Goal: Task Accomplishment & Management: Complete application form

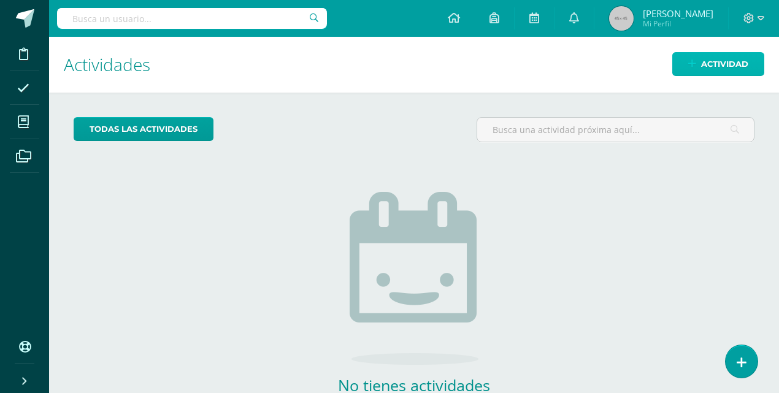
click at [727, 64] on span "Actividad" at bounding box center [724, 64] width 47 height 23
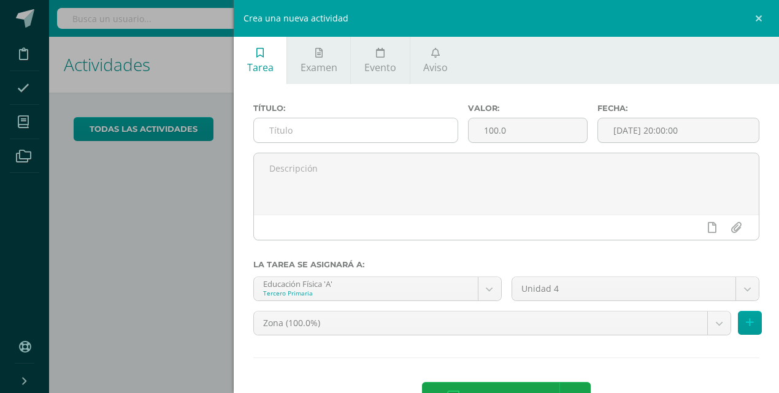
click at [338, 136] on input "text" at bounding box center [356, 130] width 204 height 24
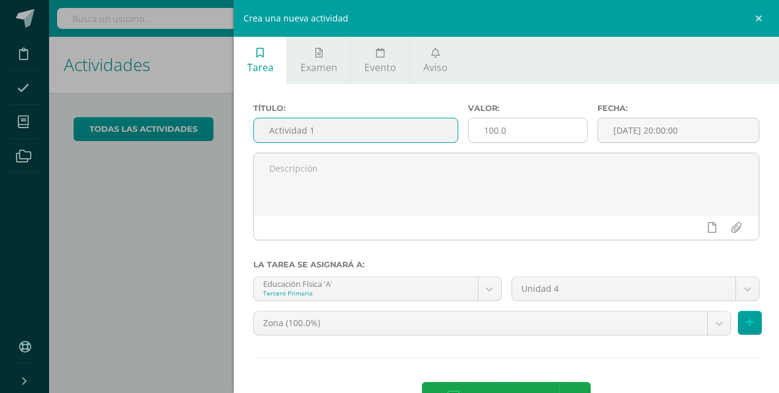
type input "Actividad 1"
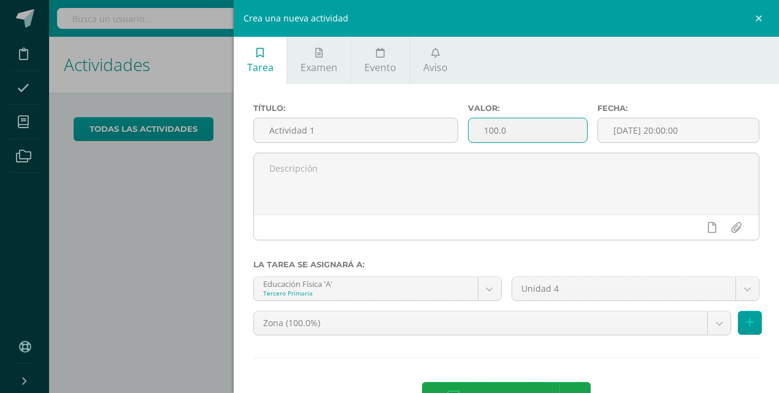
drag, startPoint x: 526, startPoint y: 139, endPoint x: 468, endPoint y: 136, distance: 58.4
click at [469, 136] on input "100.0" at bounding box center [528, 130] width 118 height 24
type input "20"
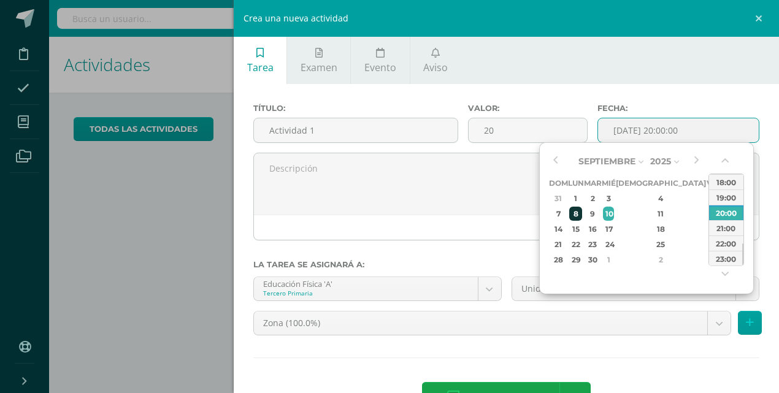
click at [582, 215] on div "8" at bounding box center [575, 214] width 13 height 14
click at [580, 196] on div "1" at bounding box center [575, 198] width 13 height 14
type input "2025-09-01 20:00"
click at [727, 217] on div "20:00" at bounding box center [726, 212] width 34 height 15
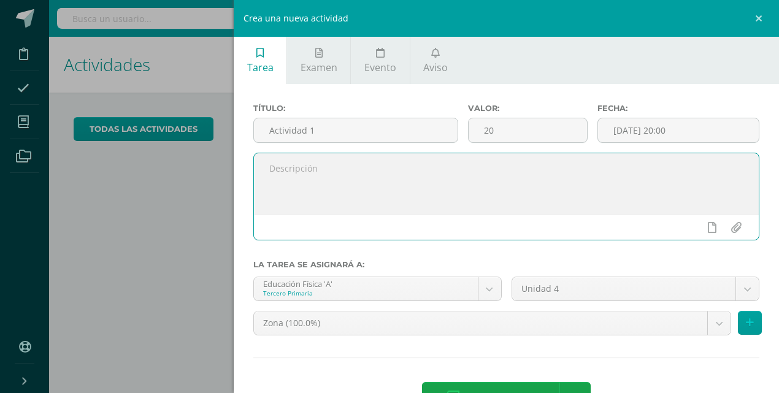
click at [330, 174] on textarea at bounding box center [506, 183] width 505 height 61
type textarea "Actividades Físicas"
click at [746, 318] on icon at bounding box center [750, 323] width 8 height 10
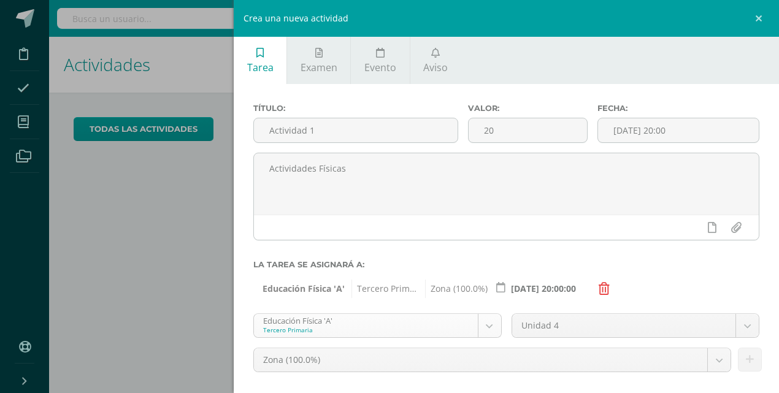
click at [492, 327] on body "Disciplina Asistencia Mis cursos Archivos Soporte Ayuda Reportar un problema Ce…" at bounding box center [389, 196] width 779 height 393
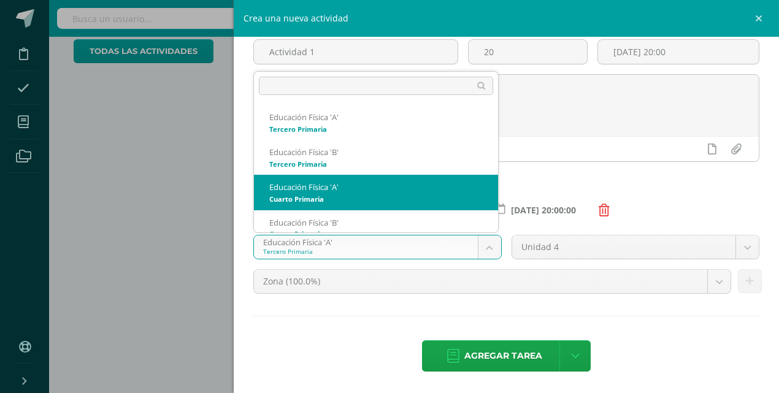
scroll to position [12, 0]
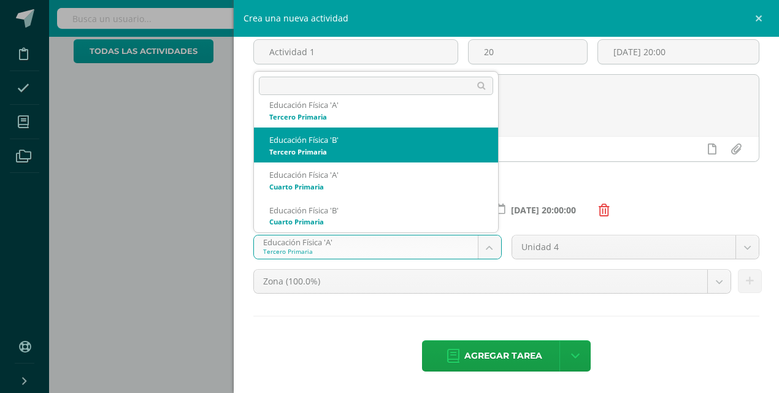
select select "70275"
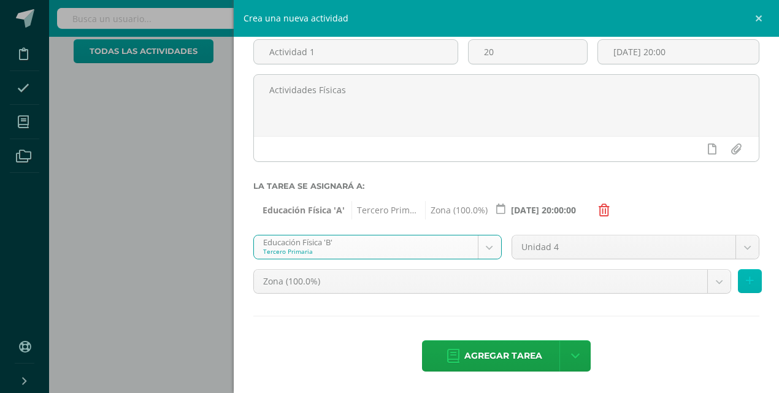
click at [746, 279] on icon at bounding box center [750, 281] width 8 height 10
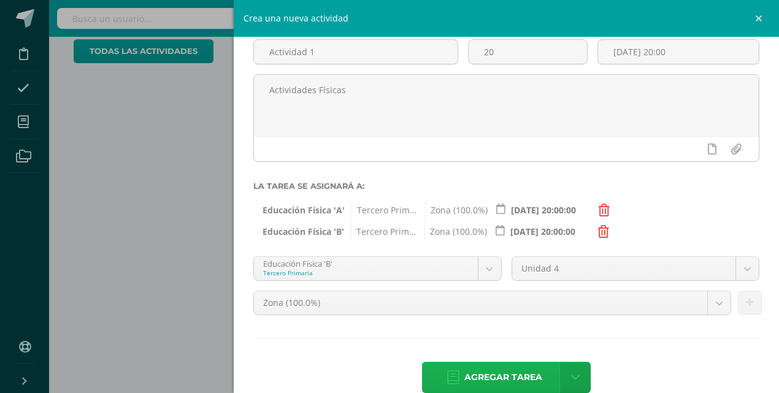
click at [520, 375] on span "Agregar tarea" at bounding box center [503, 378] width 78 height 30
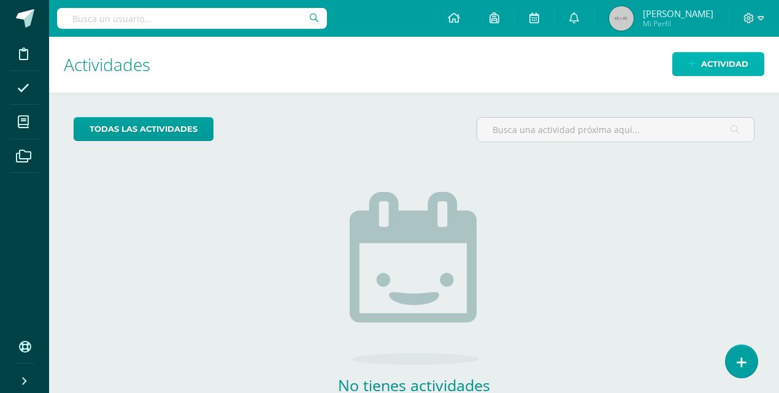
click at [740, 68] on span "Actividad" at bounding box center [724, 64] width 47 height 23
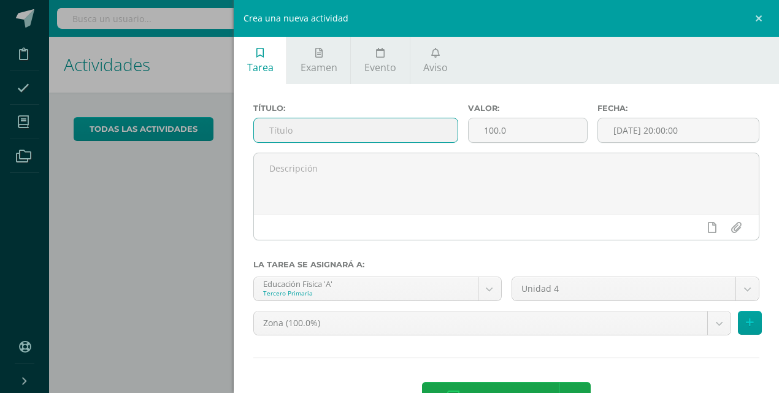
click at [337, 141] on input "text" at bounding box center [356, 130] width 204 height 24
type input "Actividad 2"
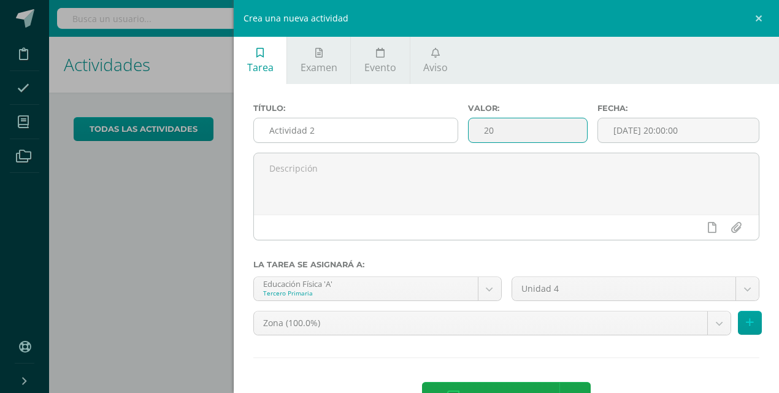
type input "20"
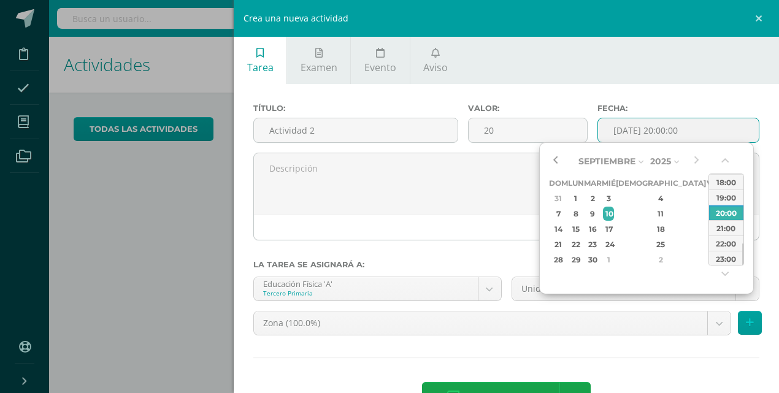
click at [555, 159] on button "button" at bounding box center [555, 161] width 12 height 18
click at [582, 240] on div "18" at bounding box center [575, 244] width 13 height 14
type input "2025-08-18 20:00"
click at [719, 214] on div "20:00" at bounding box center [726, 212] width 34 height 15
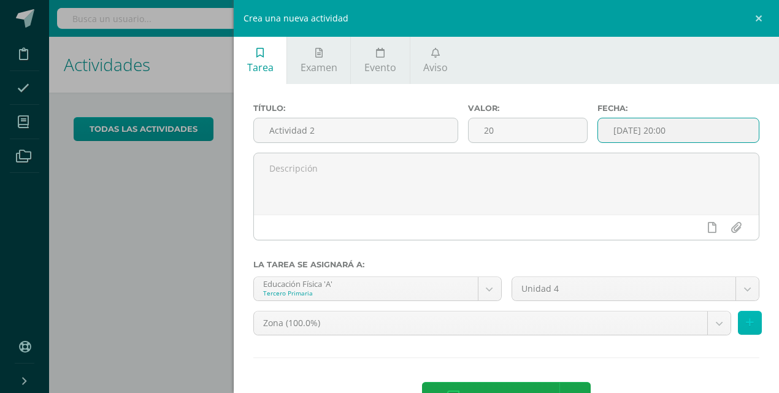
click at [746, 324] on icon at bounding box center [750, 323] width 8 height 10
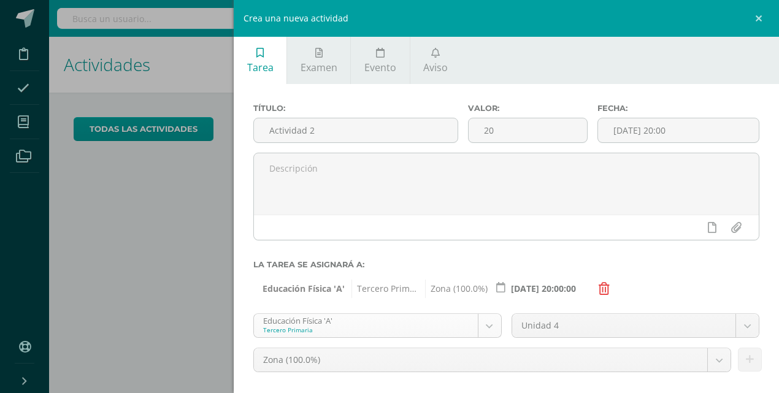
click at [490, 328] on body "Tarea asignada exitosamente Disciplina Asistencia Mis cursos Archivos Soporte A…" at bounding box center [389, 196] width 779 height 393
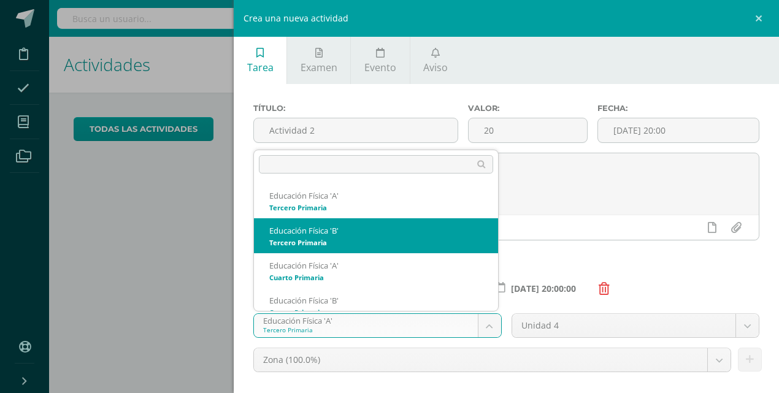
select select "70275"
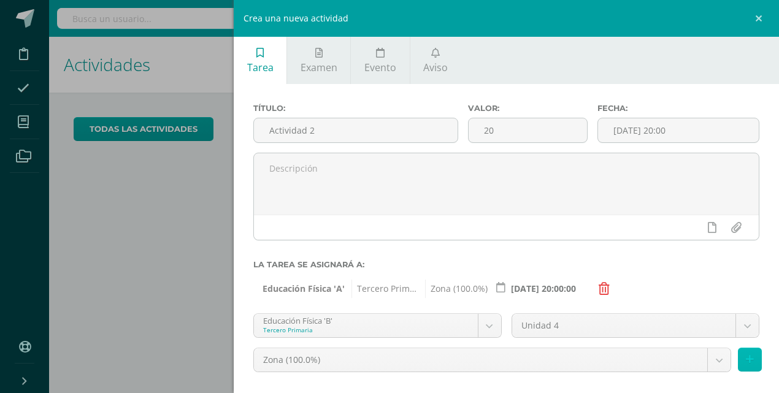
click at [746, 358] on icon at bounding box center [750, 360] width 8 height 10
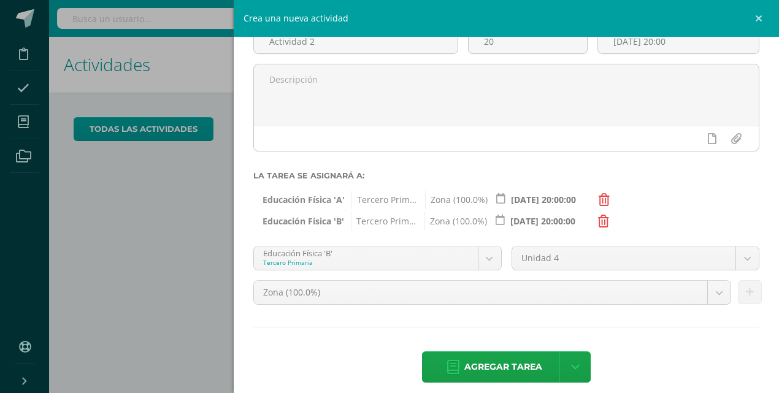
scroll to position [100, 0]
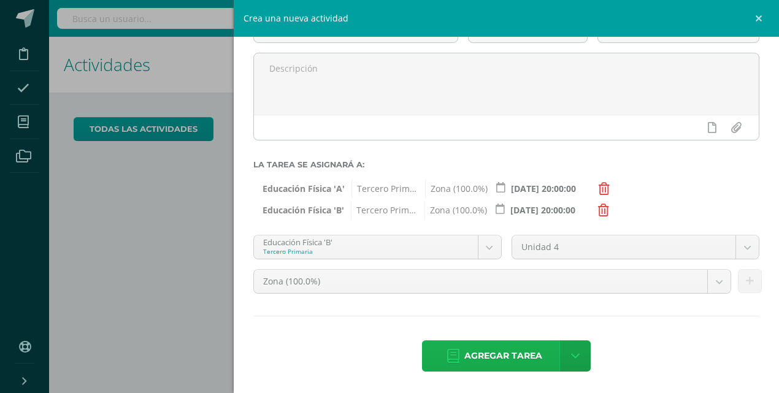
click at [513, 362] on span "Agregar tarea" at bounding box center [503, 356] width 78 height 30
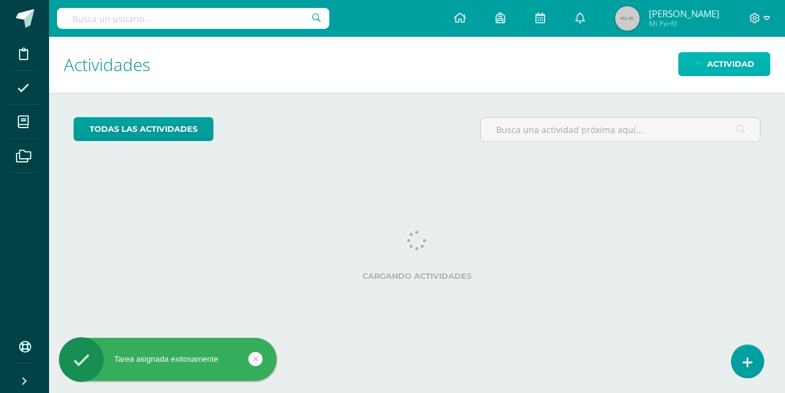
click at [704, 66] on link "Actividad" at bounding box center [724, 64] width 92 height 24
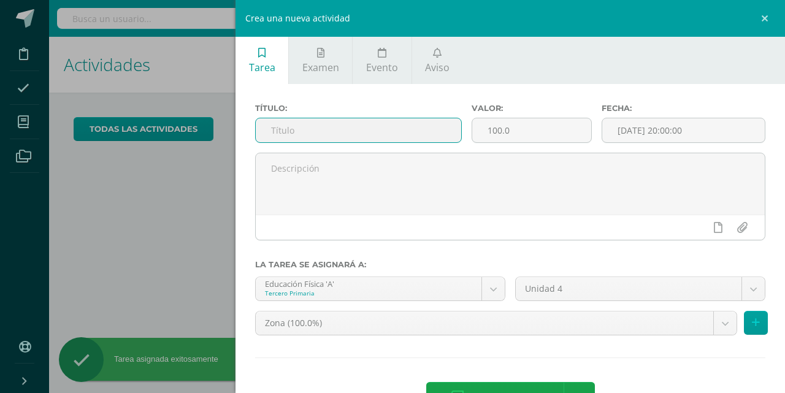
click at [313, 131] on input "text" at bounding box center [358, 130] width 205 height 24
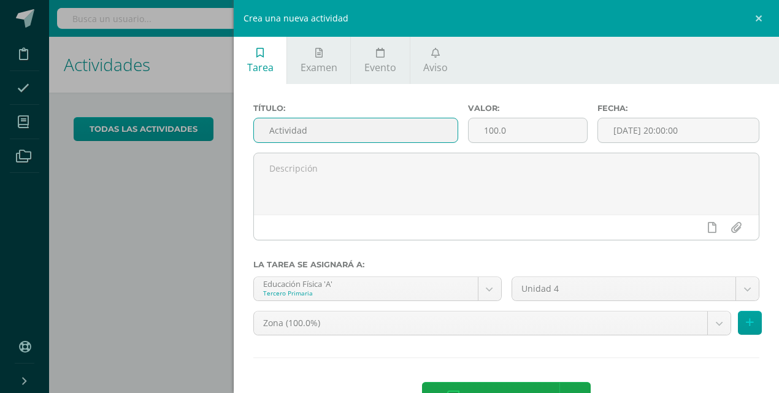
type input "Actividad"
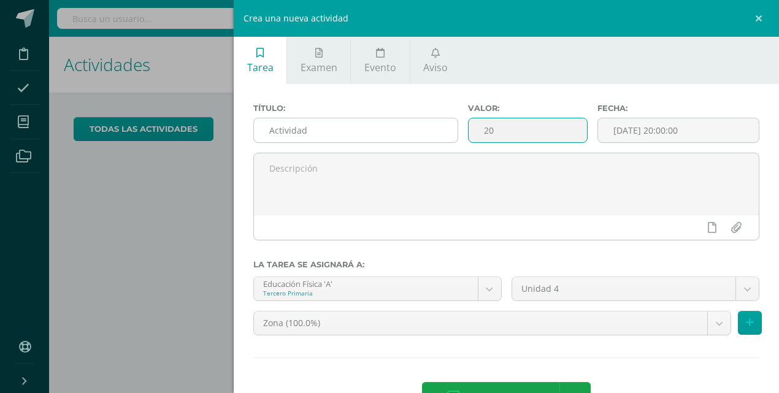
type input "20"
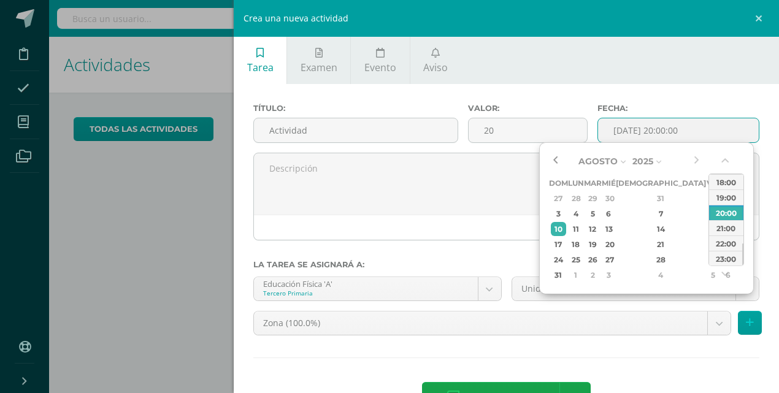
click at [555, 162] on button "button" at bounding box center [555, 161] width 12 height 18
click at [582, 262] on div "25" at bounding box center [575, 260] width 13 height 14
type input "2025-08-25 20:00"
click at [722, 211] on div "20:00" at bounding box center [726, 212] width 34 height 15
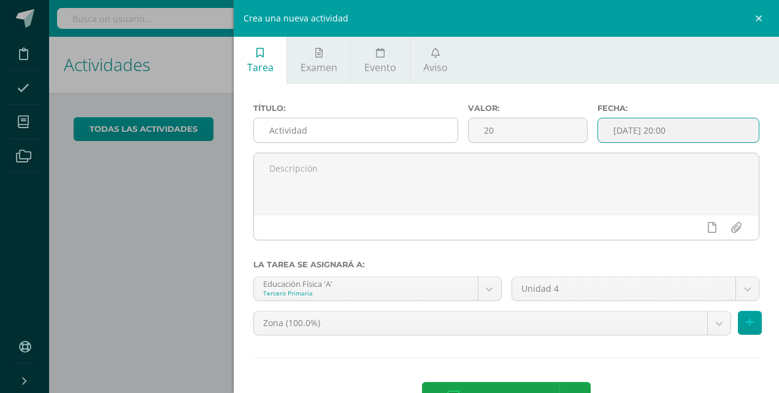
click at [326, 136] on input "Actividad" at bounding box center [356, 130] width 204 height 24
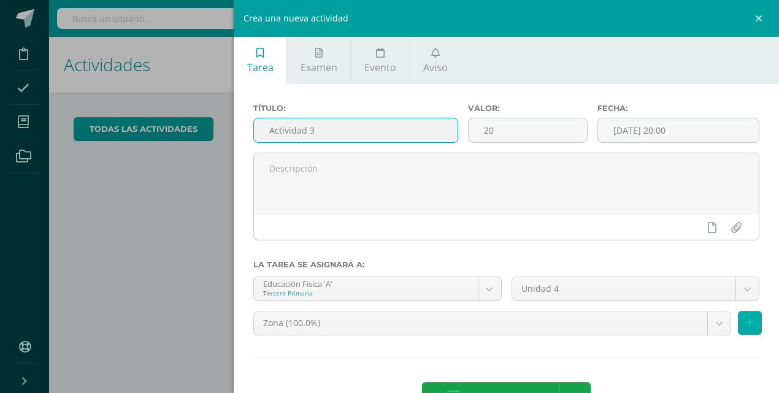
type input "Actividad 3"
click at [748, 323] on button at bounding box center [750, 323] width 24 height 24
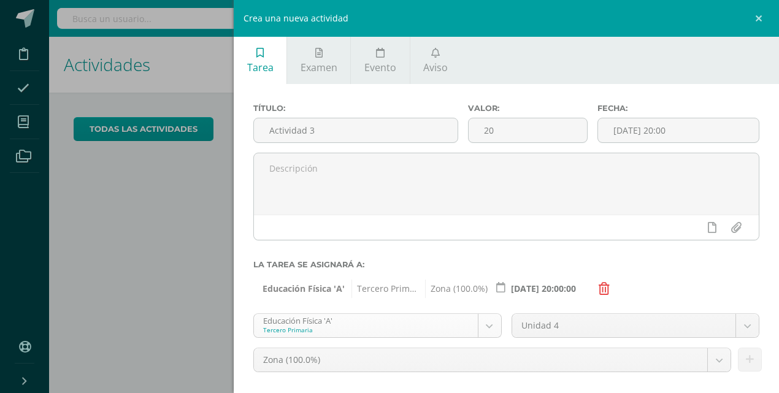
click at [488, 324] on body "Tarea asignada exitosamente Disciplina Asistencia Mis cursos Archivos Soporte A…" at bounding box center [389, 196] width 779 height 393
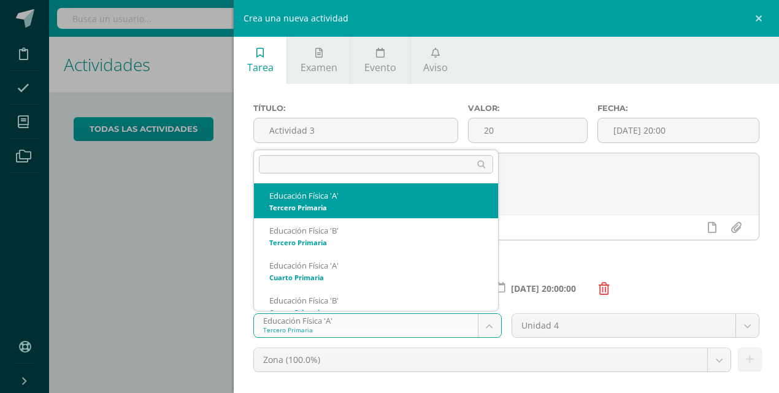
scroll to position [12, 0]
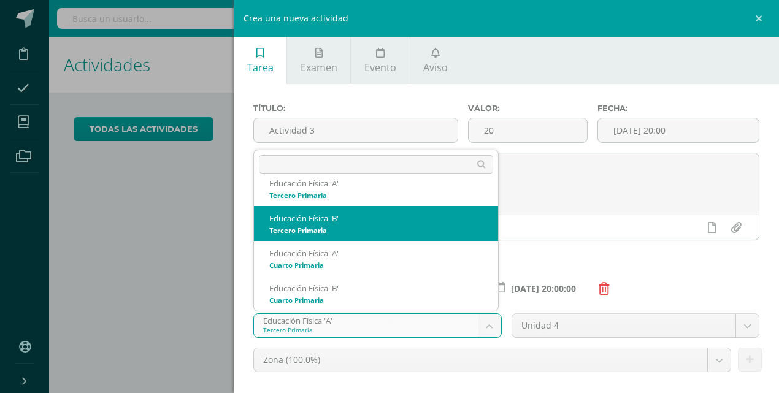
select select "70275"
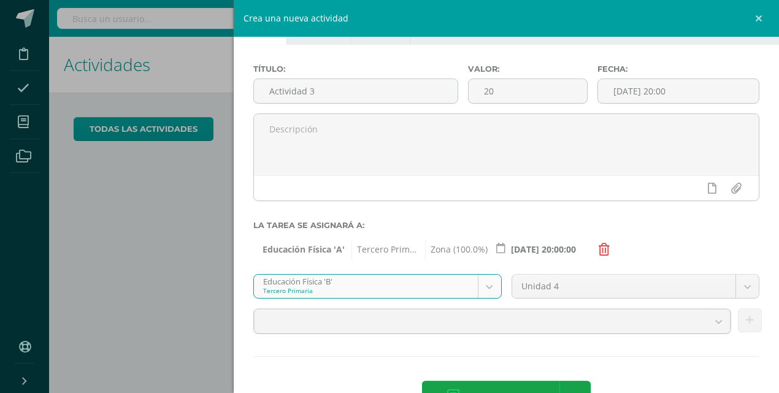
scroll to position [79, 0]
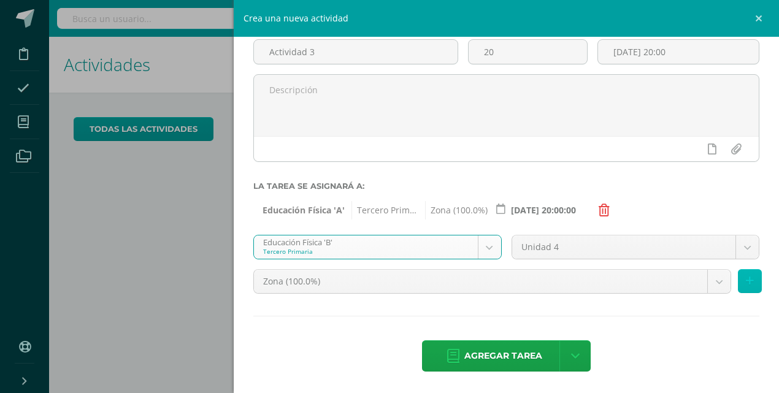
click at [750, 287] on button at bounding box center [750, 281] width 24 height 24
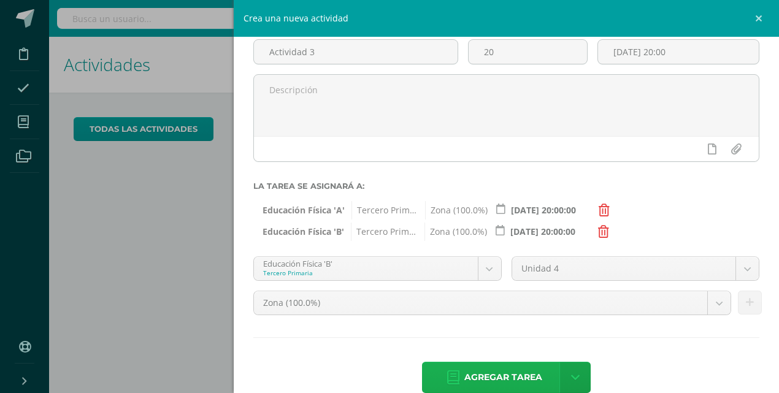
click at [513, 374] on span "Agregar tarea" at bounding box center [503, 378] width 78 height 30
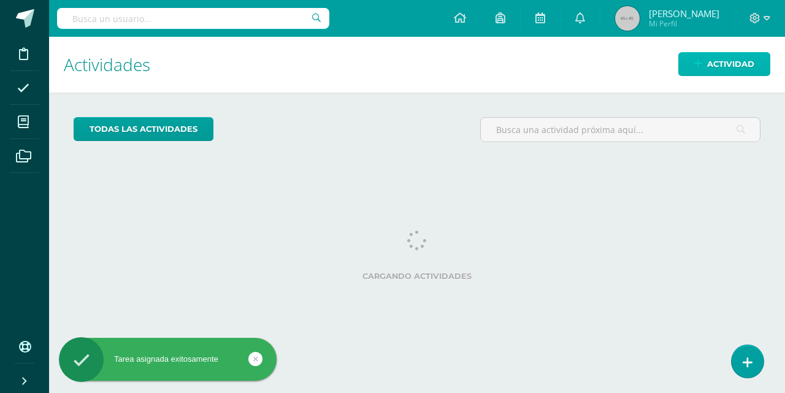
click at [725, 67] on span "Actividad" at bounding box center [730, 64] width 47 height 23
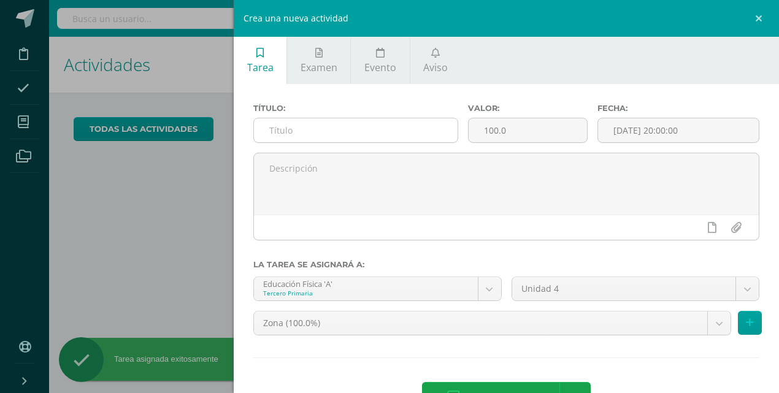
click at [298, 132] on input "text" at bounding box center [356, 130] width 204 height 24
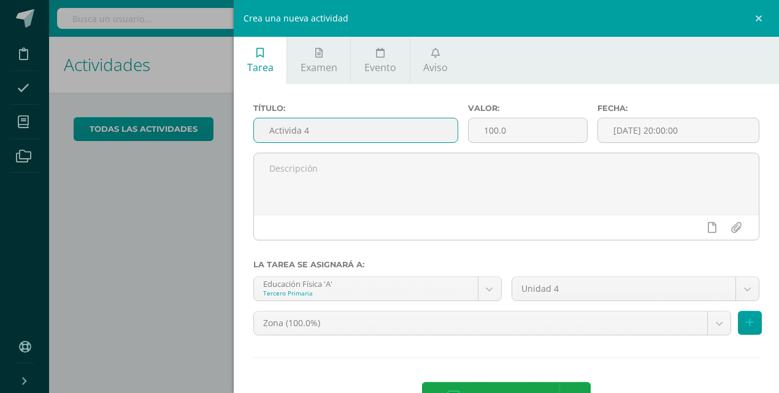
type input "Activida 4"
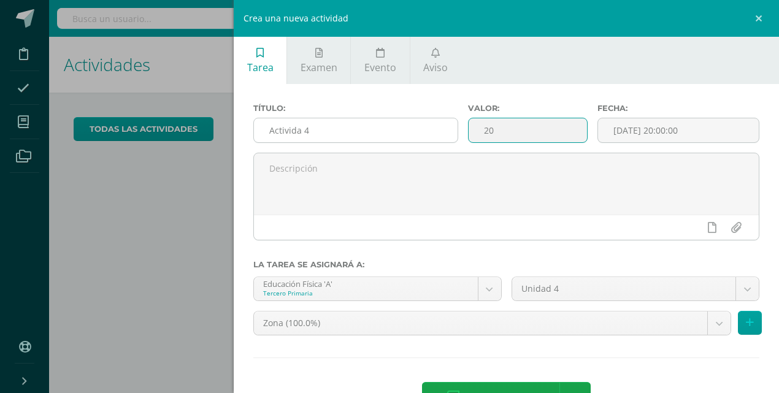
type input "20"
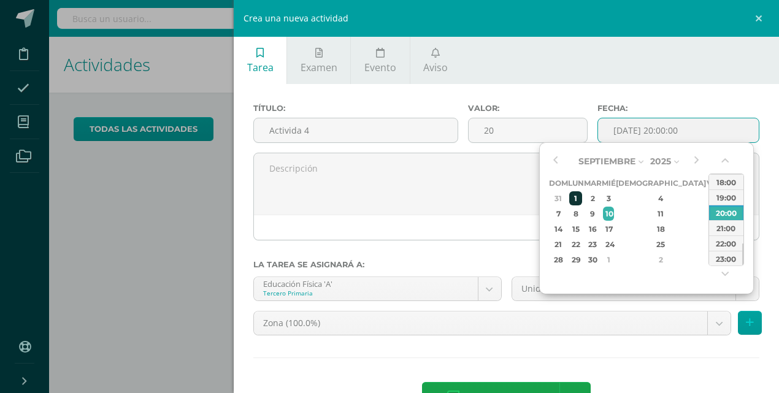
click at [580, 197] on div "1" at bounding box center [575, 198] width 13 height 14
type input "2025-09-01 20:00"
click at [729, 209] on div "20:00" at bounding box center [726, 212] width 34 height 15
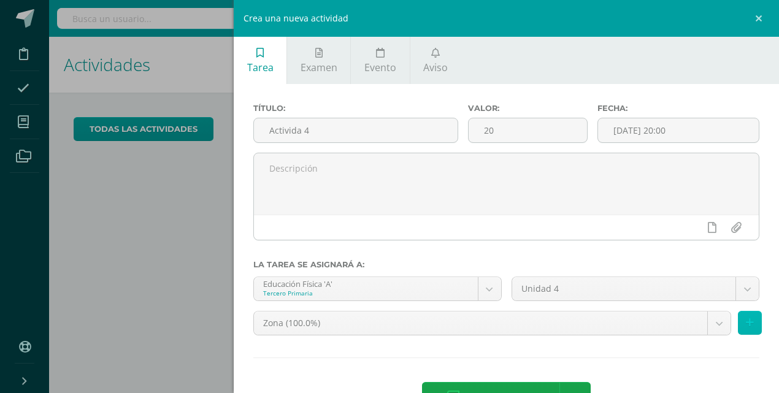
click at [746, 324] on icon at bounding box center [750, 323] width 8 height 10
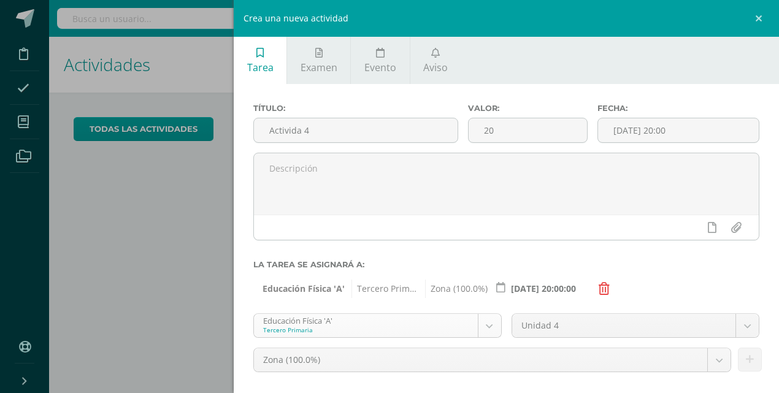
click at [485, 329] on body "Tarea asignada exitosamente Disciplina Asistencia Mis cursos Archivos Soporte A…" at bounding box center [389, 196] width 779 height 393
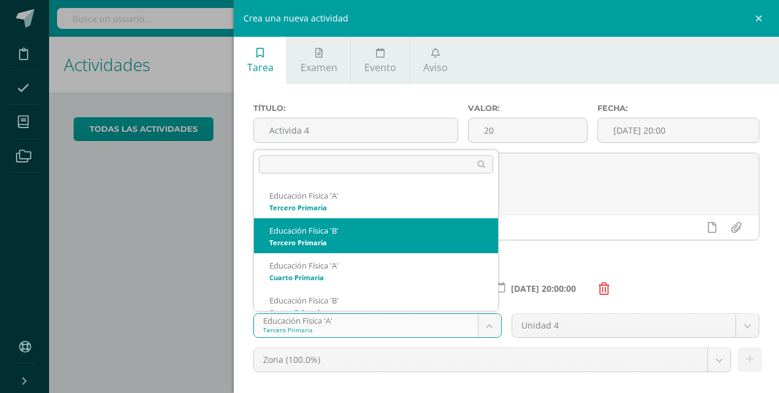
select select "70275"
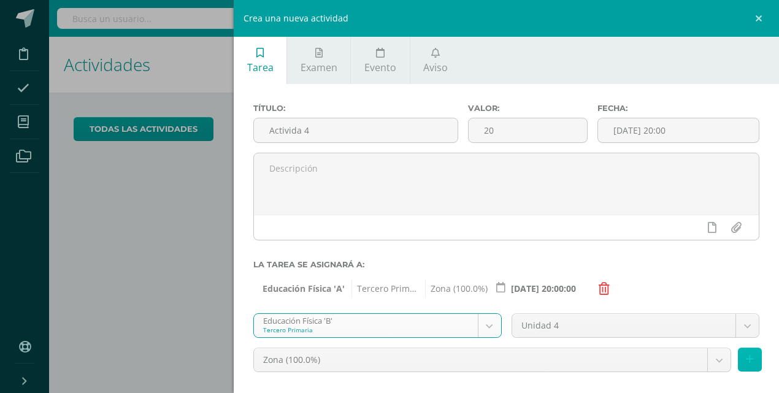
click at [746, 358] on icon at bounding box center [750, 360] width 8 height 10
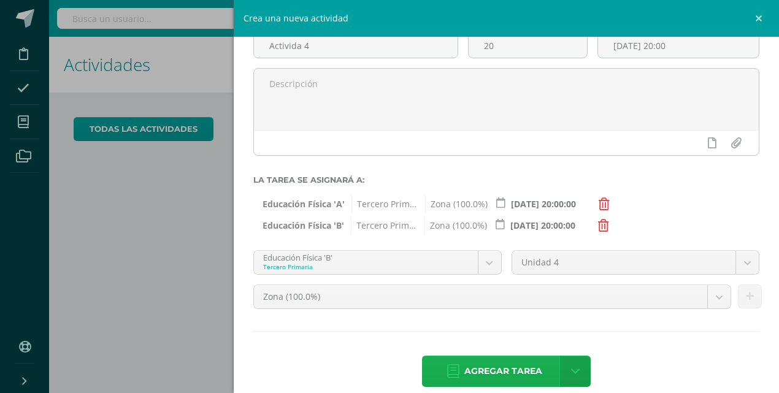
scroll to position [100, 0]
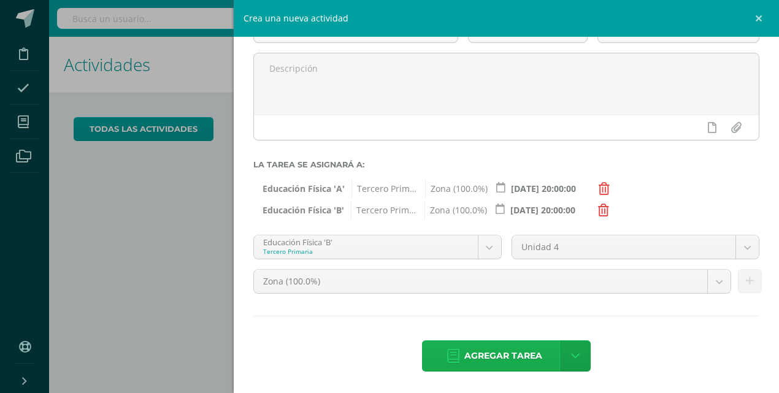
click at [472, 358] on span "Agregar tarea" at bounding box center [503, 356] width 78 height 30
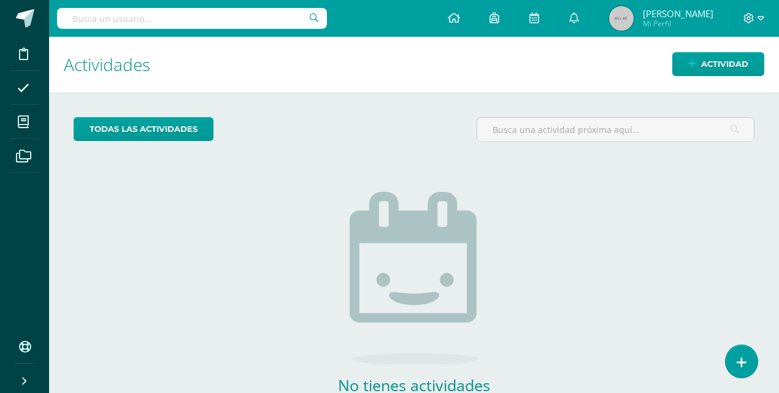
click at [634, 25] on img at bounding box center [621, 18] width 25 height 25
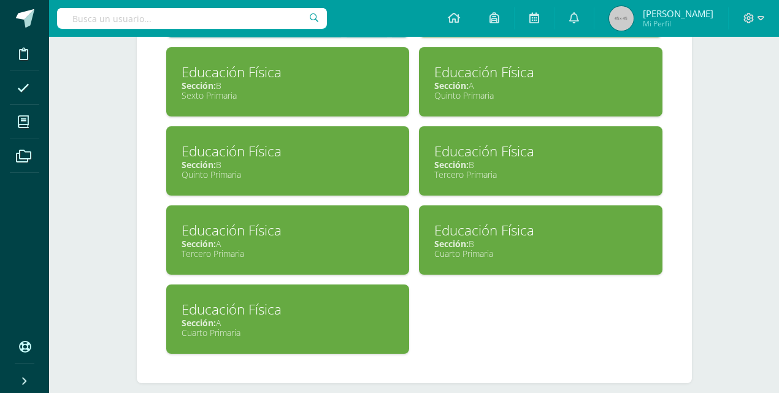
scroll to position [1346, 0]
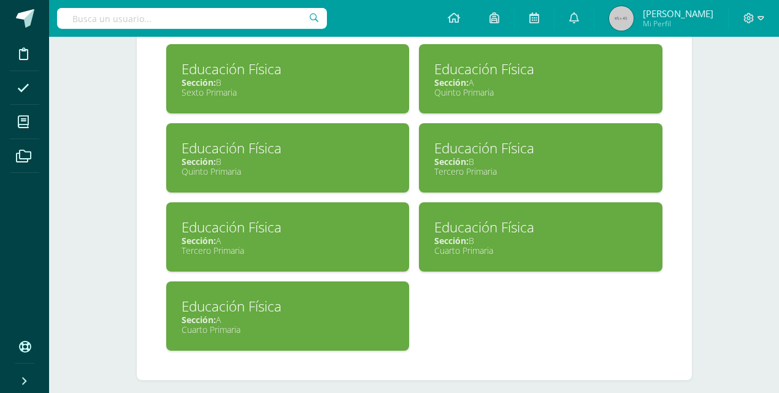
click at [248, 220] on div "Educación Física" at bounding box center [288, 227] width 213 height 19
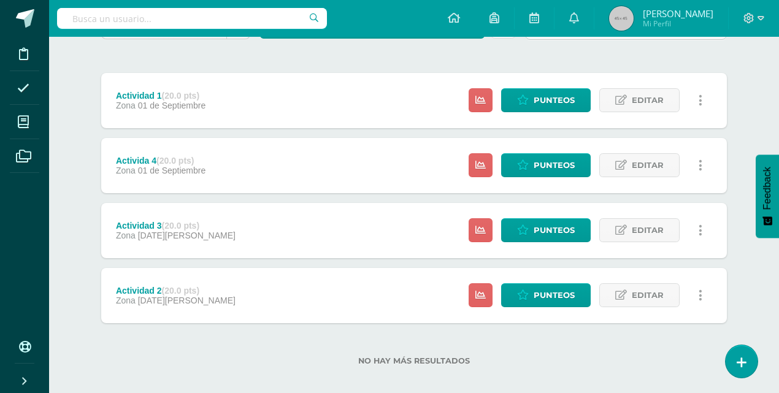
scroll to position [142, 0]
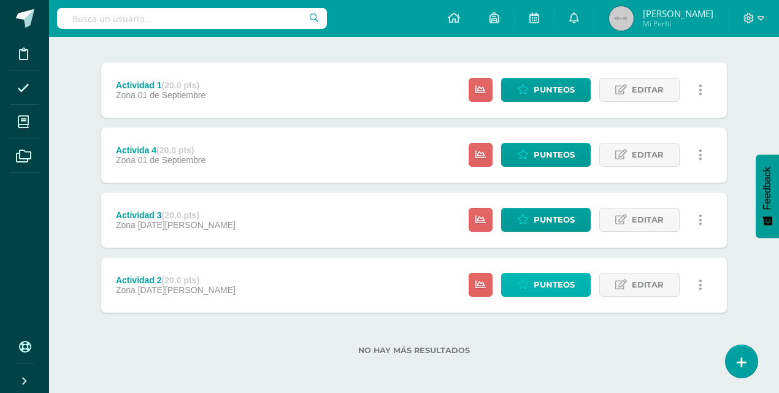
click at [550, 285] on span "Punteos" at bounding box center [554, 285] width 41 height 23
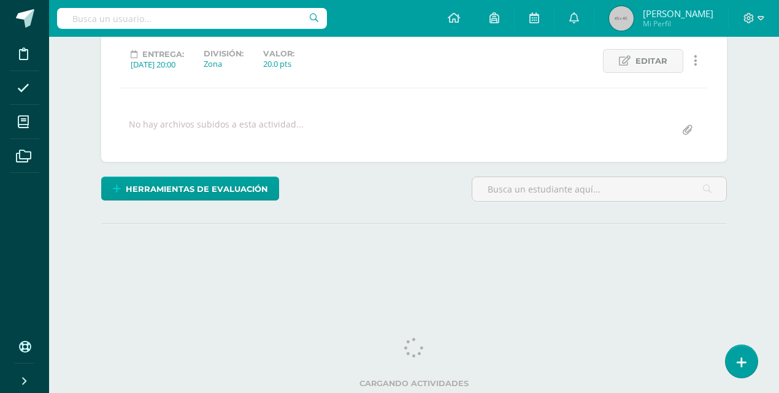
scroll to position [164, 0]
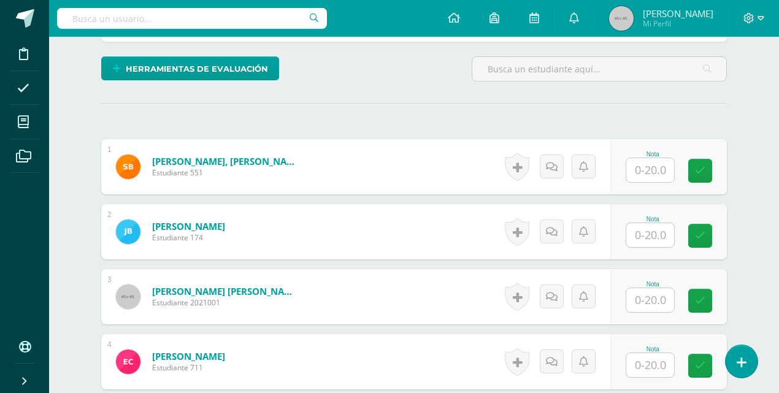
click at [646, 158] on input "text" at bounding box center [650, 170] width 48 height 24
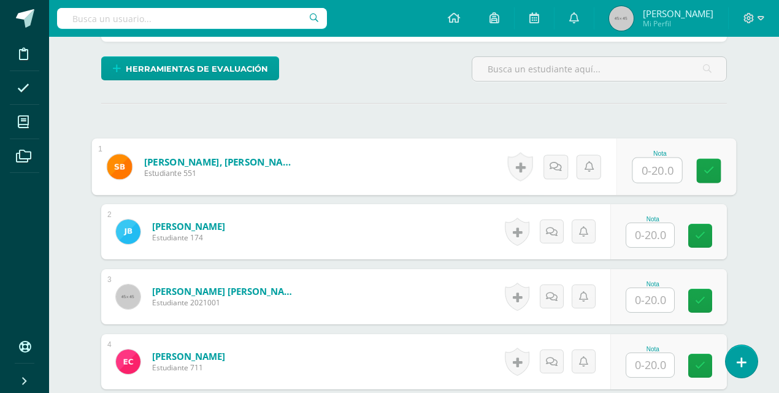
scroll to position [288, 0]
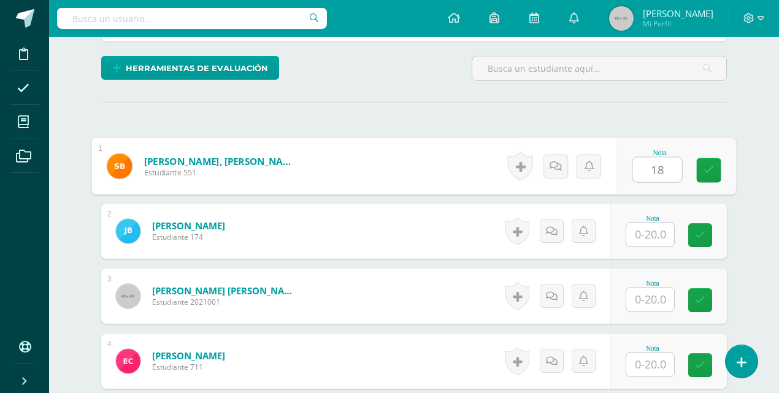
type input "18"
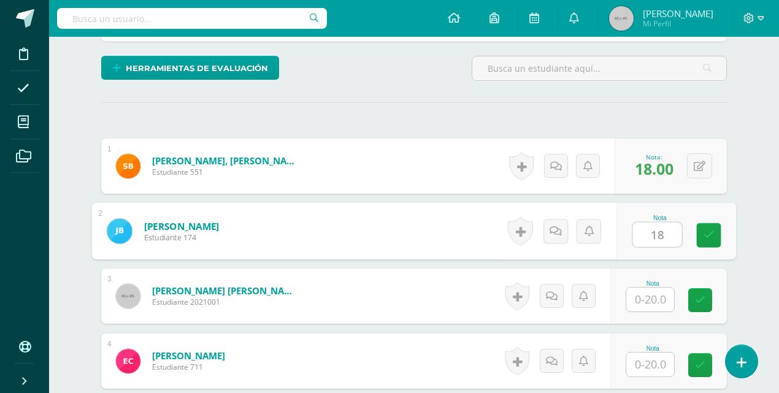
scroll to position [288, 0]
type input "18"
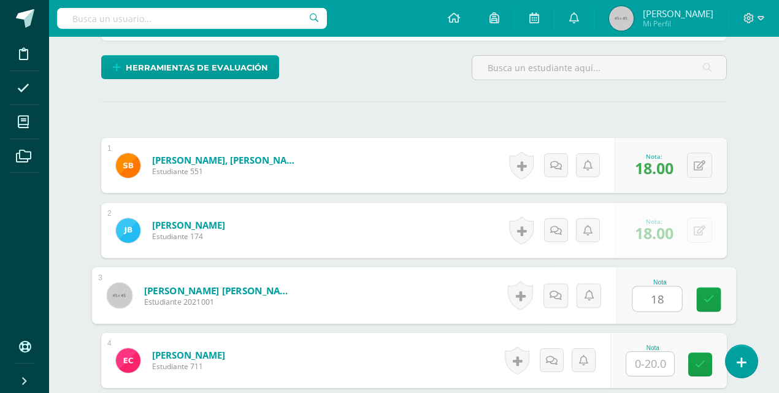
type input "18"
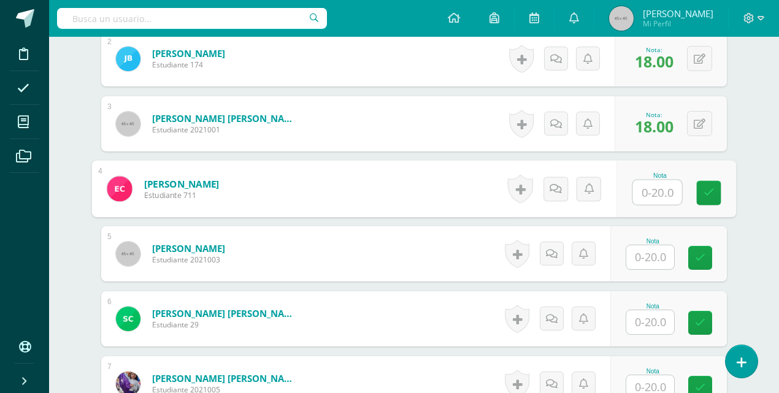
scroll to position [463, 0]
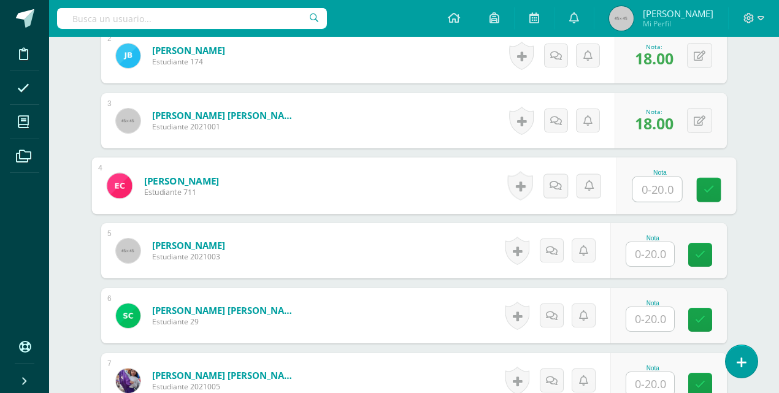
click at [644, 254] on input "text" at bounding box center [650, 254] width 48 height 24
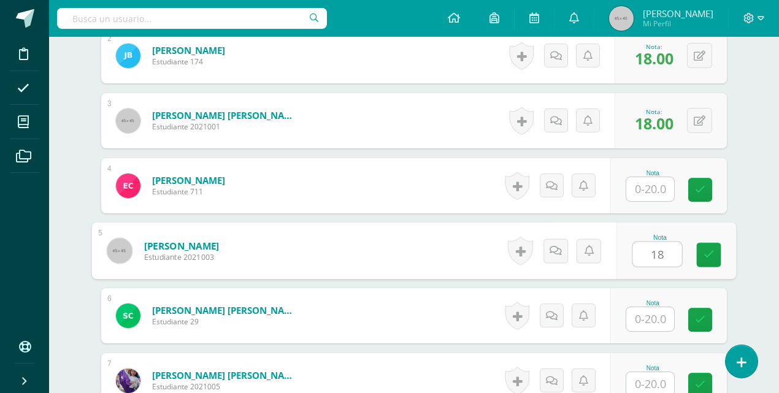
type input "18"
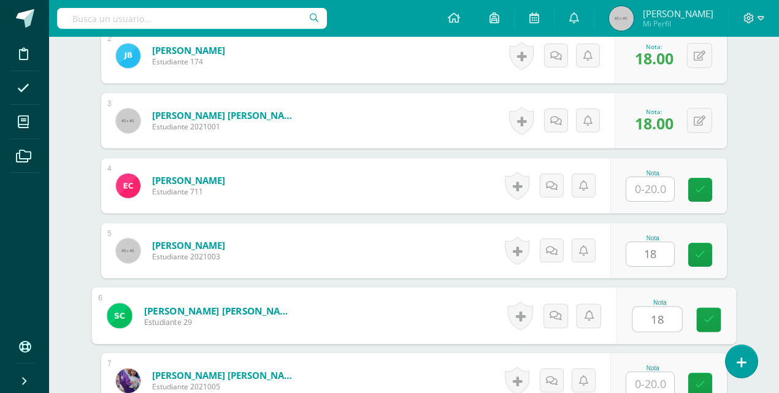
type input "18"
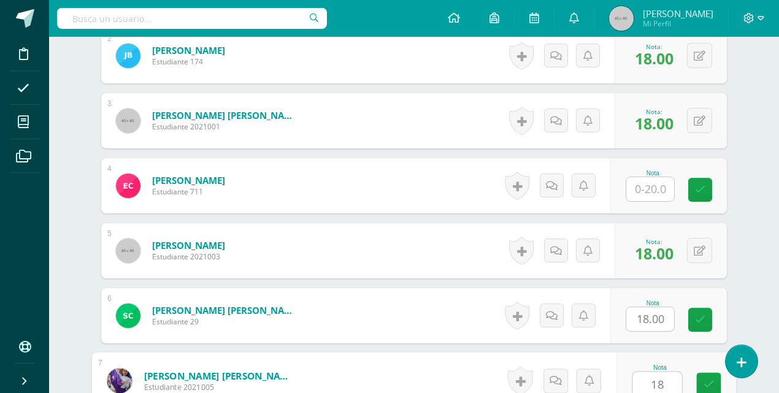
type input "18"
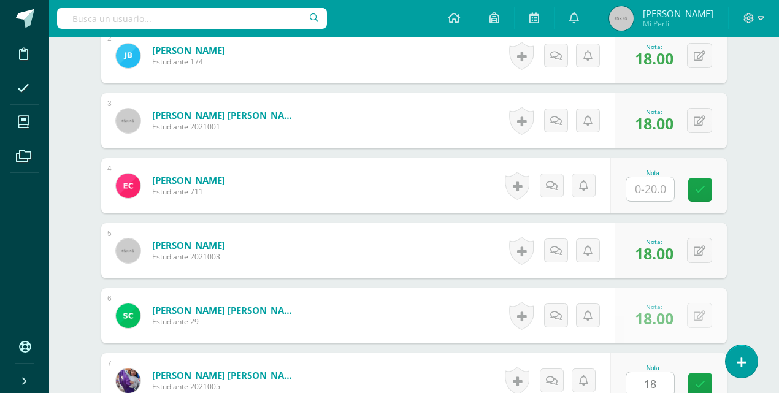
scroll to position [713, 0]
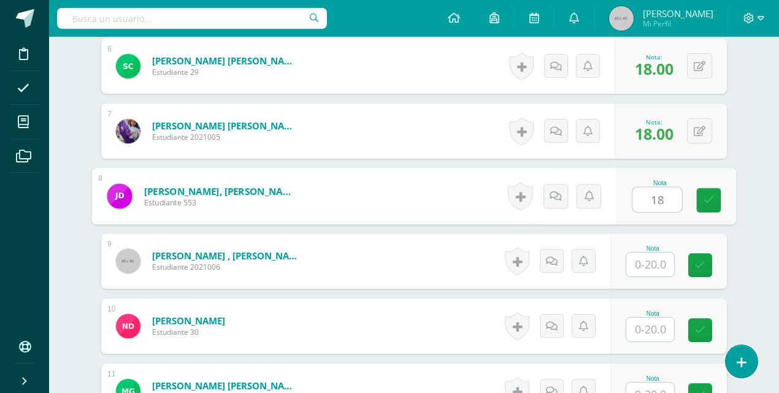
type input "18"
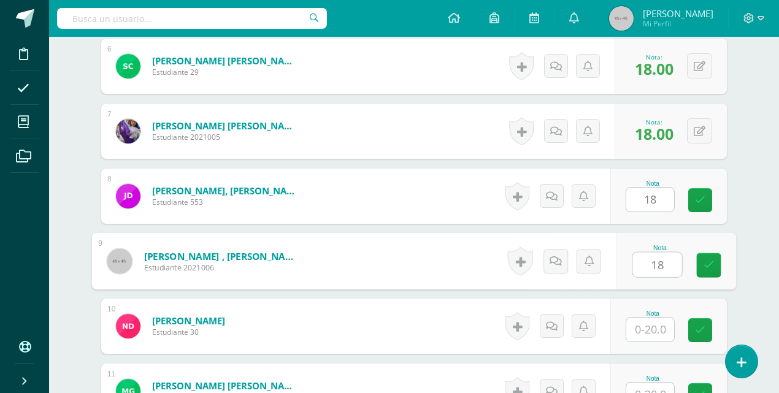
type input "18"
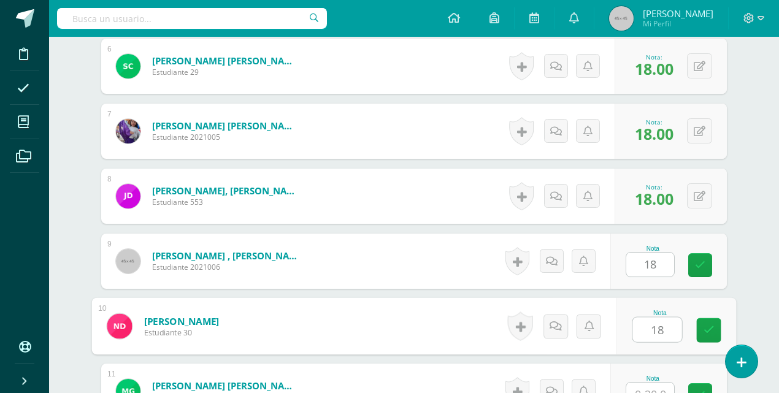
type input "18"
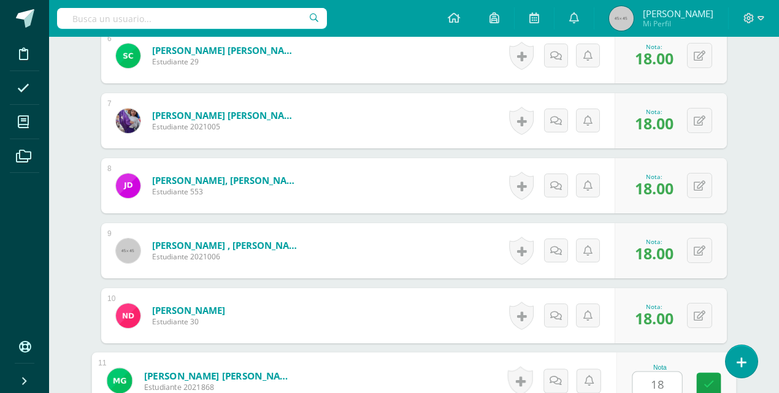
type input "18"
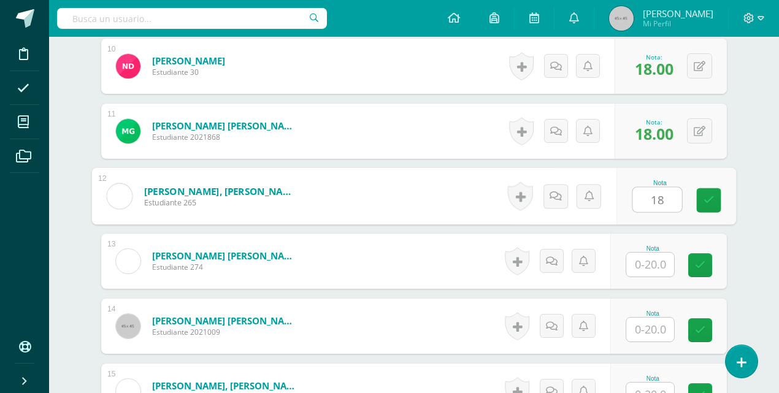
type input "18"
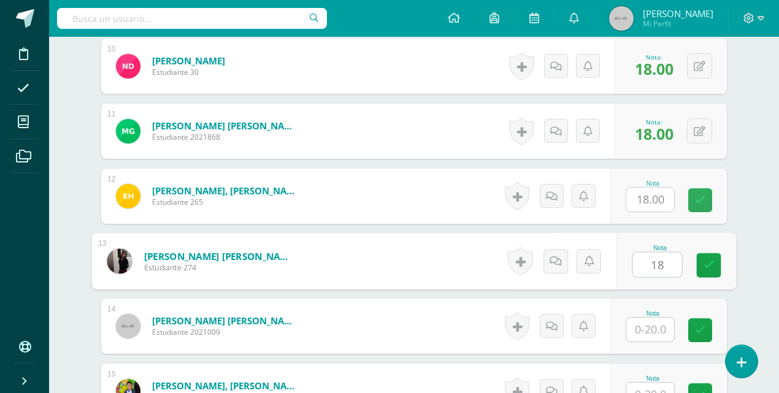
type input "18"
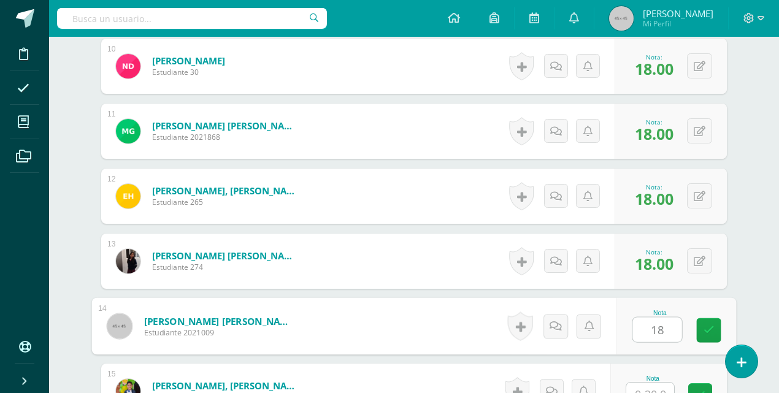
type input "18"
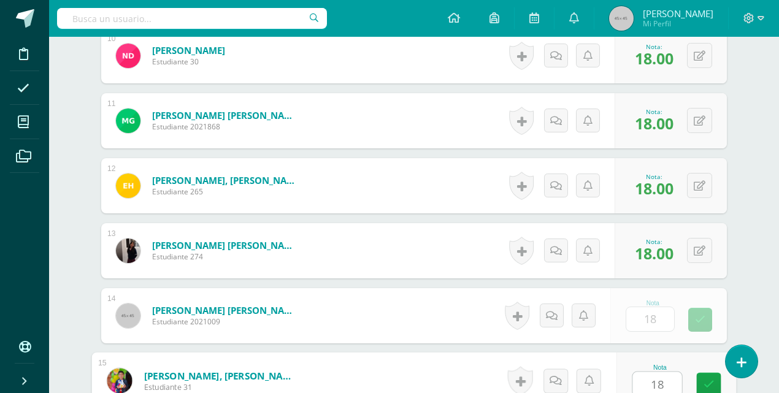
type input "18"
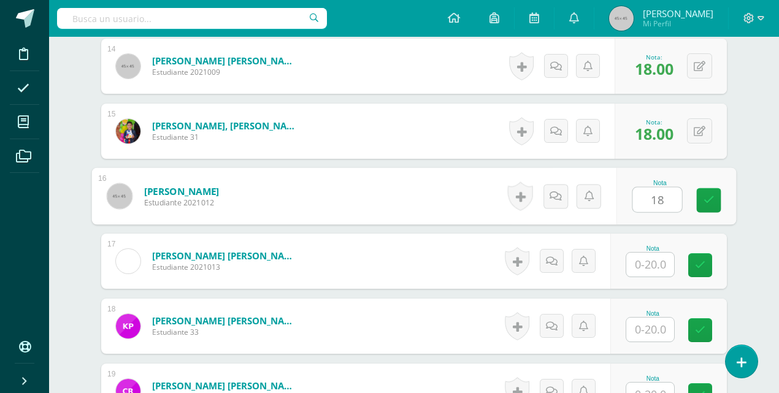
type input "18"
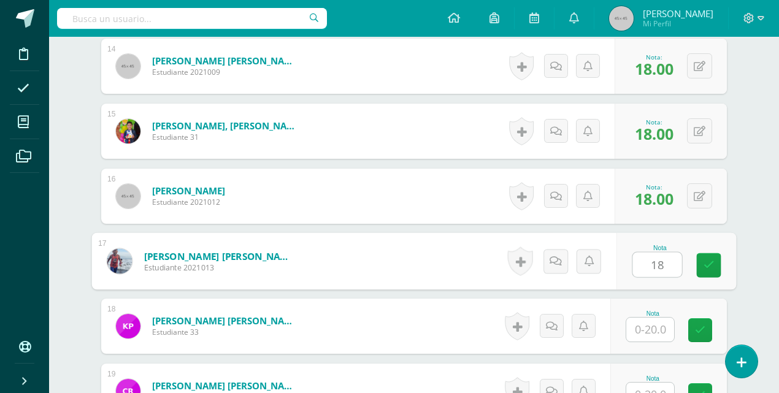
type input "18"
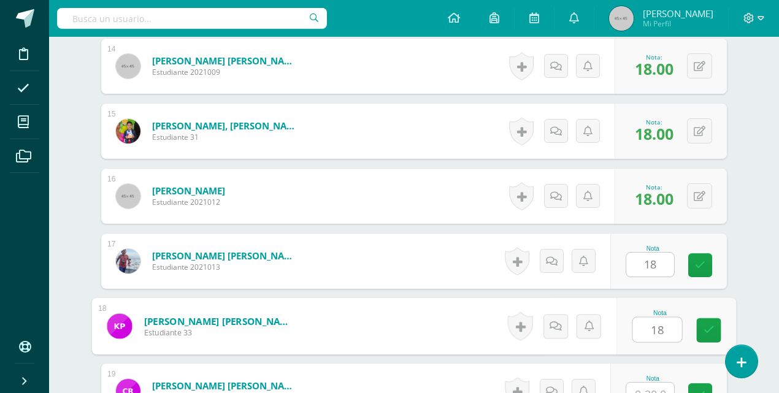
type input "18"
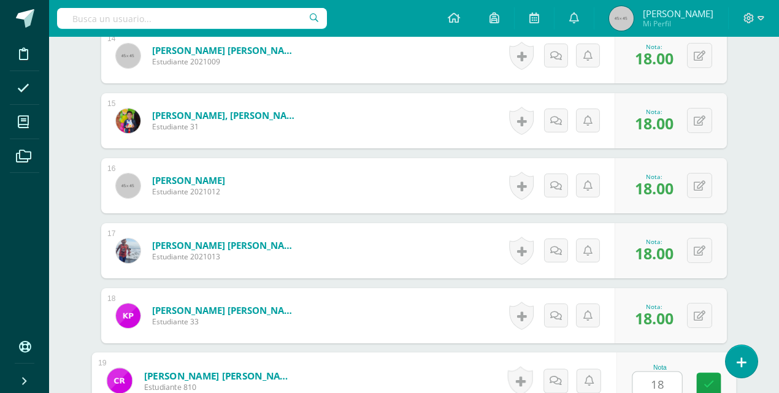
type input "18"
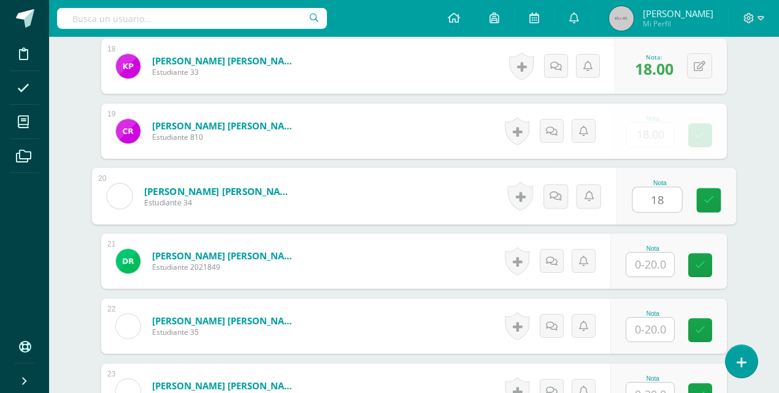
type input "18"
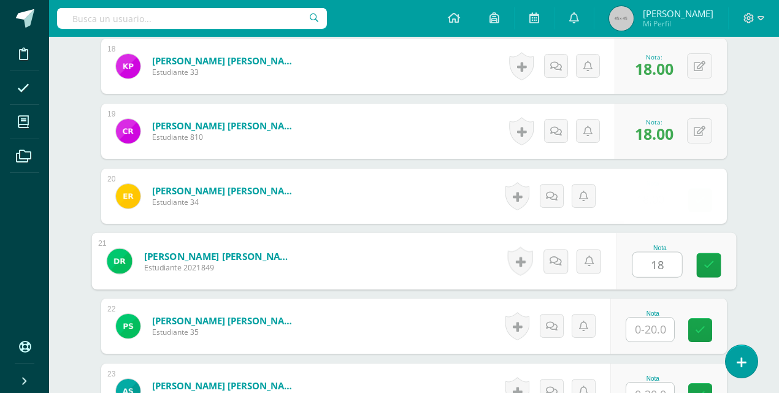
type input "18"
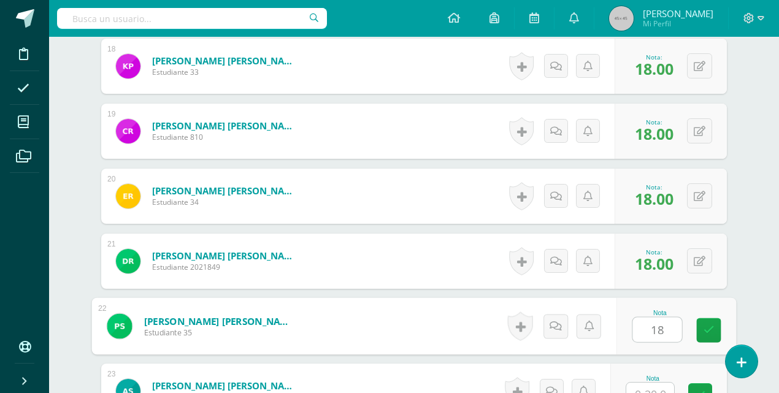
type input "18"
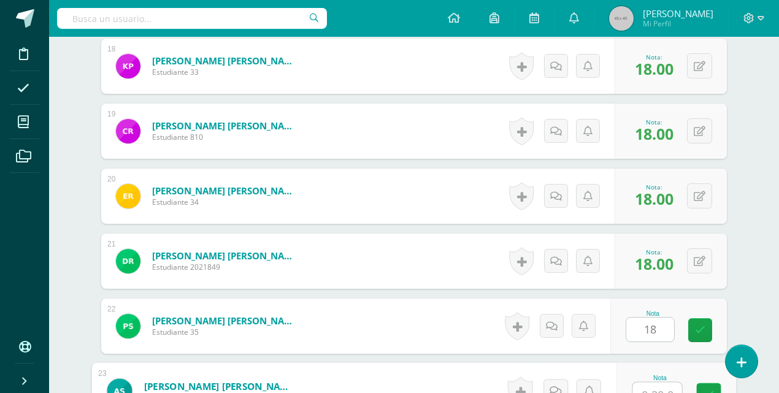
scroll to position [1503, 0]
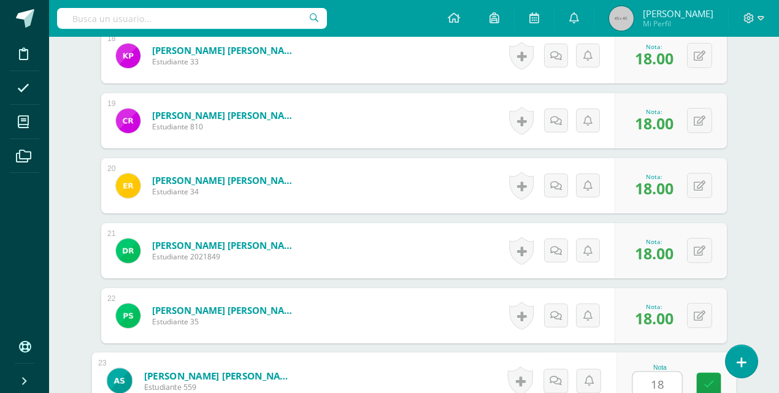
type input "18"
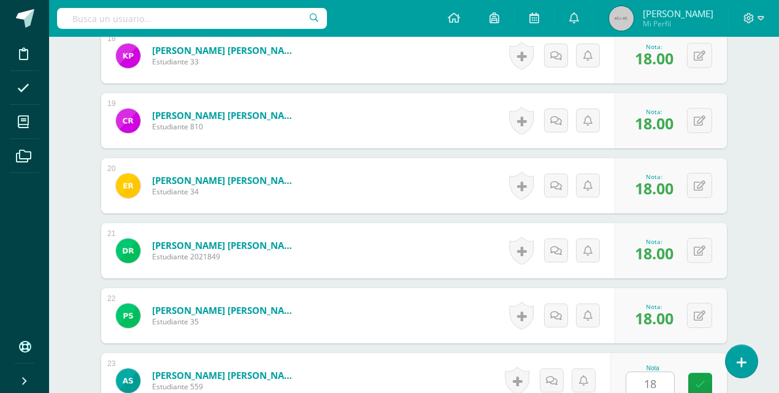
scroll to position [1753, 0]
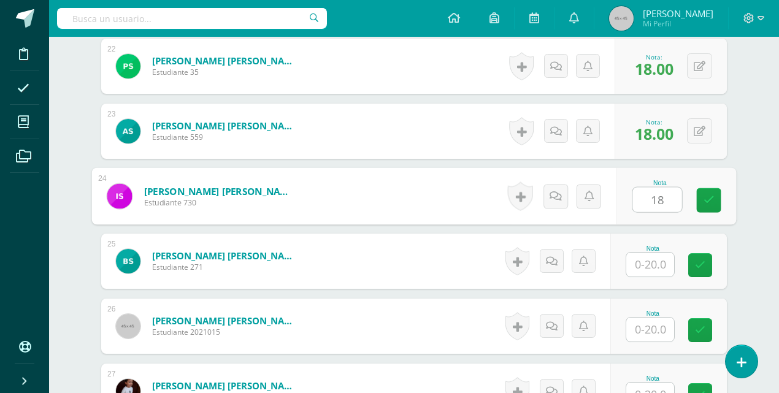
type input "18"
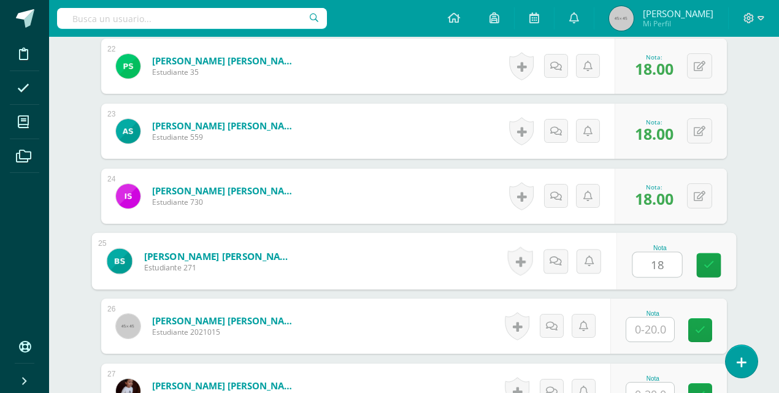
type input "18"
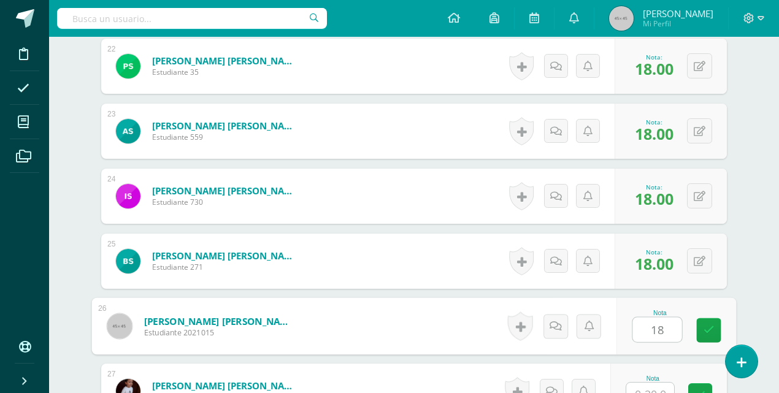
type input "18"
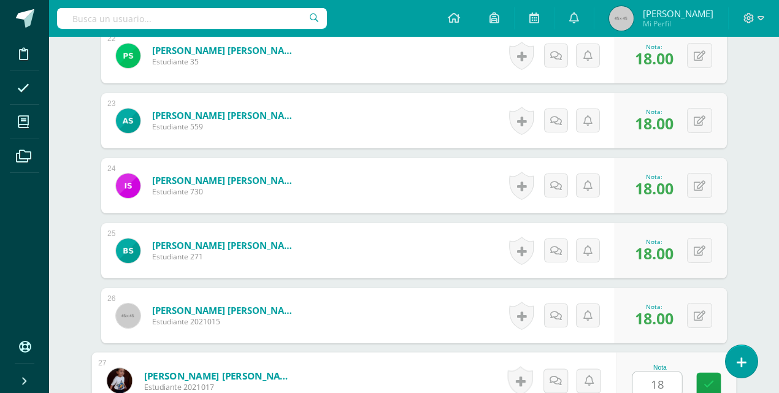
type input "18"
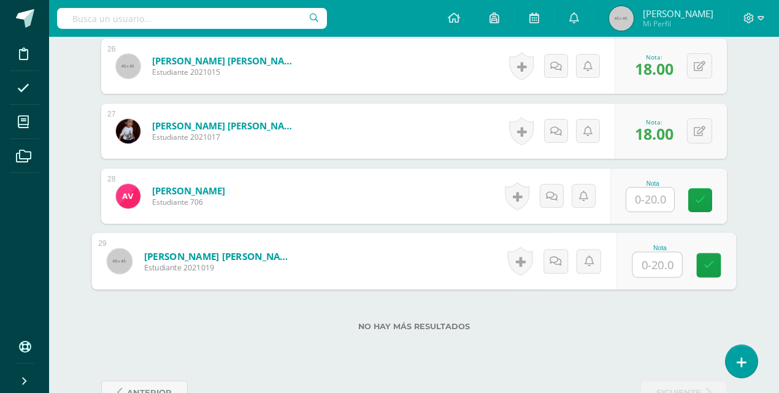
click at [639, 266] on input "text" at bounding box center [657, 265] width 49 height 25
type input "18"
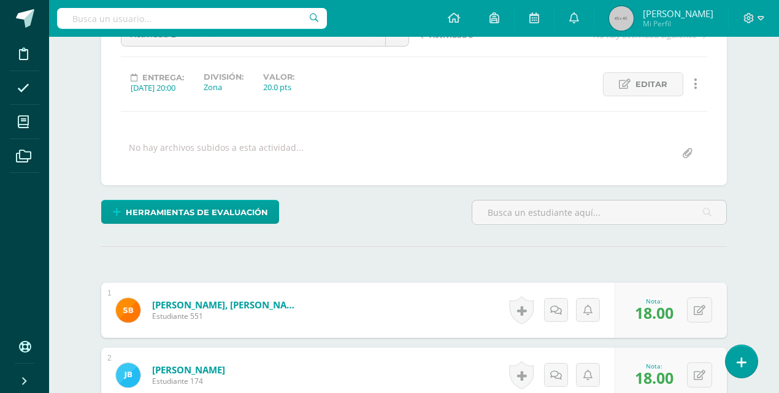
scroll to position [50, 0]
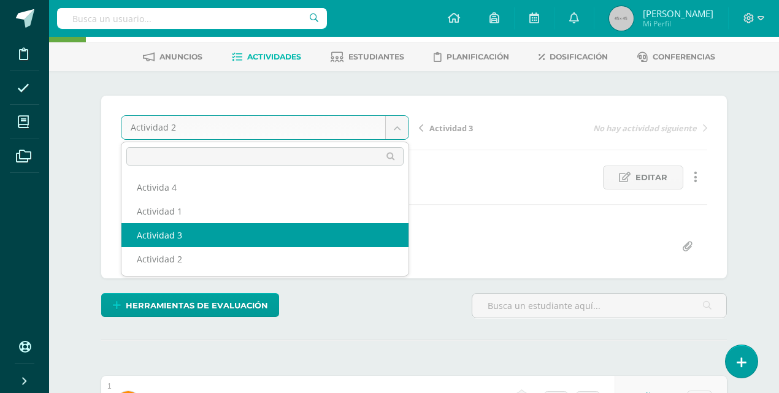
select select "/dashboard/teacher/grade-activity/82400/"
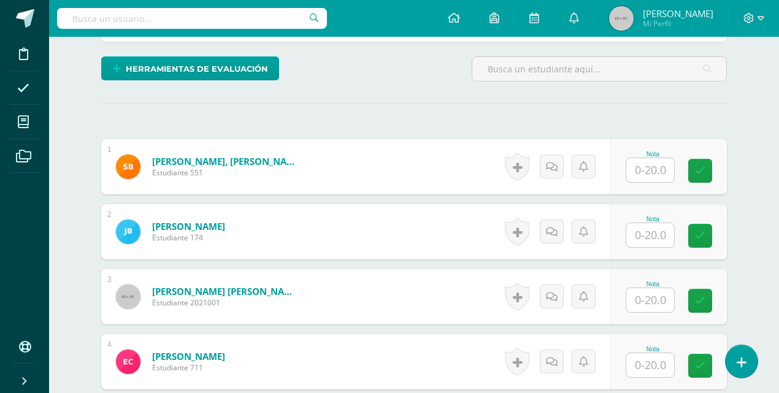
scroll to position [288, 0]
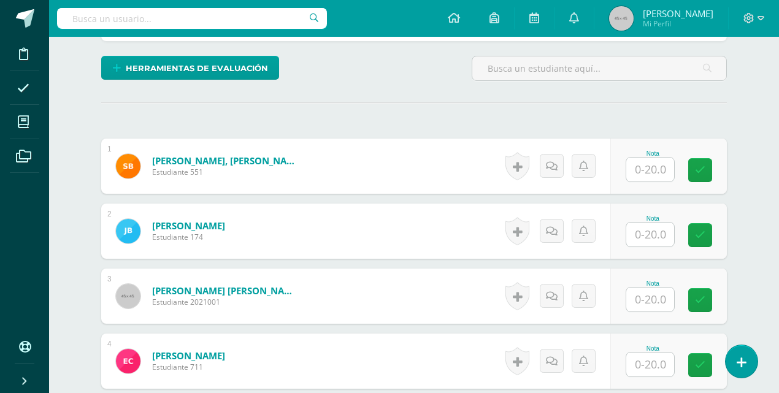
click at [642, 163] on input "text" at bounding box center [650, 170] width 48 height 24
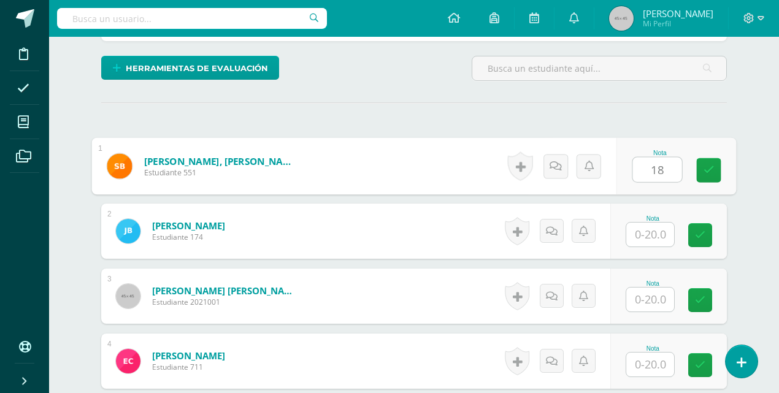
type input "18"
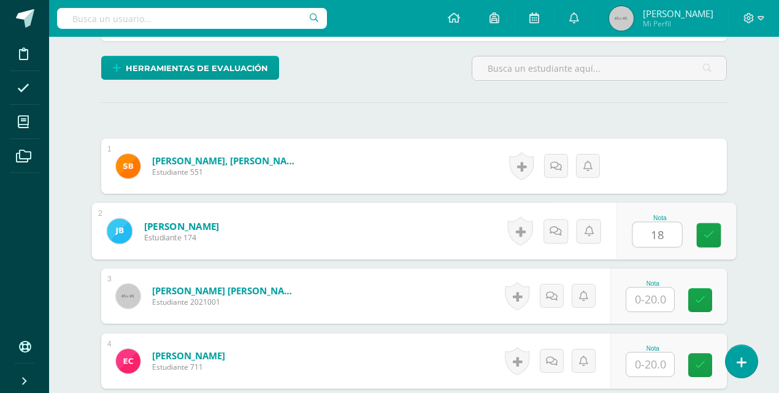
type input "18"
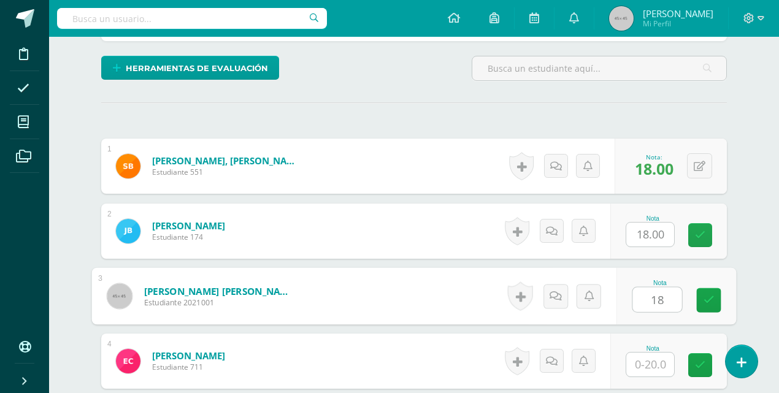
type input "18"
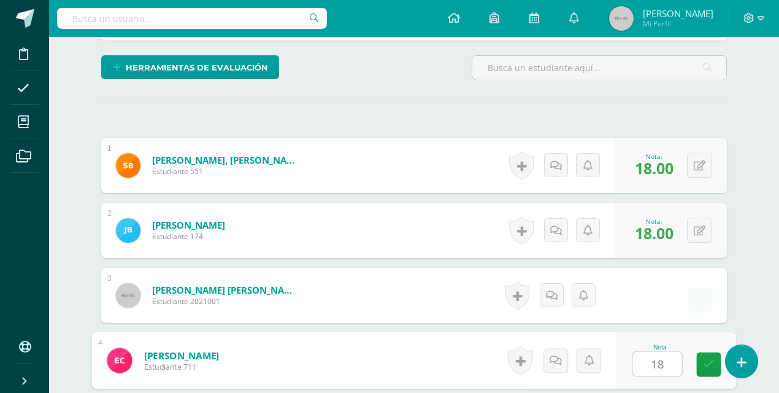
type input "18"
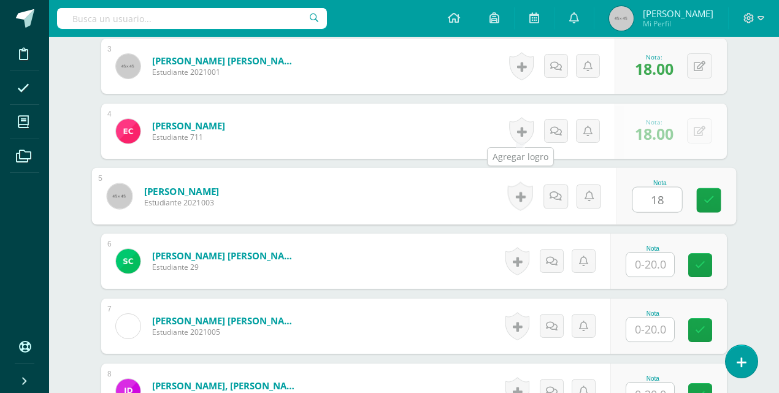
type input "18"
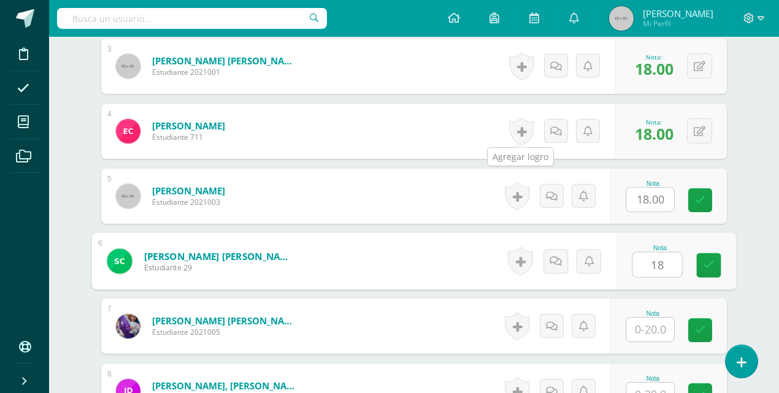
type input "18"
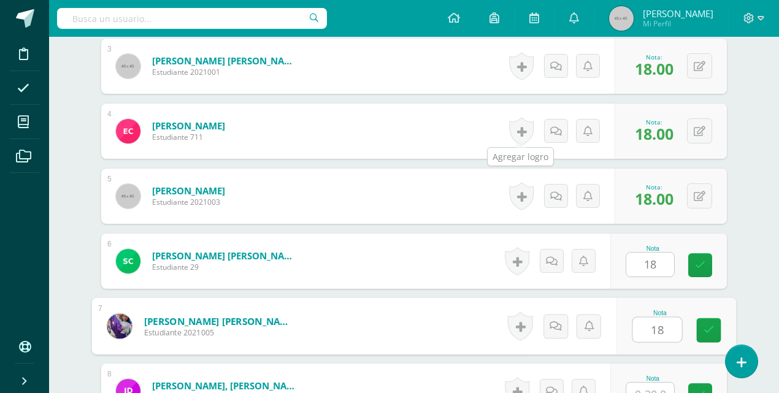
type input "18"
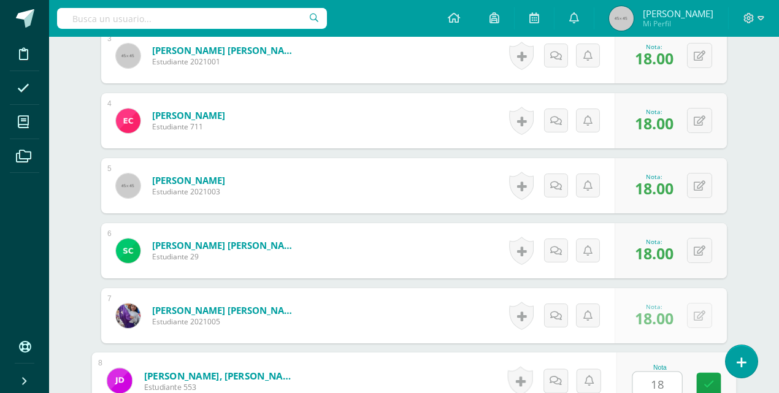
type input "18"
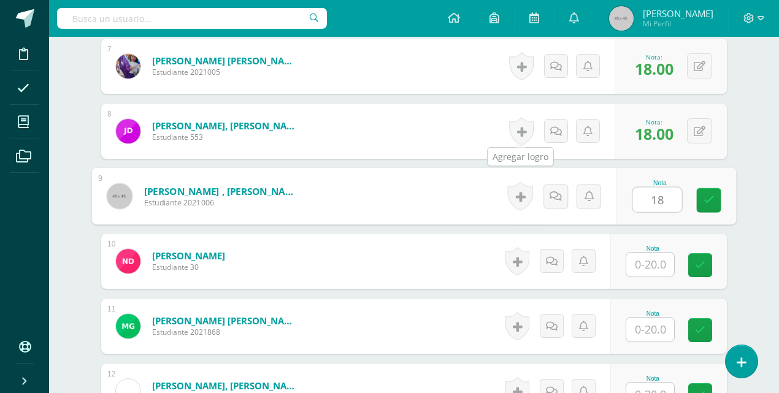
scroll to position [778, 0]
type input "18"
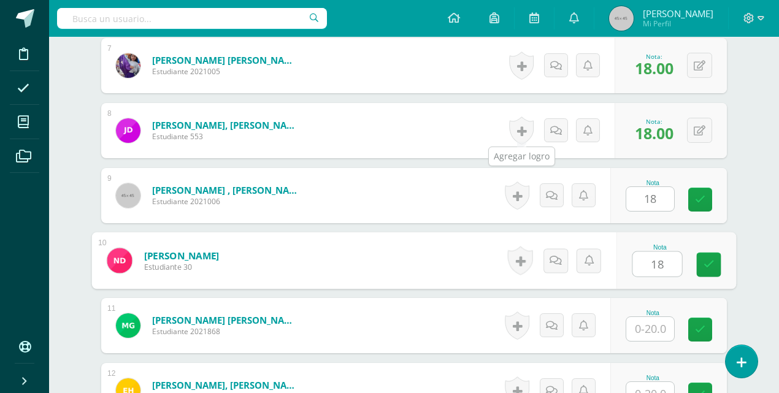
type input "18"
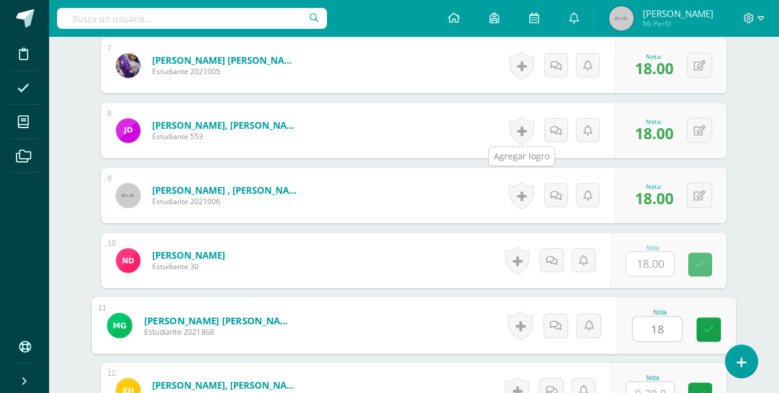
type input "18"
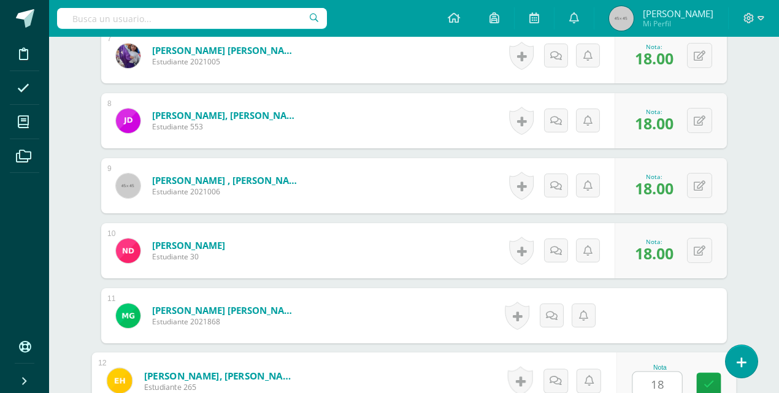
type input "18"
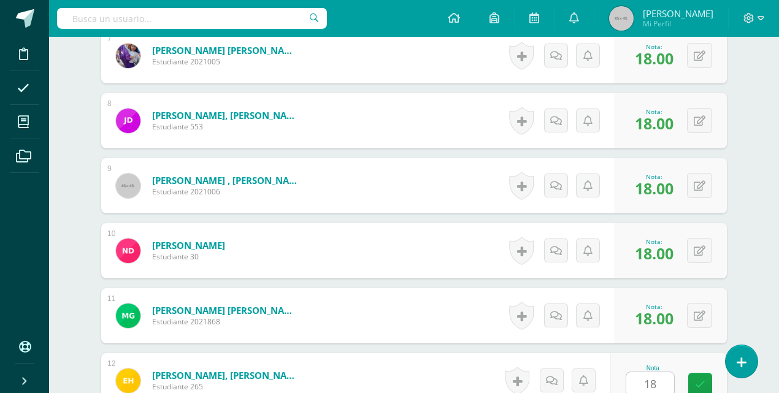
scroll to position [1038, 0]
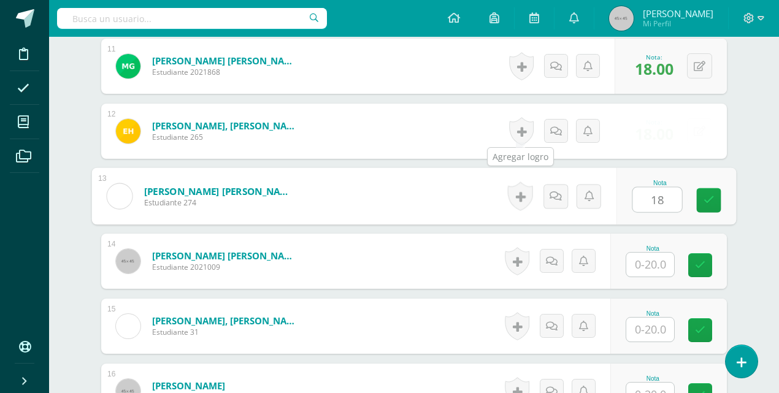
type input "18"
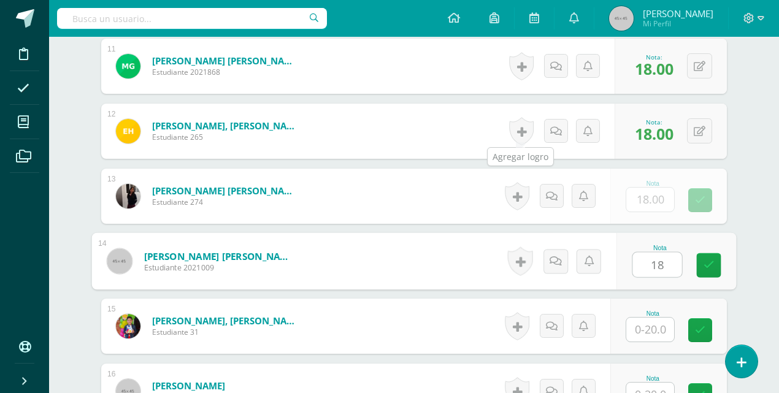
type input "18"
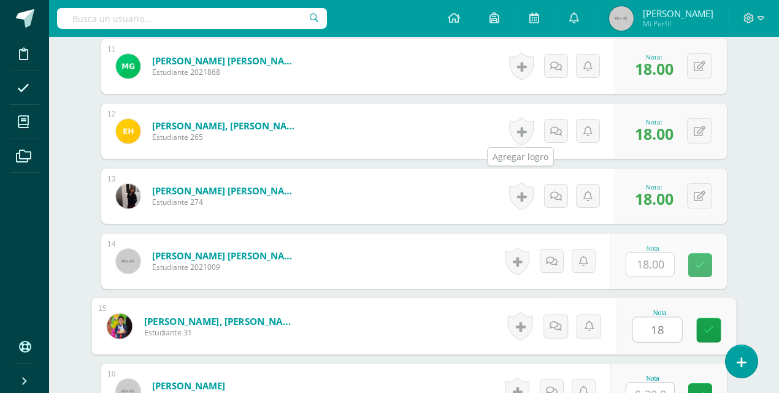
type input "18"
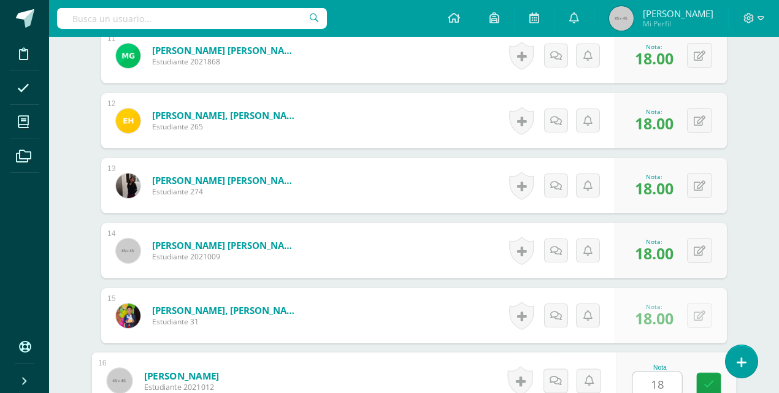
type input "18"
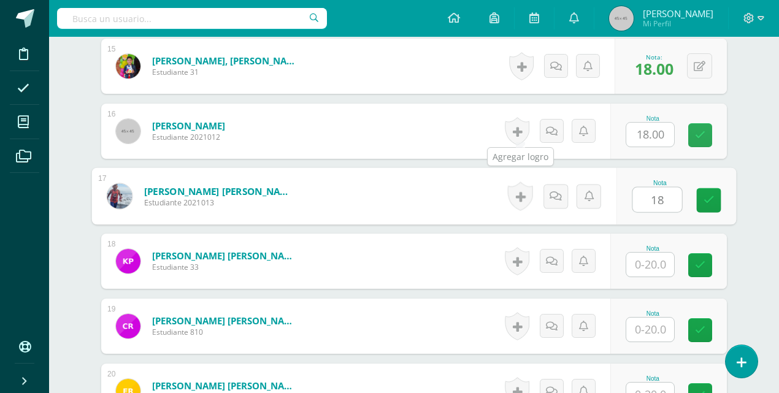
type input "18"
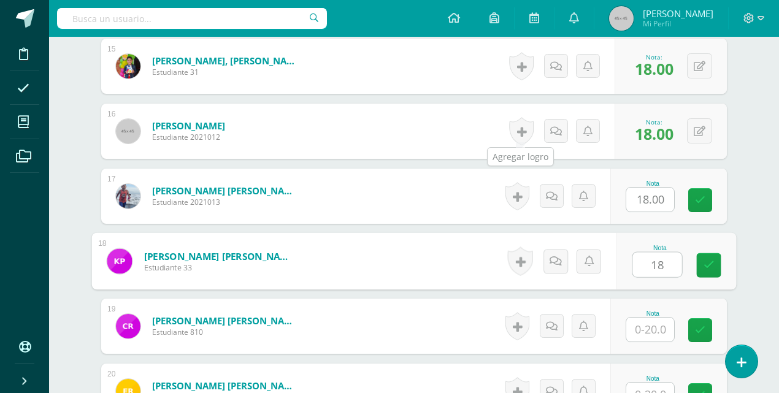
type input "18"
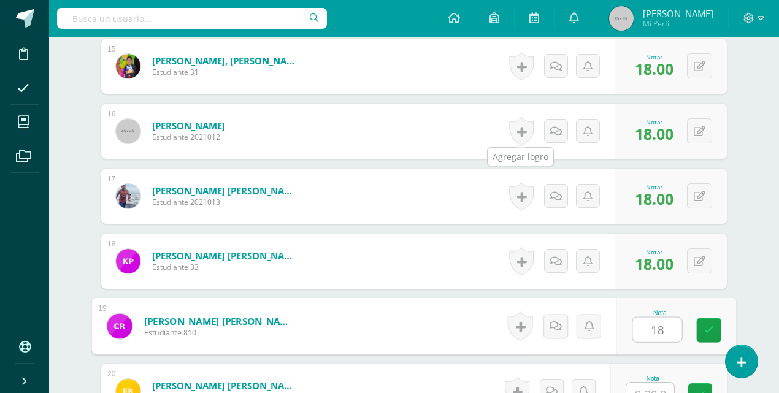
type input "18"
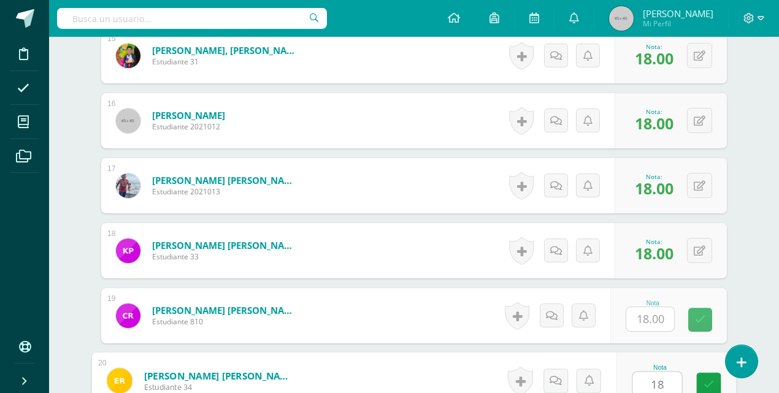
type input "18"
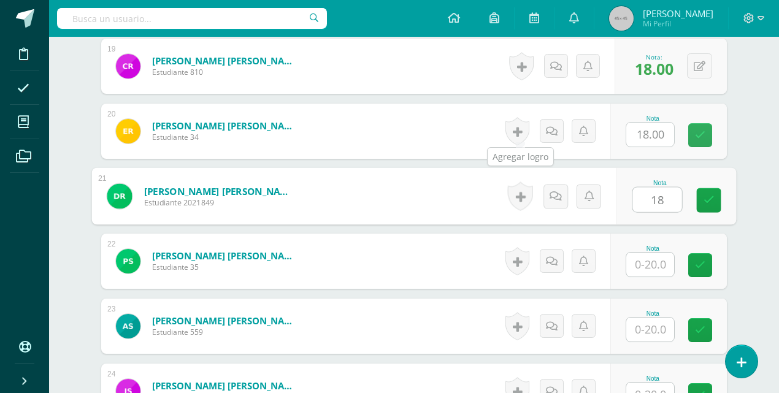
type input "18"
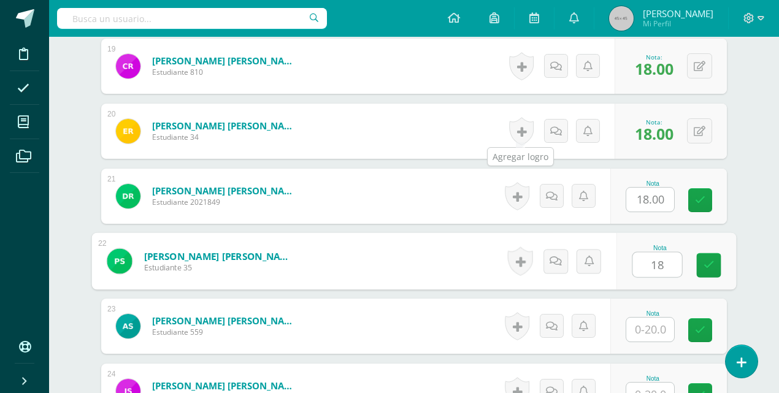
type input "18"
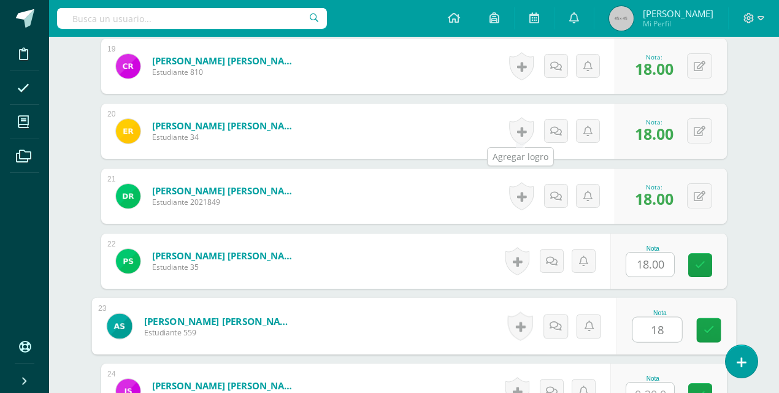
type input "18"
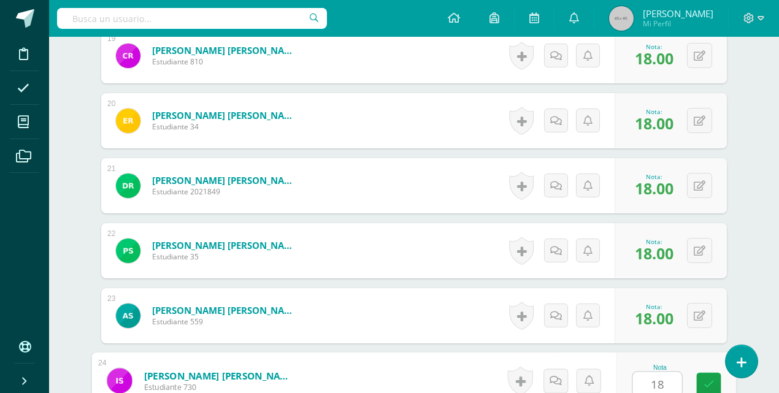
type input "18"
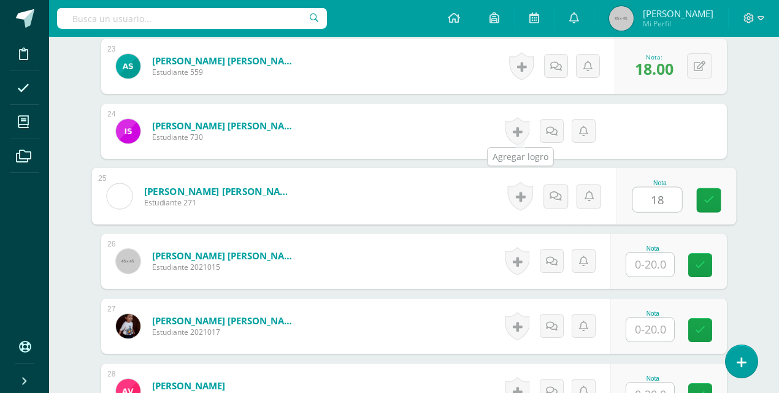
type input "18"
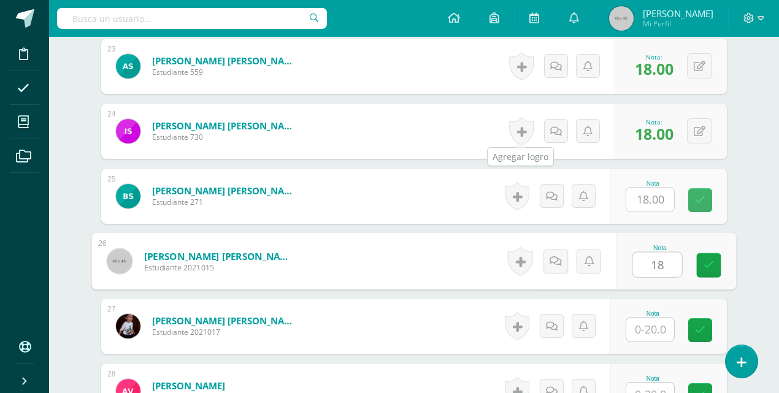
type input "18"
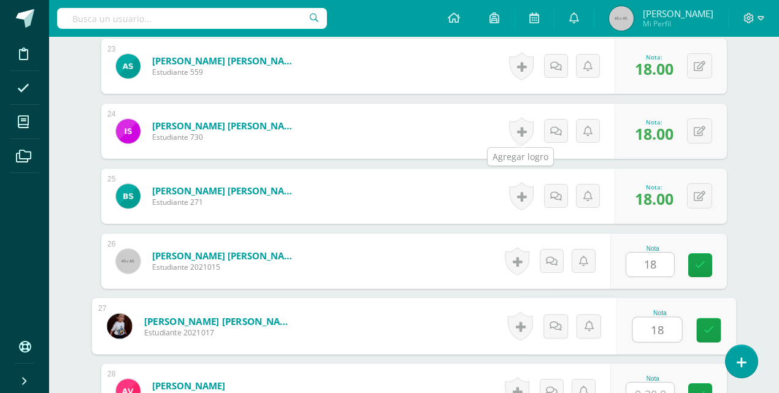
type input "18"
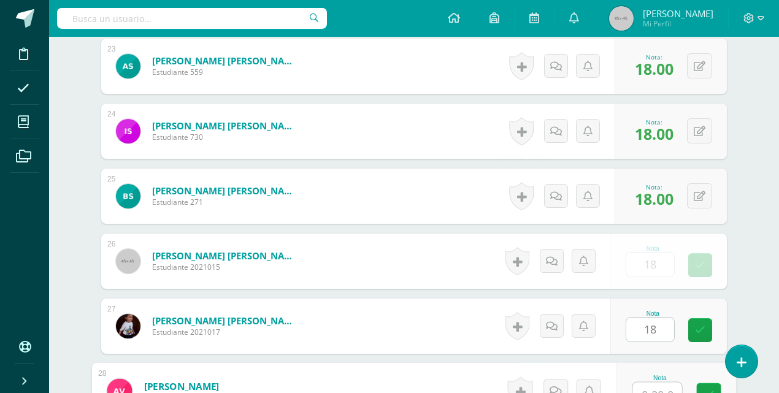
scroll to position [1829, 0]
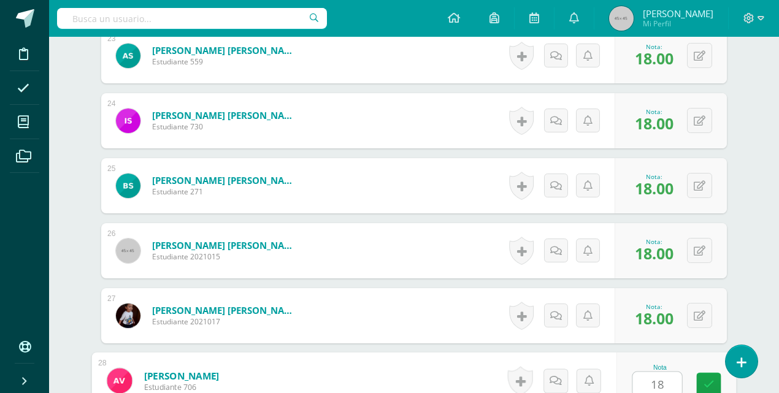
type input "18"
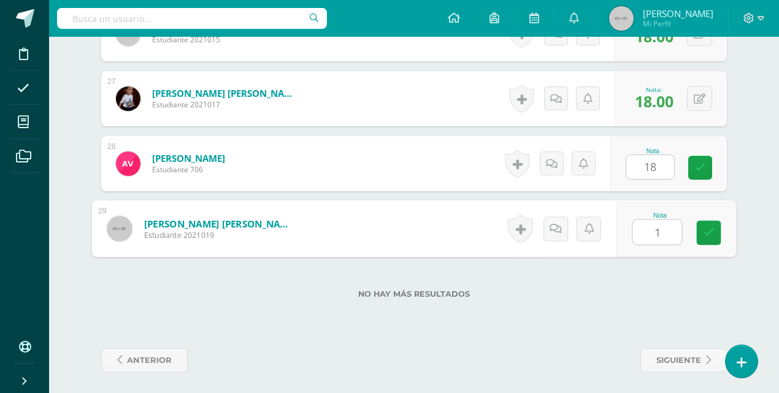
type input "18"
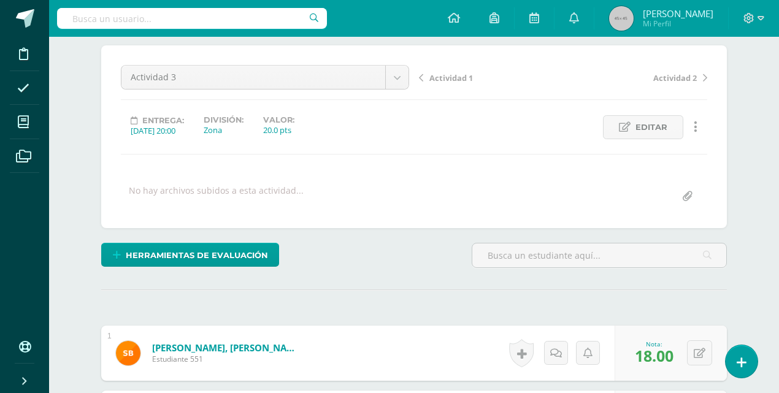
scroll to position [0, 0]
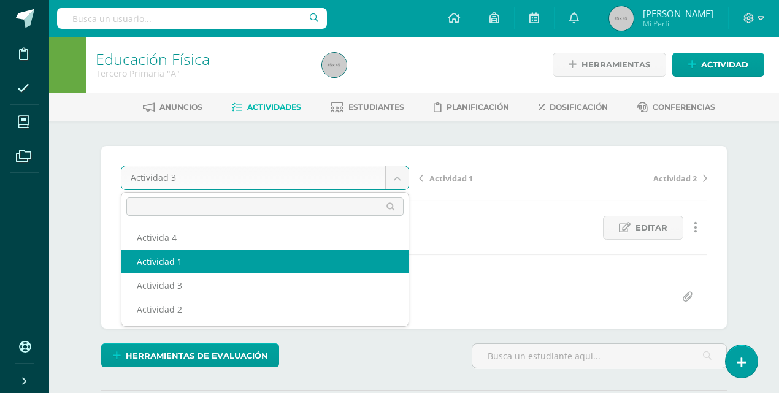
select select "/dashboard/teacher/grade-activity/82396/"
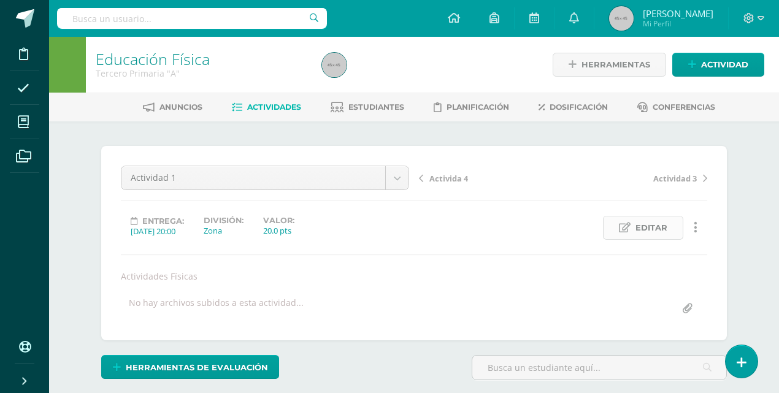
click at [665, 236] on span "Editar" at bounding box center [651, 228] width 32 height 23
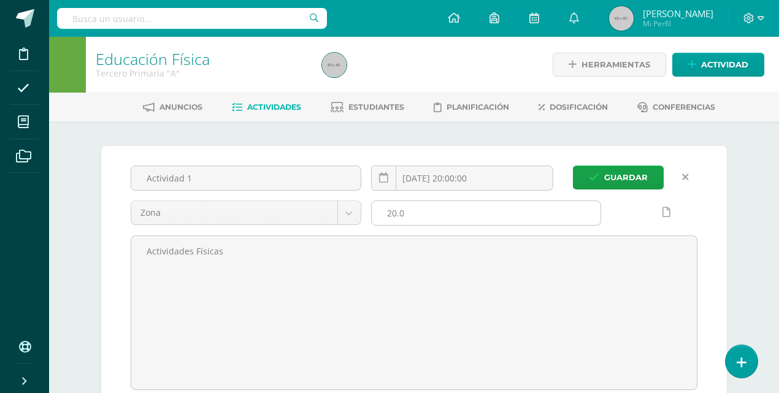
scroll to position [1, 0]
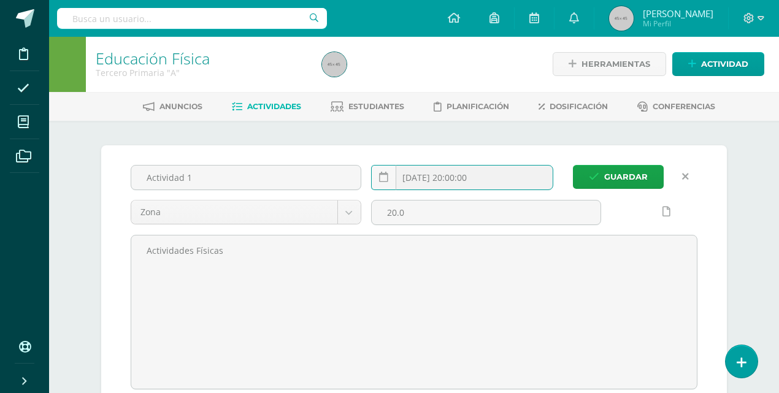
click at [429, 182] on input "[DATE] 20:00:00" at bounding box center [462, 178] width 181 height 24
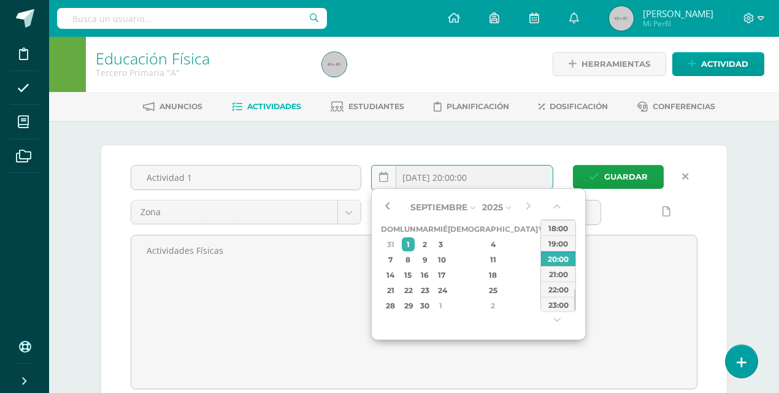
click at [388, 207] on button "button" at bounding box center [387, 207] width 12 height 18
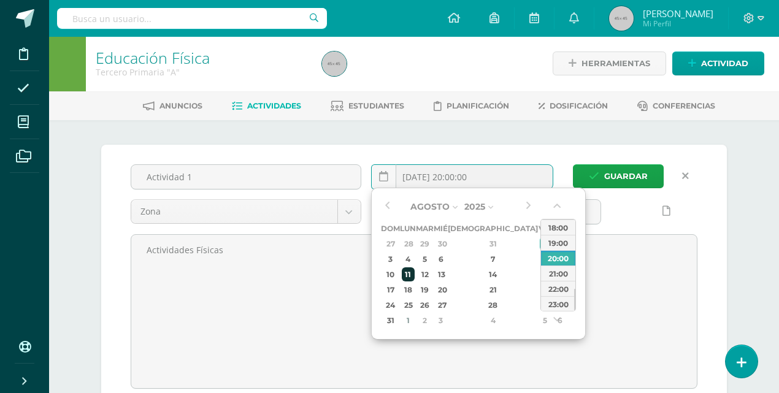
click at [413, 275] on div "11" at bounding box center [408, 274] width 13 height 14
type input "2025-08-11 20:00"
click at [566, 250] on div "20:00" at bounding box center [558, 257] width 34 height 15
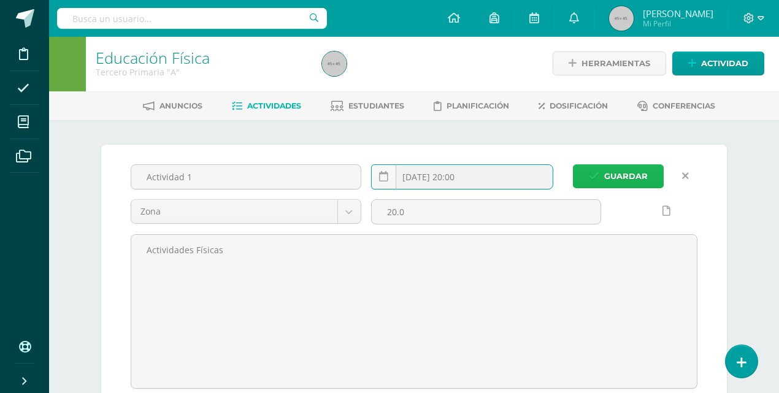
click at [615, 175] on span "Guardar" at bounding box center [626, 176] width 44 height 23
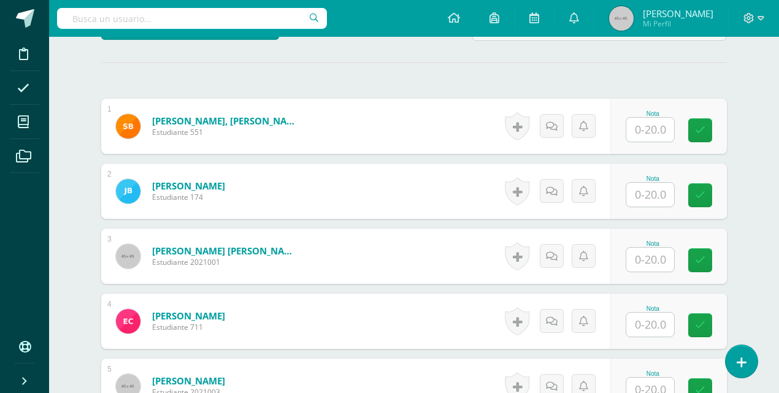
scroll to position [340, 0]
click at [653, 131] on input "text" at bounding box center [650, 129] width 48 height 24
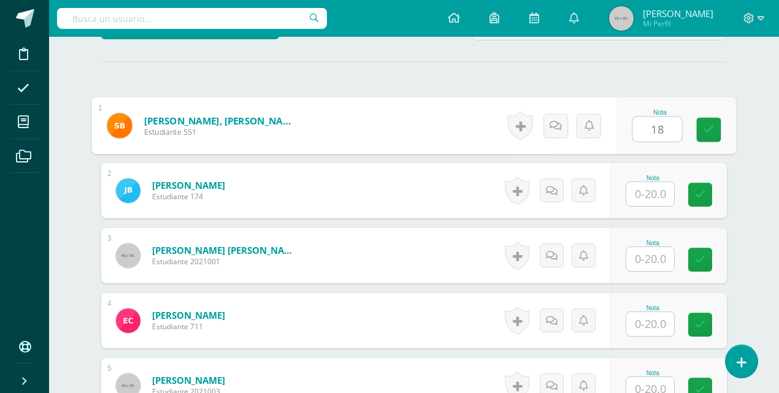
type input "18"
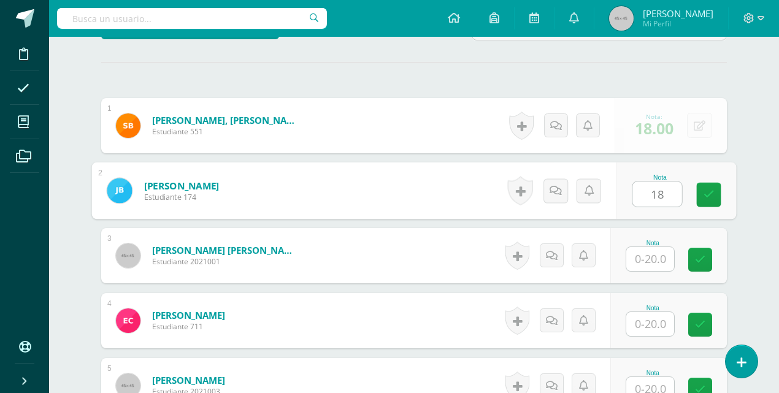
type input "18"
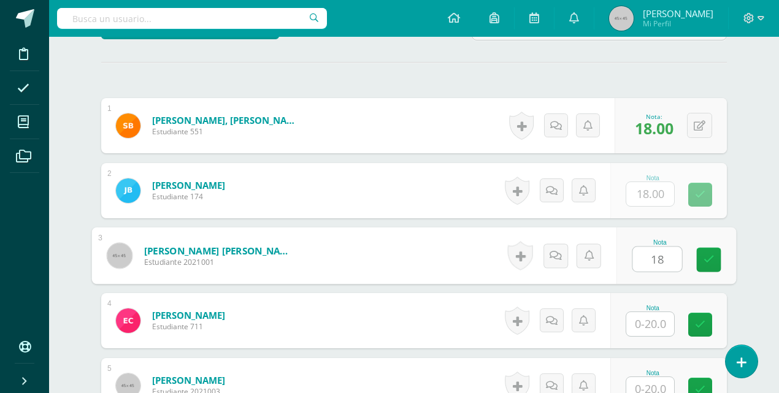
type input "18"
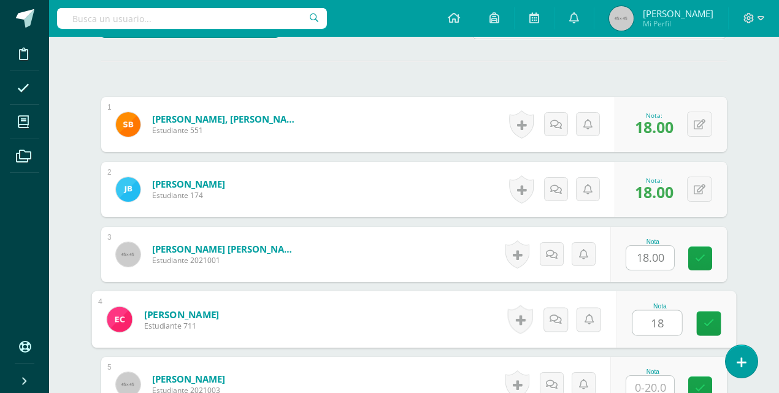
type input "18"
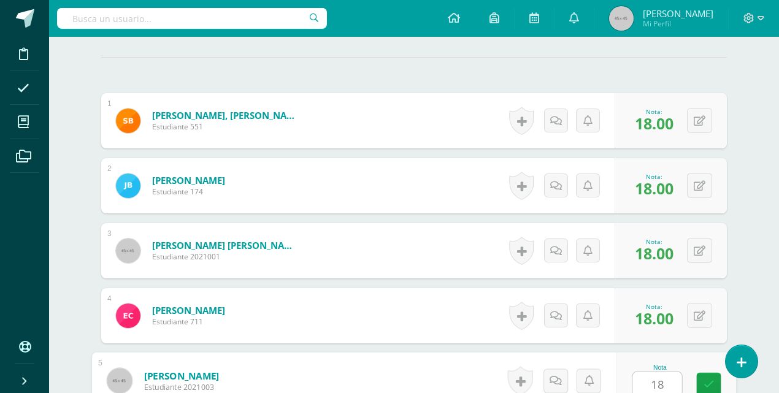
type input "18"
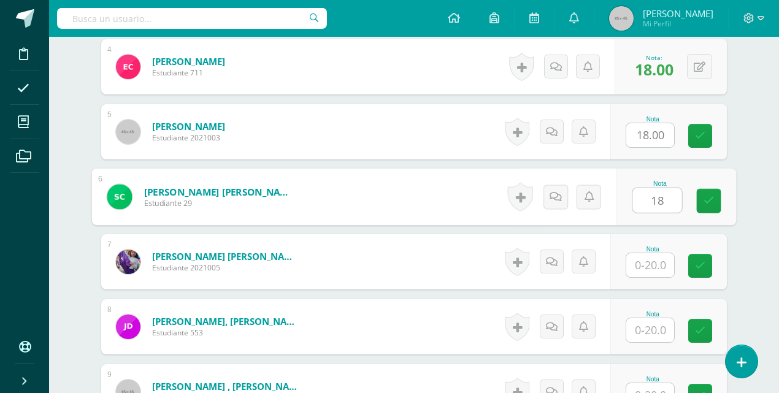
type input "18"
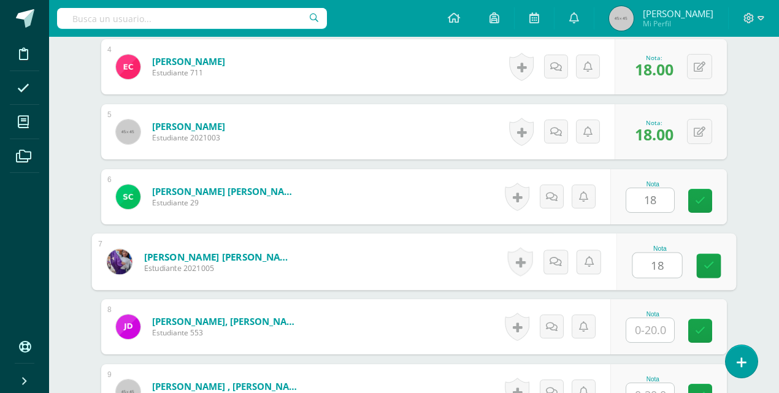
type input "18"
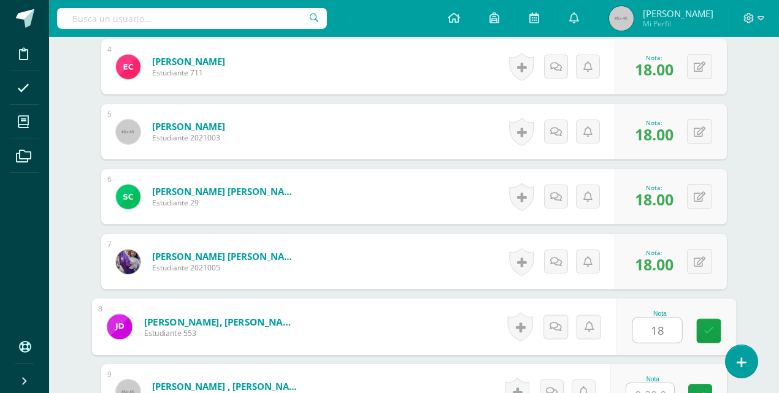
type input "18"
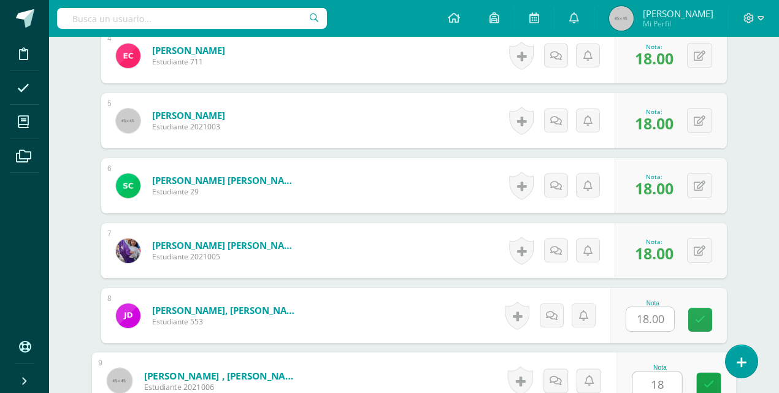
type input "18"
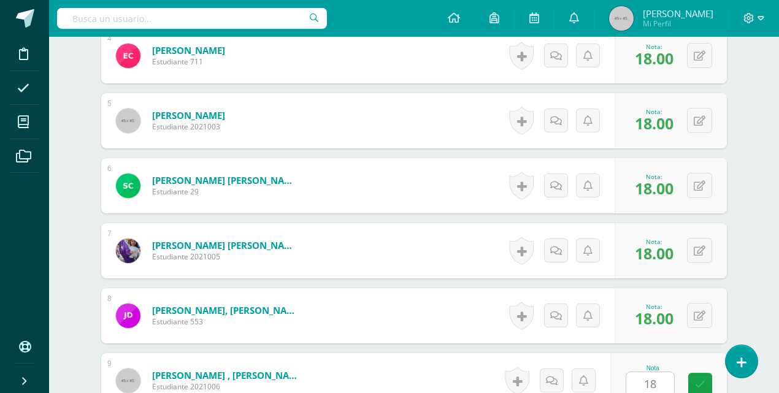
scroll to position [855, 0]
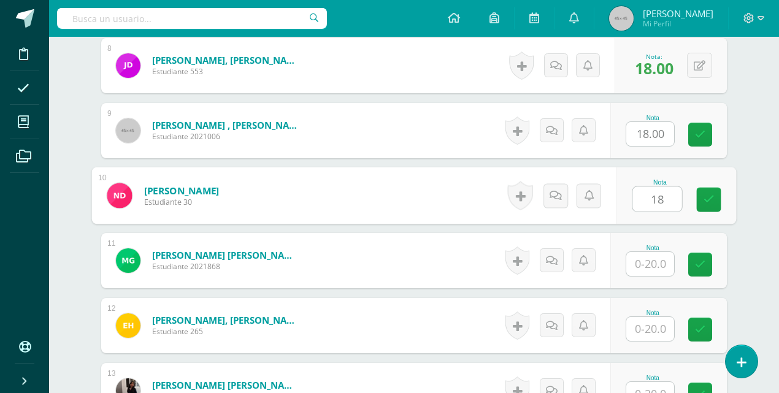
type input "18"
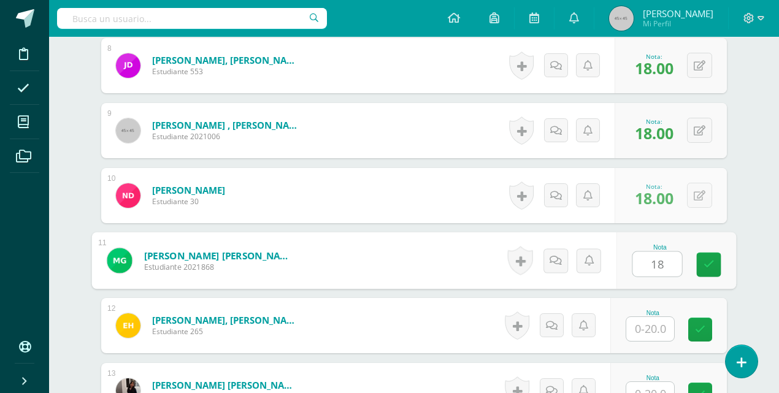
type input "18"
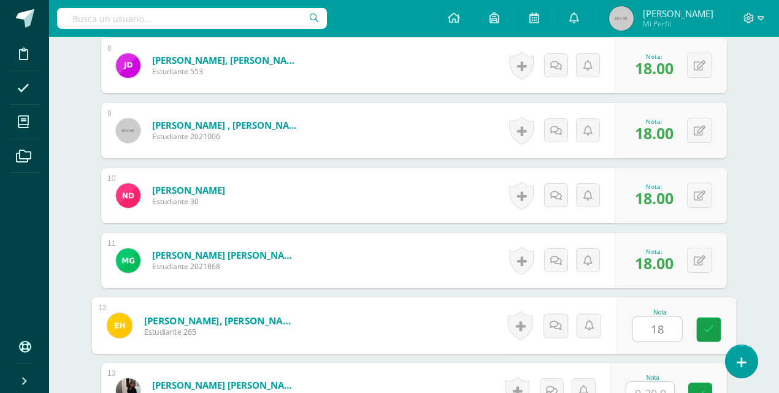
type input "18"
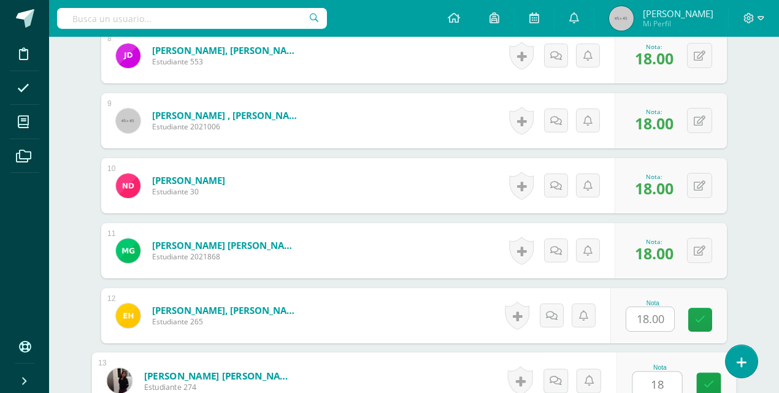
type input "18"
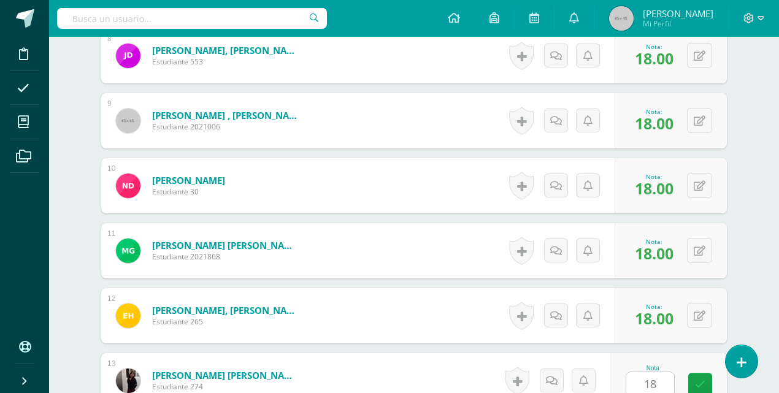
scroll to position [1114, 0]
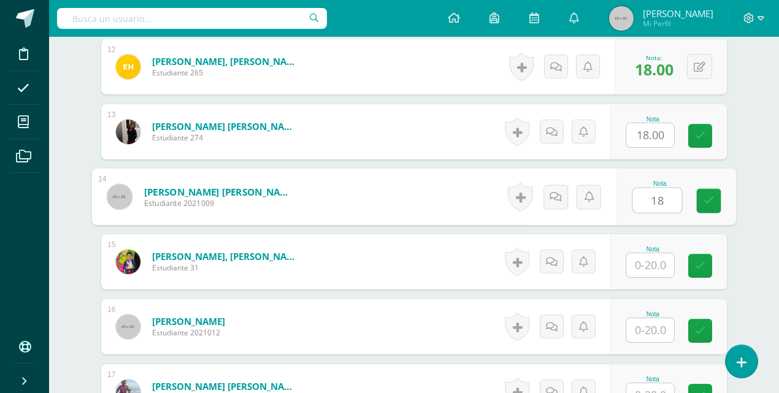
type input "18"
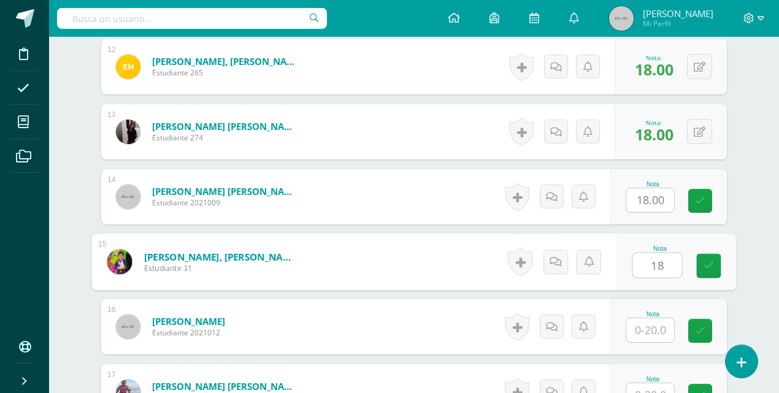
type input "18"
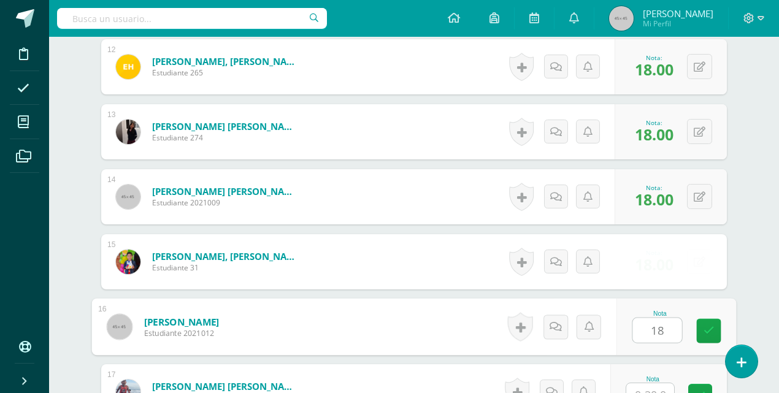
type input "18"
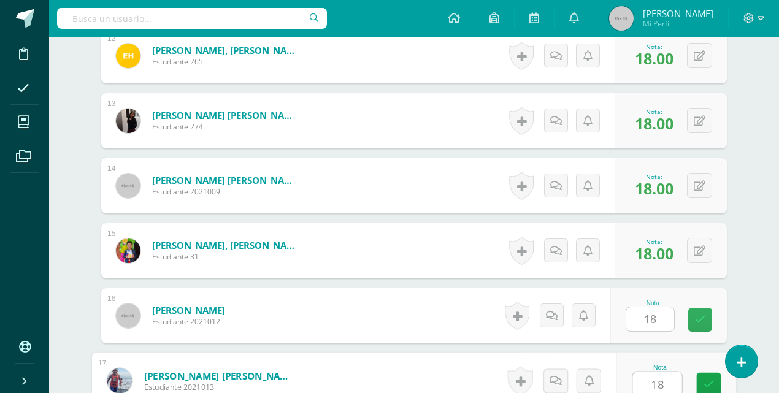
type input "18"
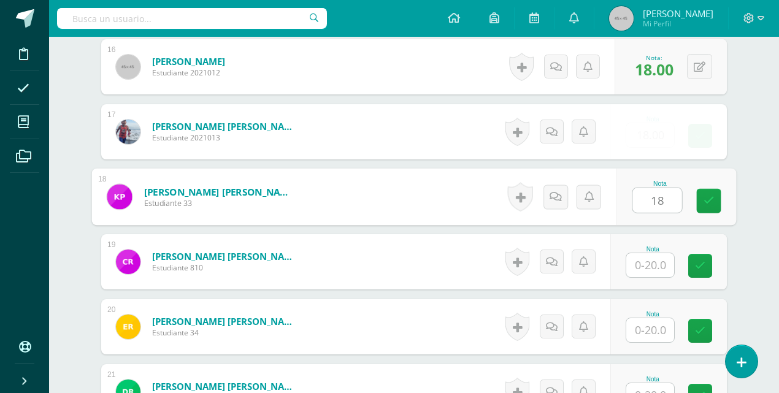
type input "18"
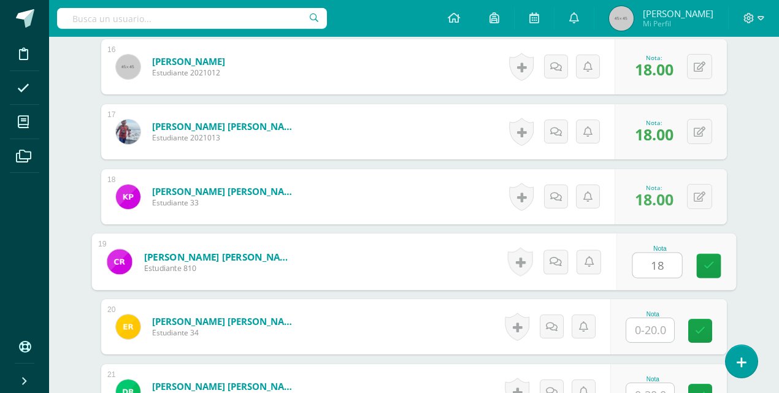
type input "18"
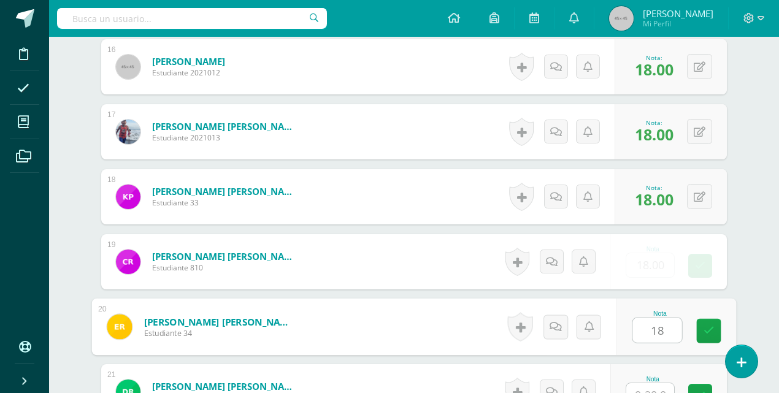
type input "18"
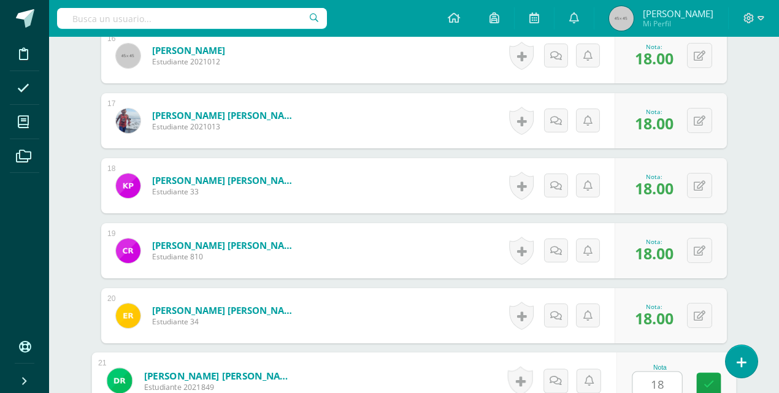
type input "18"
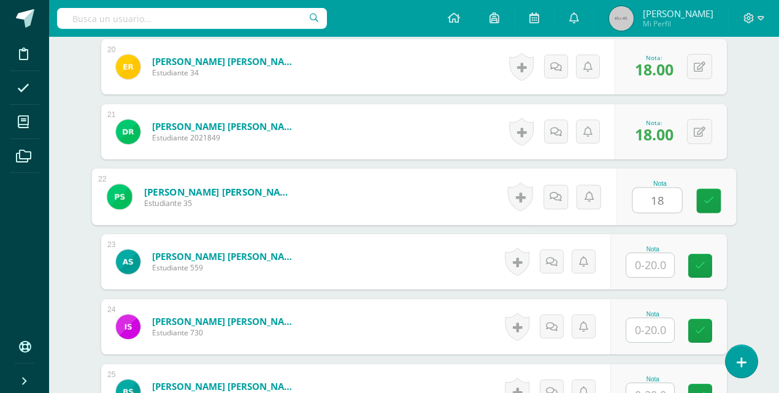
type input "18"
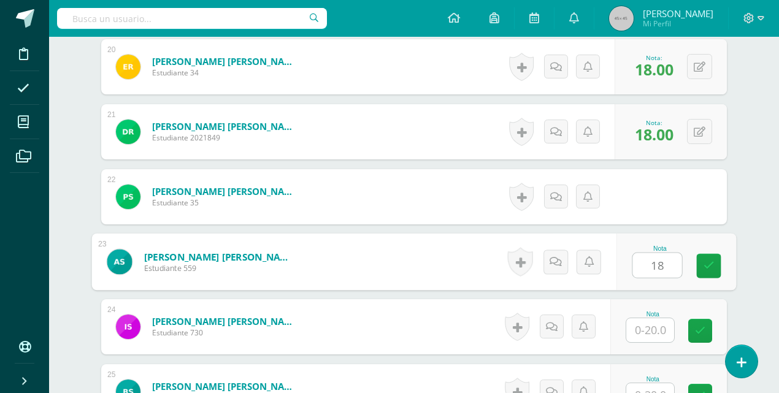
type input "18"
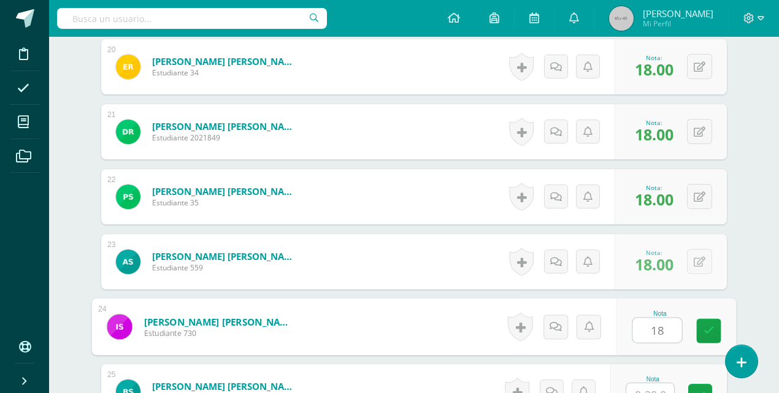
type input "18"
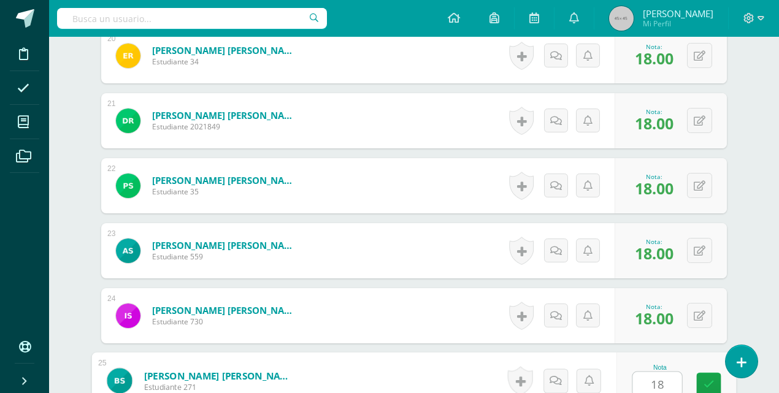
type input "18"
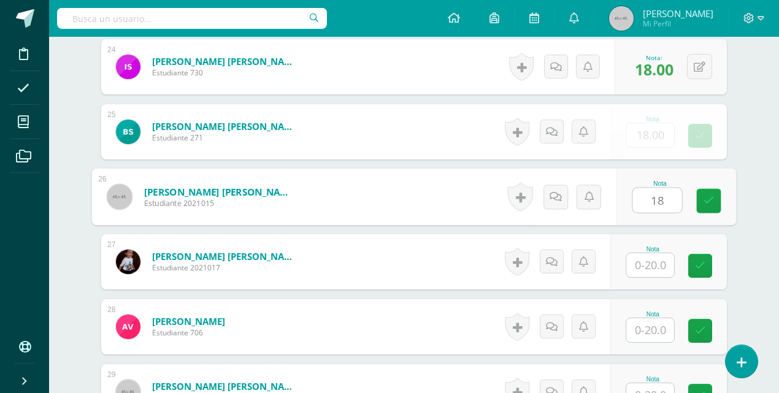
type input "18"
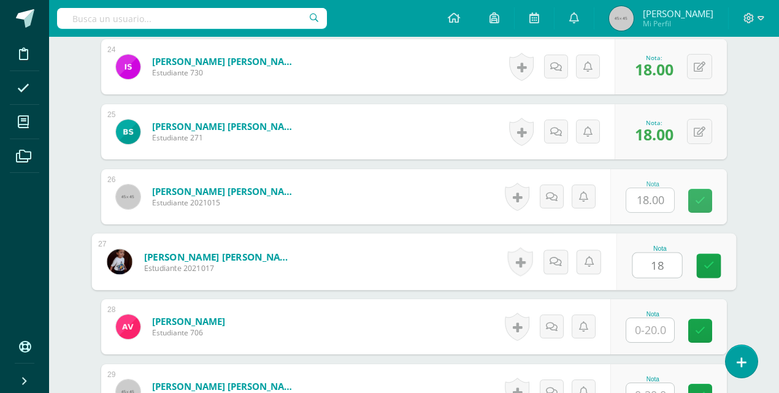
type input "18"
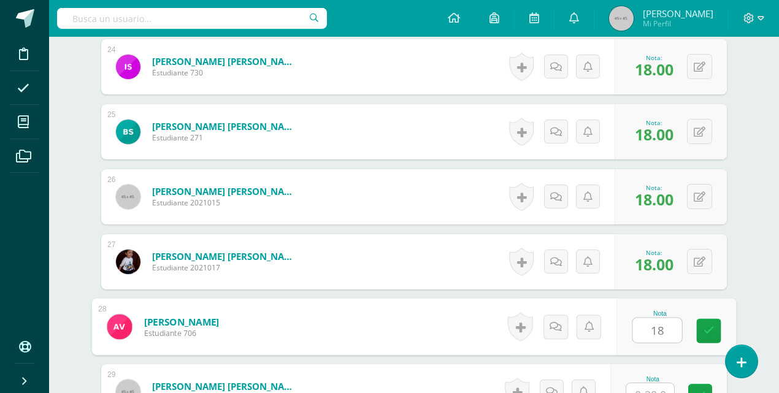
type input "18"
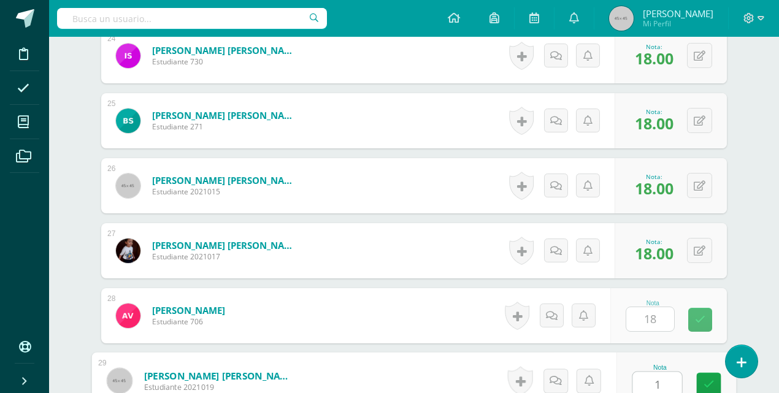
type input "18"
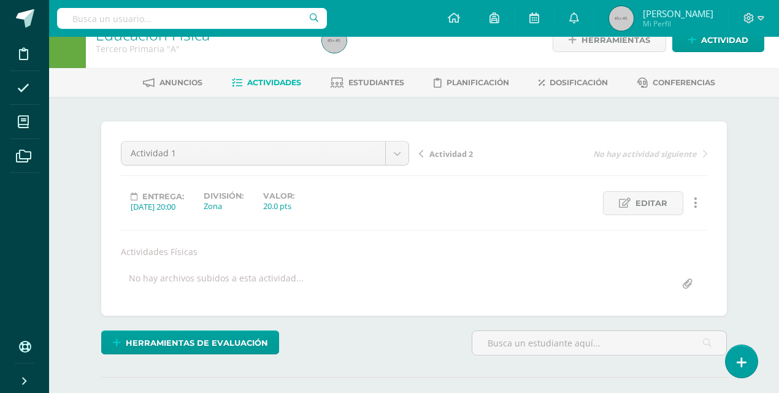
scroll to position [0, 0]
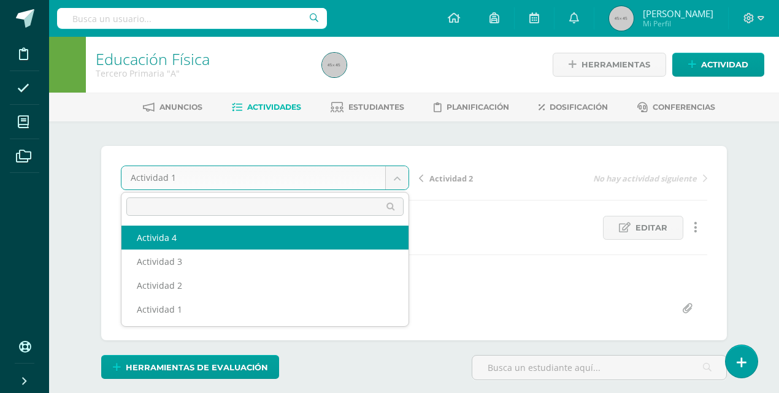
select select "/dashboard/teacher/grade-activity/82402/"
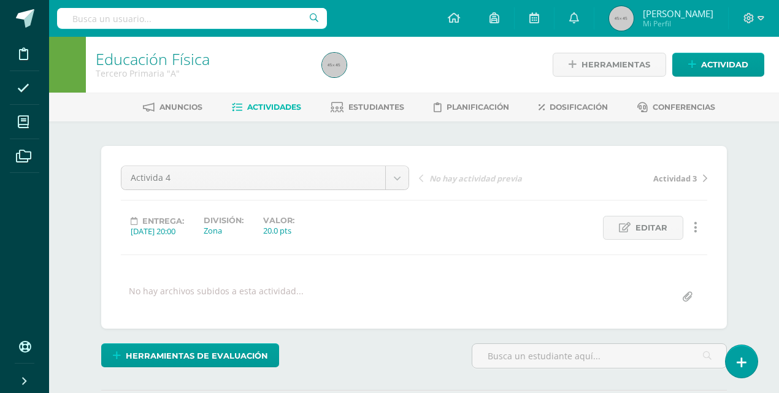
scroll to position [164, 0]
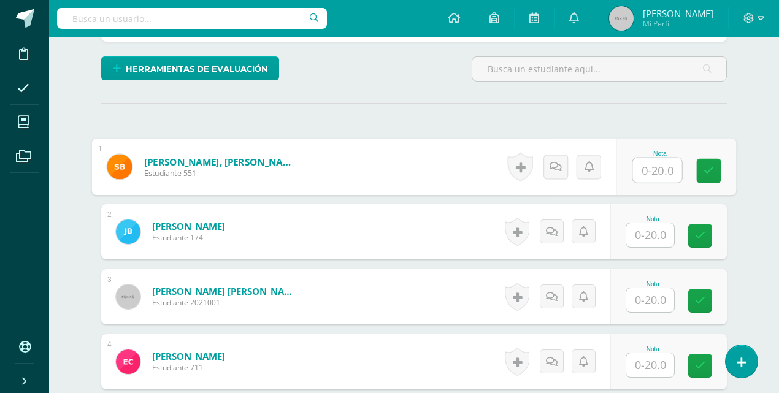
click at [634, 168] on input "text" at bounding box center [657, 170] width 49 height 25
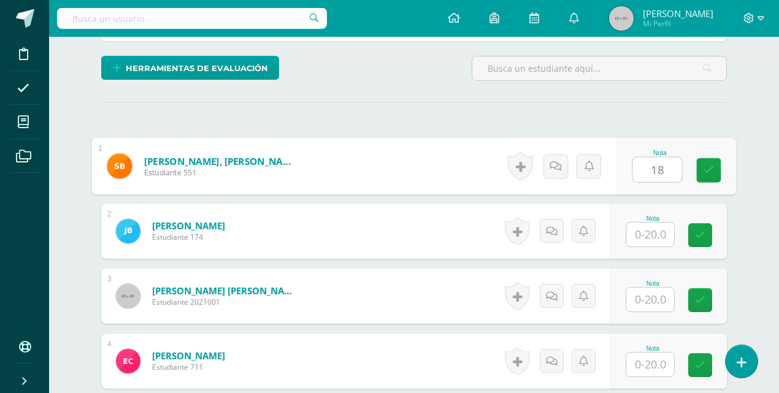
type input "18"
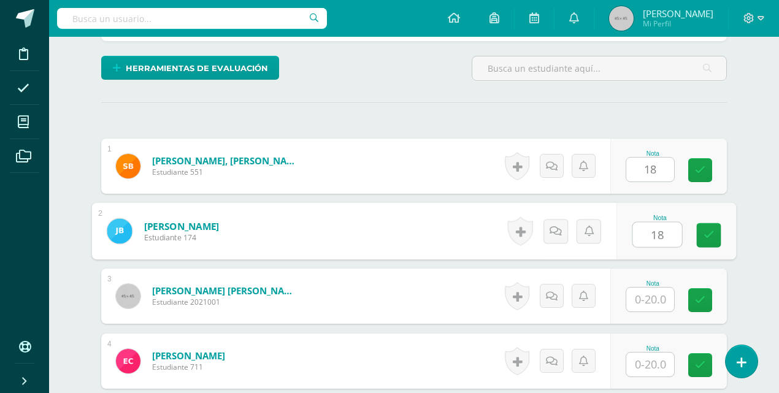
type input "18"
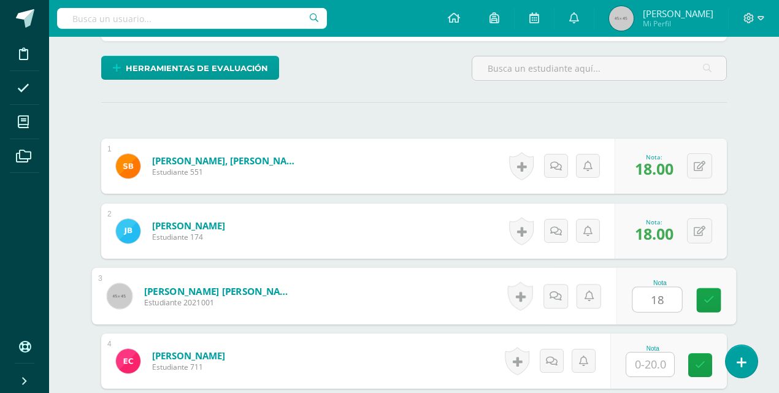
type input "18"
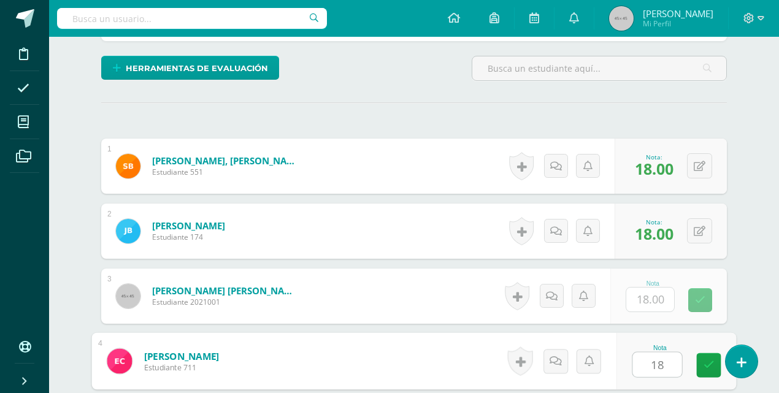
type input "18"
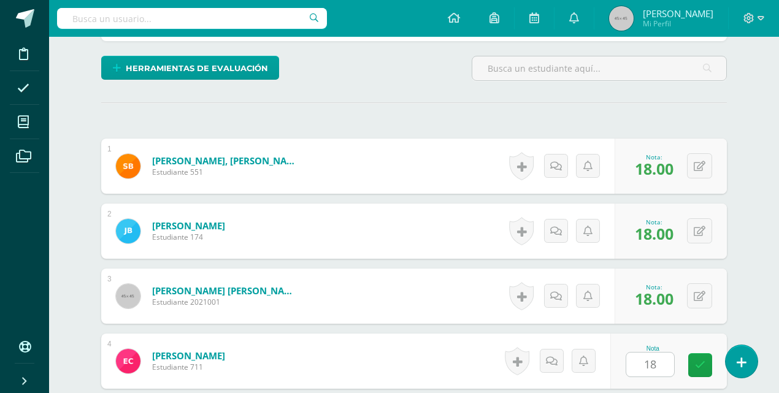
scroll to position [518, 0]
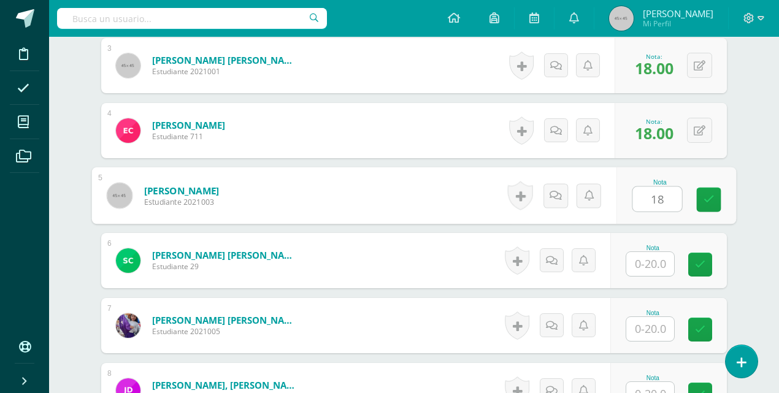
type input "18"
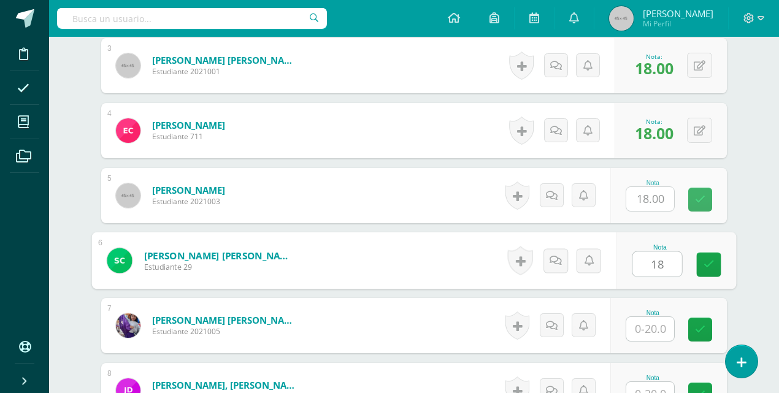
type input "18"
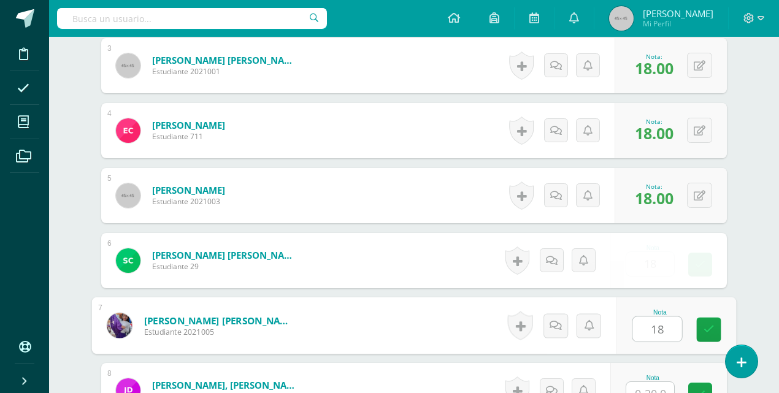
type input "18"
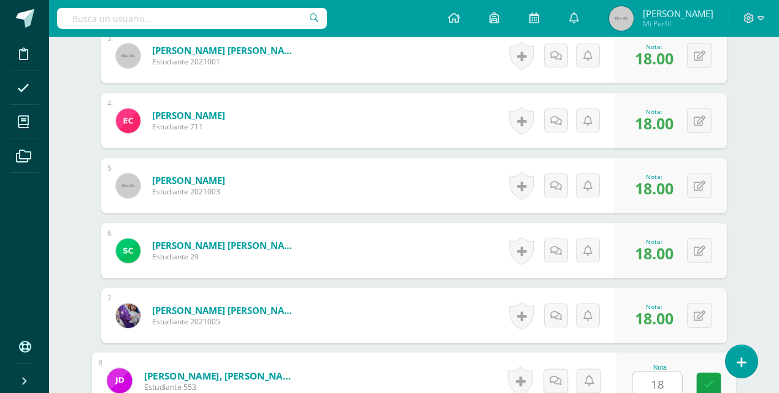
type input "18"
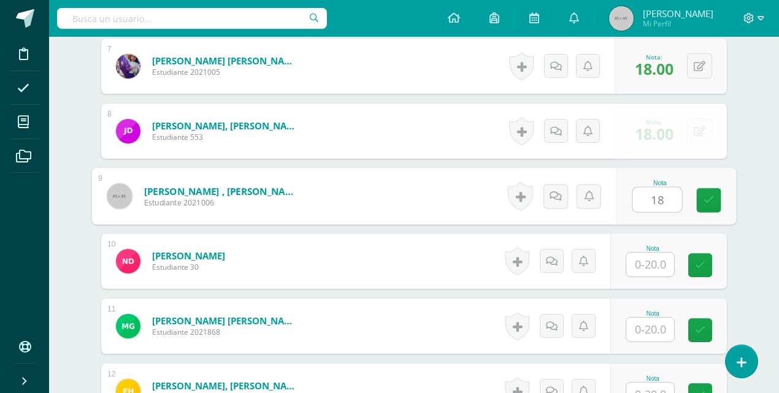
type input "18"
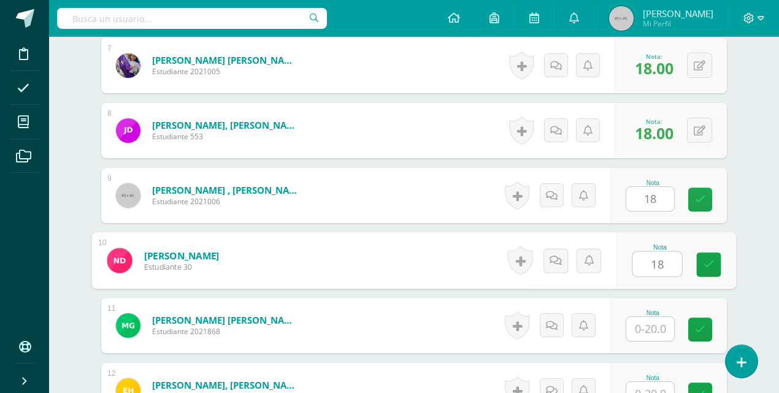
type input "18"
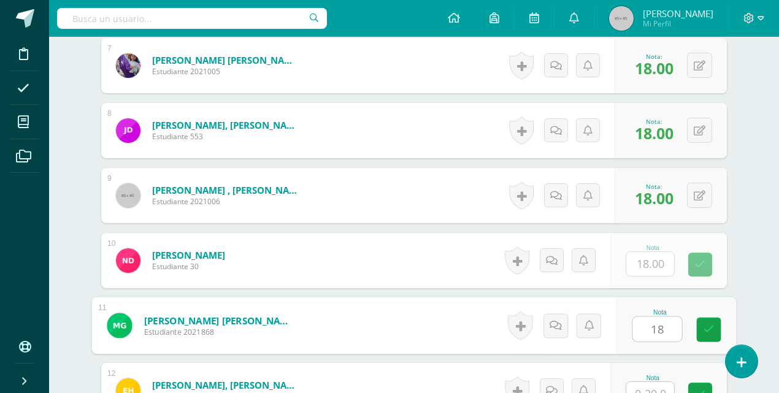
type input "18"
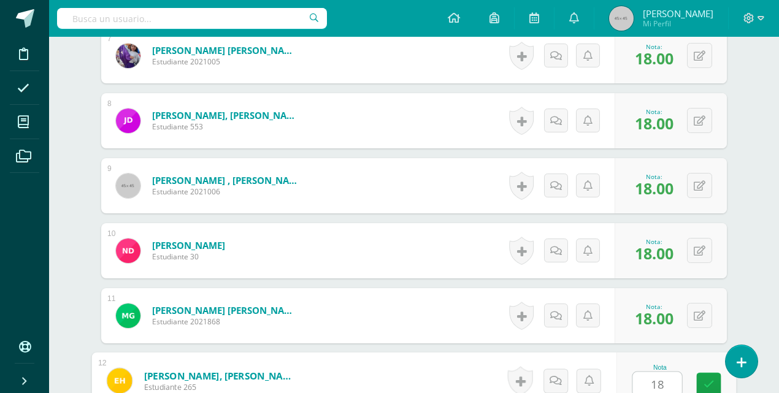
type input "18"
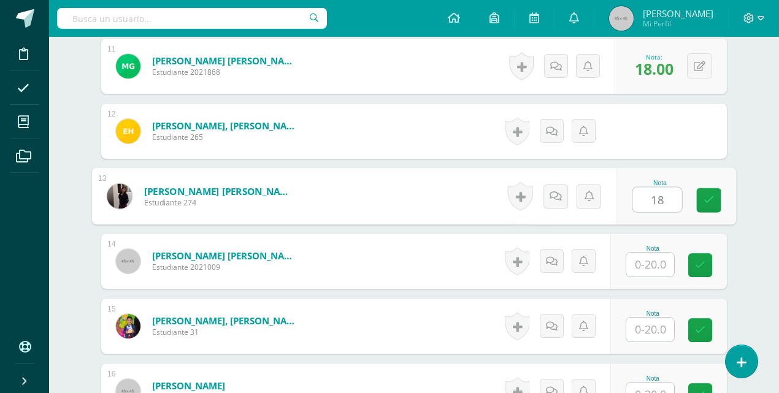
type input "18"
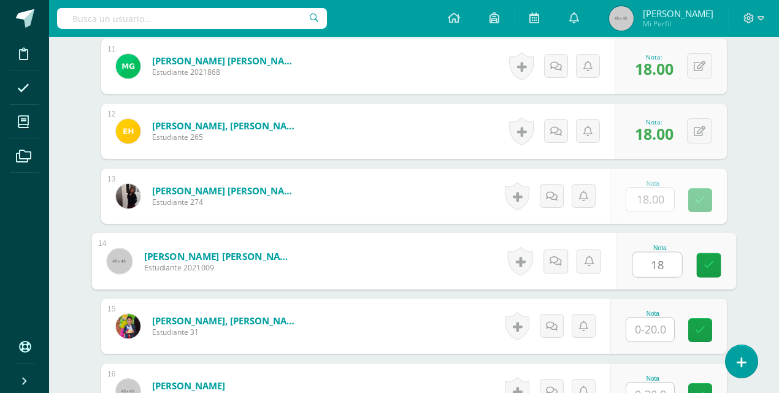
type input "18"
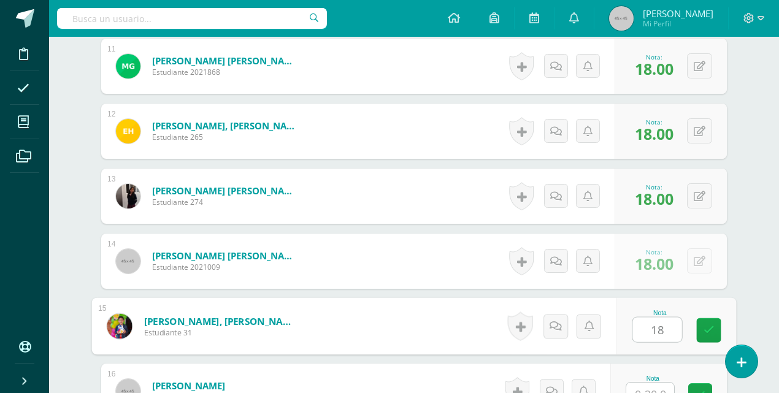
type input "18"
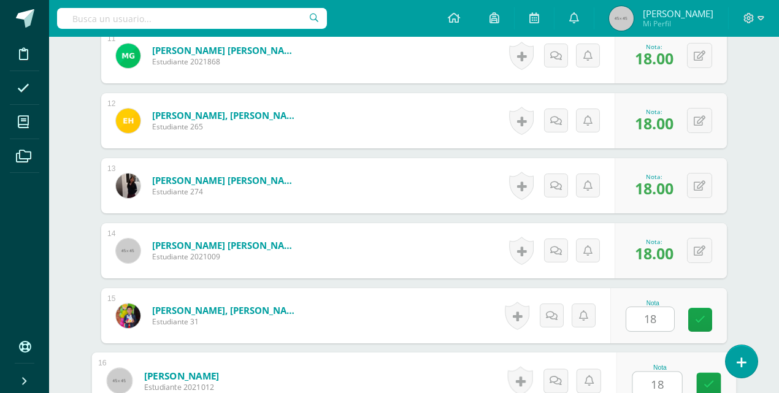
type input "18"
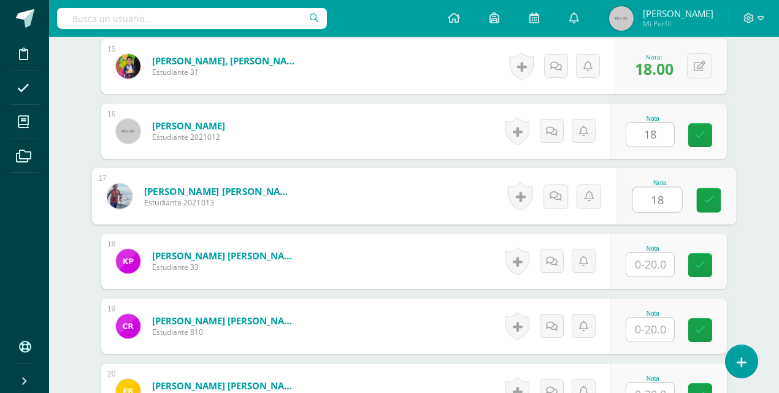
type input "18"
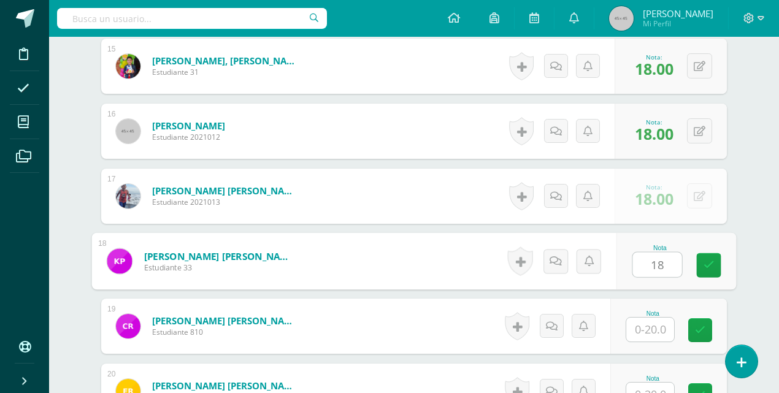
type input "18"
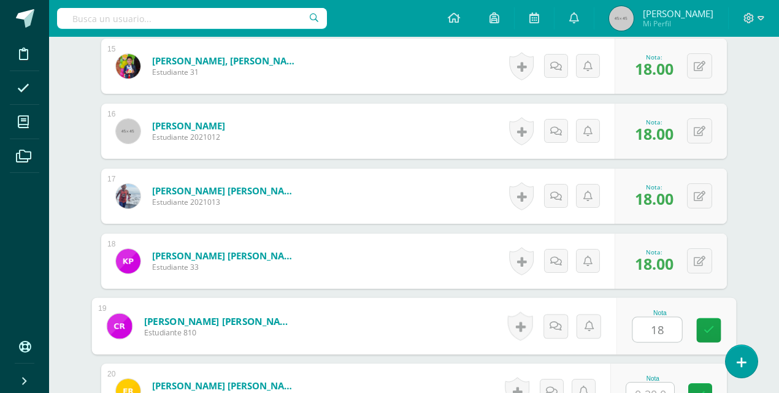
type input "18"
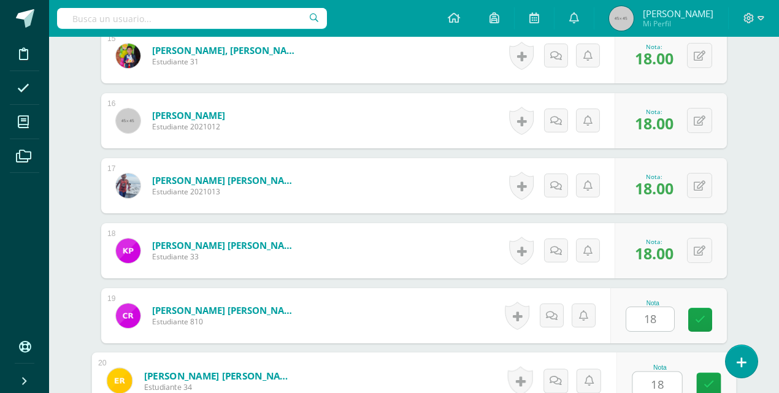
type input "18"
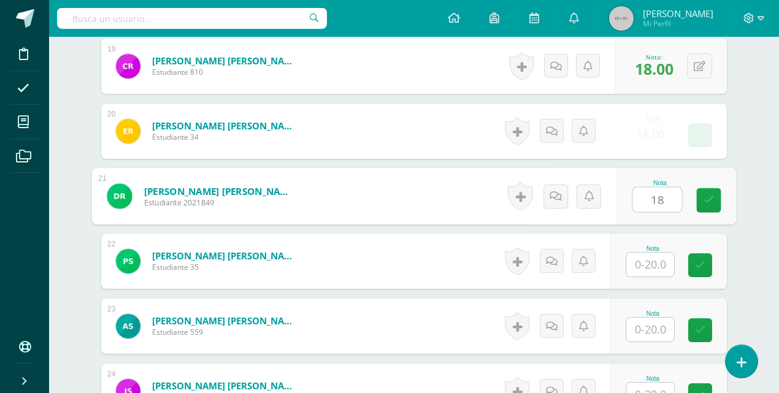
type input "18"
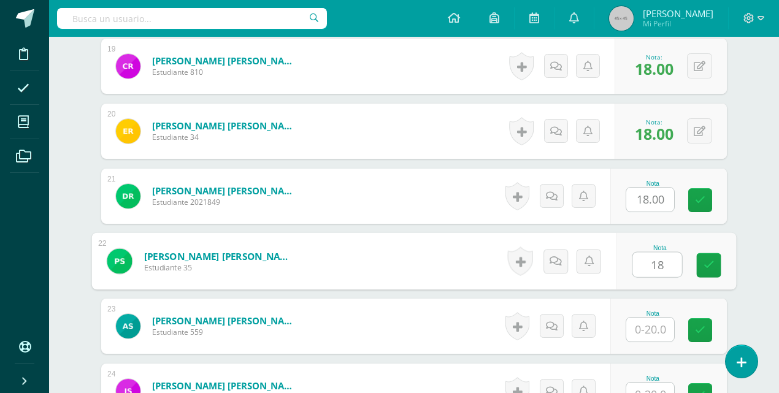
type input "18"
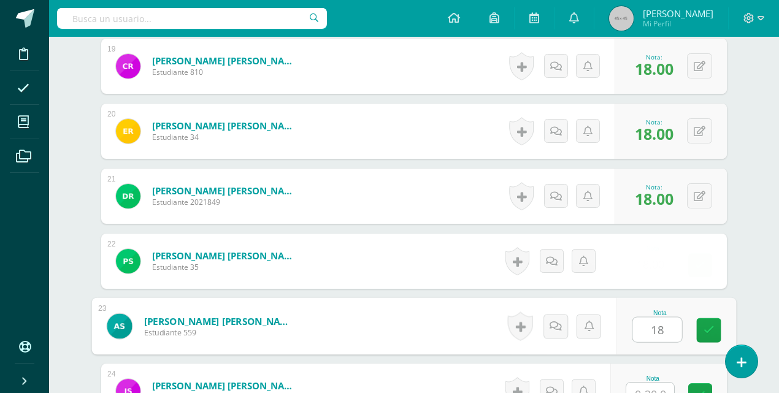
type input "18"
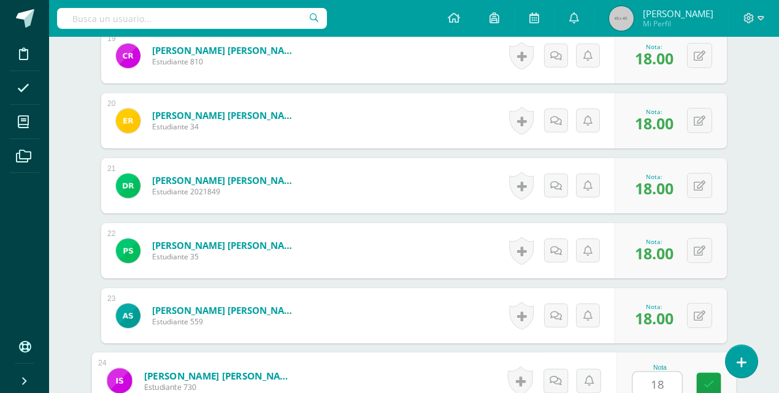
type input "18"
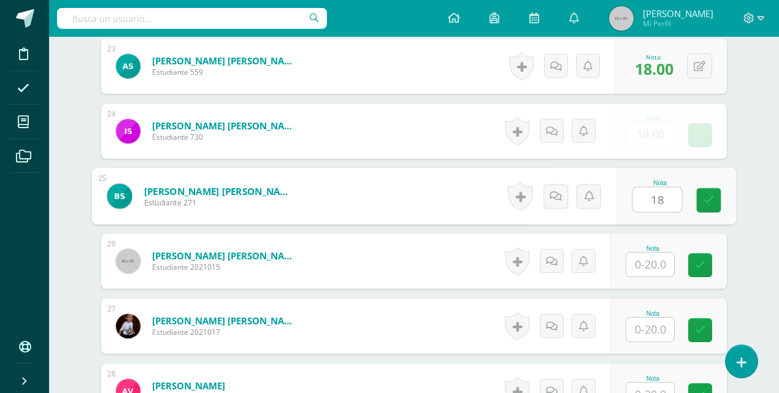
type input "18"
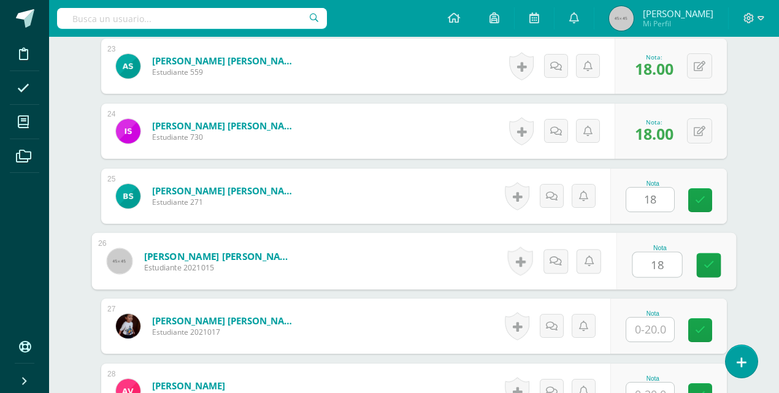
type input "18"
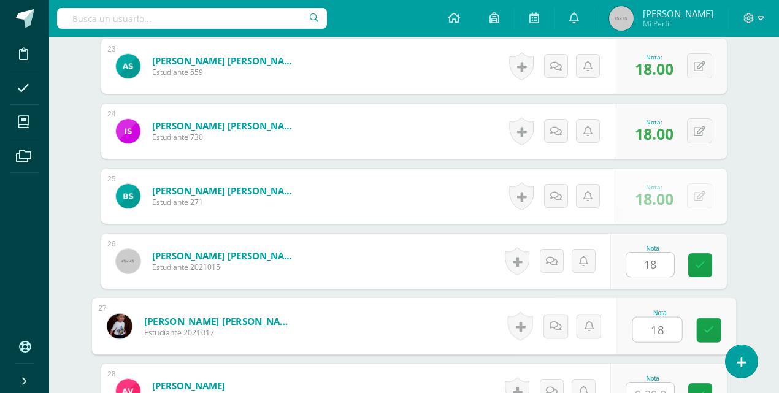
type input "18"
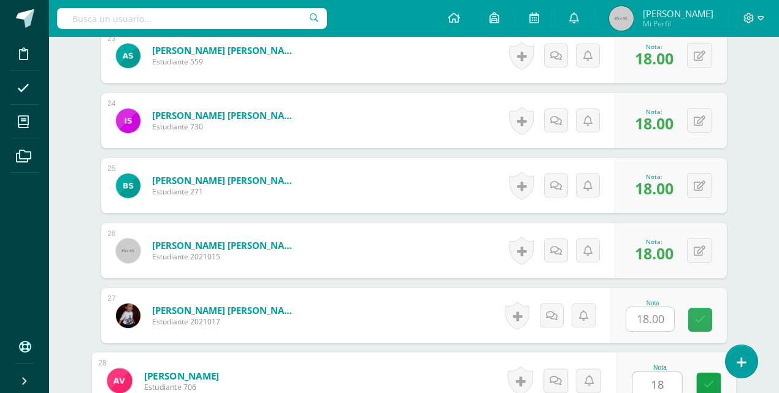
type input "18"
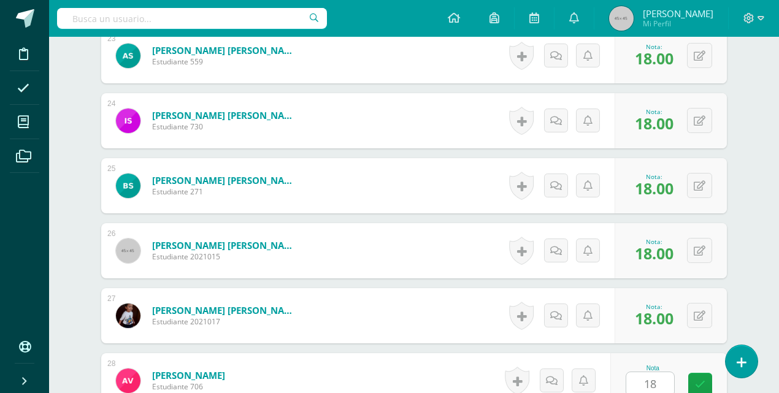
scroll to position [2046, 0]
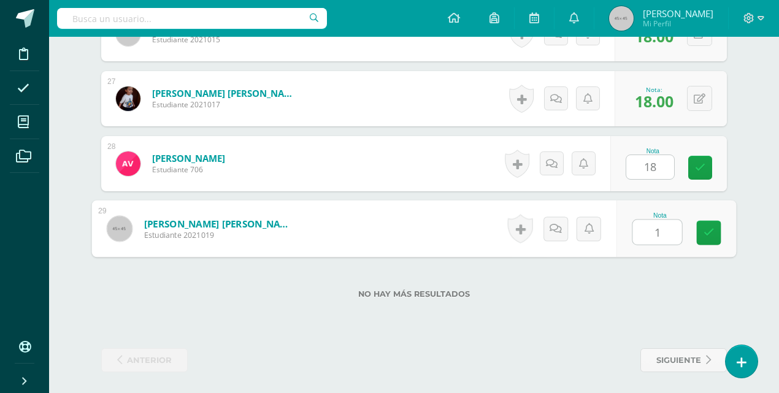
type input "18"
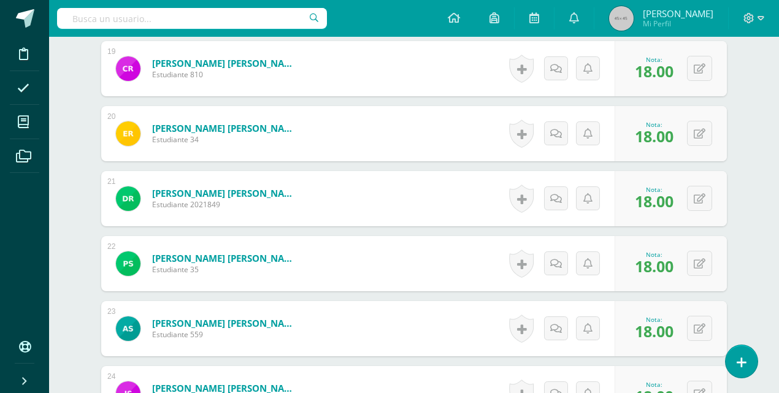
scroll to position [1432, 0]
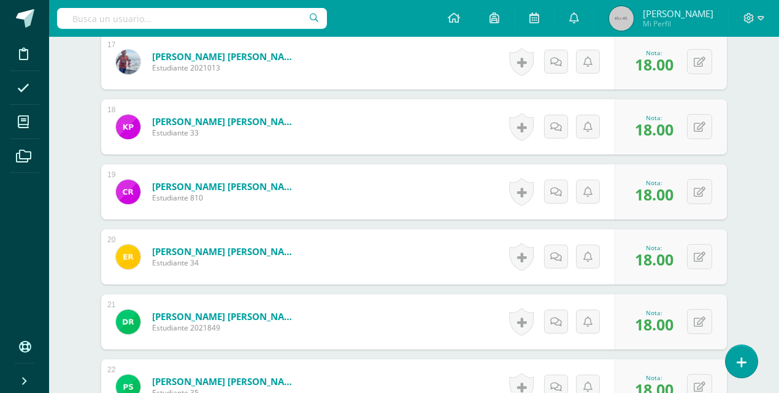
click at [634, 18] on img at bounding box center [621, 18] width 25 height 25
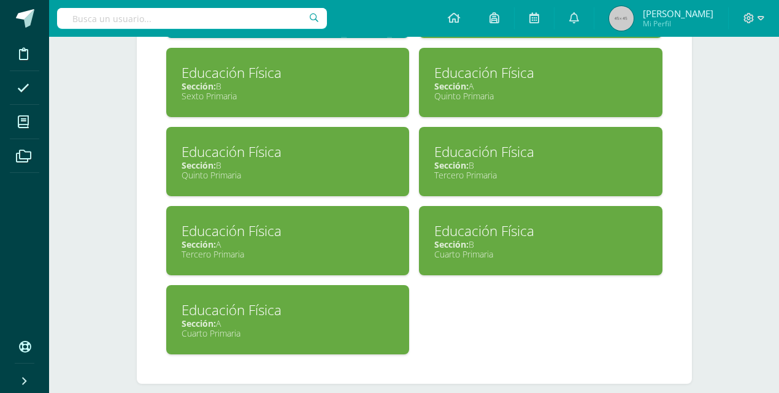
scroll to position [1346, 0]
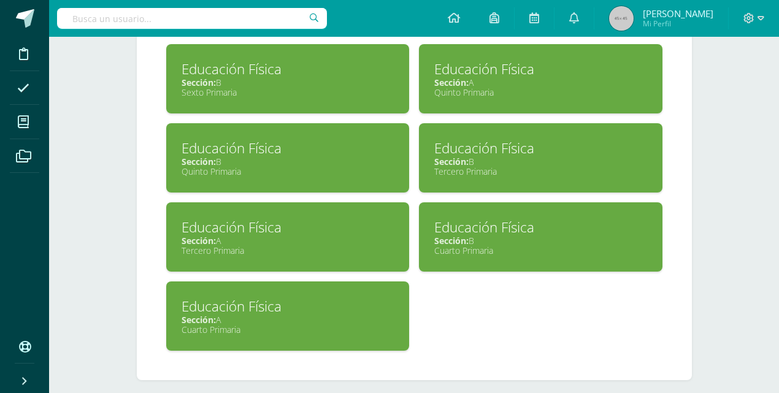
click at [466, 141] on div "Educación Física" at bounding box center [540, 148] width 213 height 19
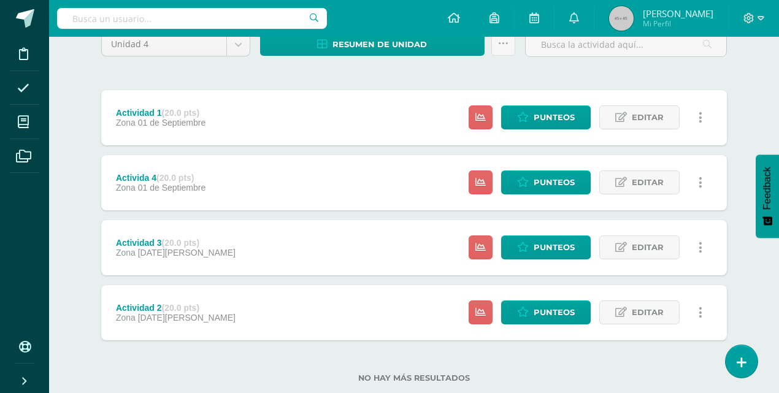
scroll to position [142, 0]
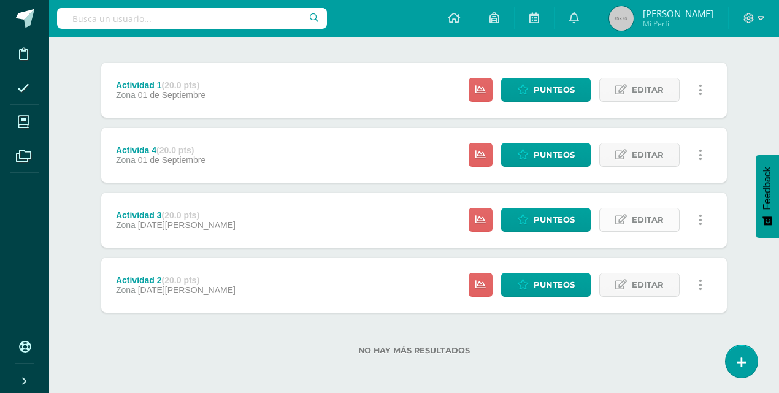
click at [661, 222] on span "Editar" at bounding box center [648, 220] width 32 height 23
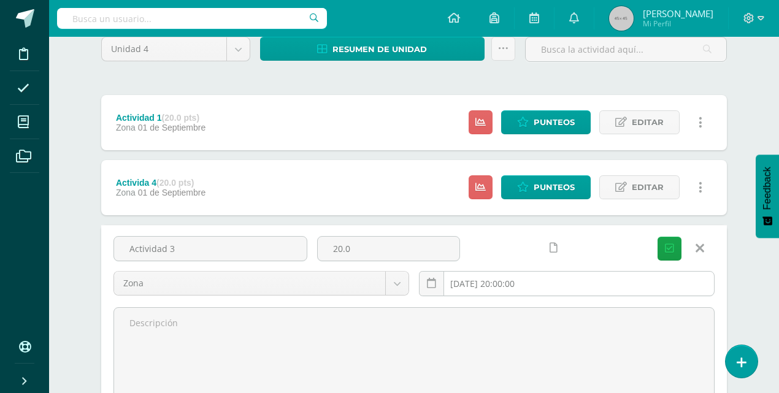
scroll to position [101, 0]
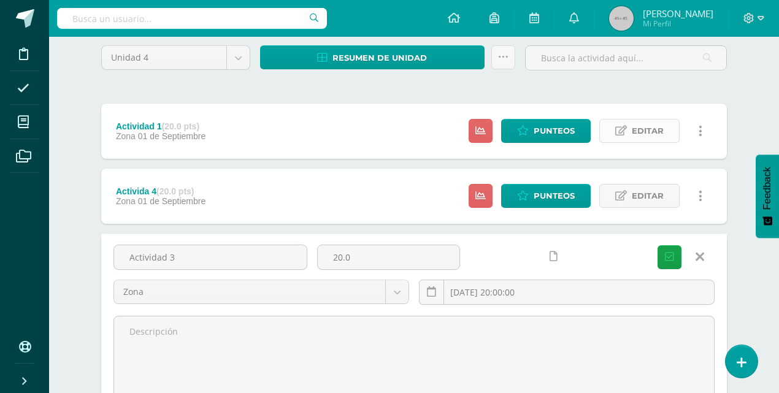
click at [637, 133] on span "Editar" at bounding box center [648, 131] width 32 height 23
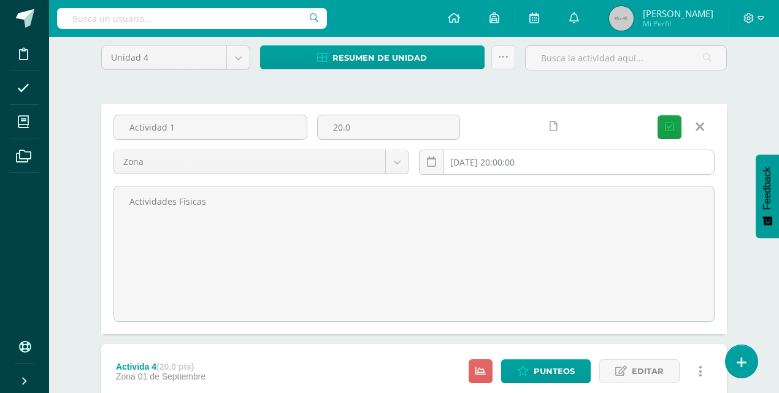
click at [546, 159] on input "[DATE] 20:00:00" at bounding box center [567, 162] width 294 height 24
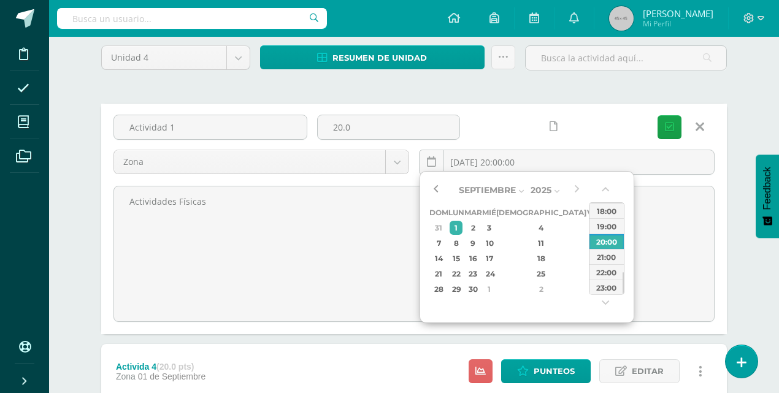
click at [433, 188] on button "button" at bounding box center [435, 190] width 12 height 18
click at [459, 260] on div "11" at bounding box center [456, 258] width 13 height 14
type input "2025-08-11 20:00"
click at [599, 242] on div "20:00" at bounding box center [606, 241] width 34 height 15
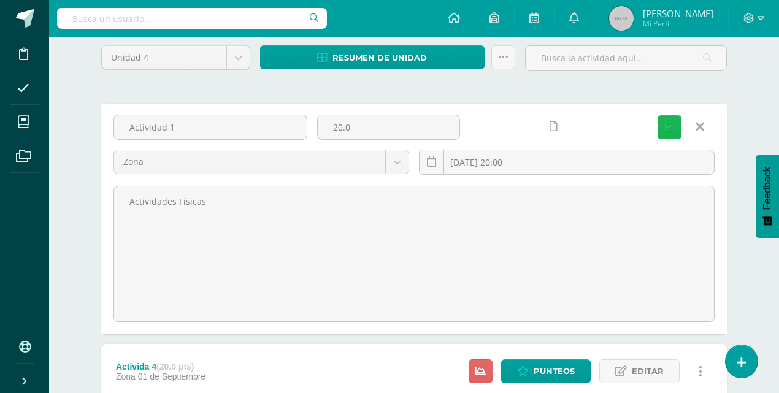
click at [671, 123] on icon "submit" at bounding box center [669, 127] width 9 height 10
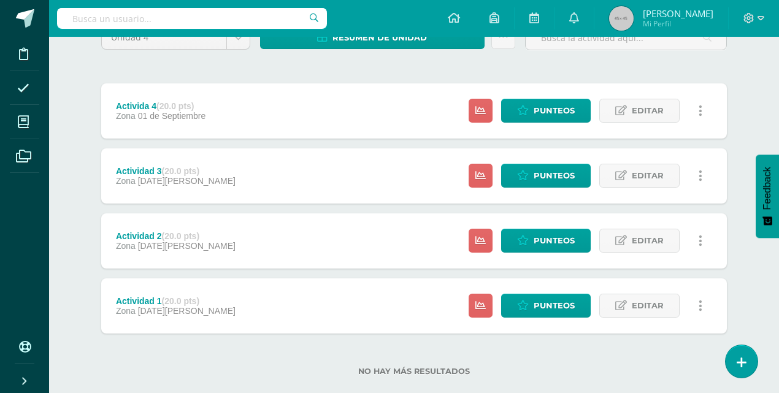
scroll to position [123, 0]
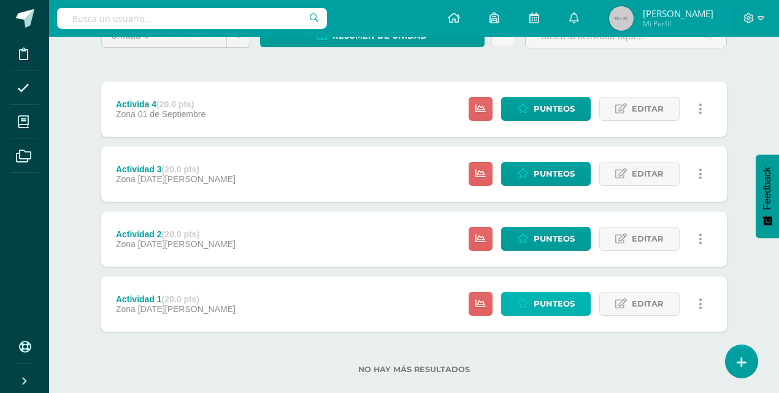
click at [554, 304] on span "Punteos" at bounding box center [554, 304] width 41 height 23
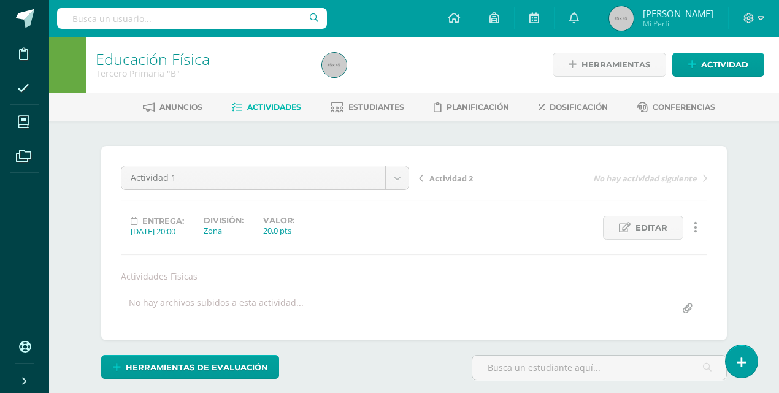
scroll to position [175, 0]
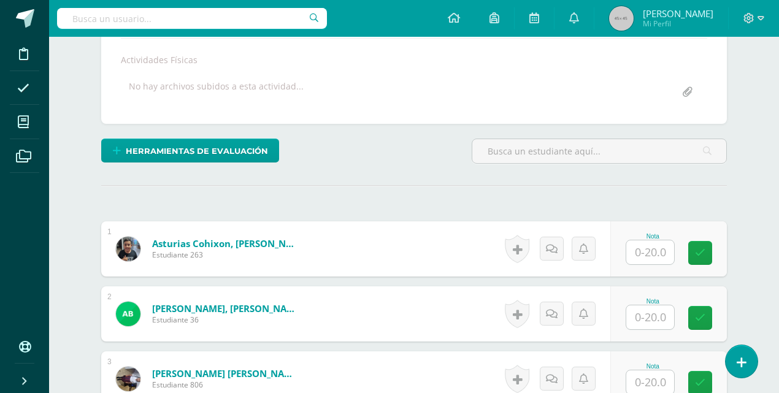
click at [640, 249] on input "text" at bounding box center [650, 252] width 48 height 24
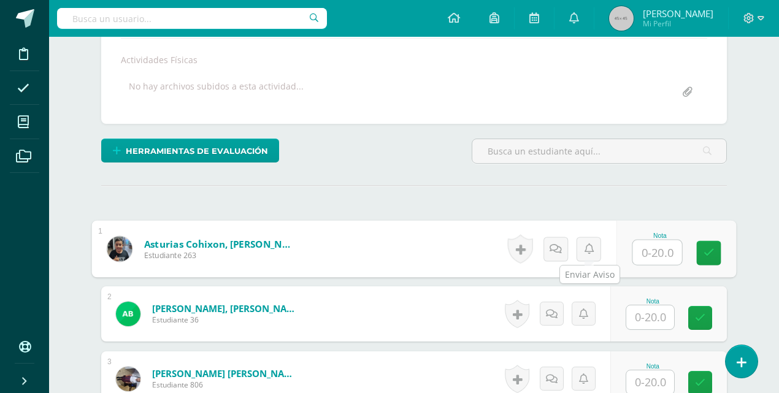
scroll to position [217, 0]
type input "18"
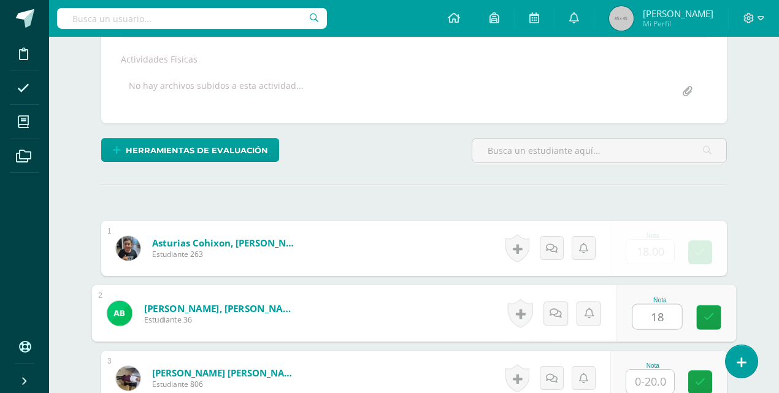
type input "18"
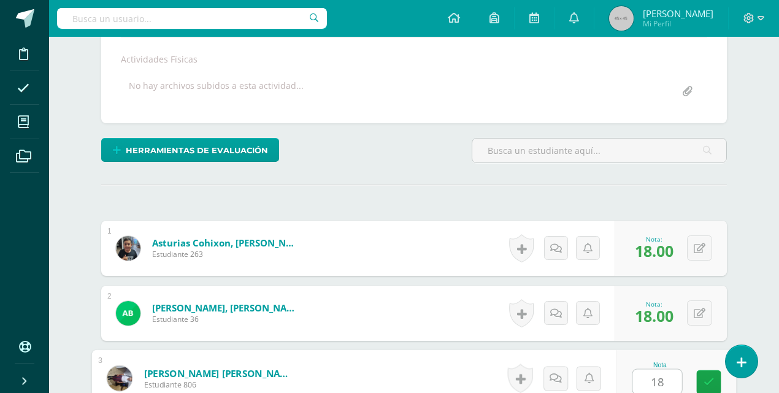
type input "18"
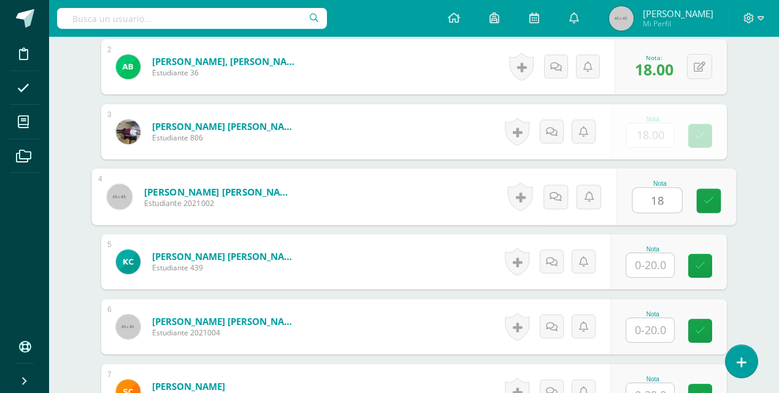
scroll to position [465, 0]
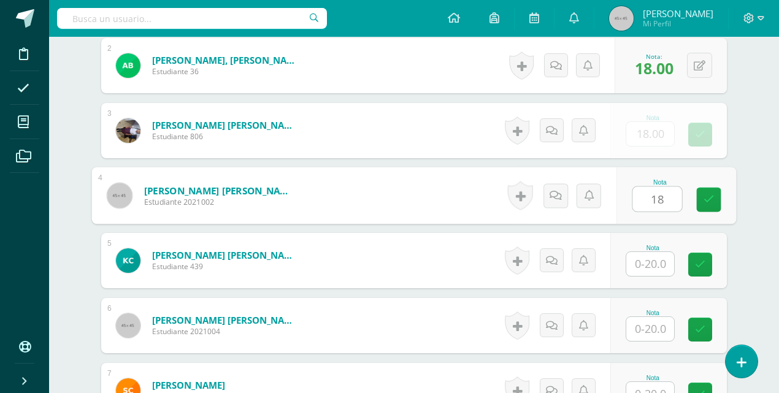
type input "18"
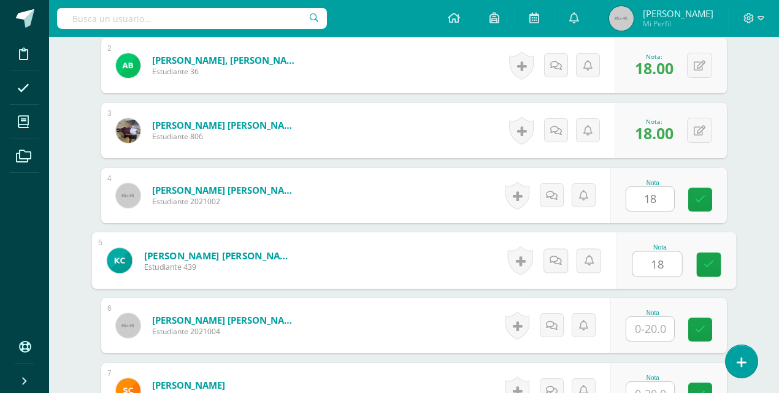
type input "18"
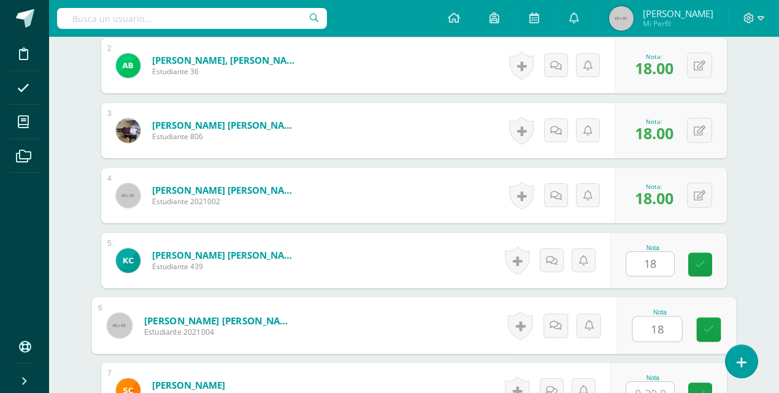
type input "18"
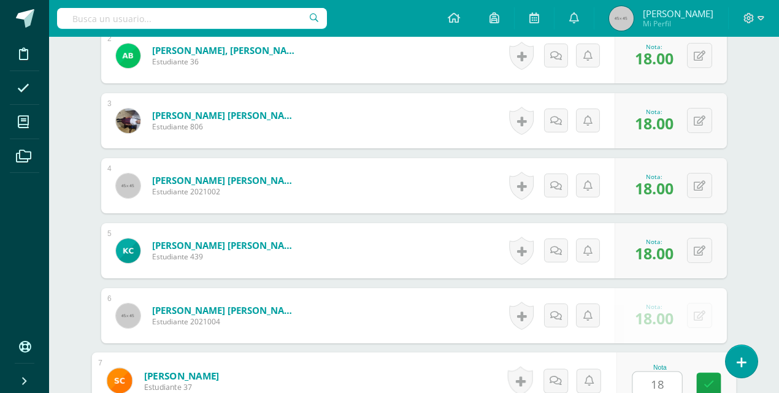
type input "18"
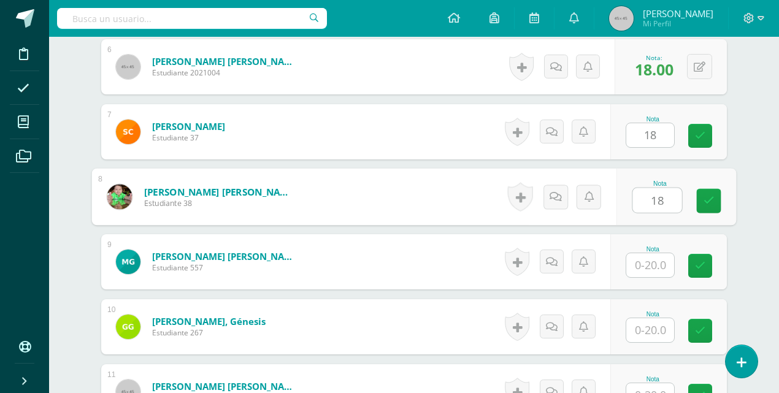
type input "18"
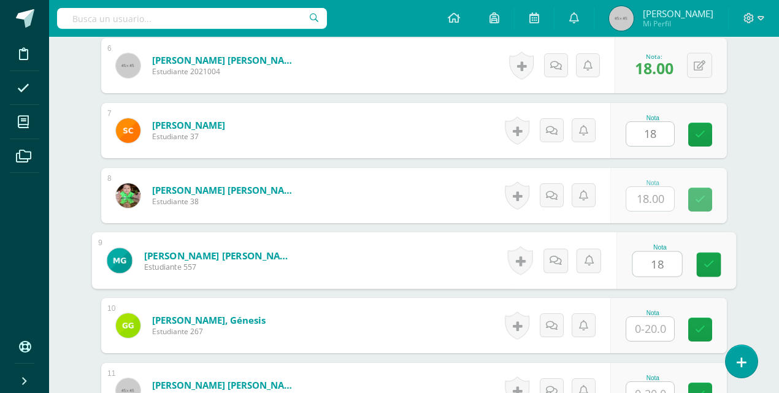
type input "18"
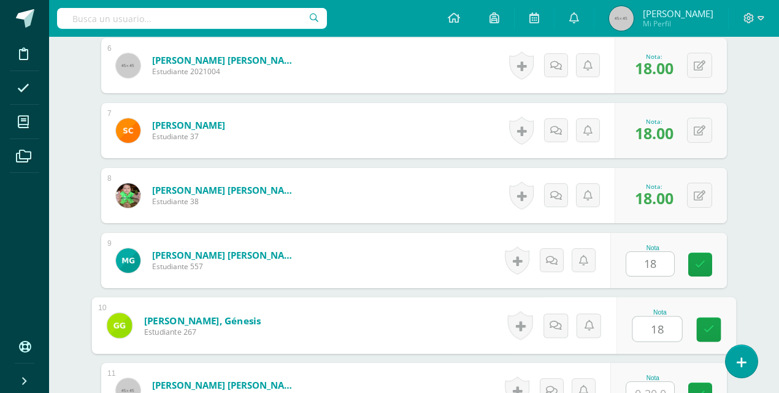
type input "18"
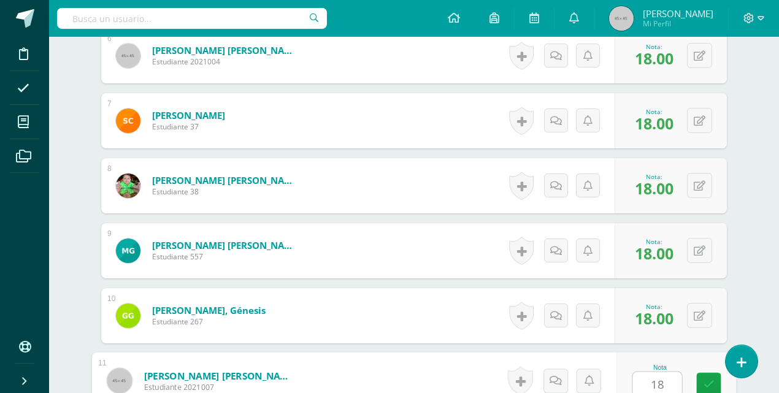
type input "18"
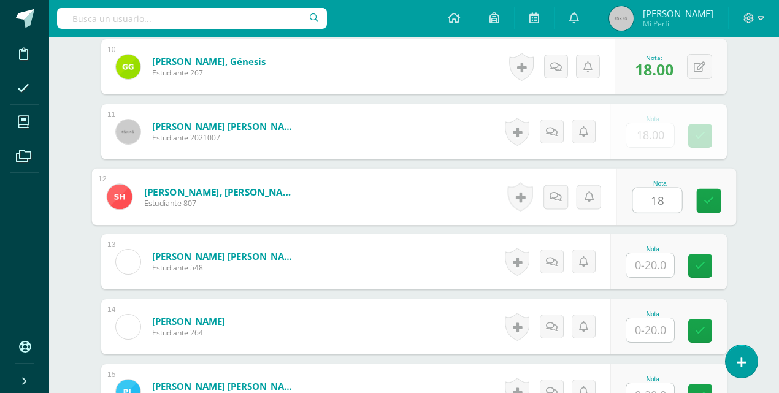
type input "18"
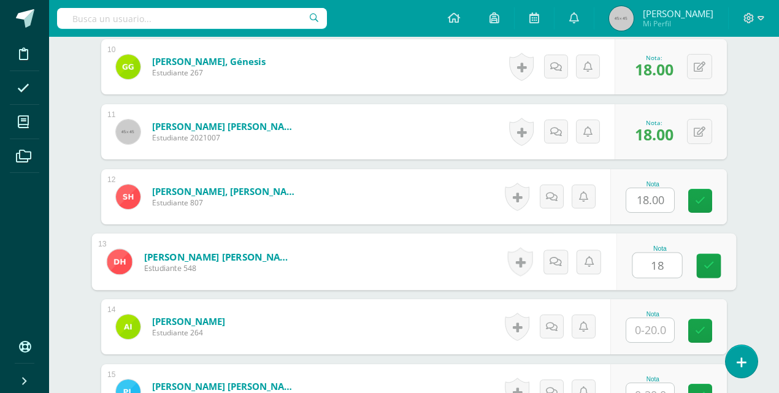
type input "18"
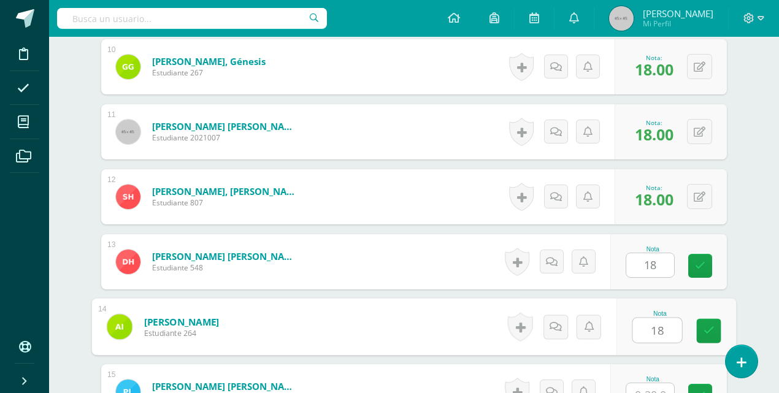
type input "18"
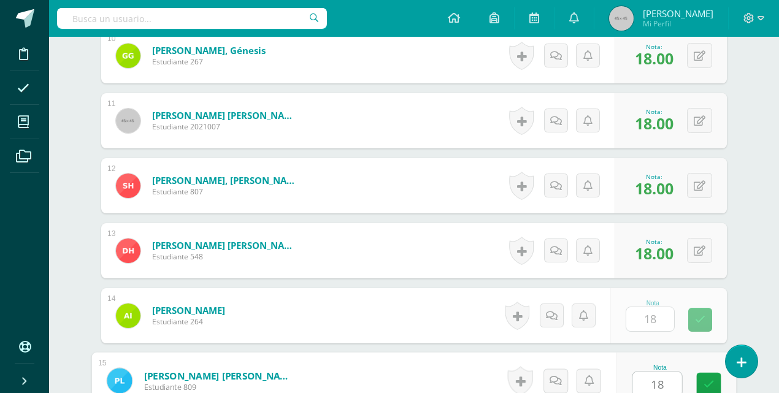
type input "18"
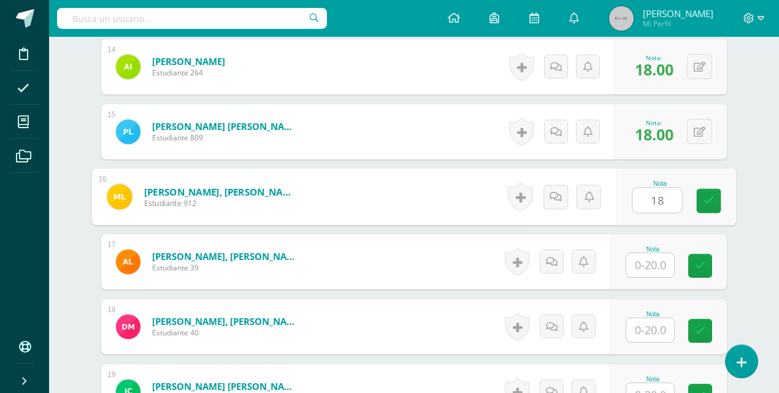
type input "18"
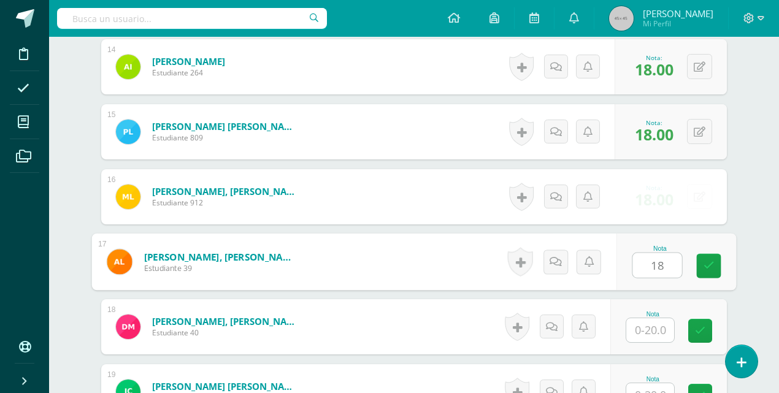
type input "18"
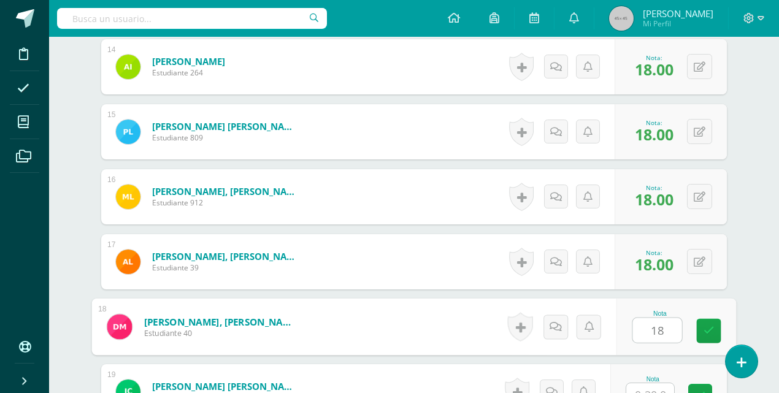
type input "18"
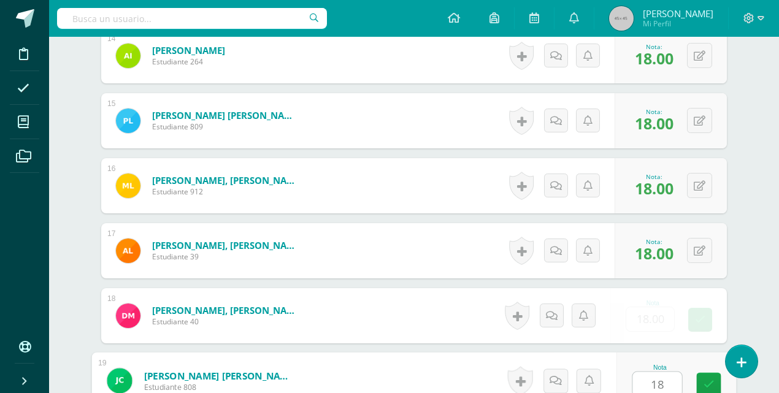
type input "18"
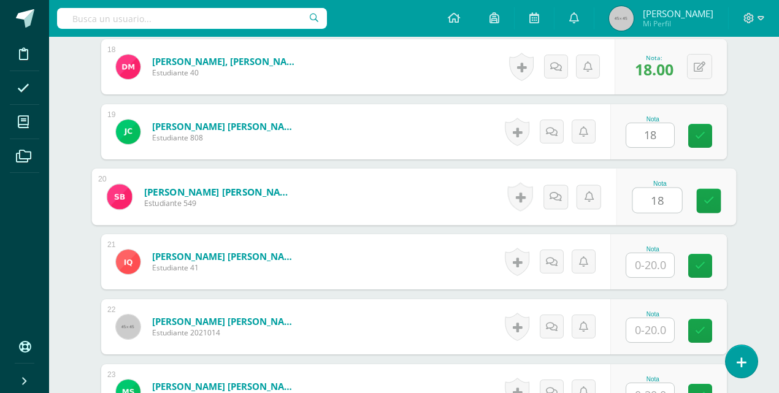
type input "18"
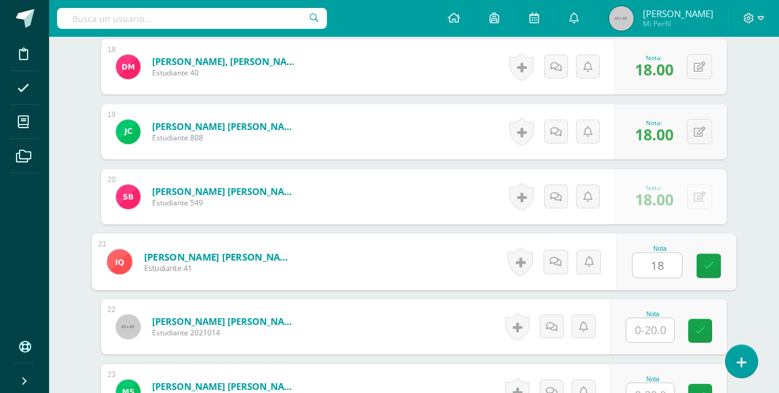
type input "18"
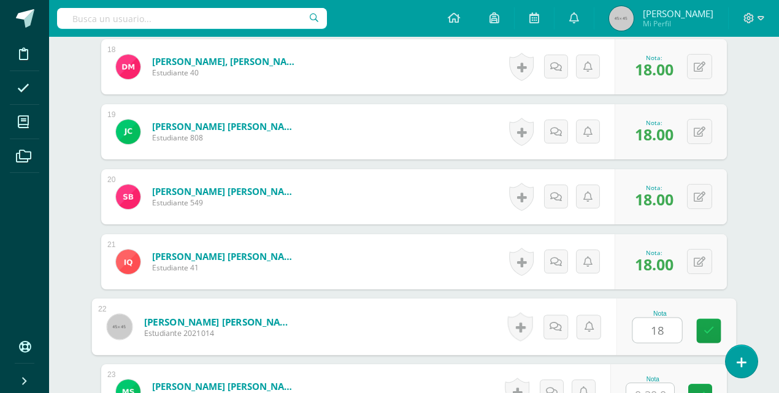
type input "18"
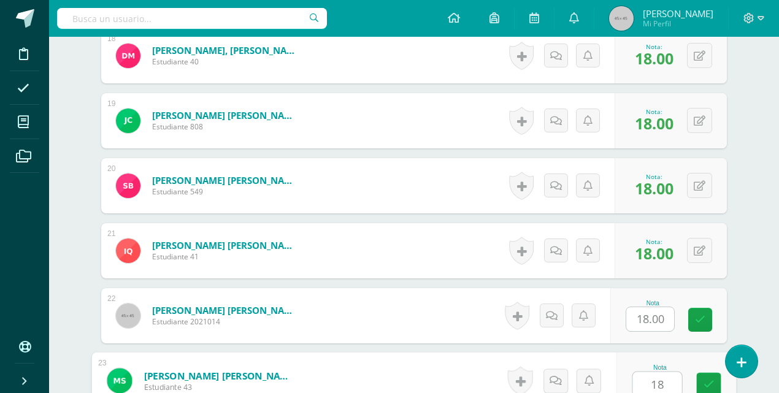
type input "18"
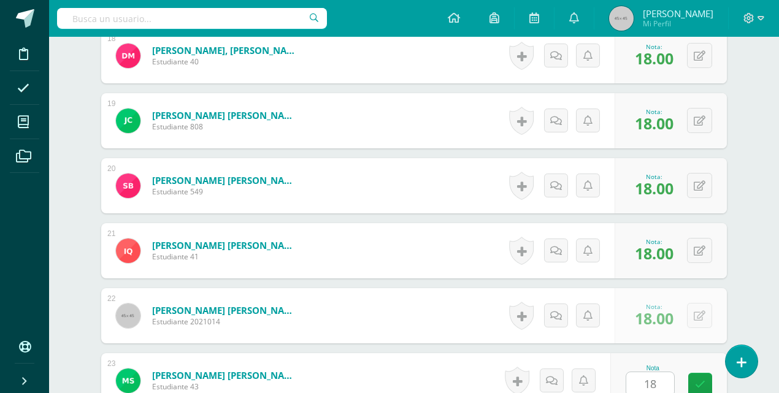
scroll to position [1764, 0]
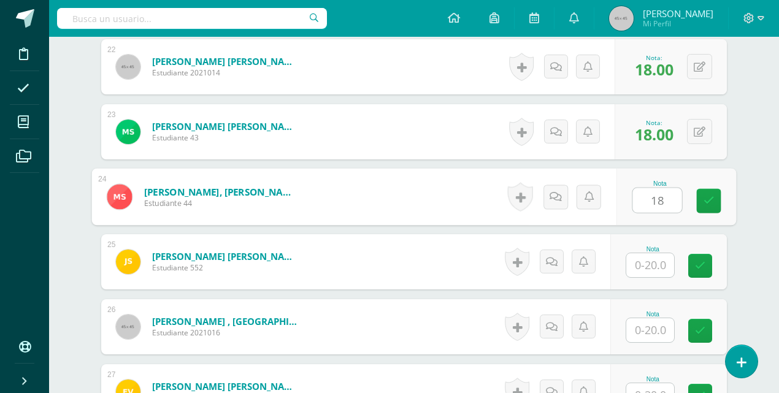
type input "18"
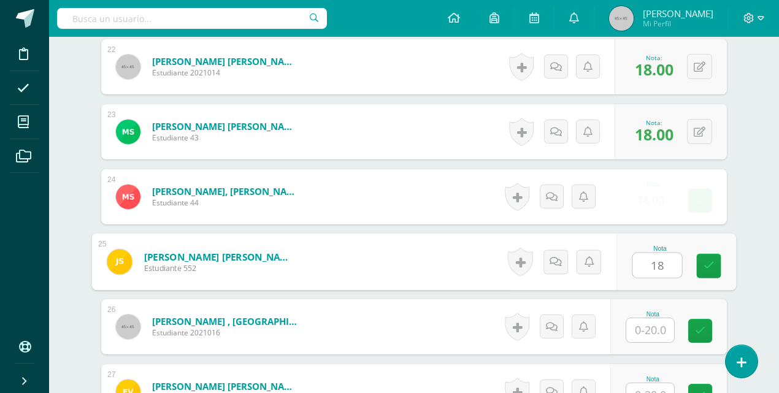
type input "18"
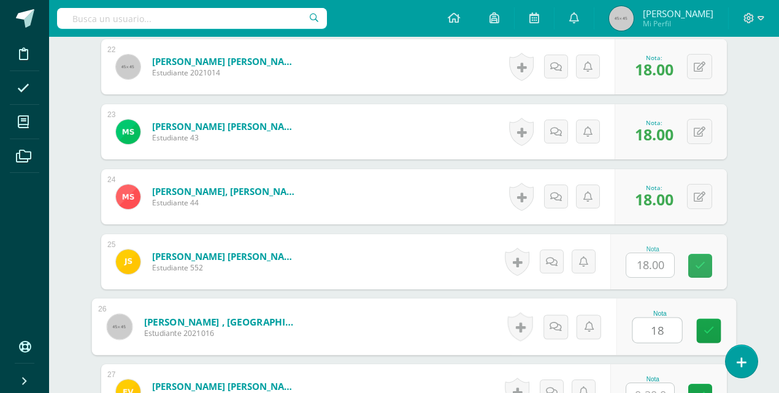
type input "18"
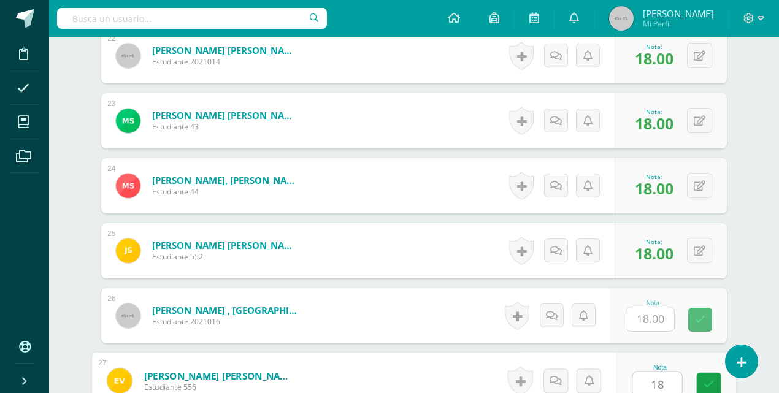
type input "18"
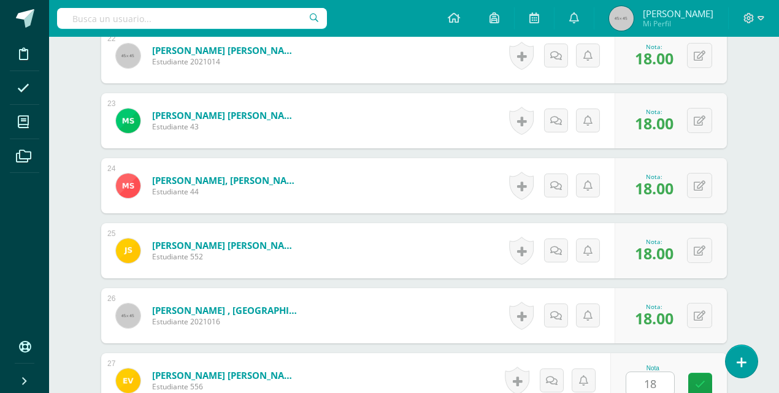
scroll to position [2024, 0]
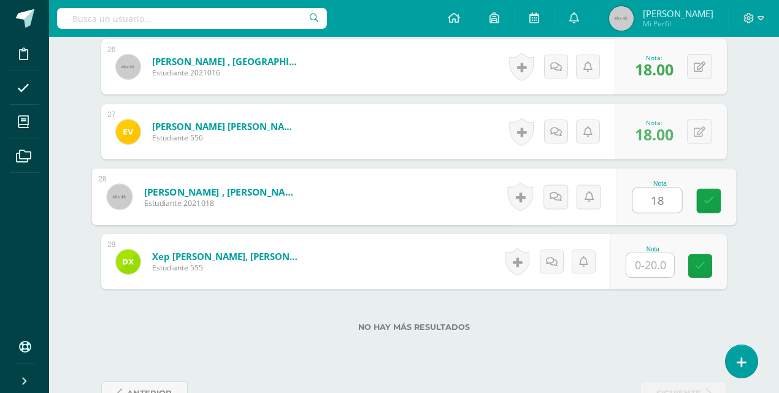
type input "18"
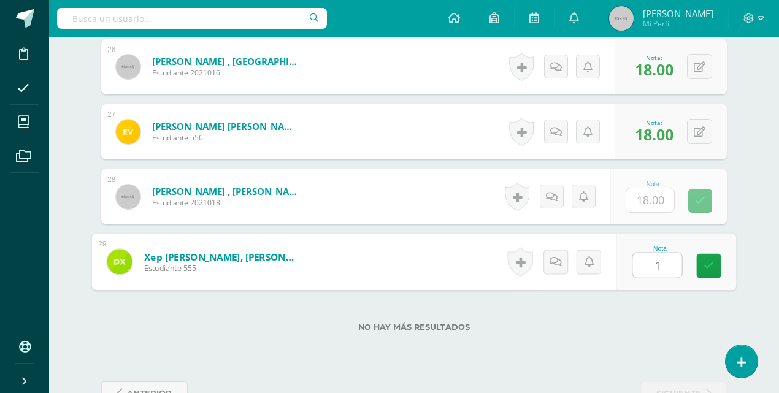
type input "18"
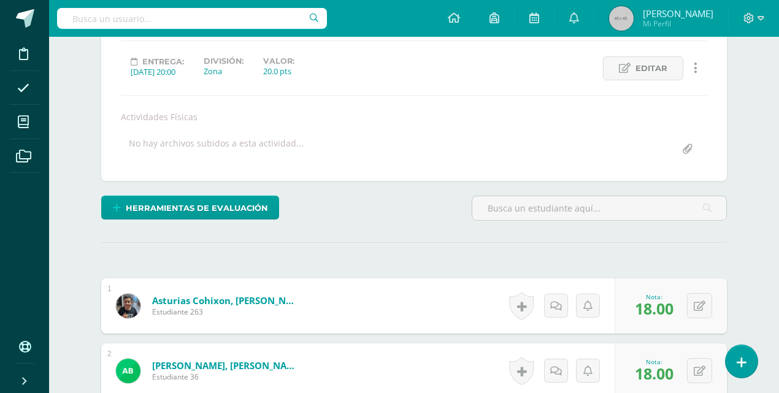
scroll to position [99, 0]
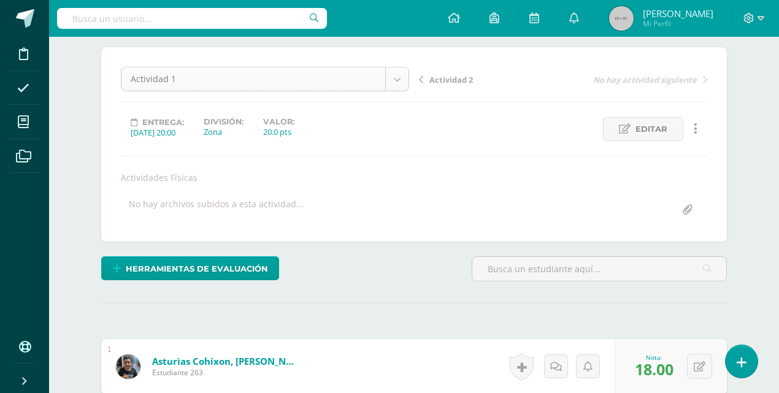
click at [445, 77] on span "Actividad 2" at bounding box center [451, 79] width 44 height 11
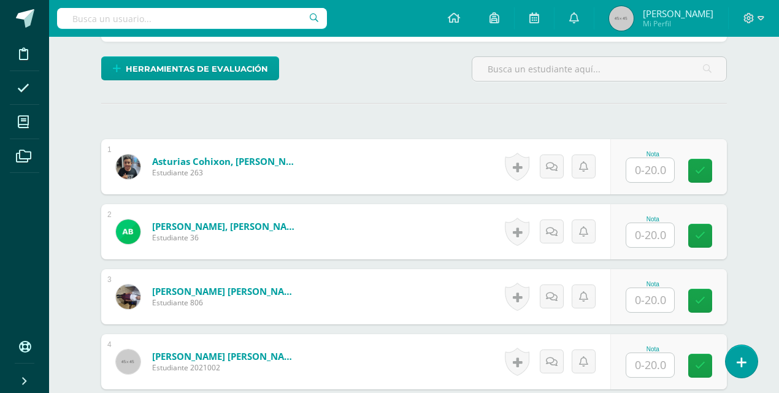
scroll to position [288, 0]
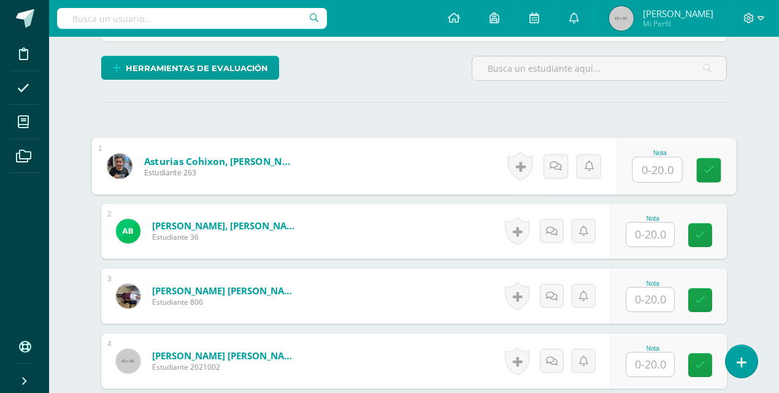
click at [639, 176] on input "text" at bounding box center [657, 170] width 49 height 25
type input "18"
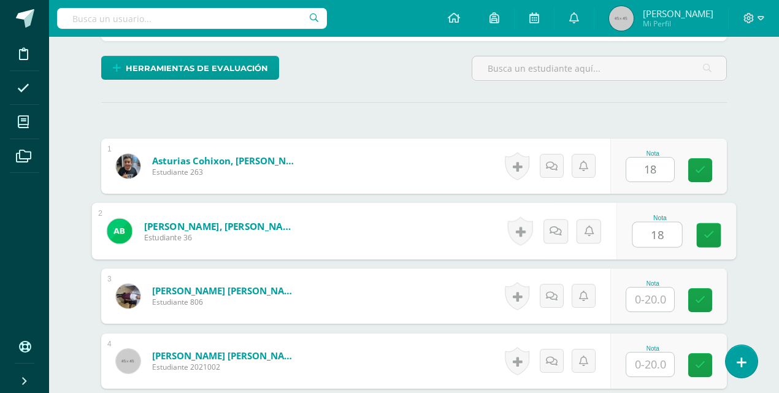
type input "18"
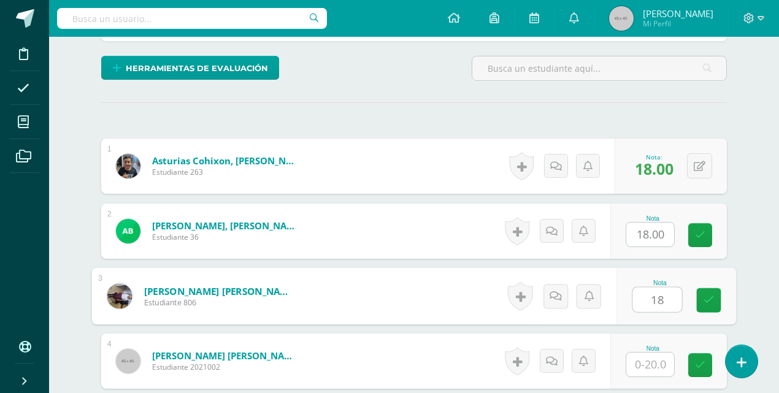
type input "18"
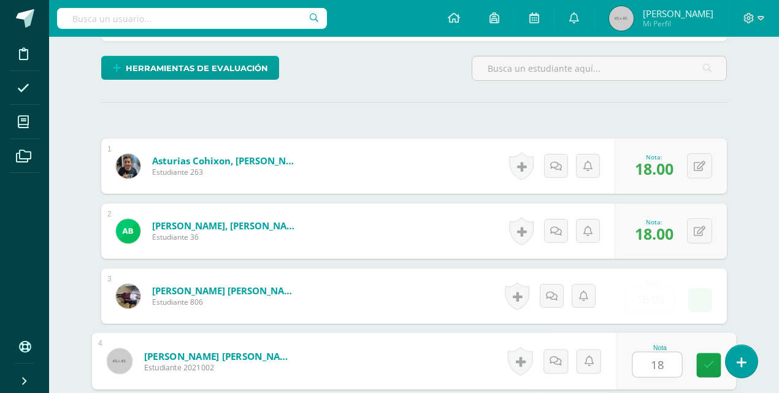
type input "18"
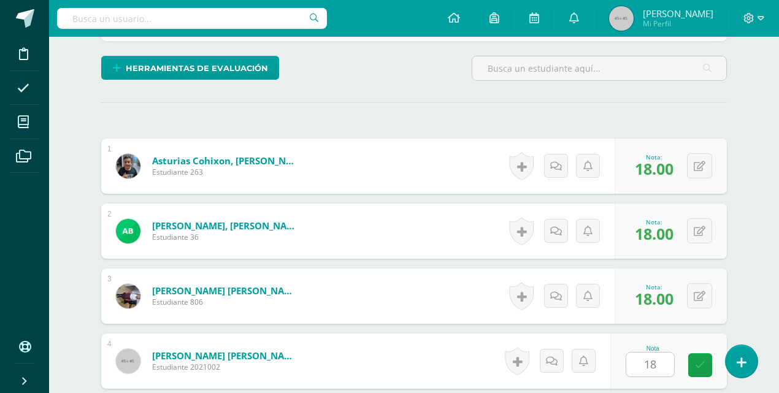
scroll to position [518, 0]
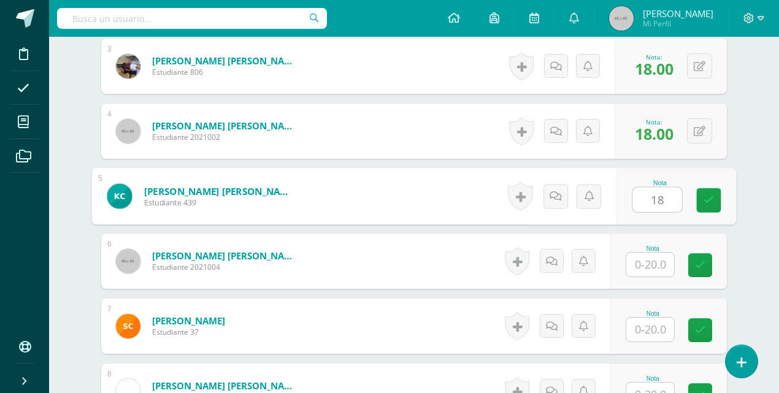
type input "18"
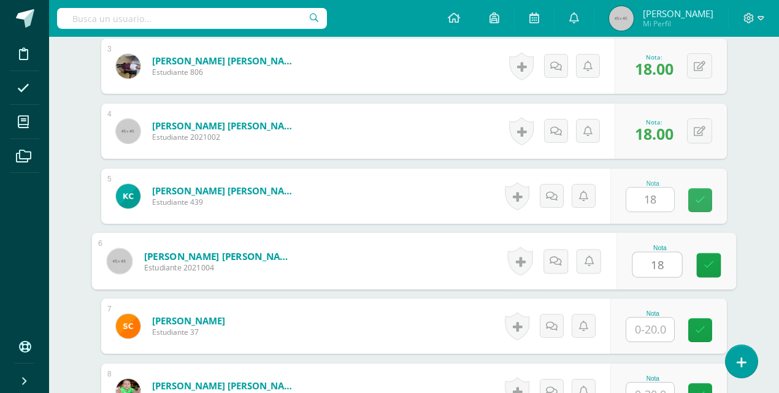
type input "18"
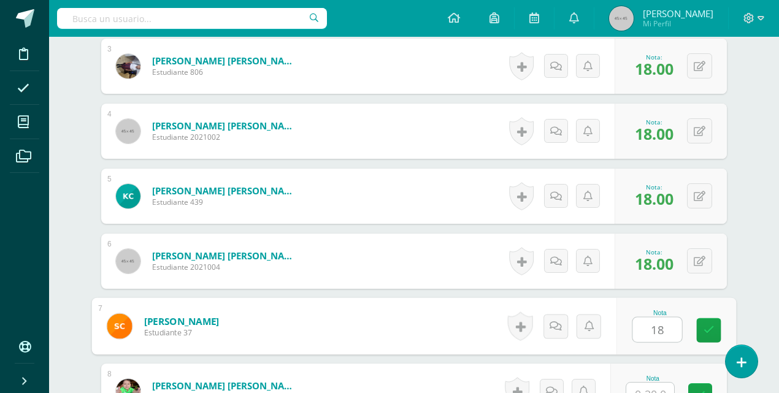
type input "18"
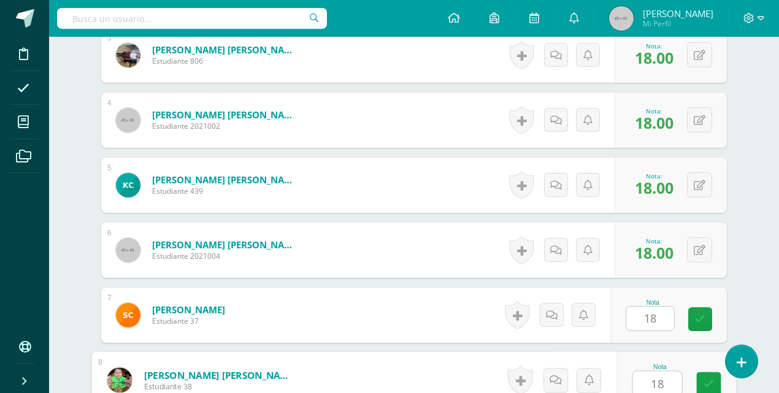
type input "18"
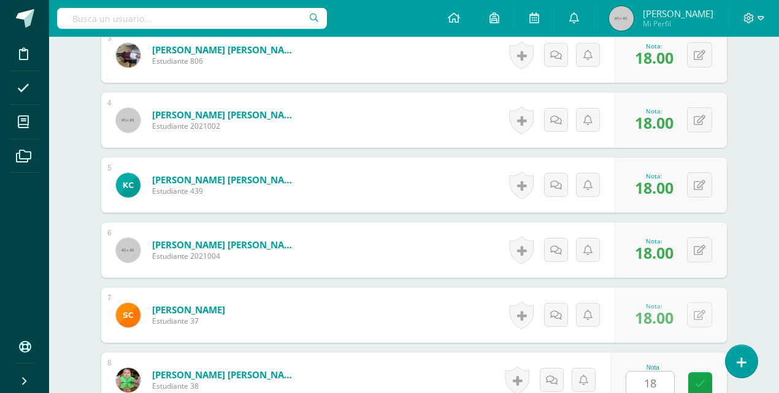
scroll to position [778, 0]
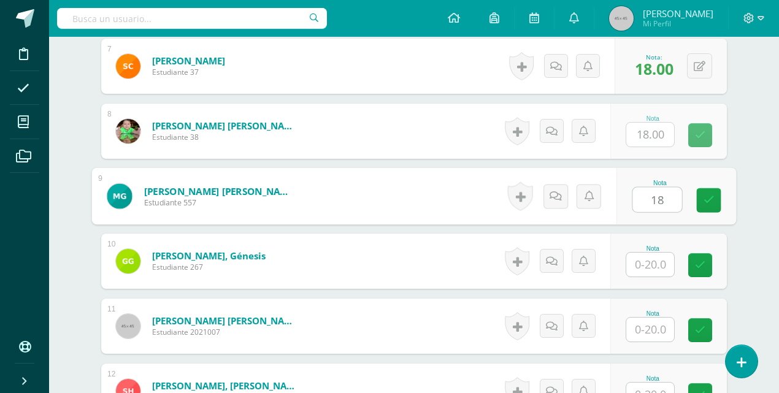
type input "18"
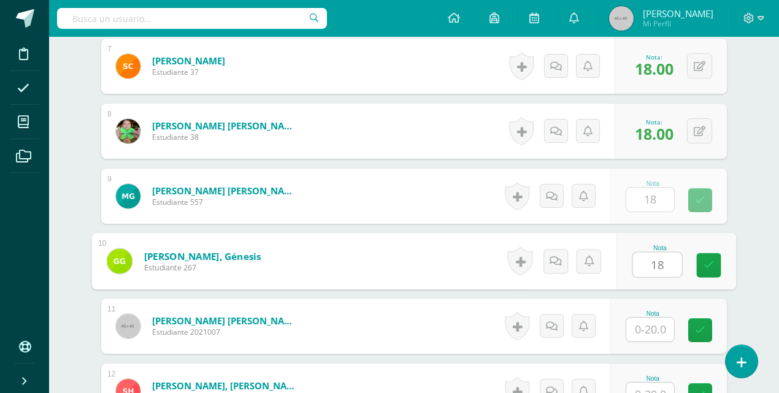
type input "18"
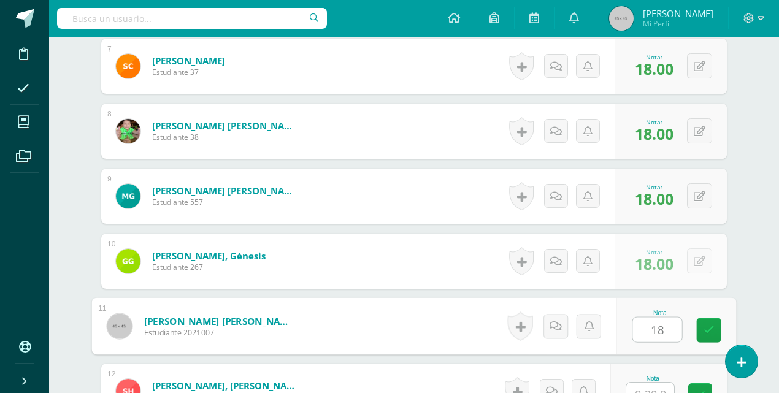
type input "18"
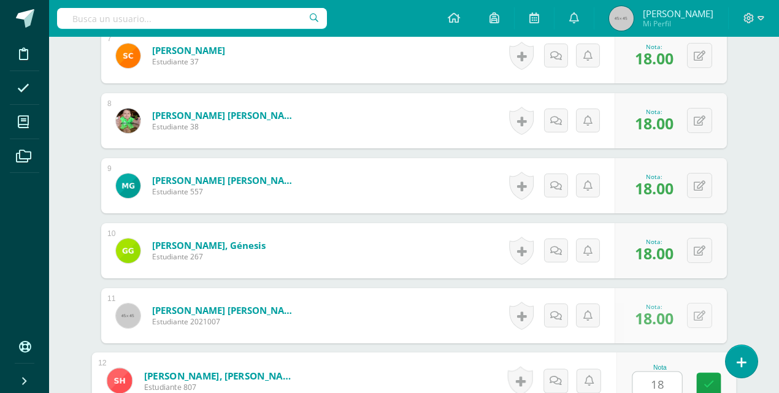
type input "18"
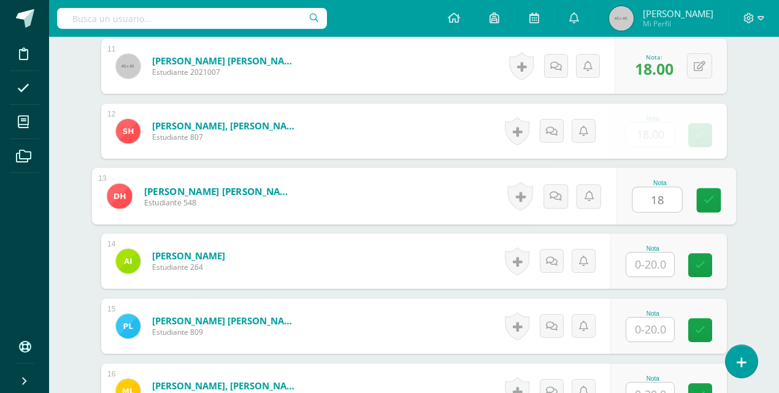
type input "18"
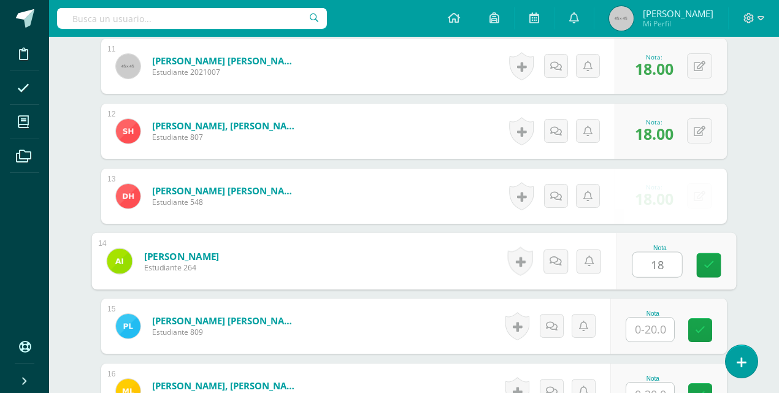
type input "18"
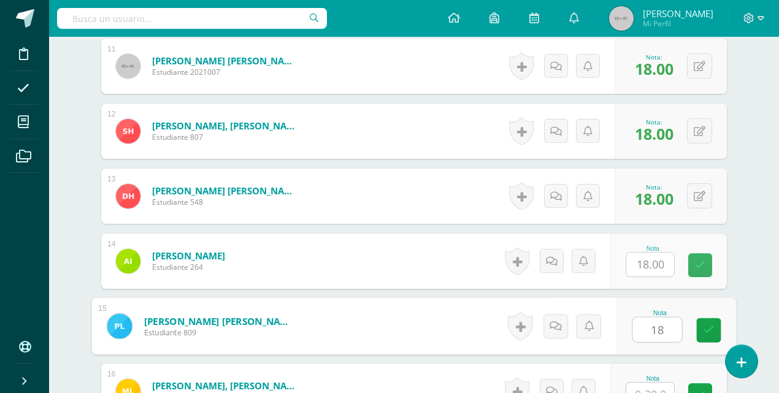
type input "18"
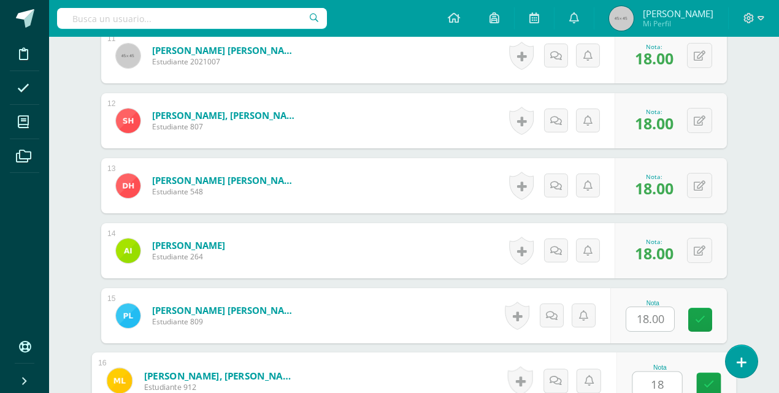
type input "18"
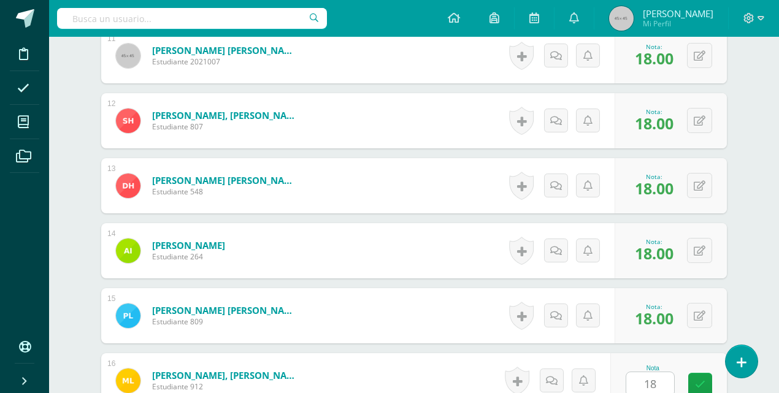
scroll to position [1298, 0]
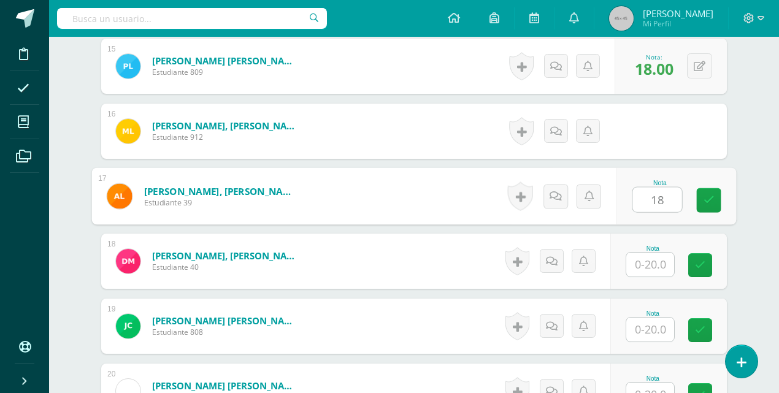
type input "18"
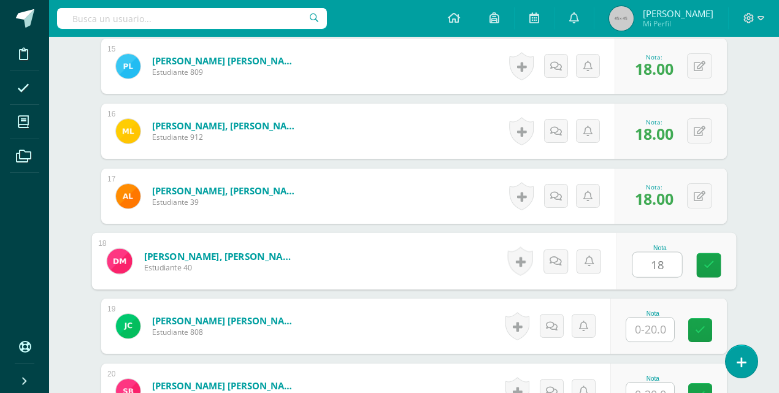
type input "18"
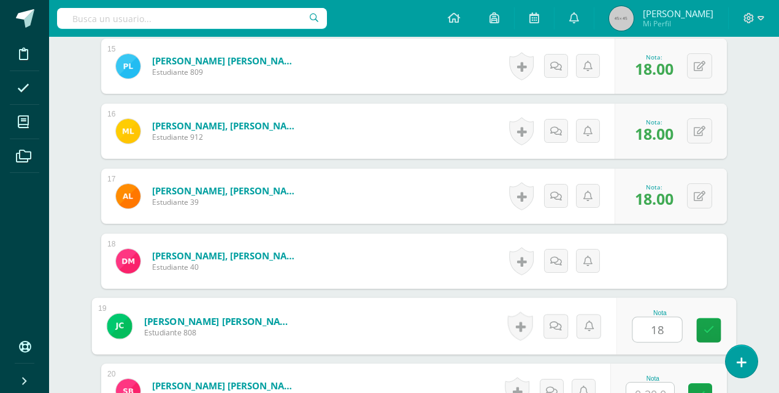
type input "18"
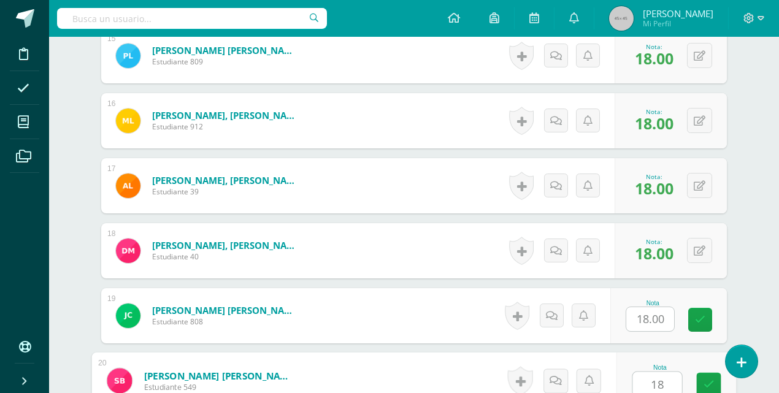
type input "18"
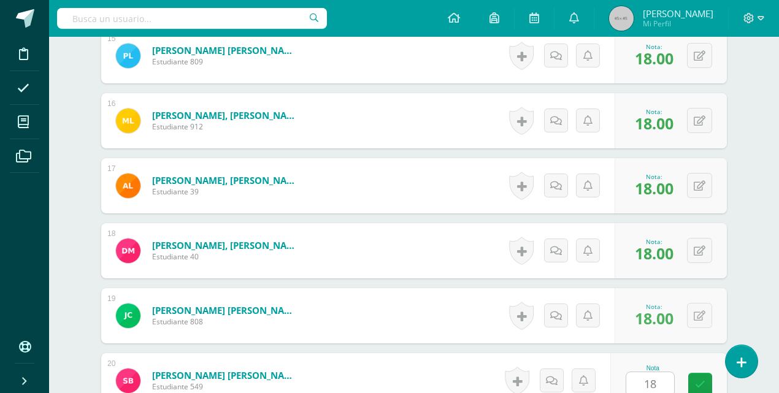
scroll to position [1558, 0]
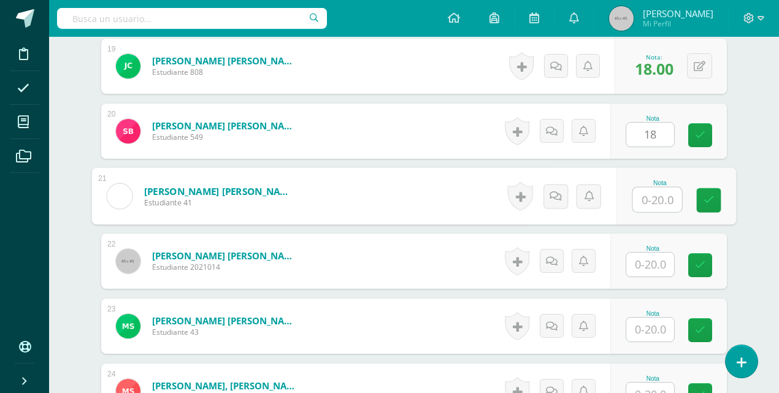
type input "8"
type input "18"
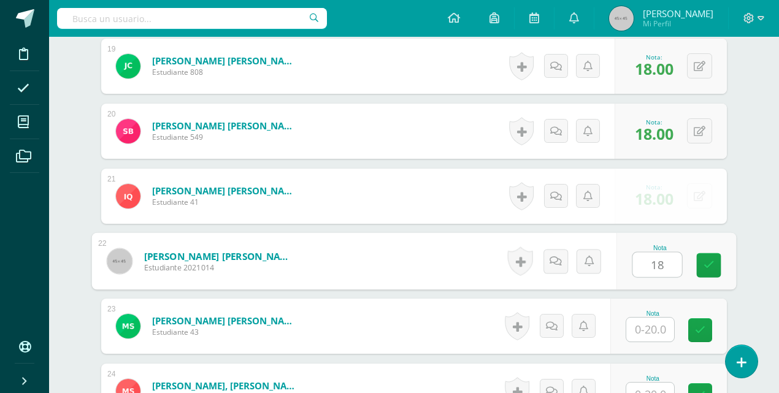
type input "18"
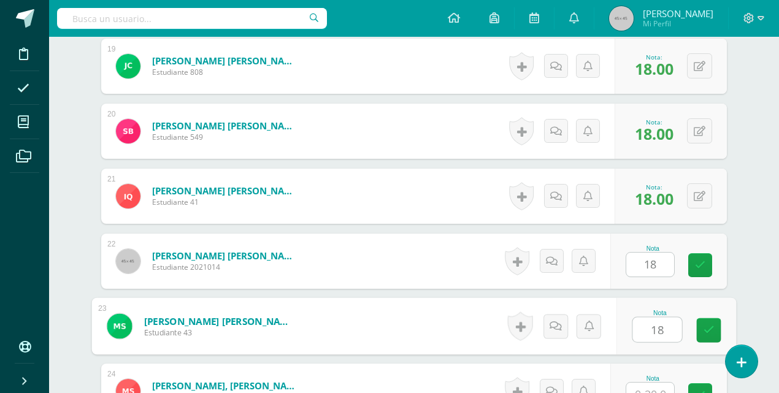
type input "18"
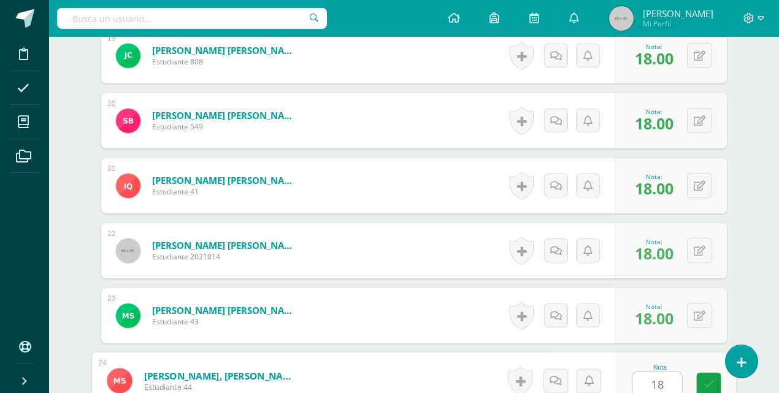
type input "18"
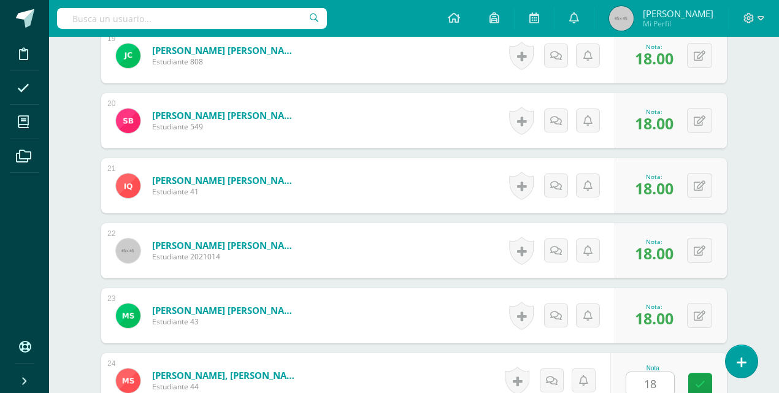
scroll to position [1818, 0]
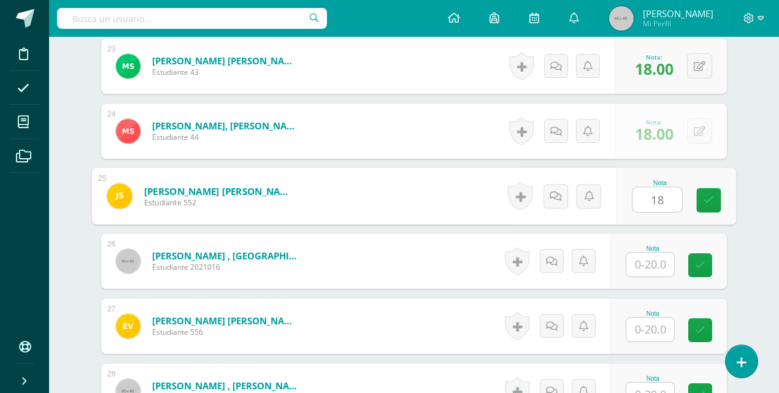
type input "18"
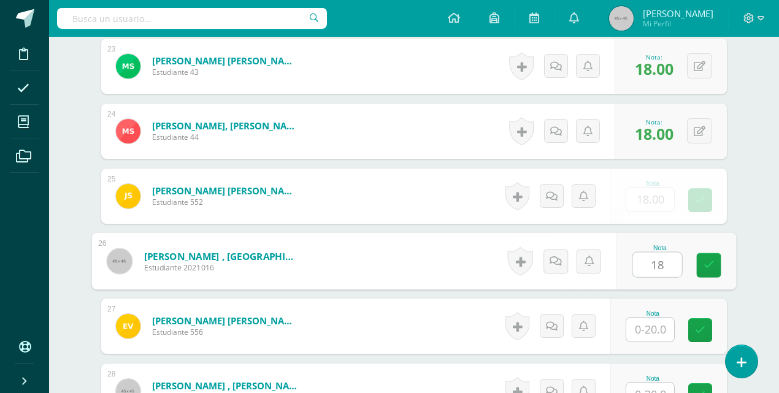
type input "18"
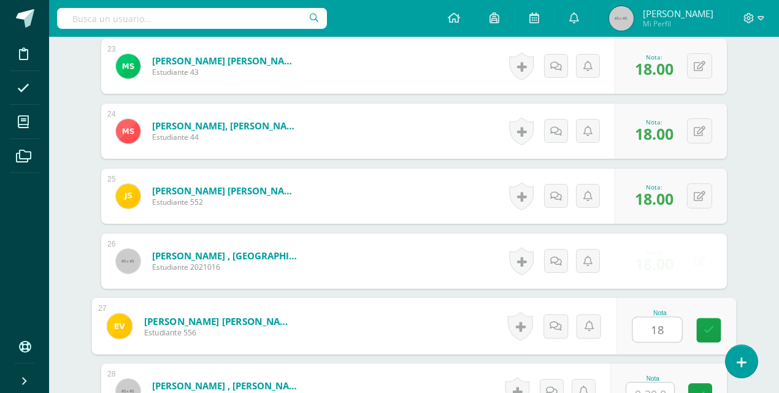
type input "18"
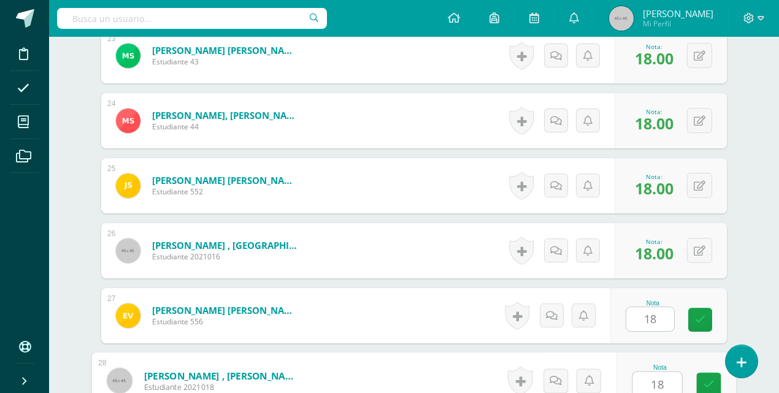
type input "18"
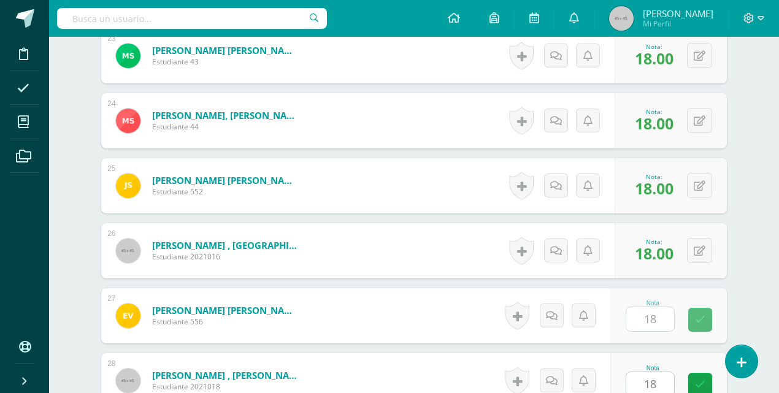
scroll to position [2046, 0]
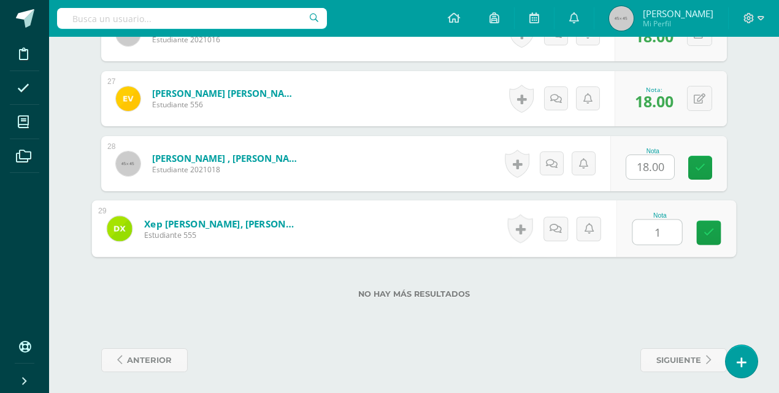
type input "18"
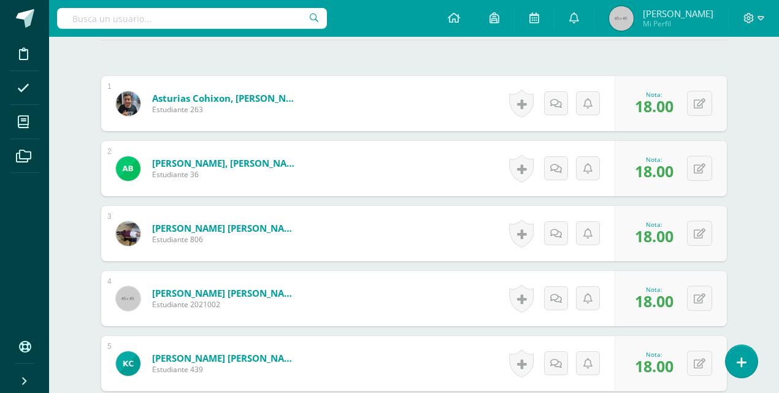
scroll to position [98, 0]
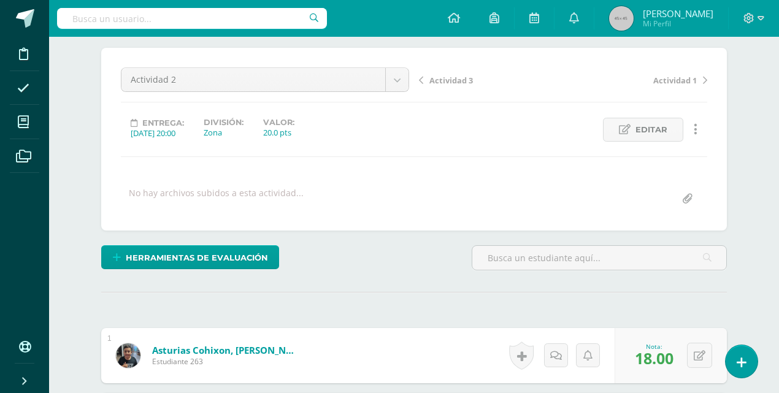
click at [439, 77] on span "Actividad 3" at bounding box center [451, 80] width 44 height 11
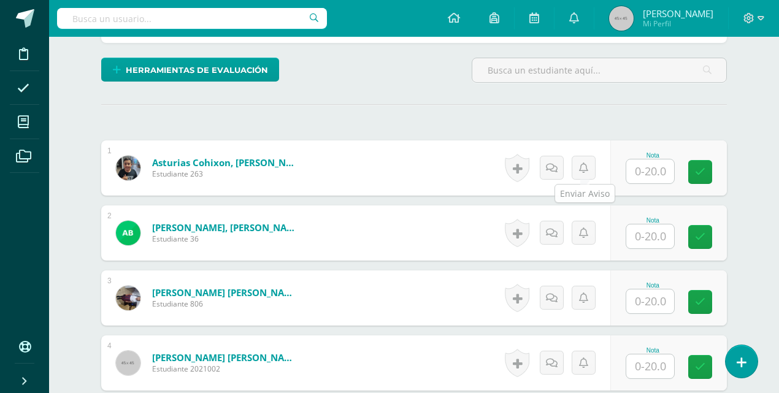
scroll to position [287, 0]
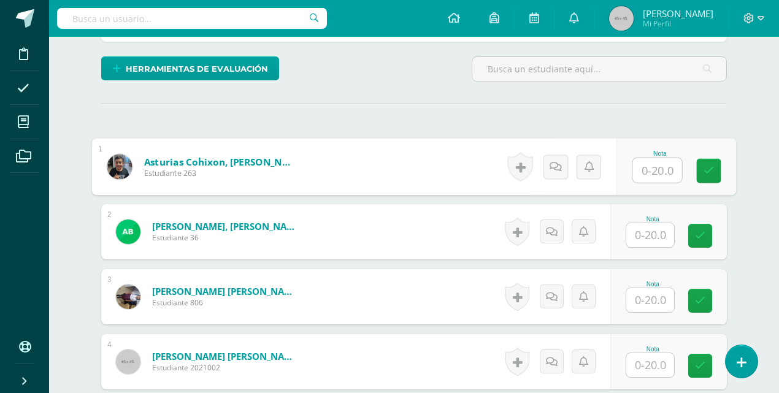
click at [633, 167] on input "text" at bounding box center [657, 170] width 49 height 25
type input "18"
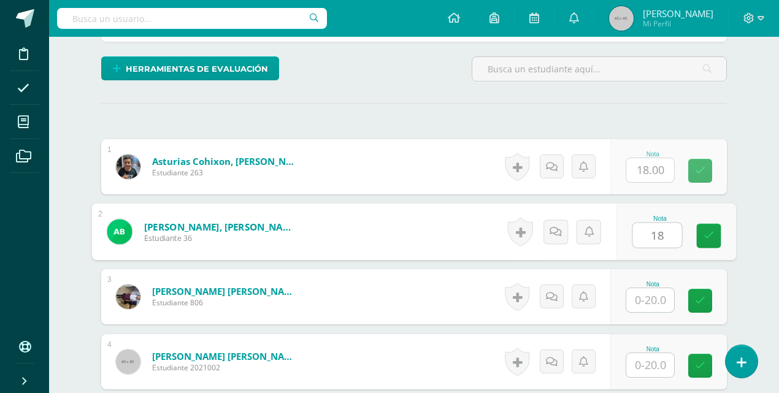
type input "18"
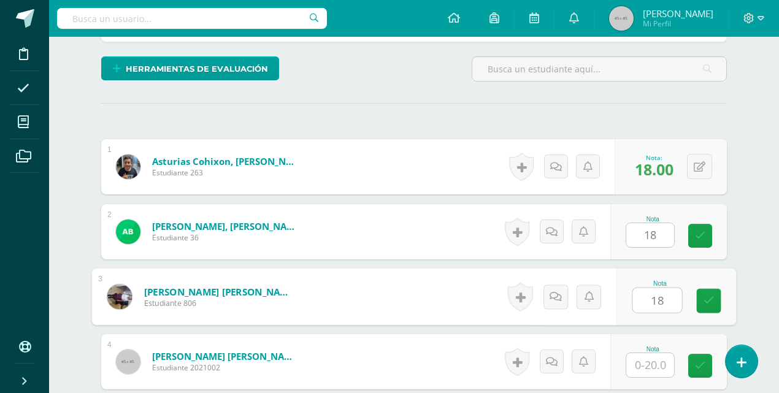
type input "18"
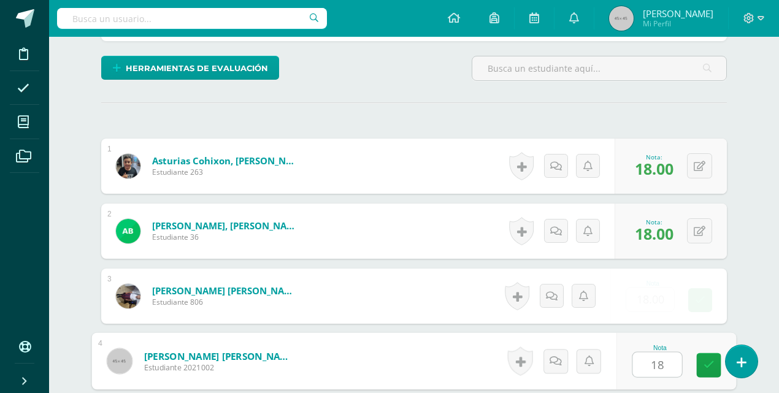
type input "18"
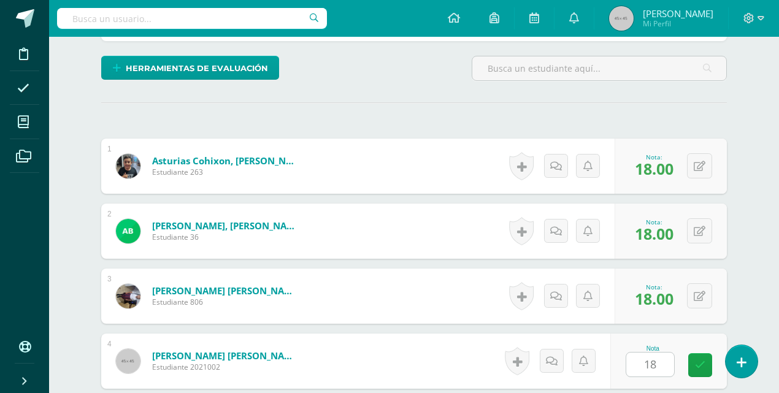
scroll to position [518, 0]
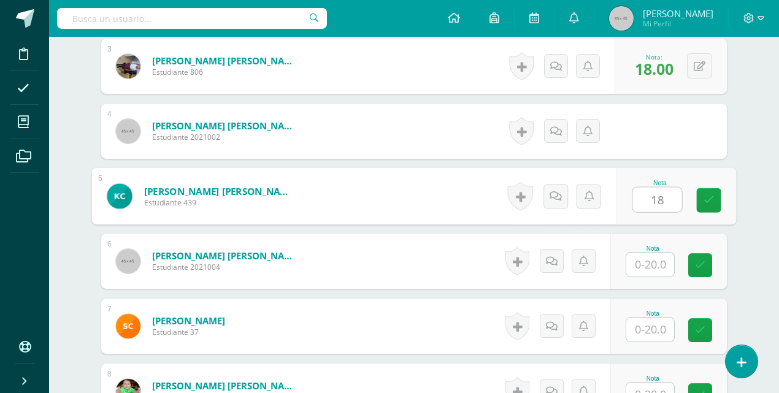
type input "18"
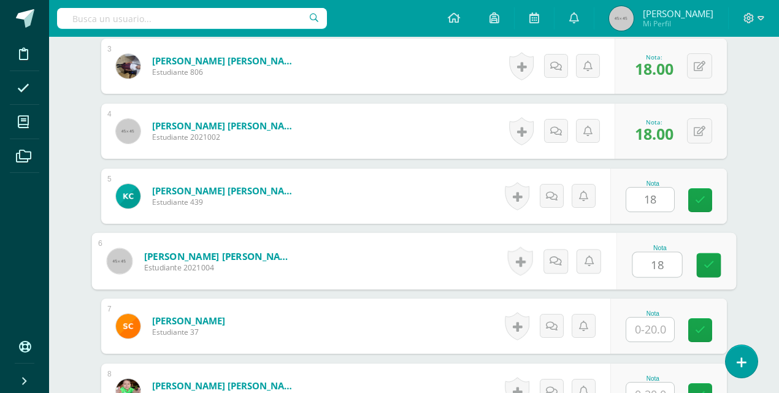
type input "18"
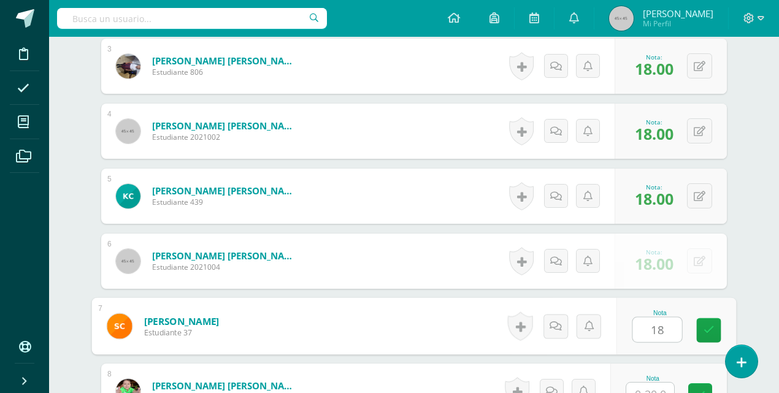
type input "18"
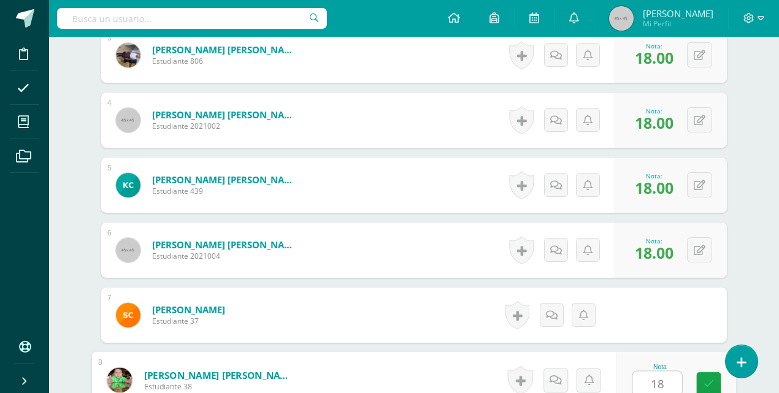
type input "18"
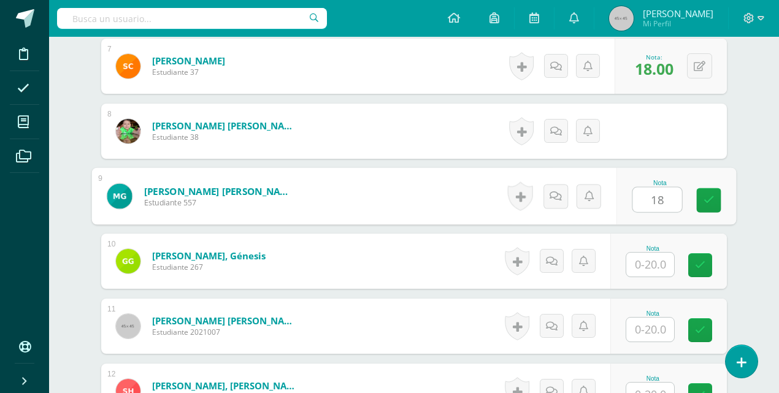
type input "18"
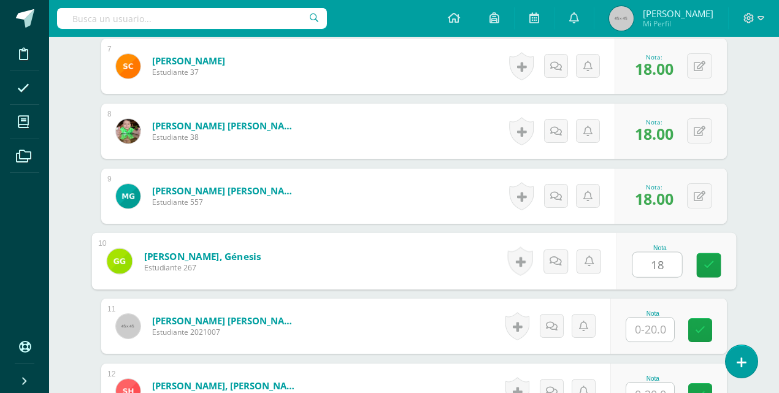
type input "18"
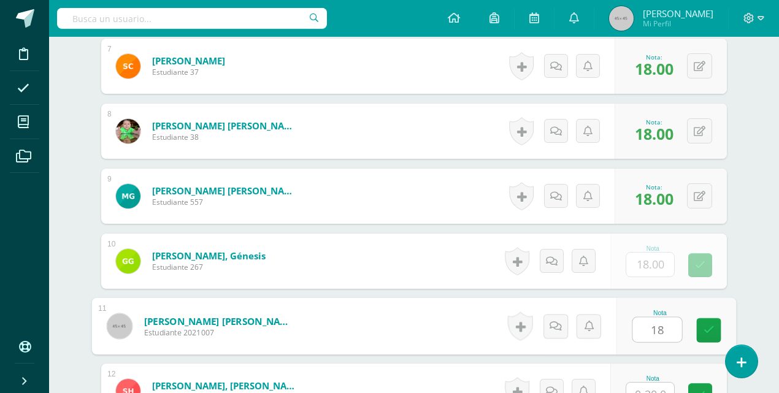
type input "18"
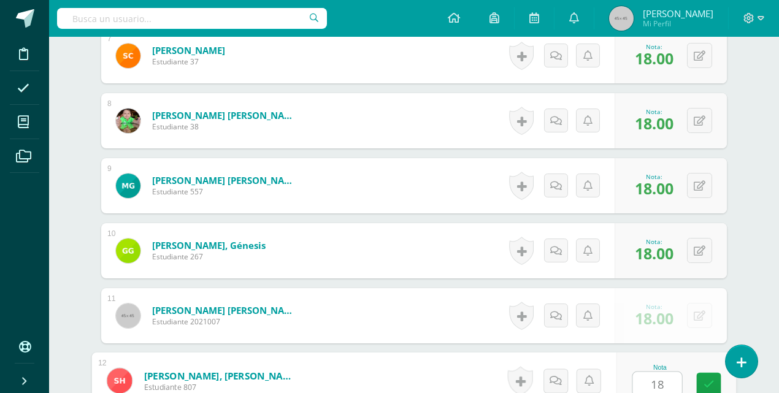
type input "18"
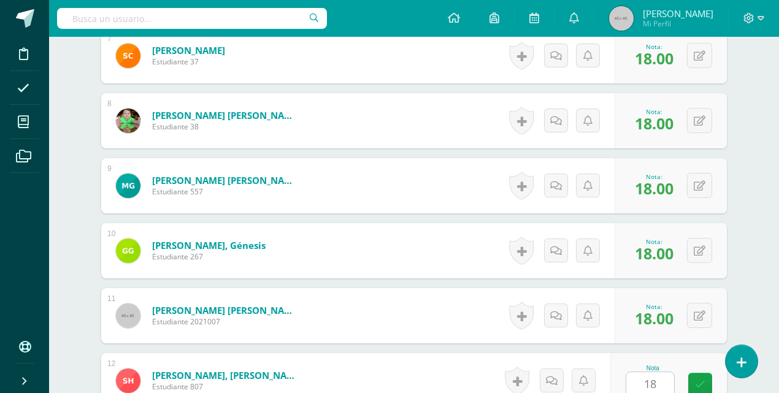
scroll to position [1038, 0]
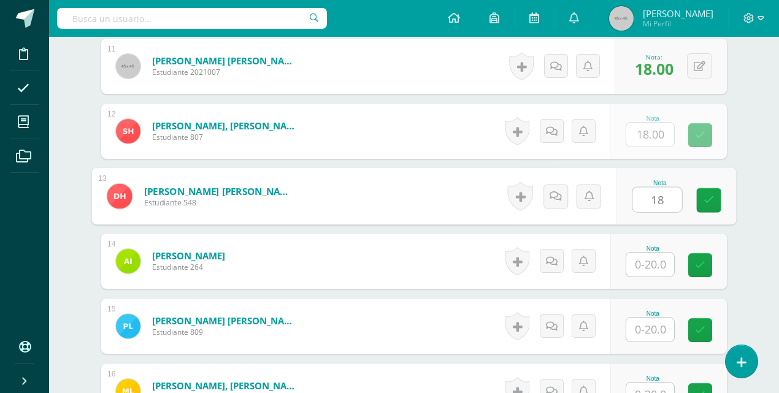
type input "18"
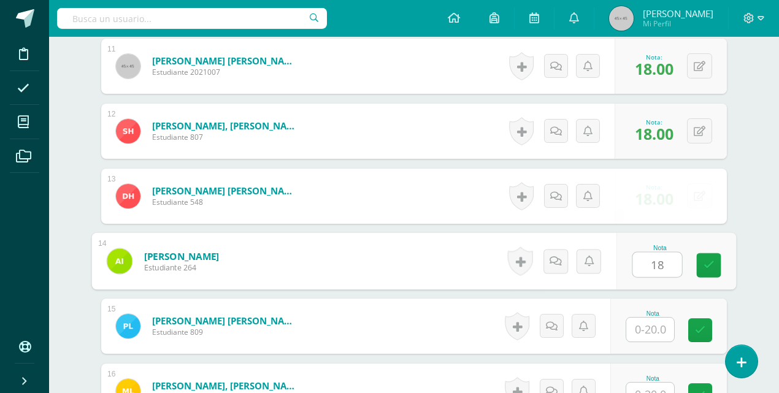
type input "18"
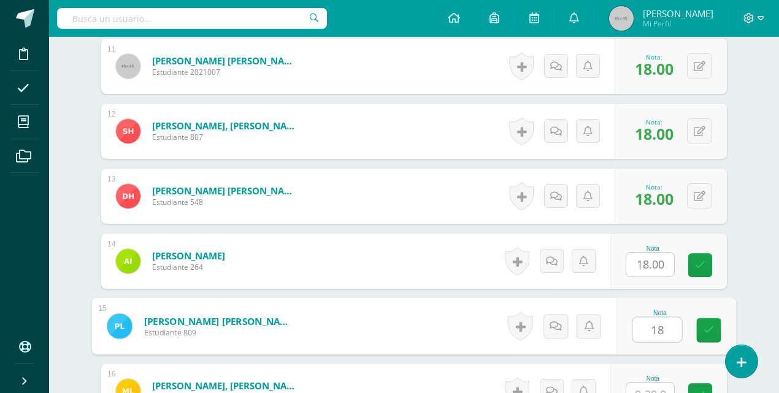
type input "18"
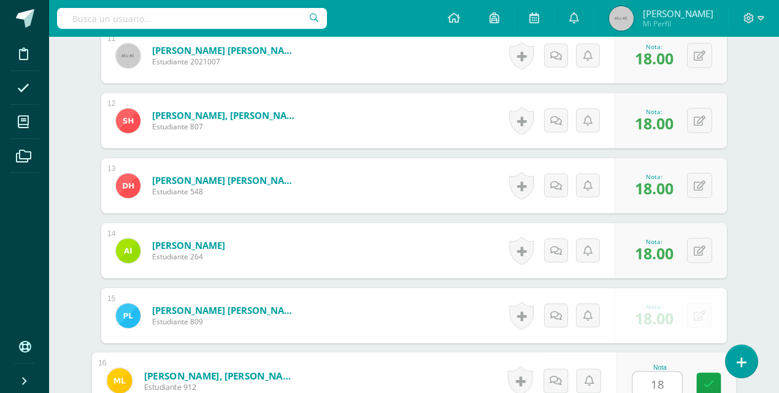
type input "18"
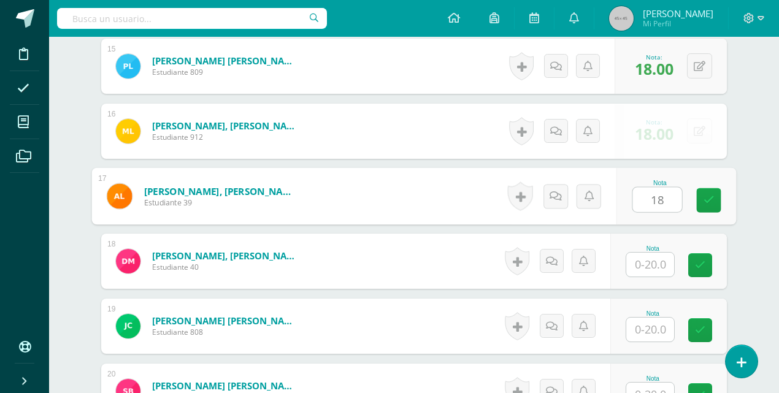
type input "18"
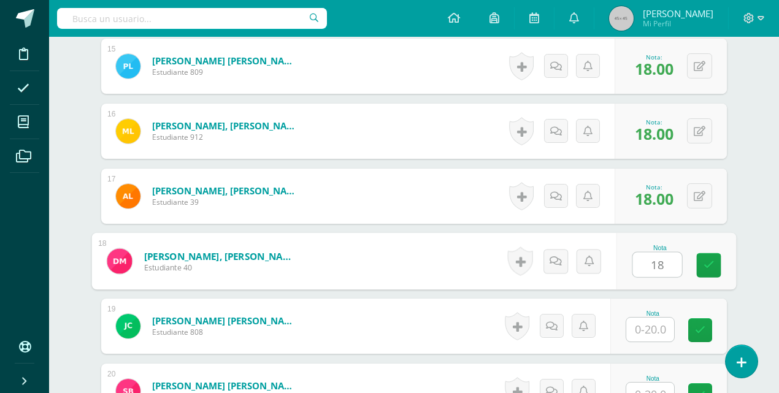
type input "18"
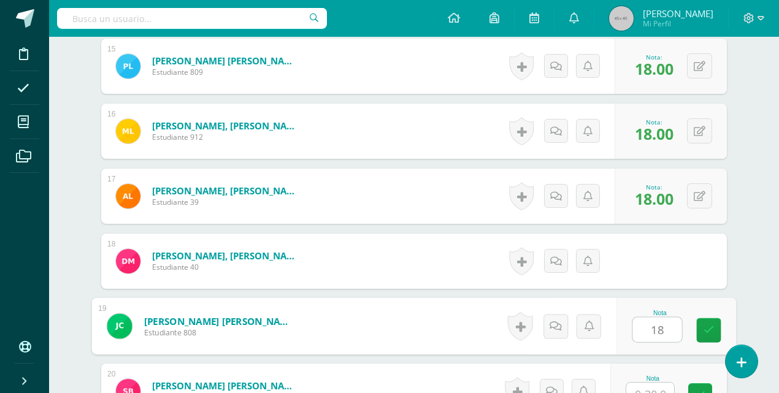
type input "18"
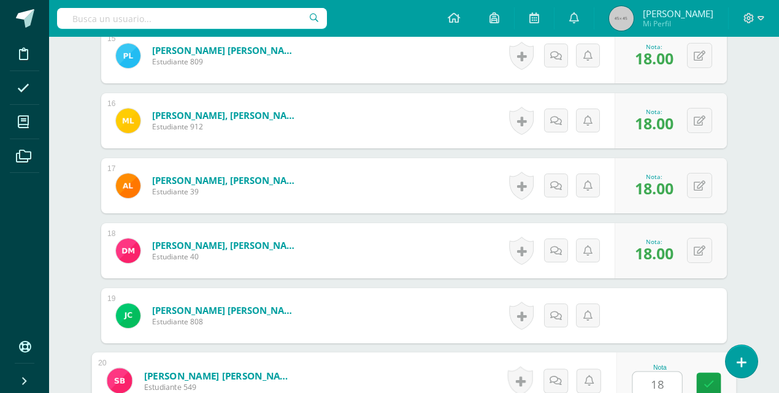
type input "18"
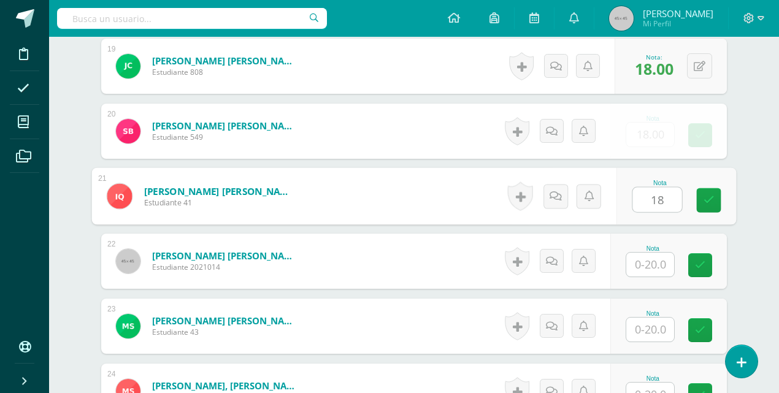
type input "18"
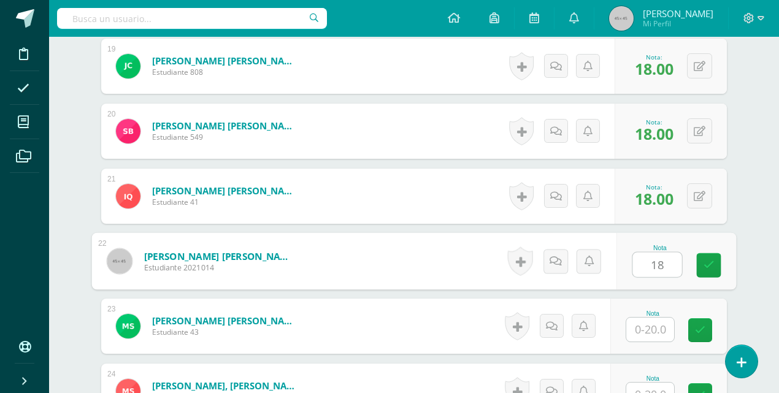
type input "18"
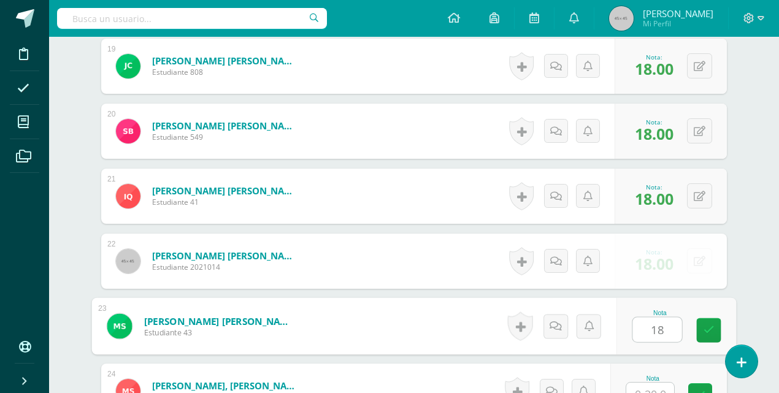
type input "18"
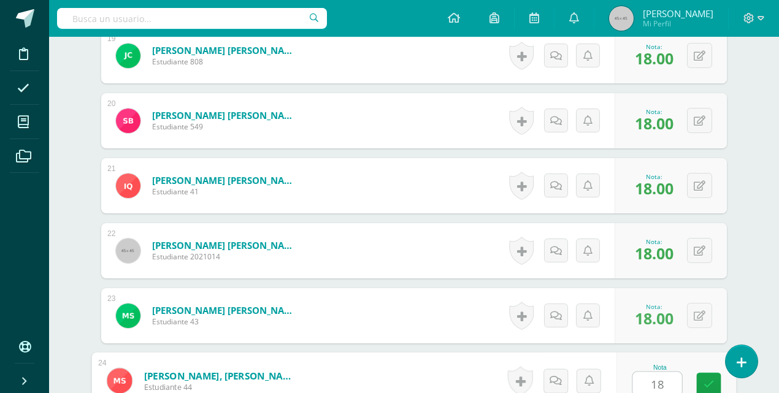
type input "18"
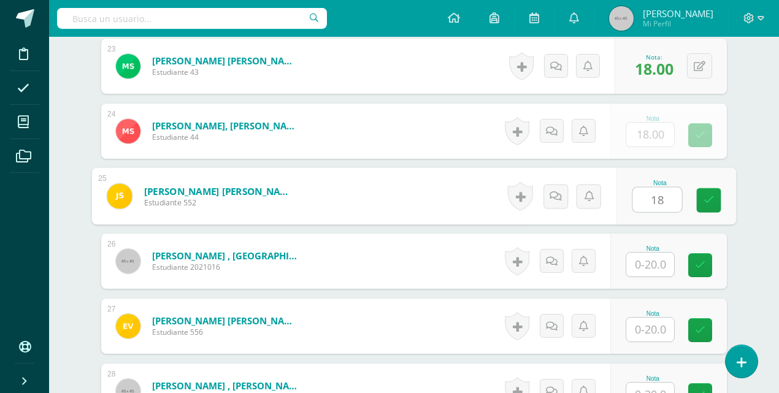
type input "18"
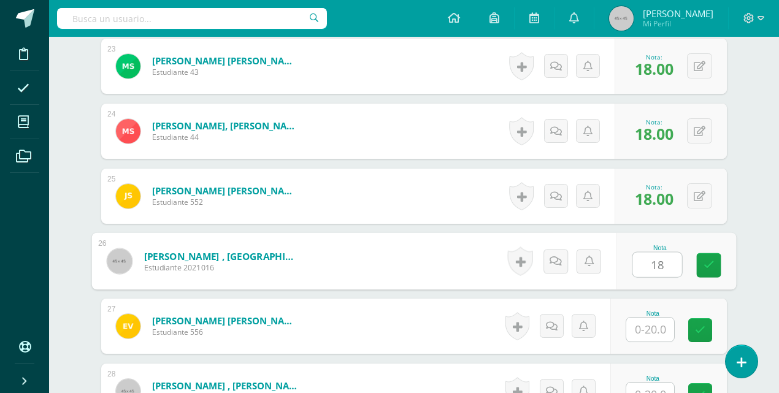
type input "18"
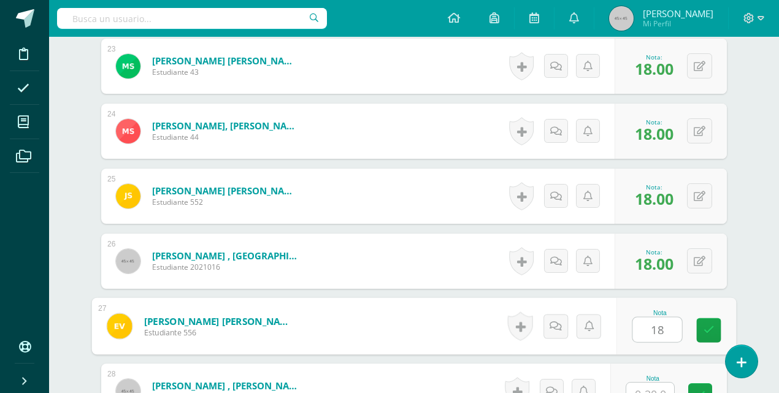
type input "18"
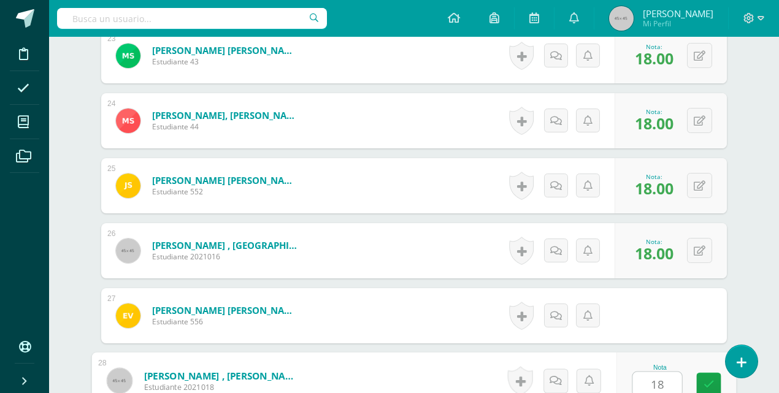
type input "18"
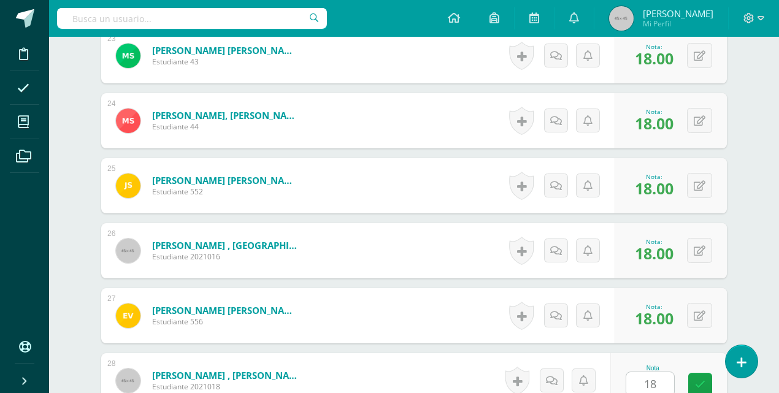
scroll to position [2046, 0]
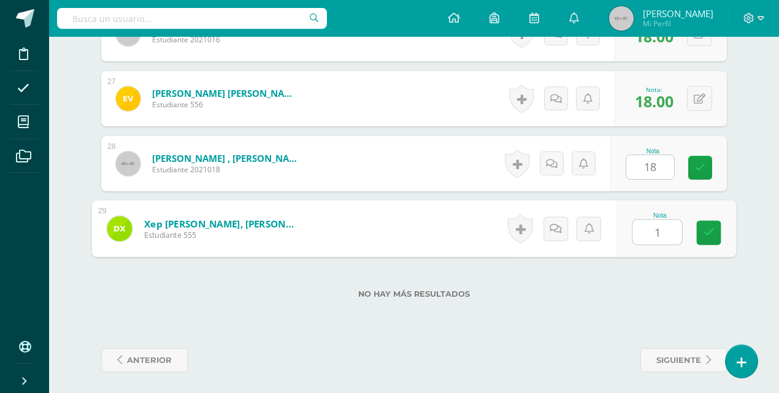
type input "18"
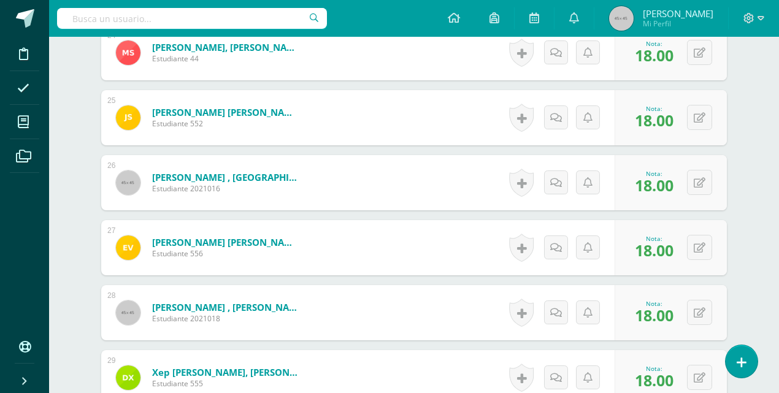
scroll to position [1719, 0]
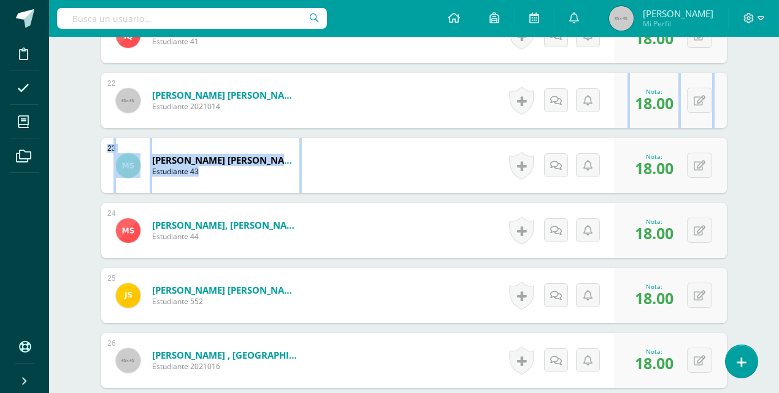
drag, startPoint x: 774, startPoint y: 147, endPoint x: 781, endPoint y: 91, distance: 56.2
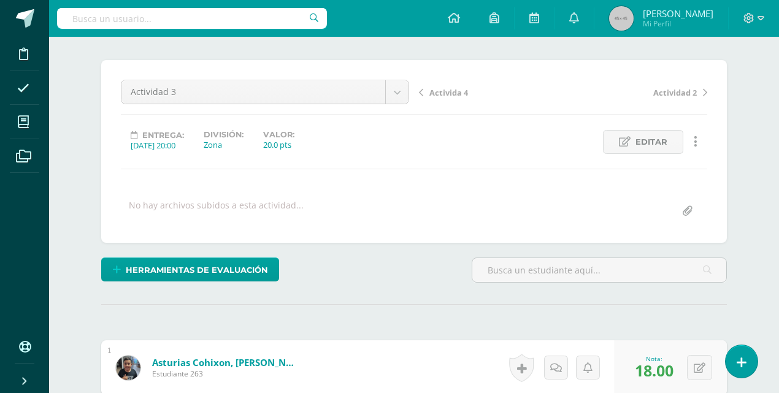
scroll to position [0, 0]
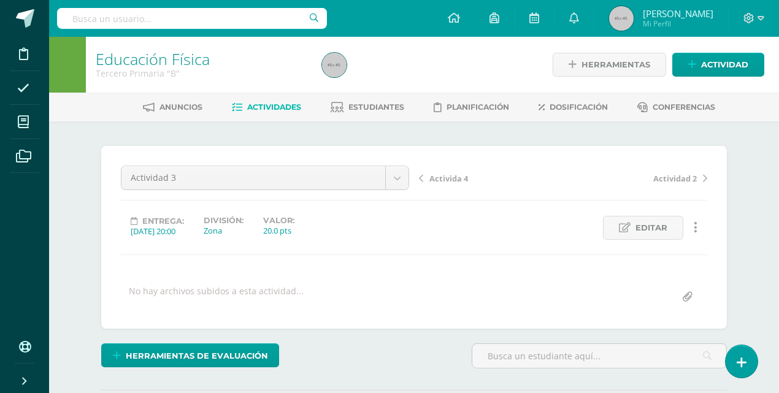
click at [450, 183] on span "Activida 4" at bounding box center [448, 178] width 39 height 11
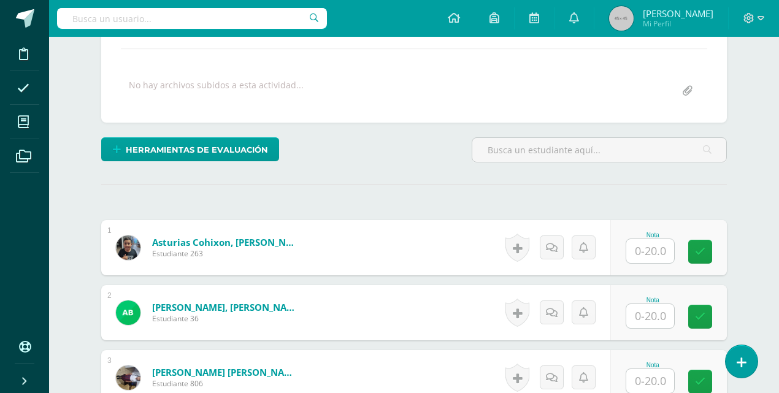
scroll to position [207, 0]
click at [638, 253] on input "text" at bounding box center [650, 251] width 48 height 24
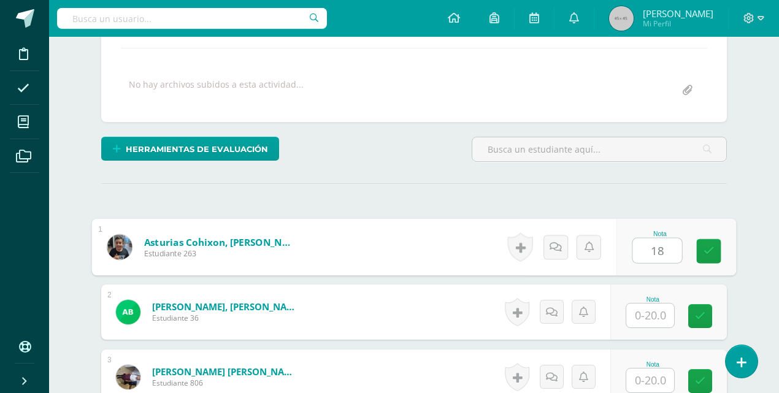
type input "18"
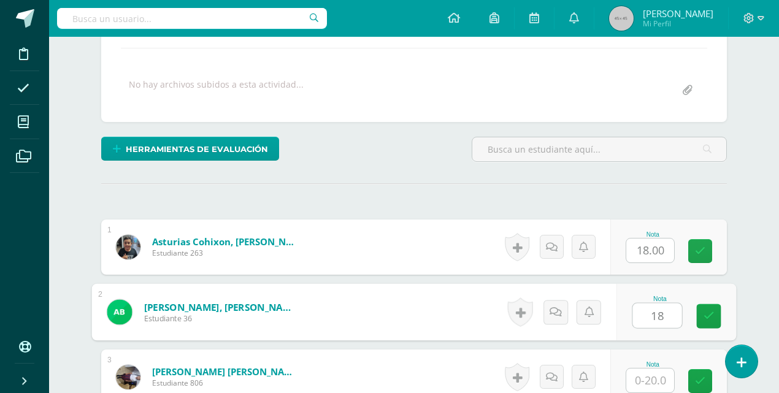
type input "18"
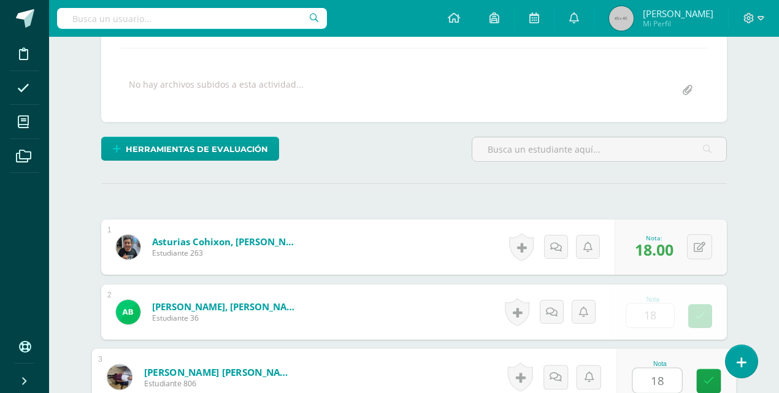
type input "18"
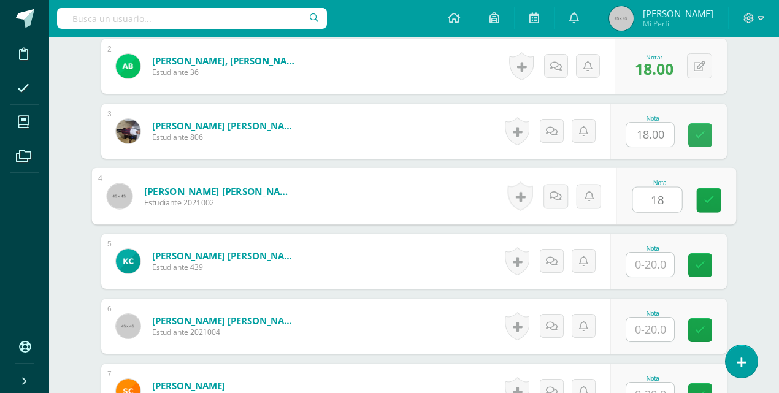
type input "18"
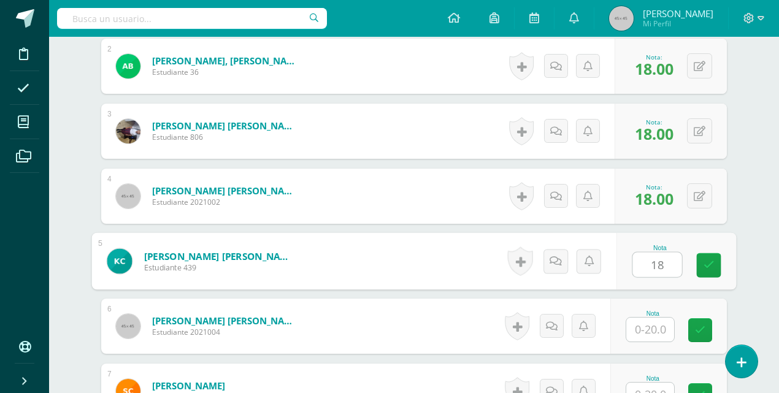
type input "18"
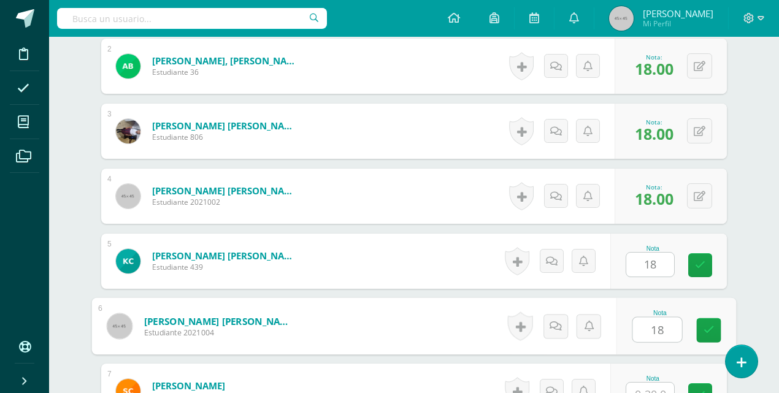
type input "18"
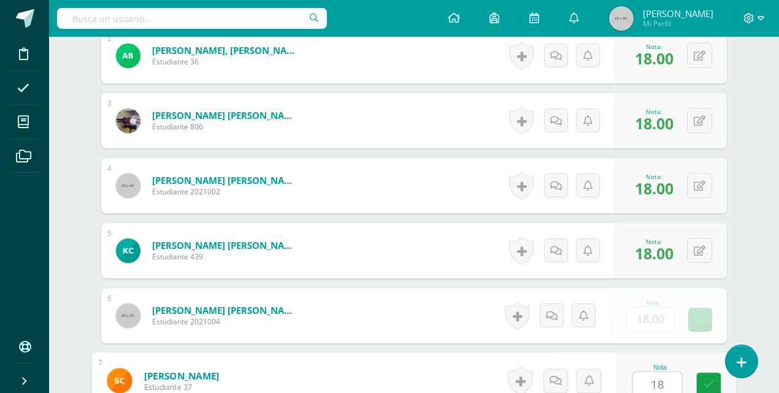
type input "18"
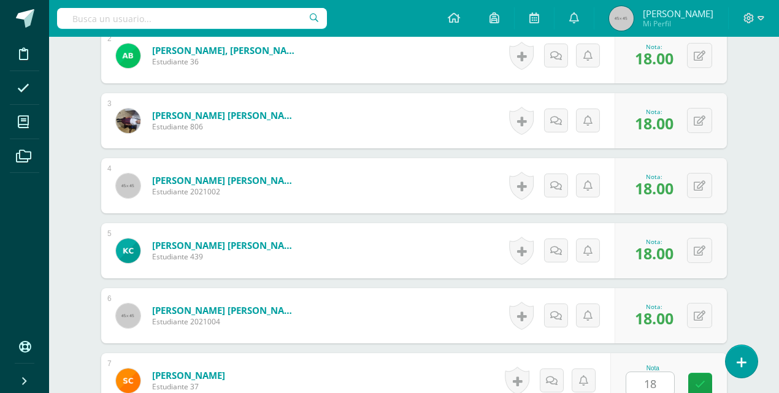
scroll to position [713, 0]
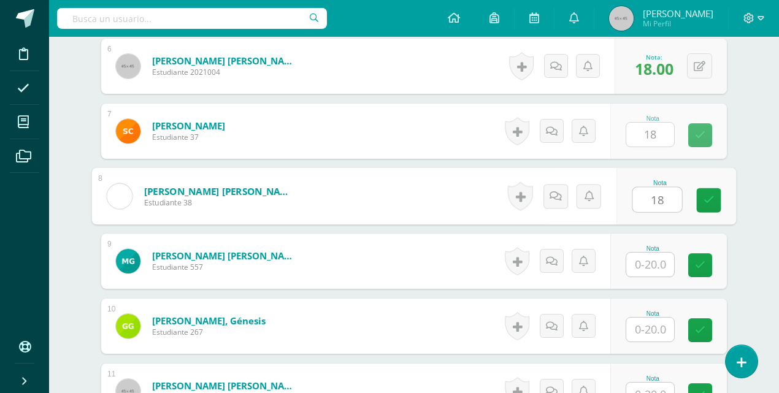
type input "18"
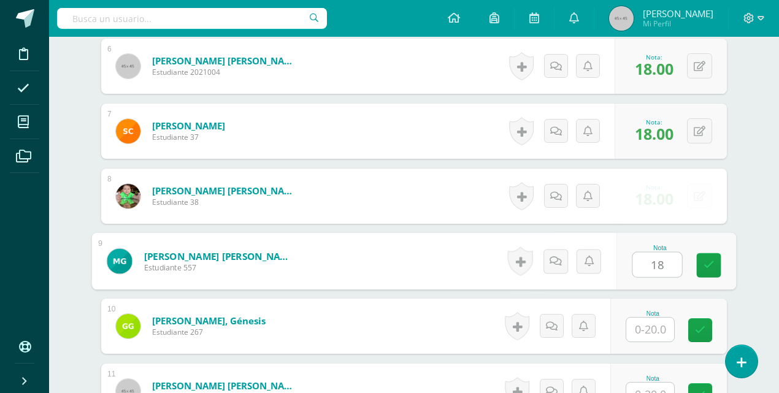
type input "18"
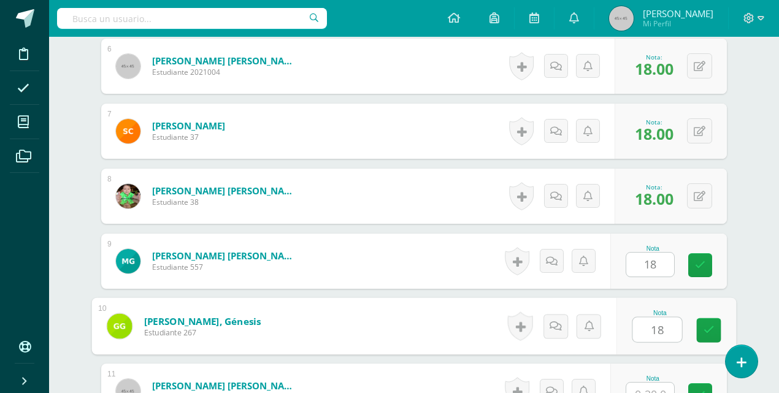
type input "18"
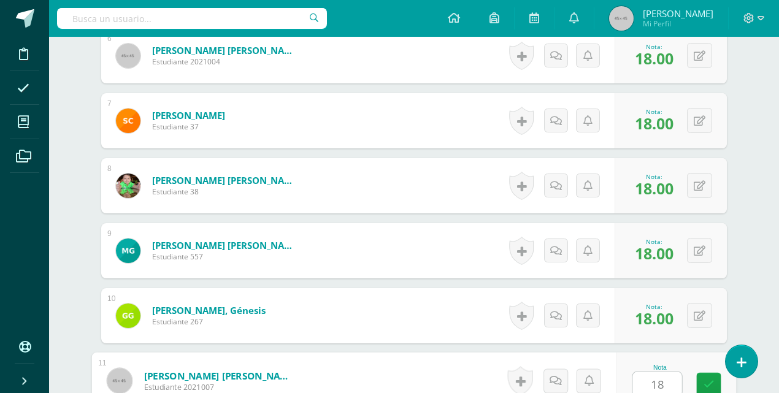
type input "18"
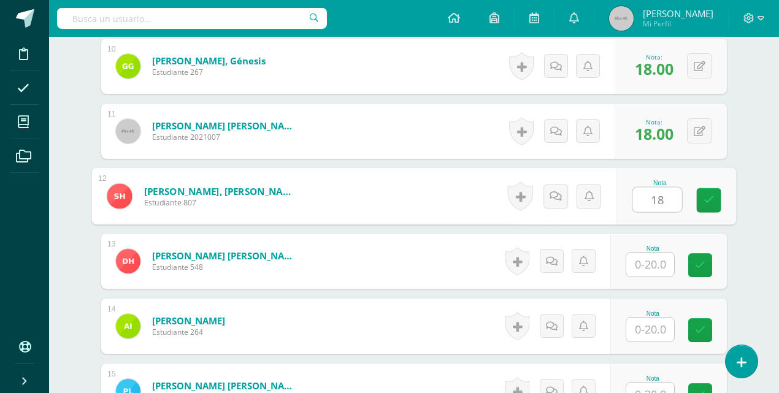
type input "18"
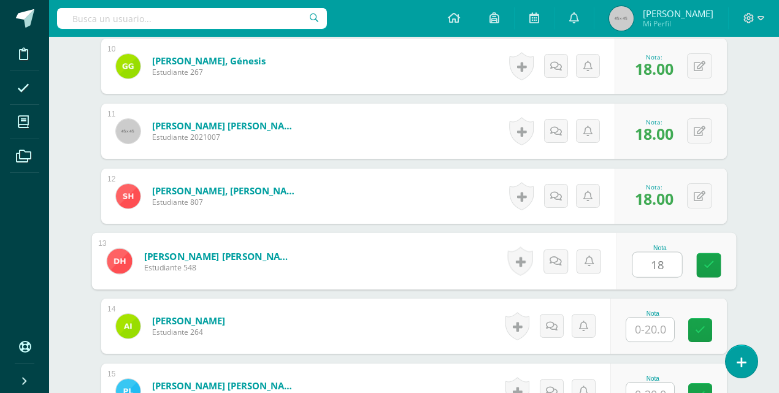
type input "18"
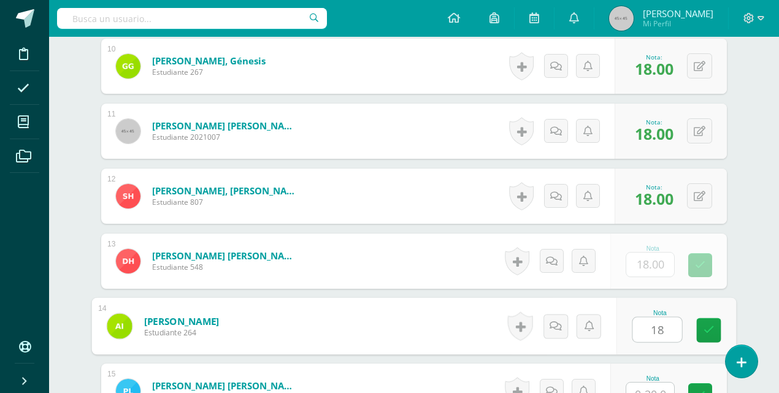
type input "18"
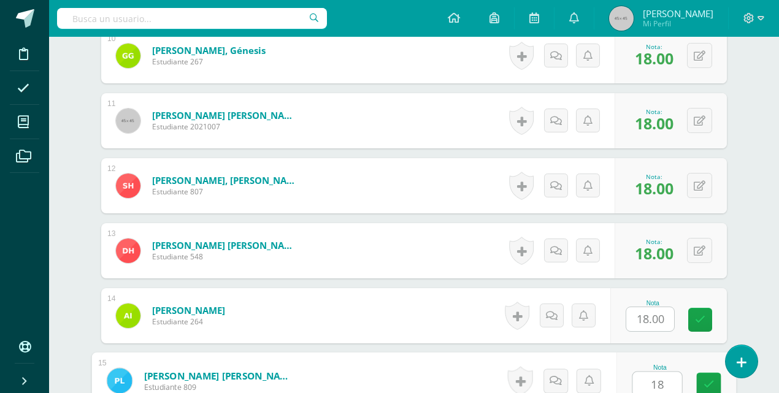
type input "18"
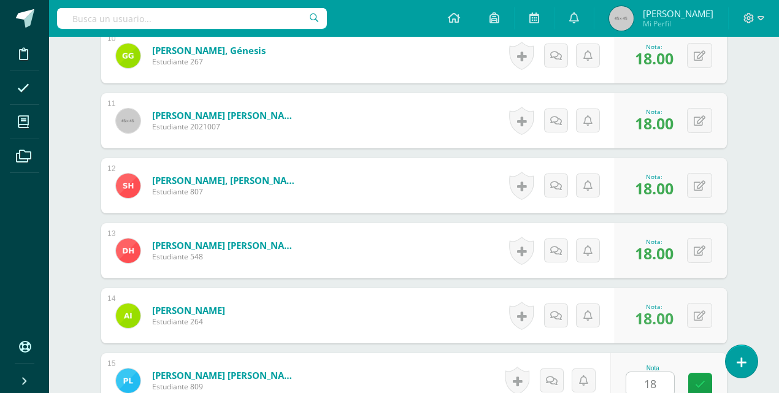
scroll to position [1233, 0]
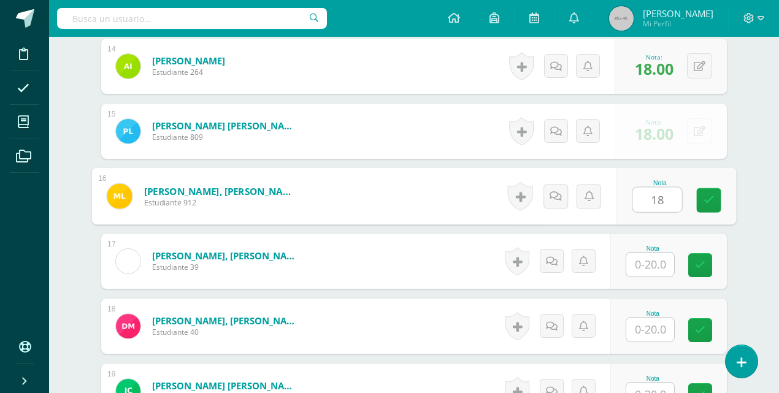
type input "18"
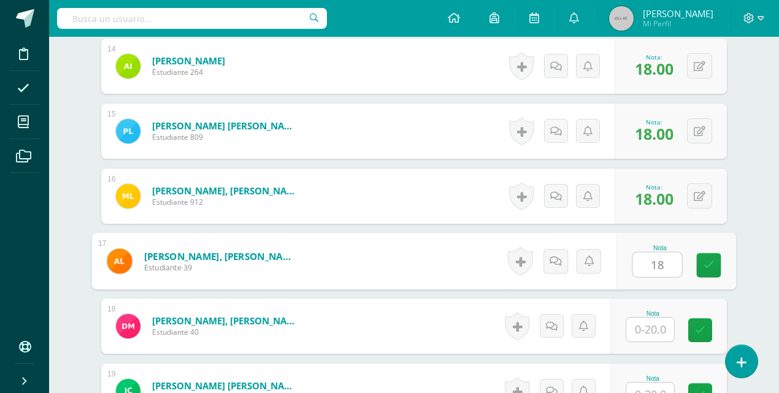
type input "18"
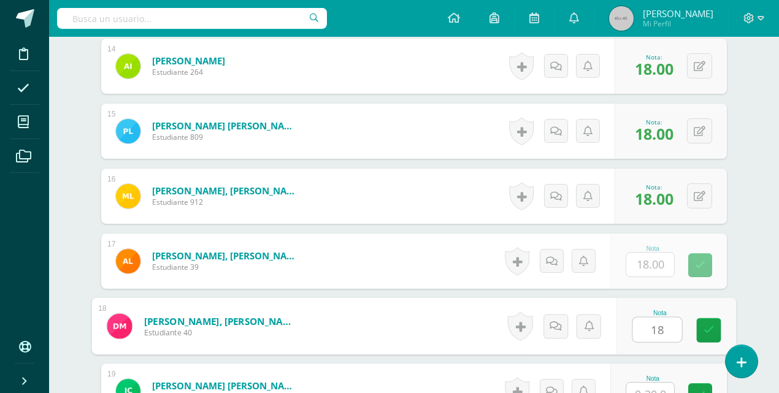
type input "18"
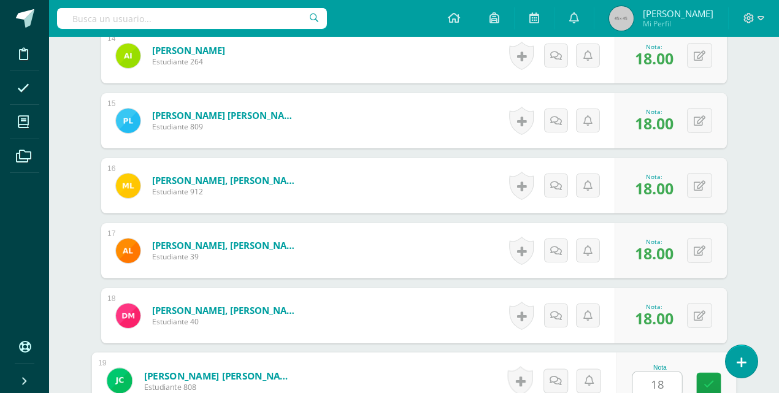
type input "18"
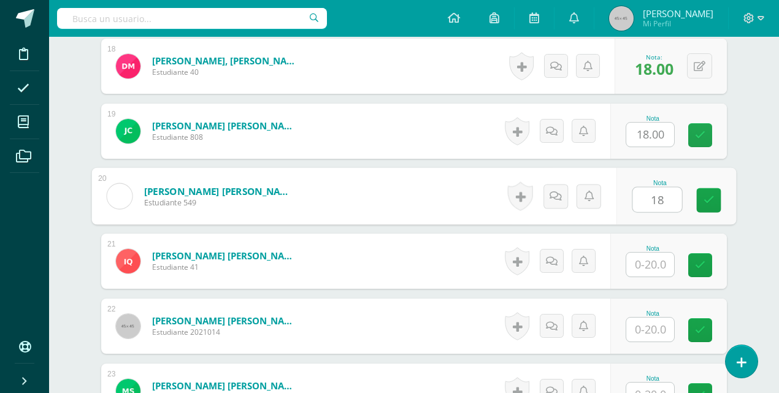
type input "18"
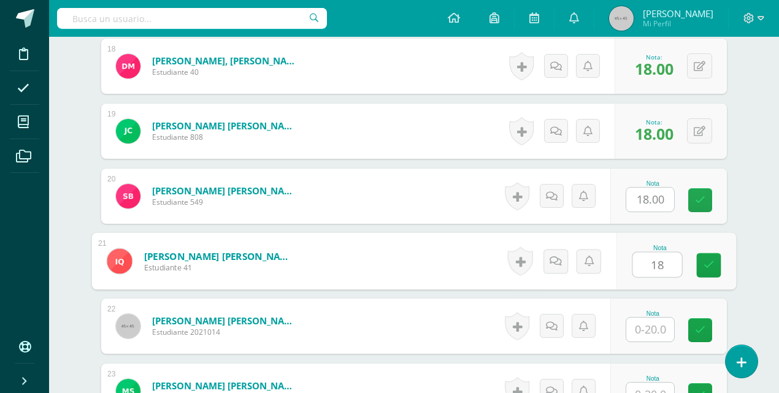
type input "18"
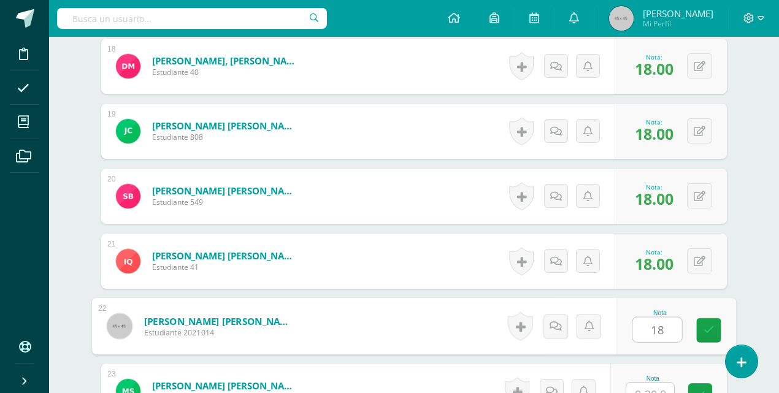
type input "18"
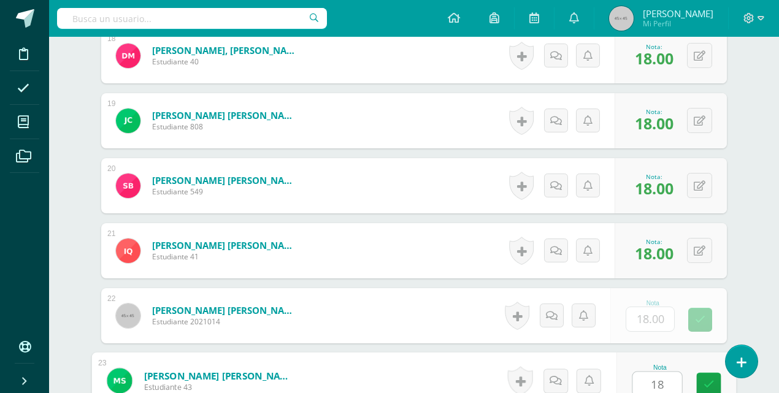
type input "18"
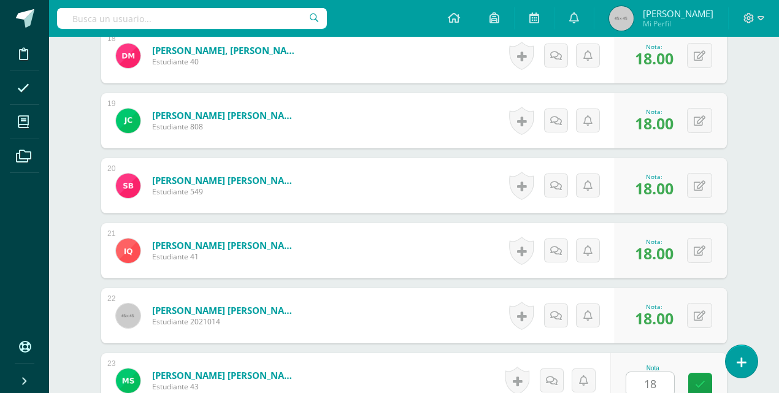
scroll to position [1753, 0]
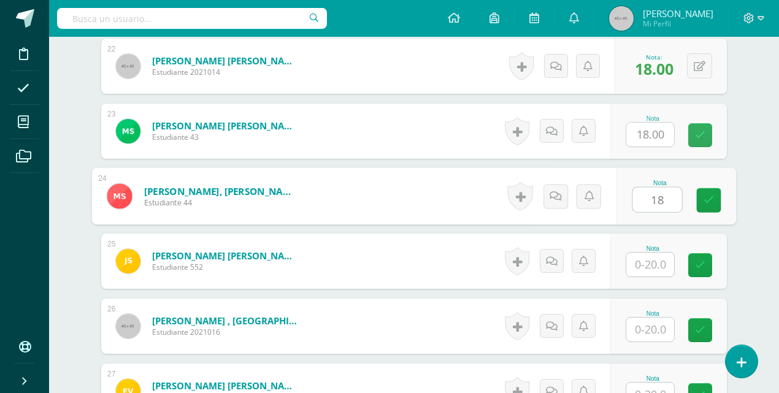
type input "18"
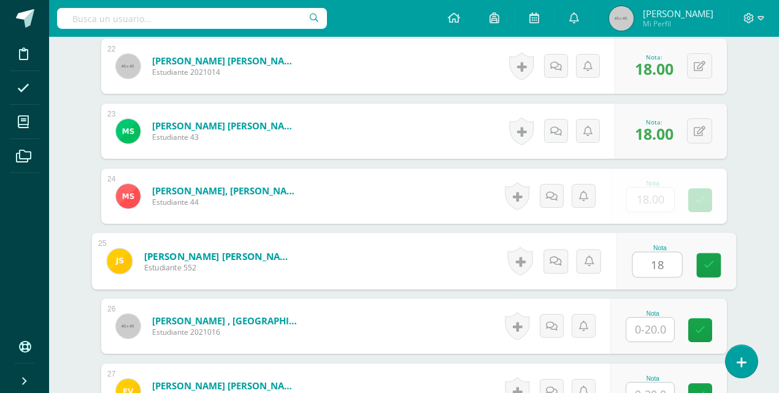
type input "18"
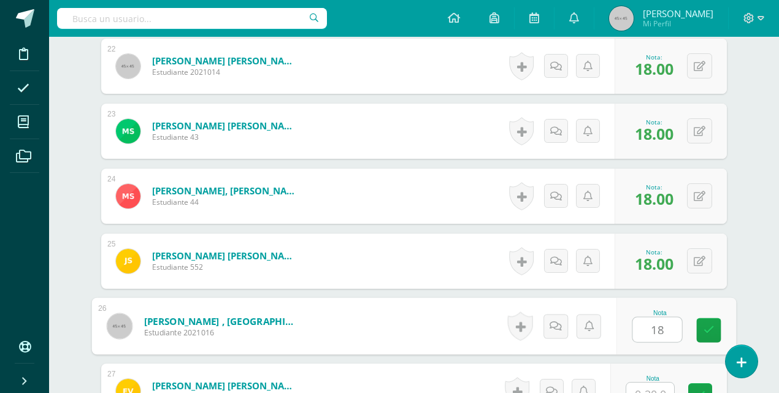
type input "18"
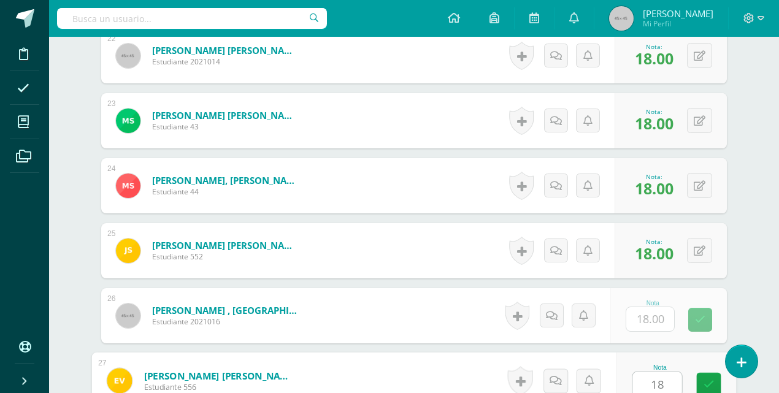
type input "18"
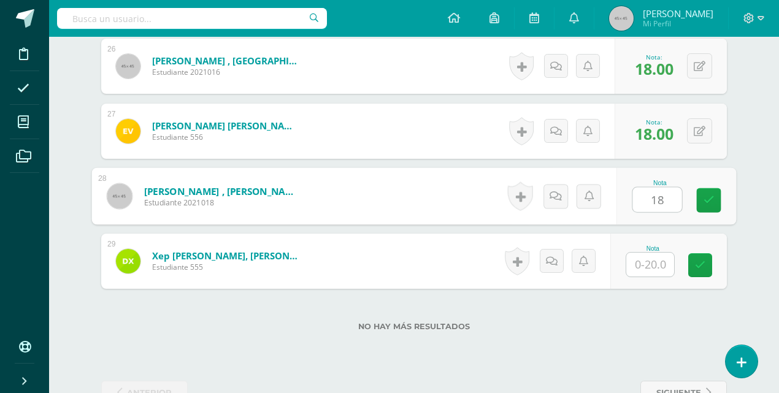
type input "18"
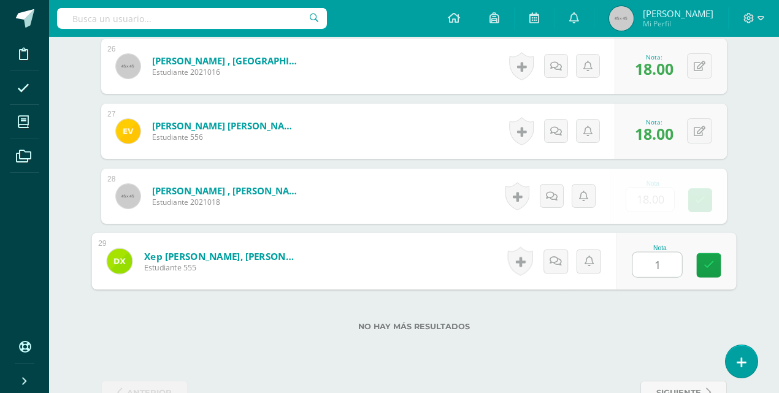
type input "18"
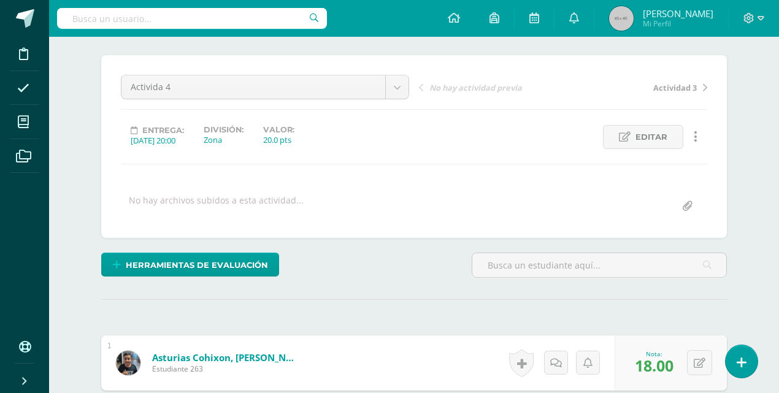
scroll to position [0, 0]
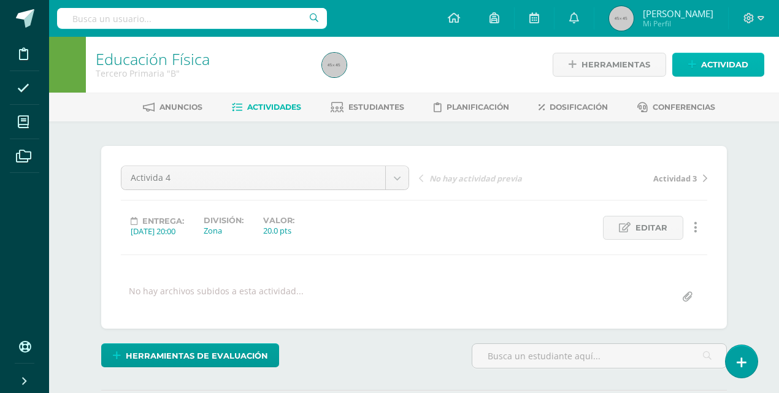
click at [714, 68] on span "Actividad" at bounding box center [724, 64] width 47 height 23
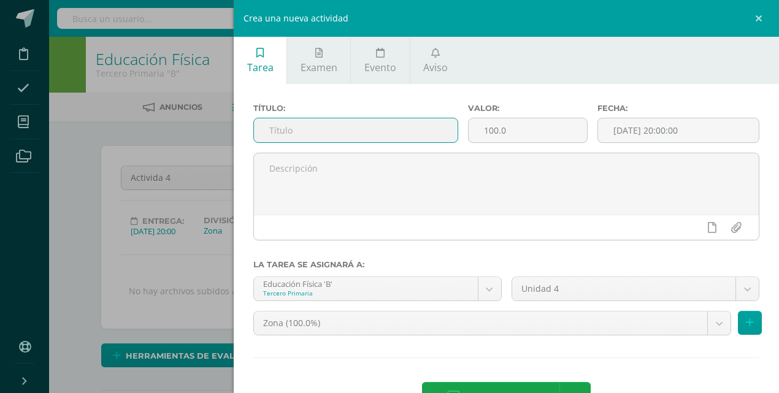
click at [328, 137] on input "text" at bounding box center [356, 130] width 204 height 24
type input "Actividad 5"
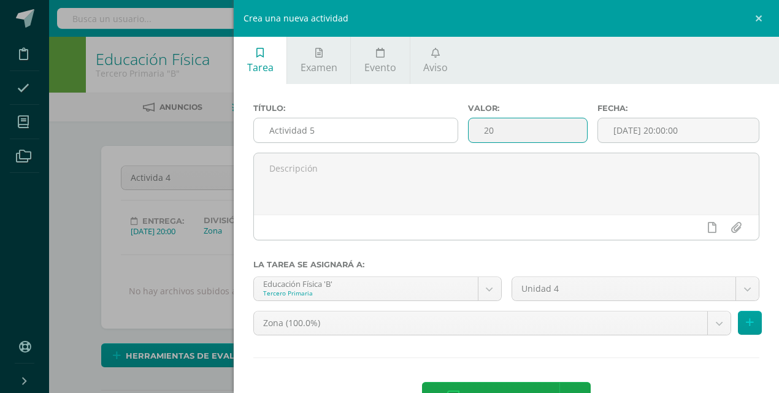
type input "20"
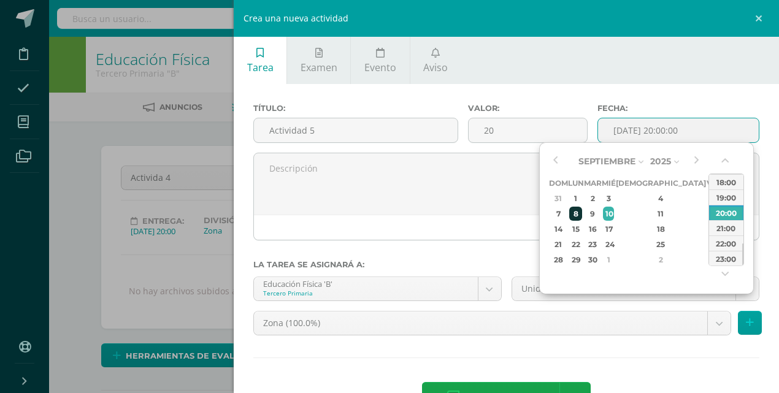
click at [579, 215] on div "8" at bounding box center [575, 214] width 13 height 14
type input "[DATE] 20:00"
click at [724, 211] on div "20:00" at bounding box center [726, 212] width 34 height 15
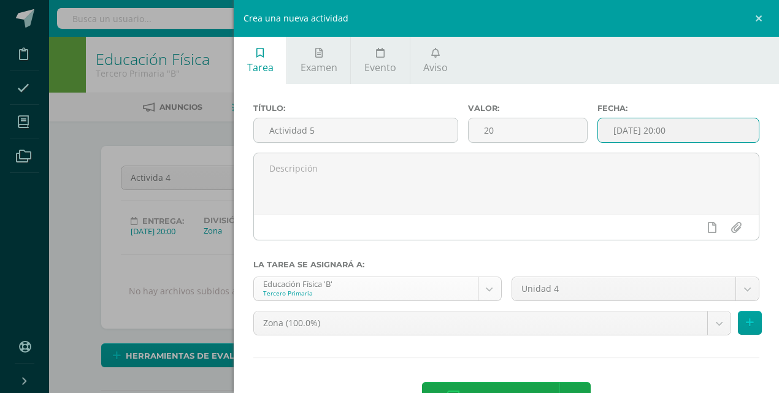
click at [753, 328] on button at bounding box center [750, 323] width 24 height 24
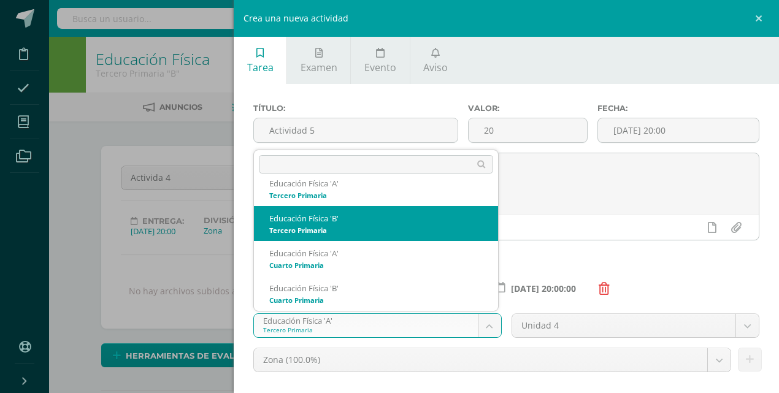
select select "70275"
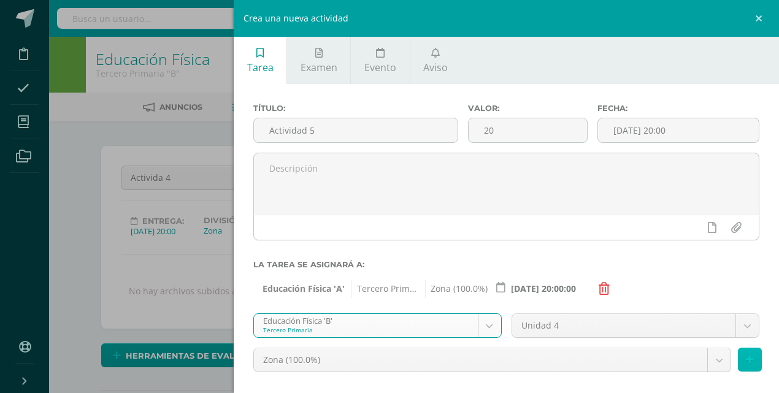
click at [746, 361] on icon at bounding box center [750, 360] width 8 height 10
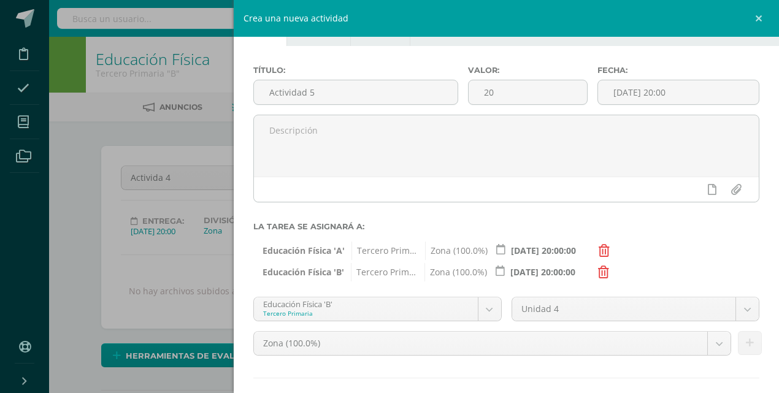
scroll to position [100, 0]
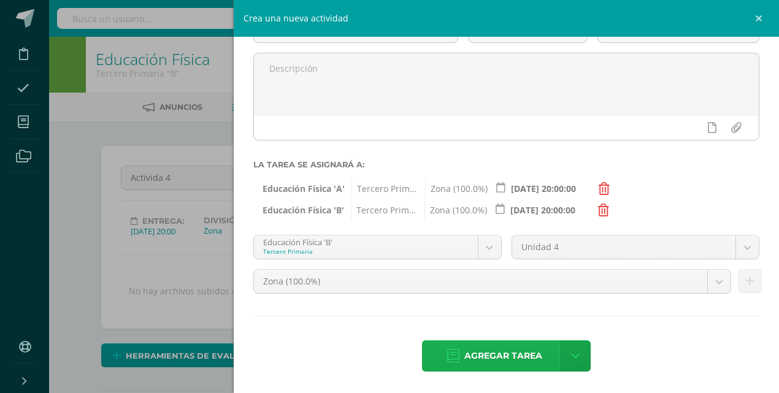
click at [520, 350] on span "Agregar tarea" at bounding box center [503, 356] width 78 height 30
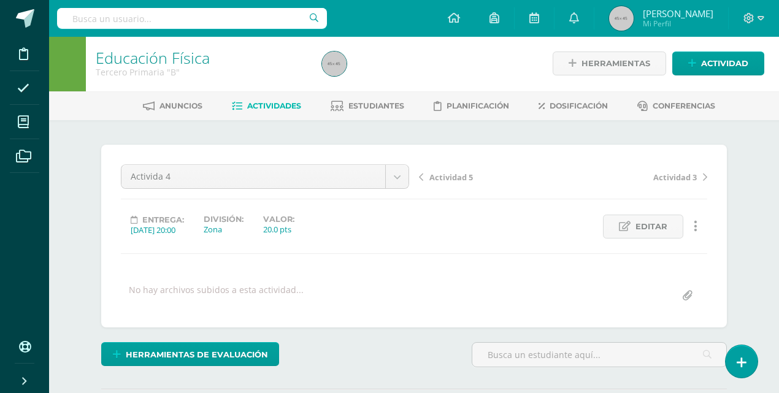
scroll to position [2, 0]
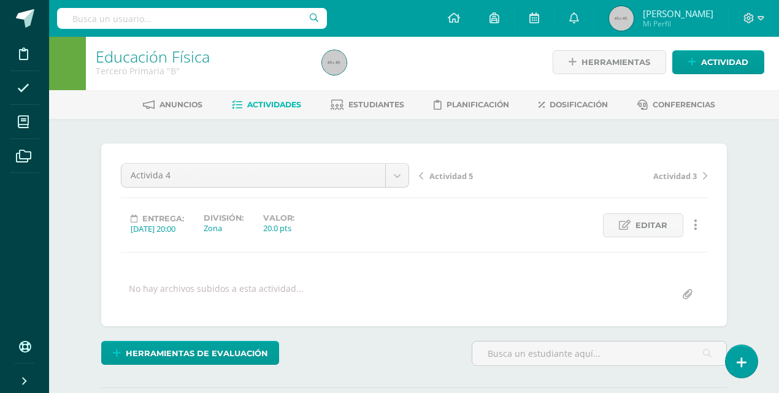
click at [463, 174] on span "Actividad 5" at bounding box center [451, 176] width 44 height 11
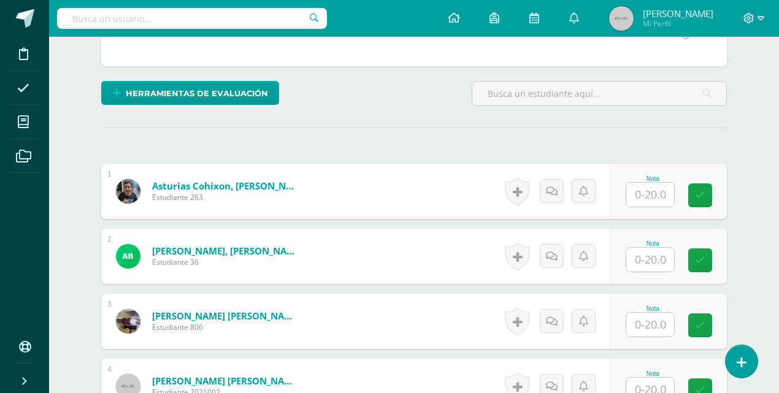
scroll to position [288, 0]
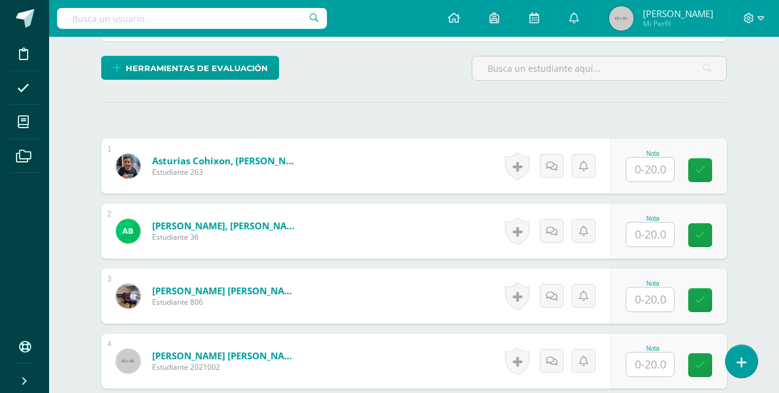
click at [646, 169] on input "text" at bounding box center [650, 170] width 48 height 24
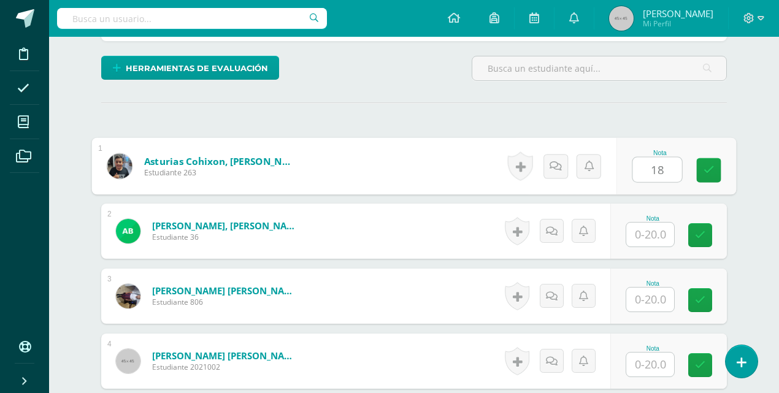
scroll to position [288, 0]
type input "18"
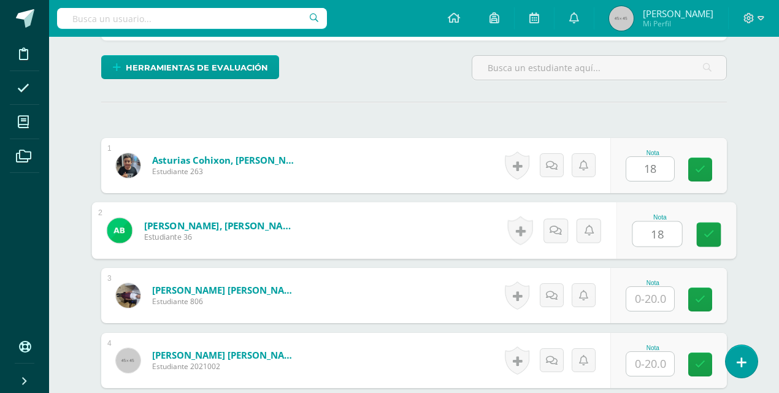
type input "18"
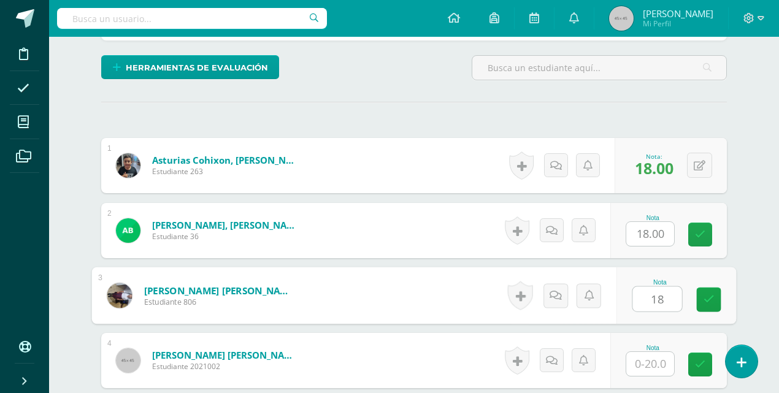
type input "18"
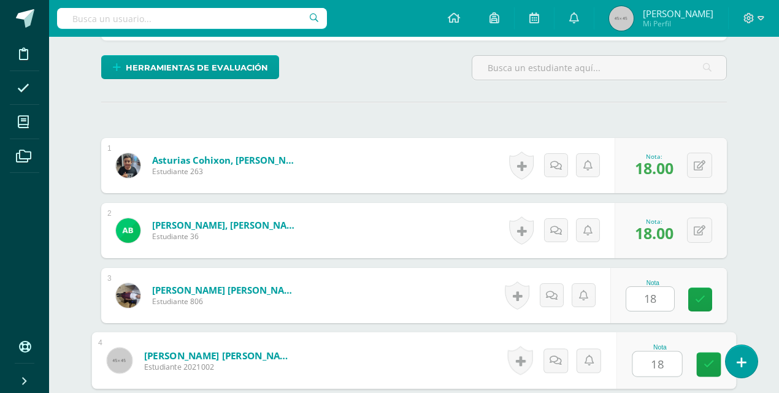
type input "18"
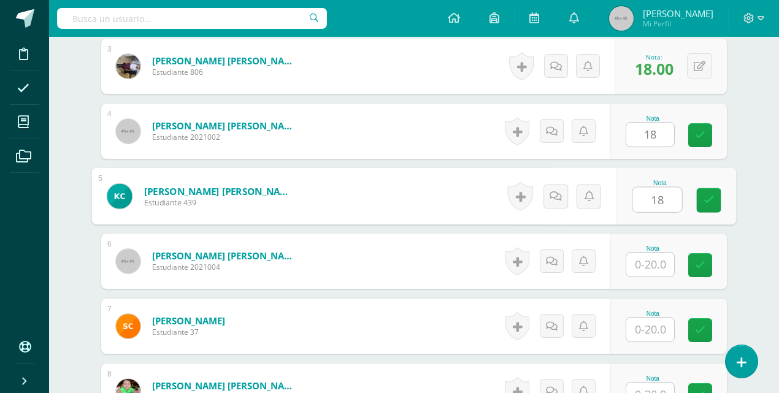
type input "18"
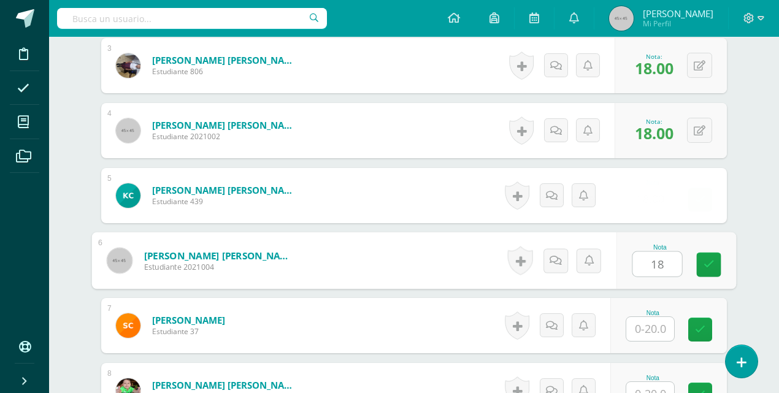
type input "18"
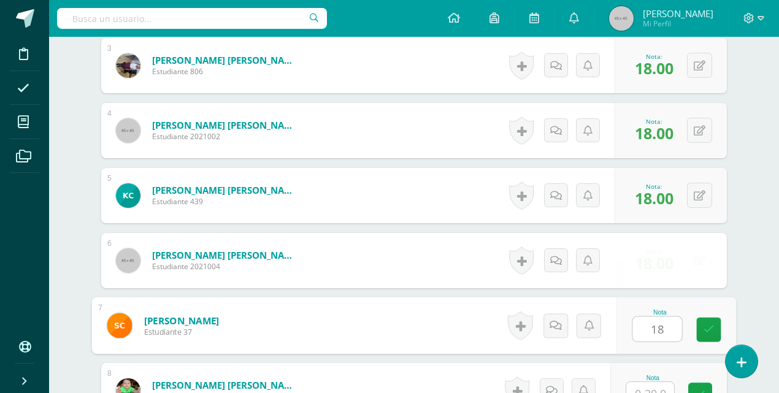
type input "18"
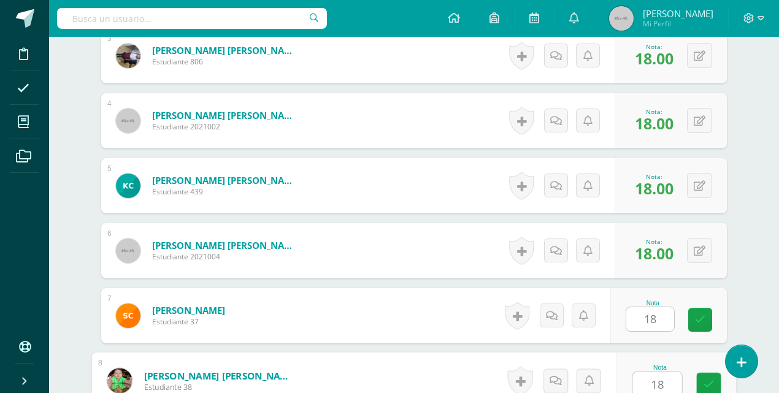
type input "18"
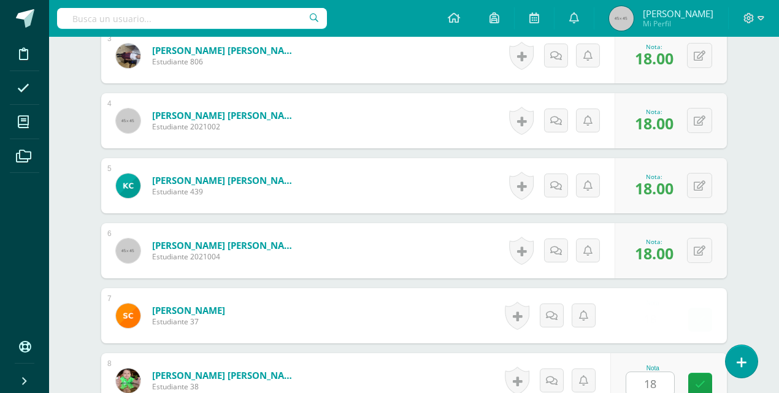
scroll to position [778, 0]
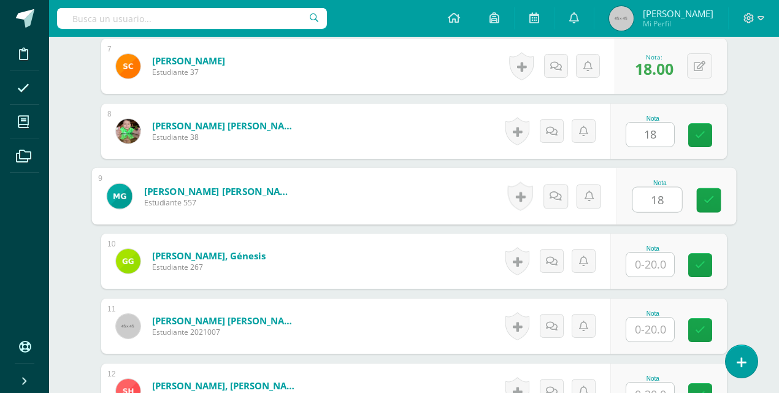
type input "18"
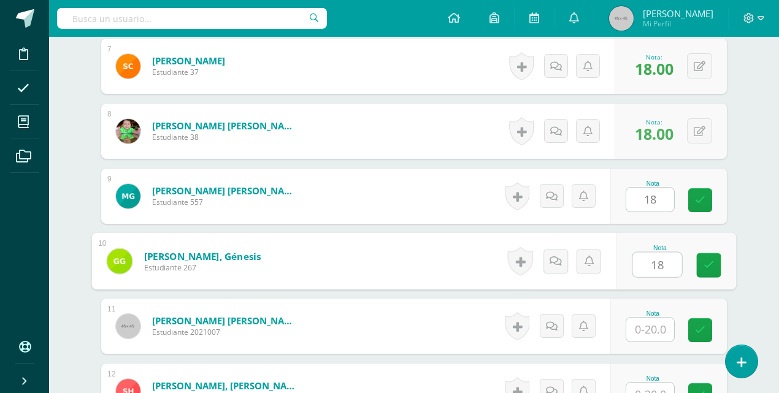
type input "18"
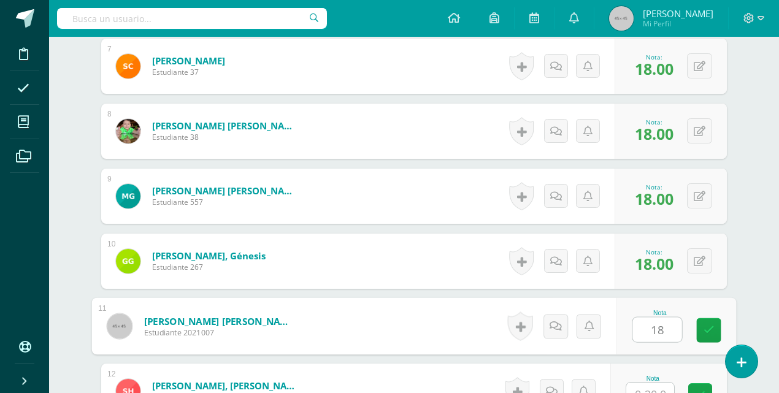
type input "18"
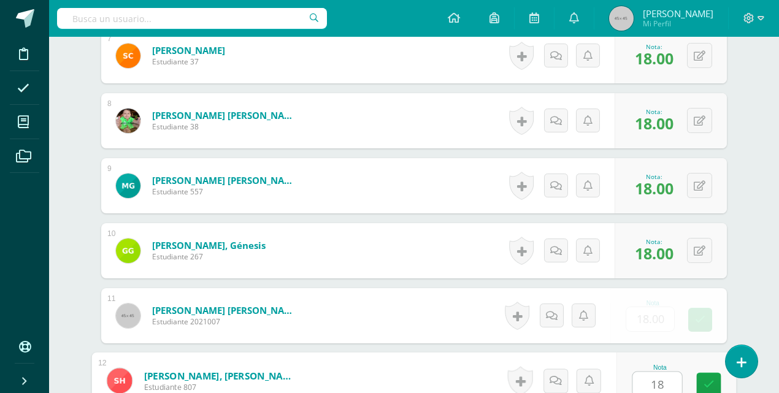
type input "18"
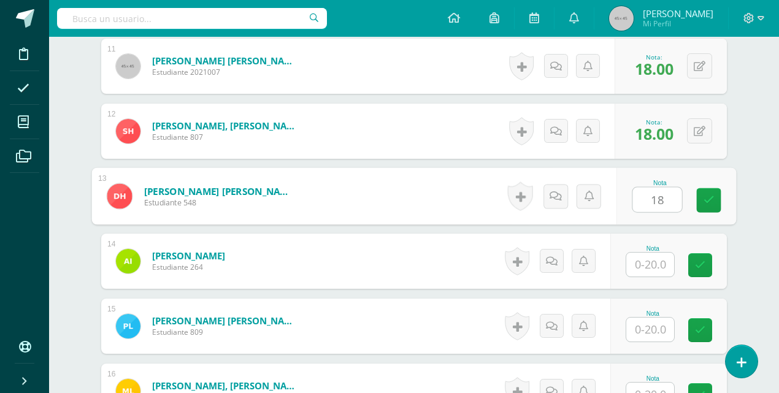
type input "18"
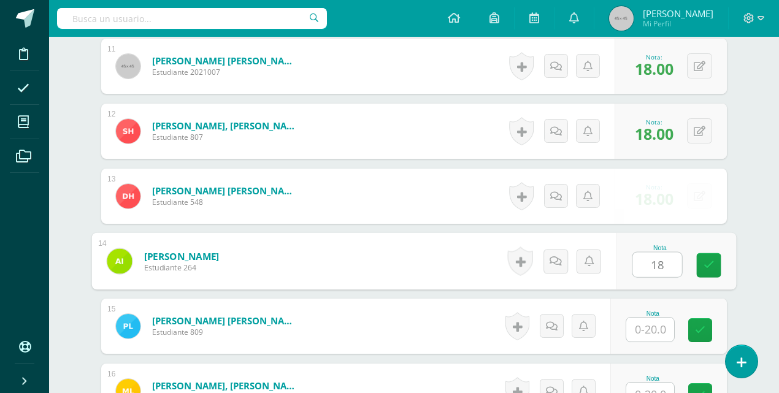
type input "18"
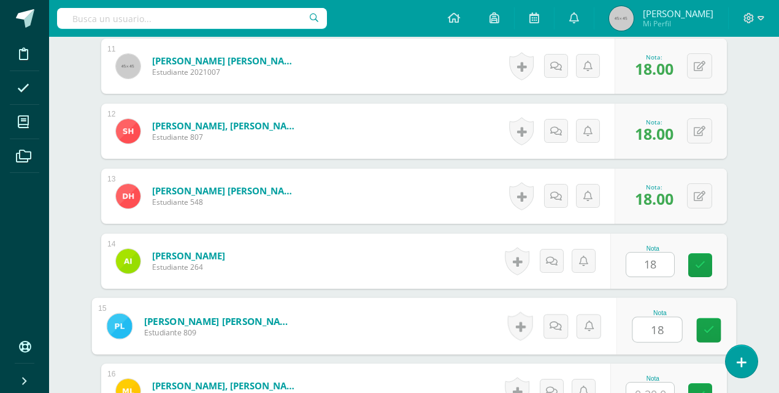
type input "18"
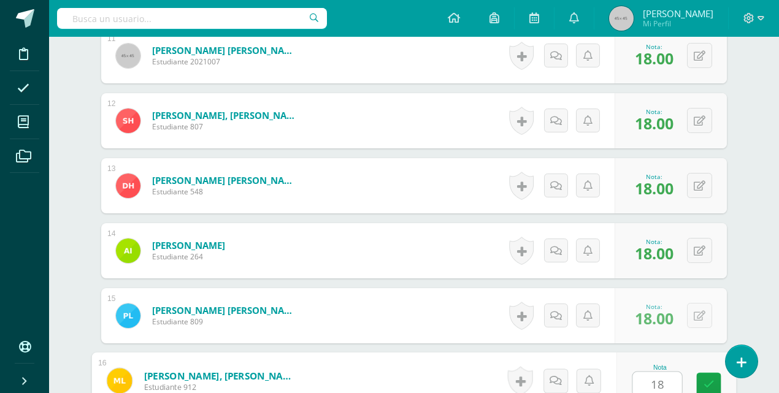
type input "18"
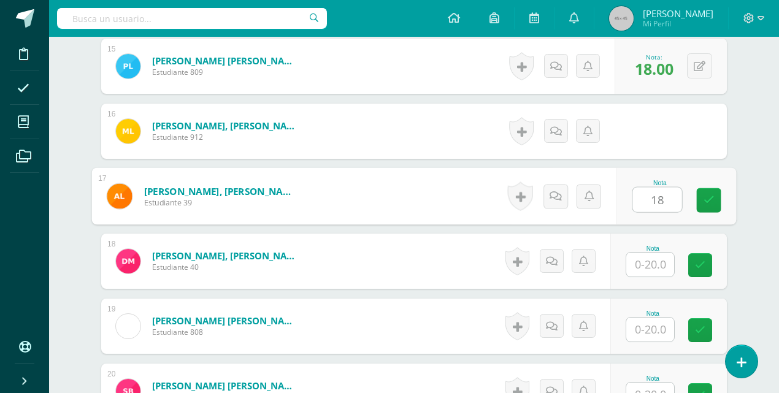
type input "18"
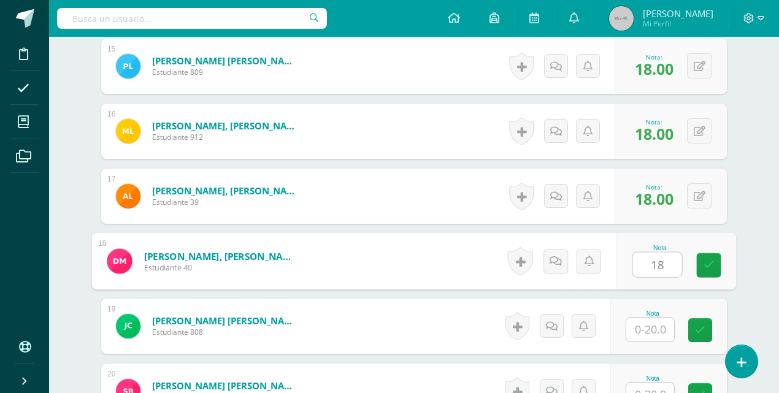
type input "18"
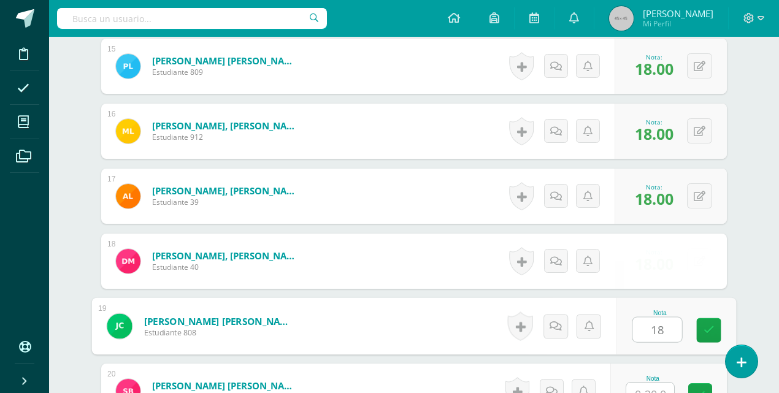
type input "18"
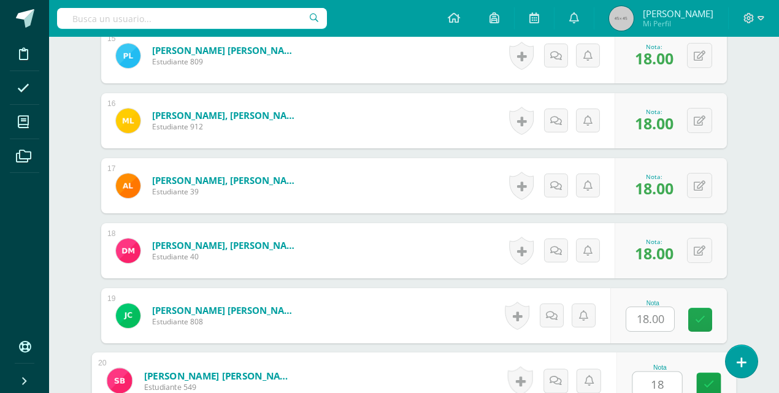
type input "18"
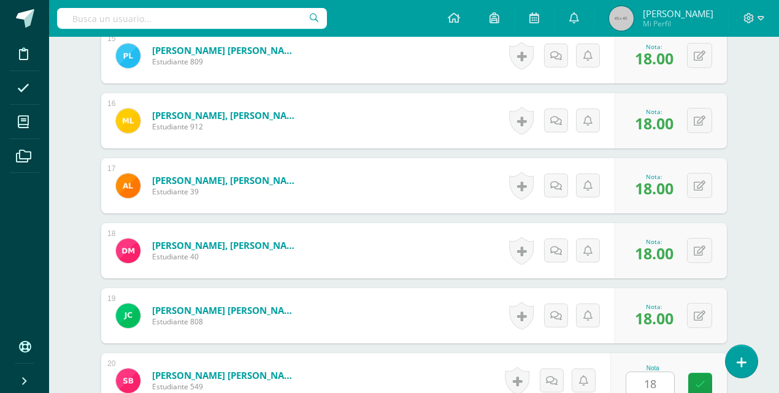
scroll to position [1558, 0]
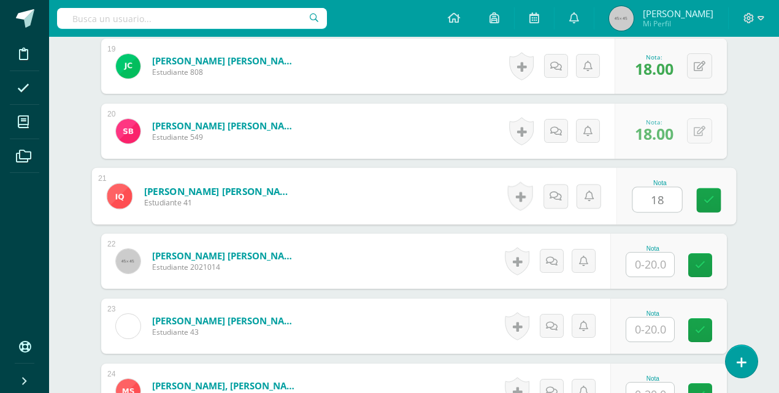
type input "18"
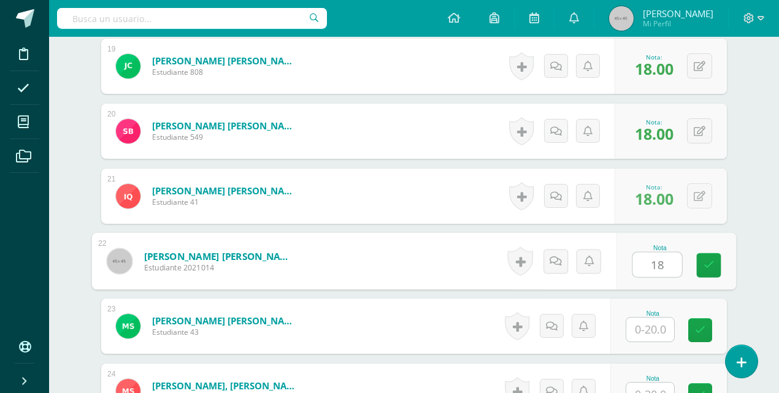
type input "18"
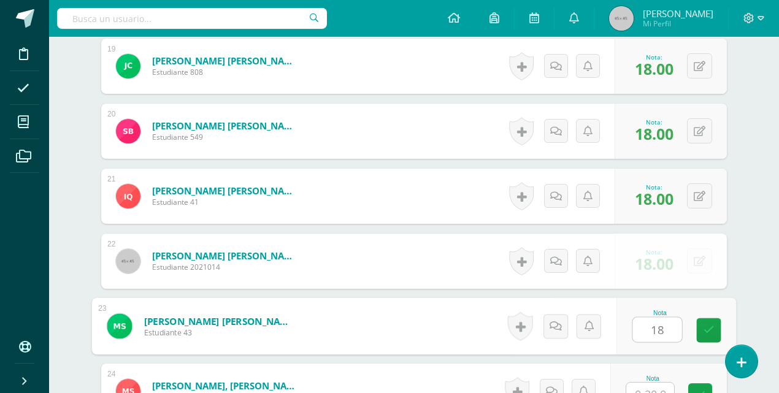
type input "18"
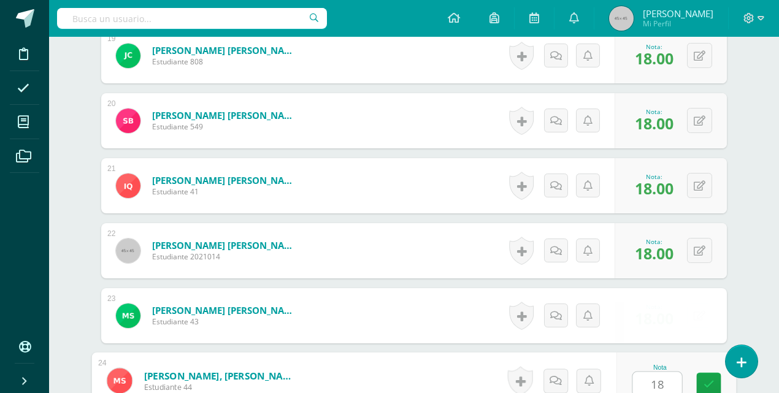
type input "18"
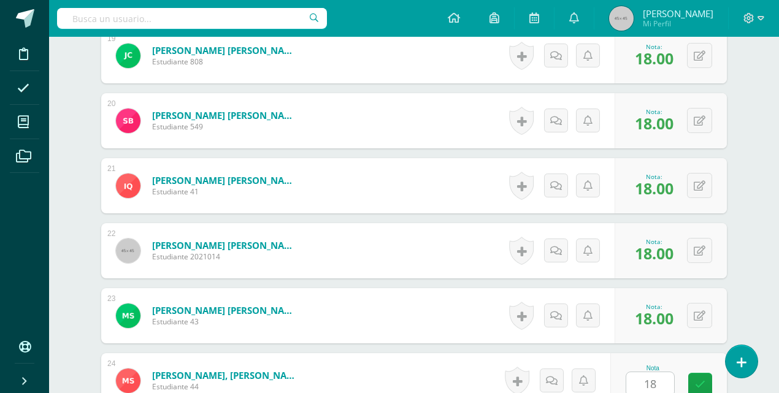
scroll to position [1818, 0]
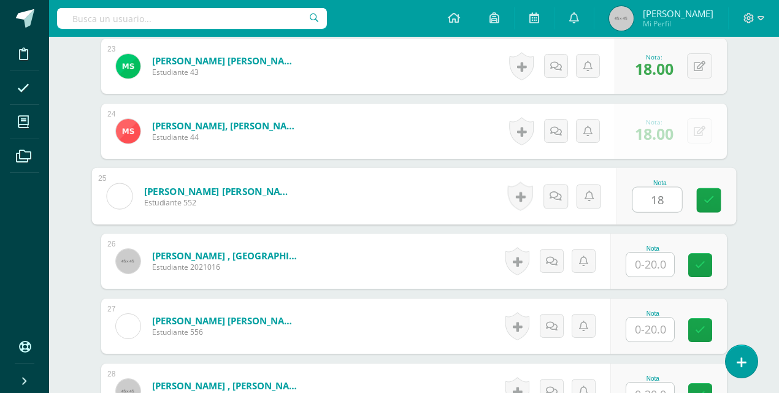
type input "18"
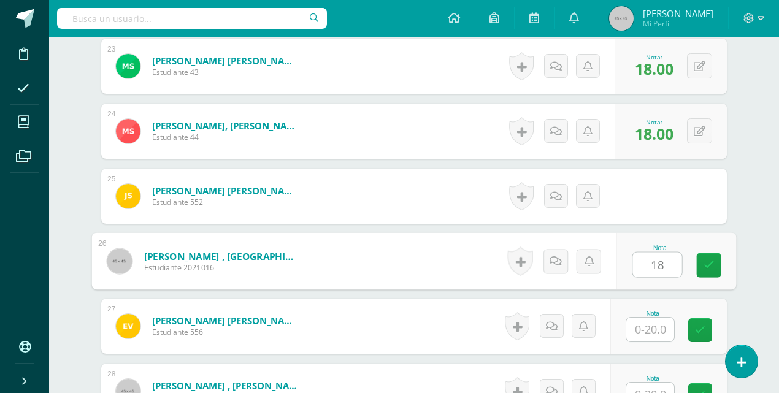
type input "18"
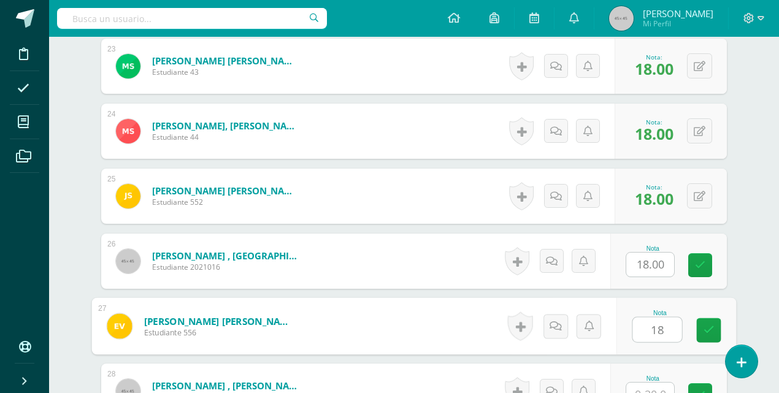
type input "18"
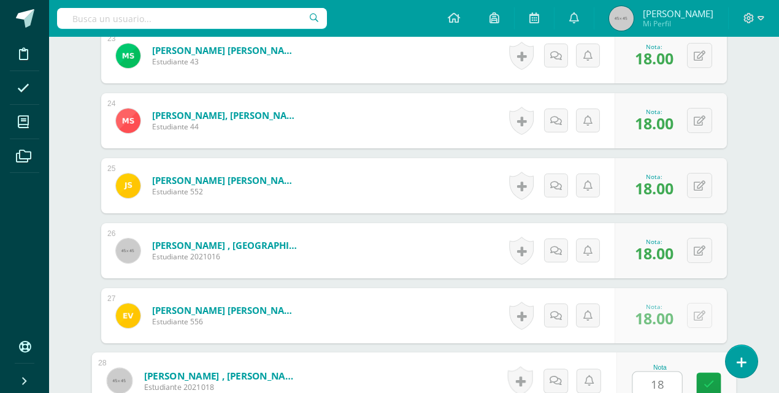
type input "18"
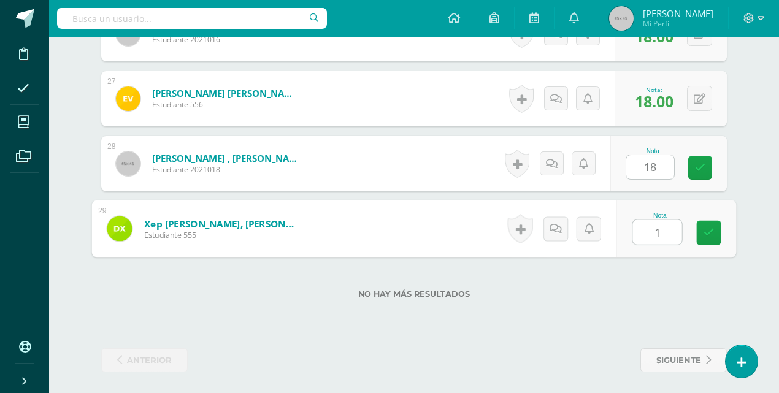
type input "18"
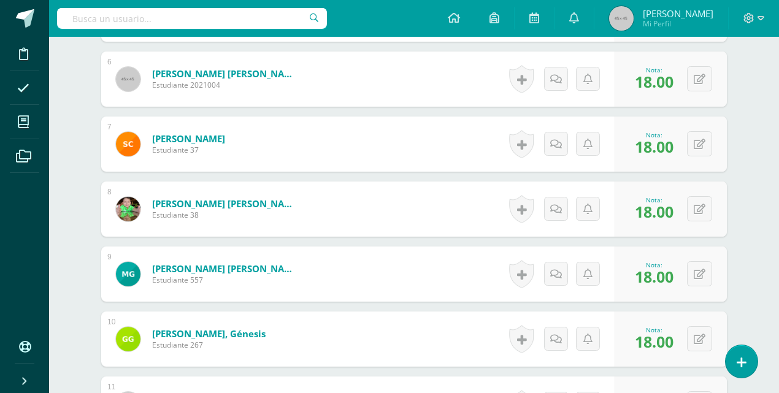
scroll to position [696, 0]
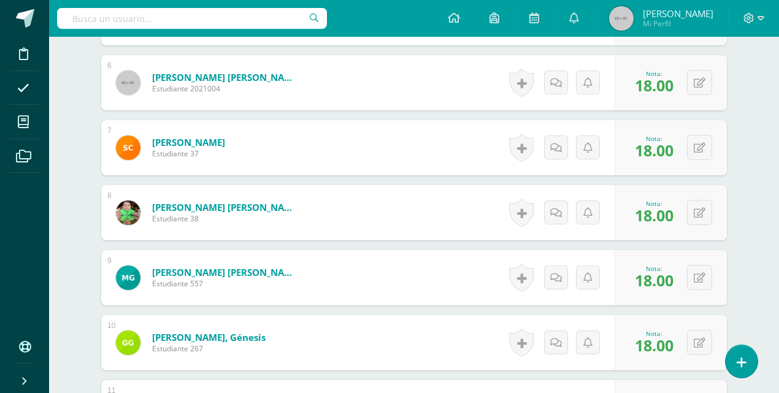
click at [634, 26] on img at bounding box center [621, 18] width 25 height 25
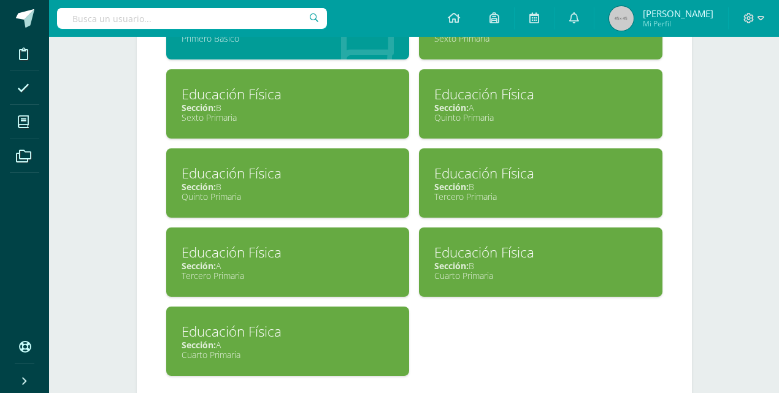
scroll to position [1346, 0]
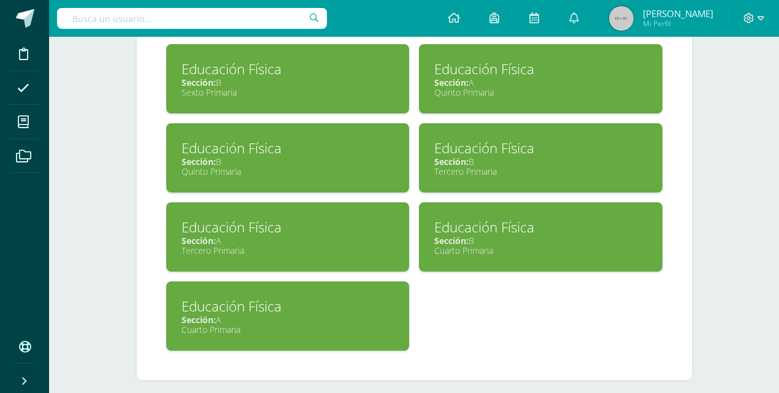
click at [213, 251] on div "Educación Física Sección: A Tercero Primaria" at bounding box center [288, 236] width 244 height 69
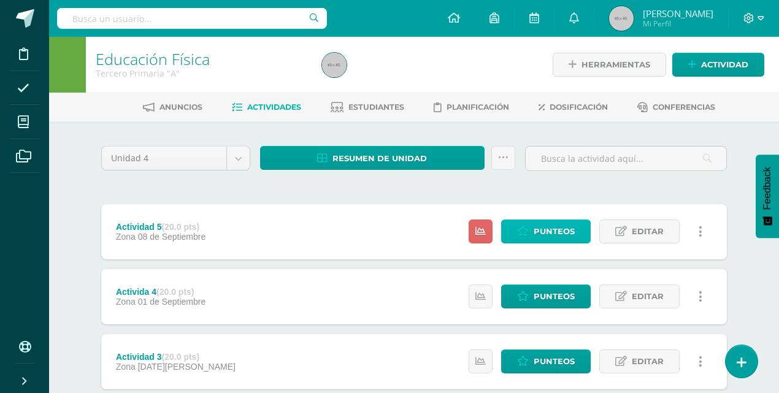
click at [543, 228] on span "Punteos" at bounding box center [554, 231] width 41 height 23
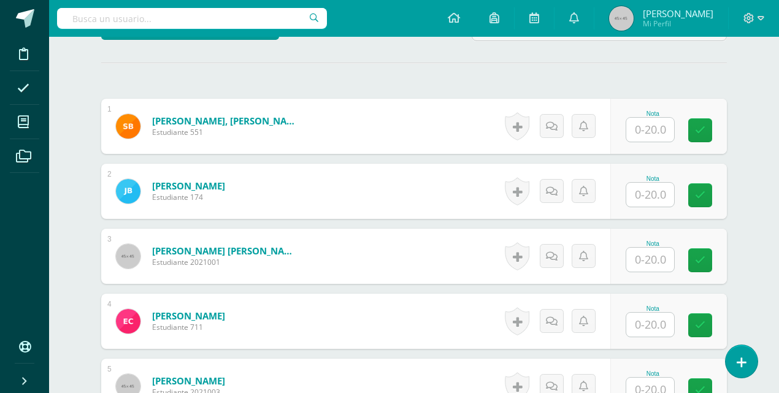
scroll to position [329, 0]
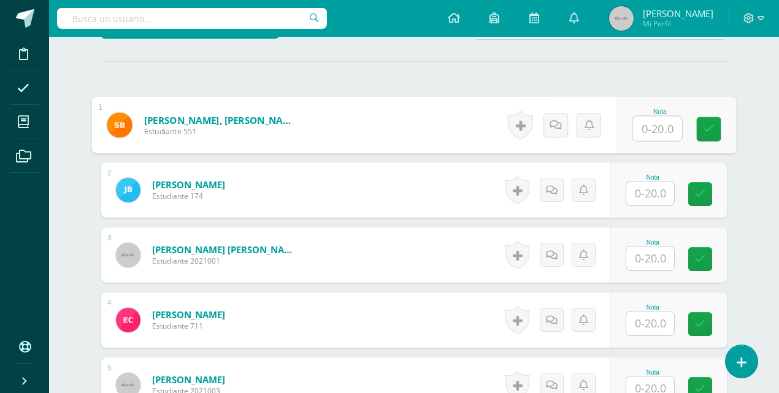
click at [644, 132] on input "text" at bounding box center [657, 129] width 49 height 25
type input "18"
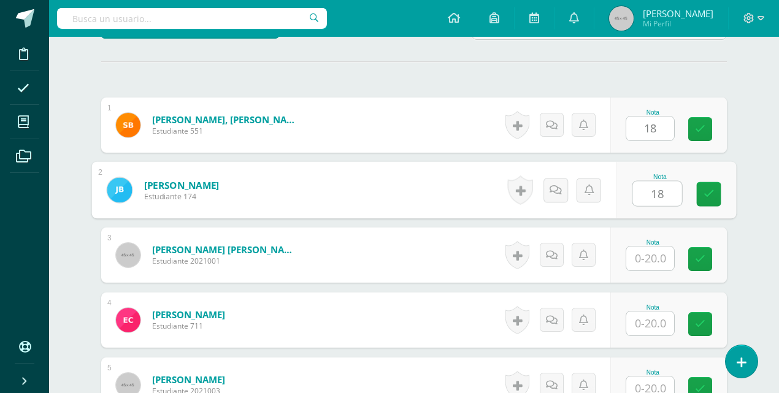
type input "18"
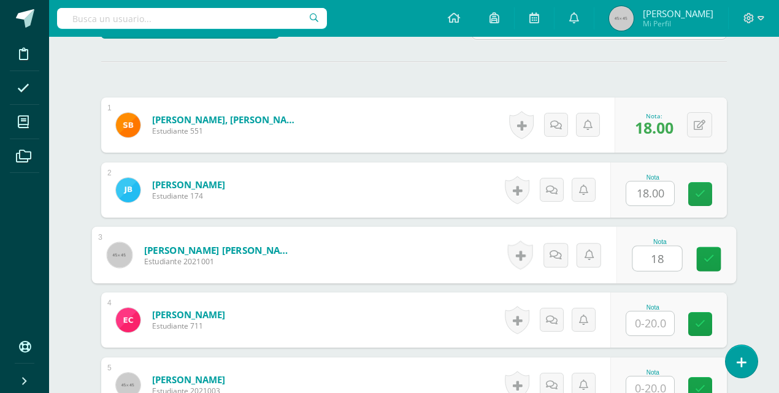
type input "18"
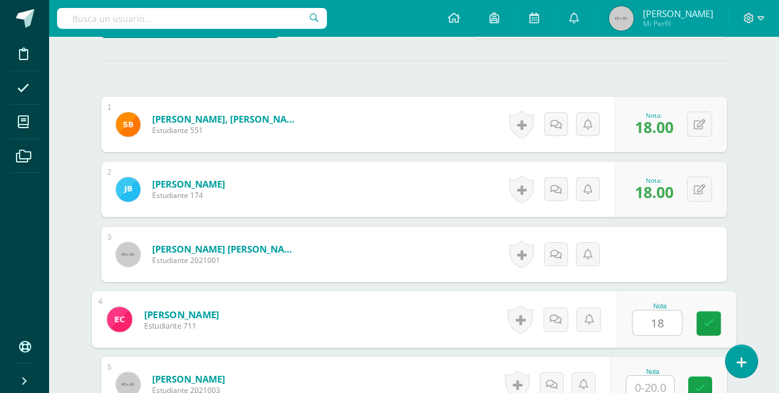
type input "18"
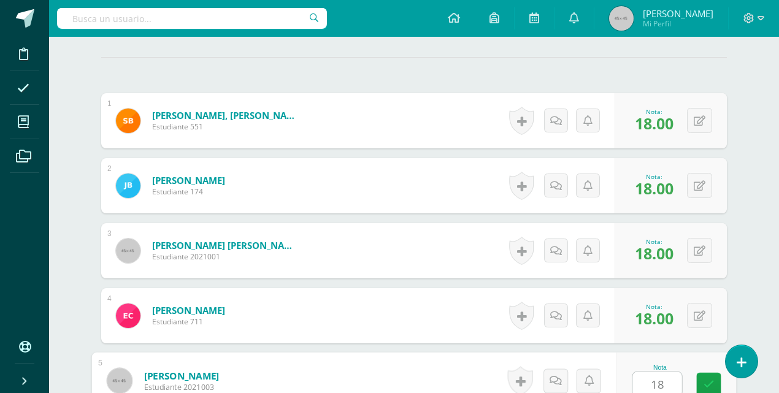
type input "18"
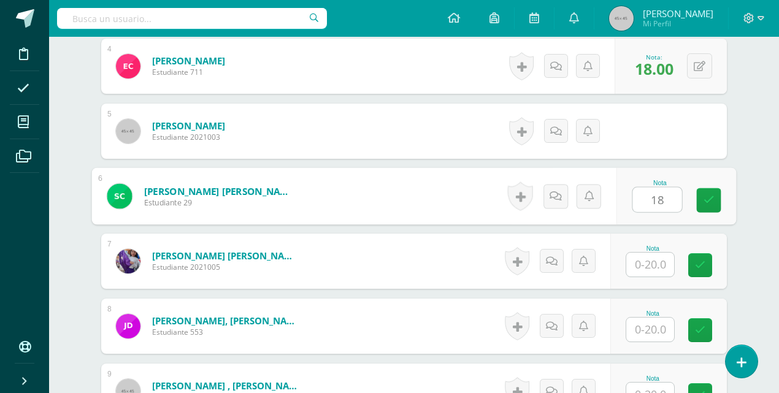
type input "18"
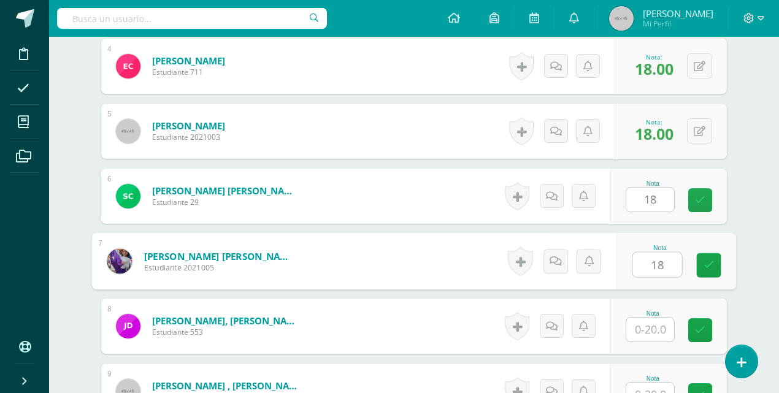
type input "18"
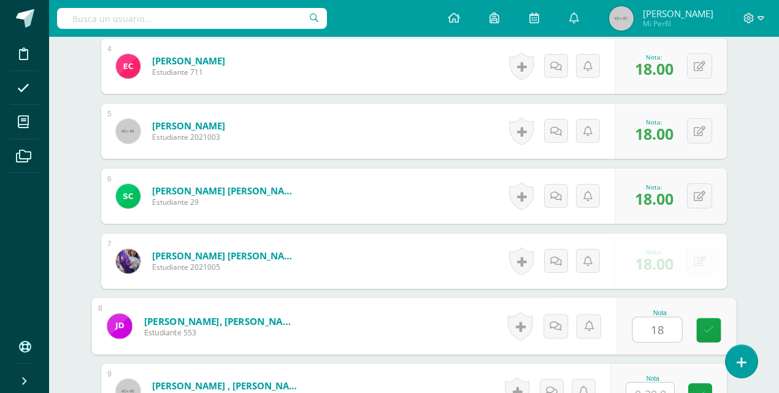
type input "18"
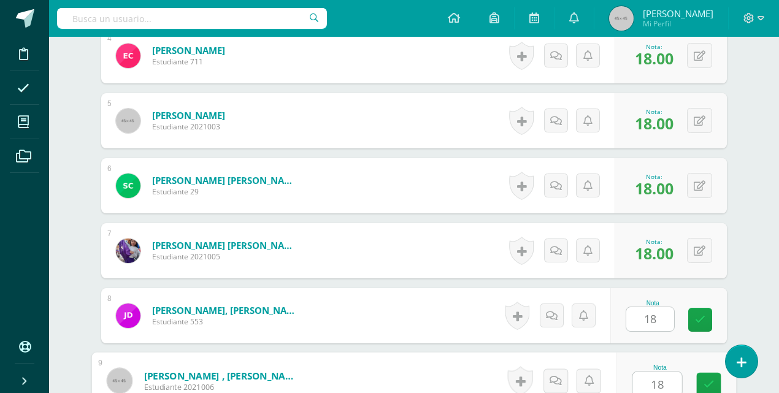
type input "18"
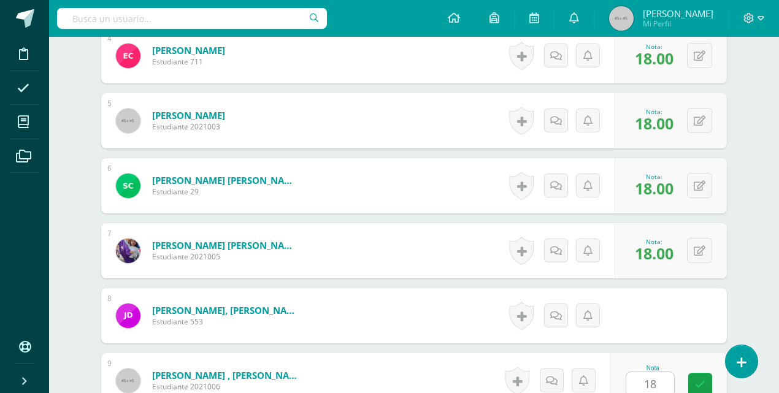
scroll to position [843, 0]
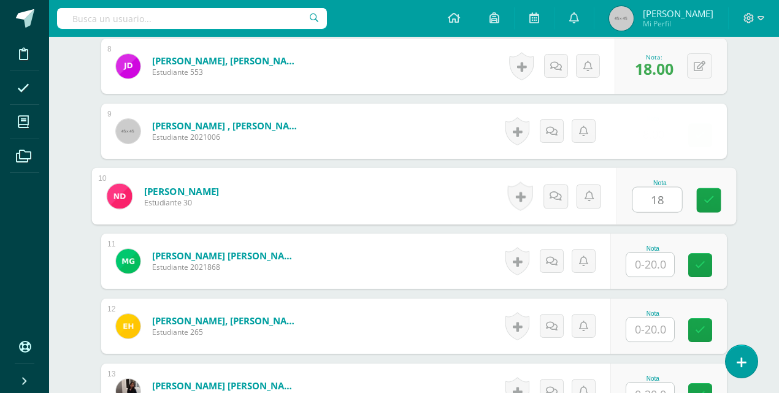
type input "18"
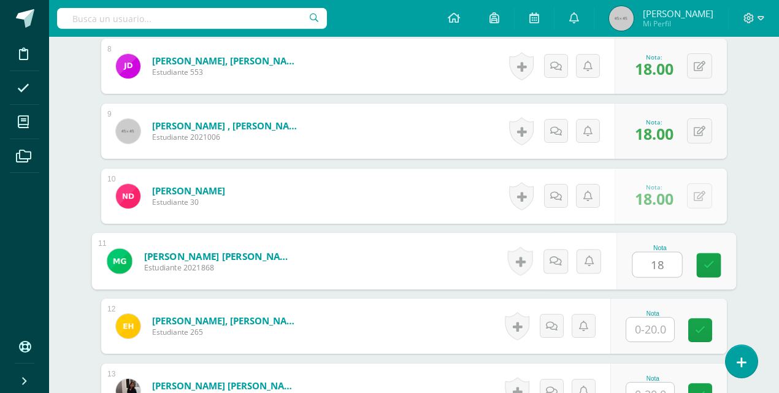
type input "18"
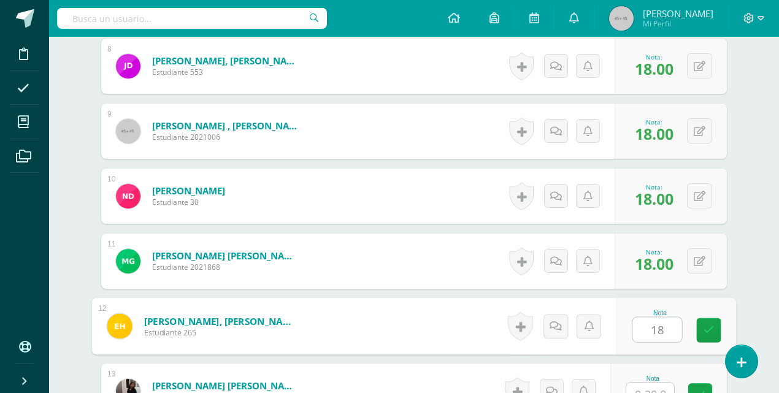
type input "18"
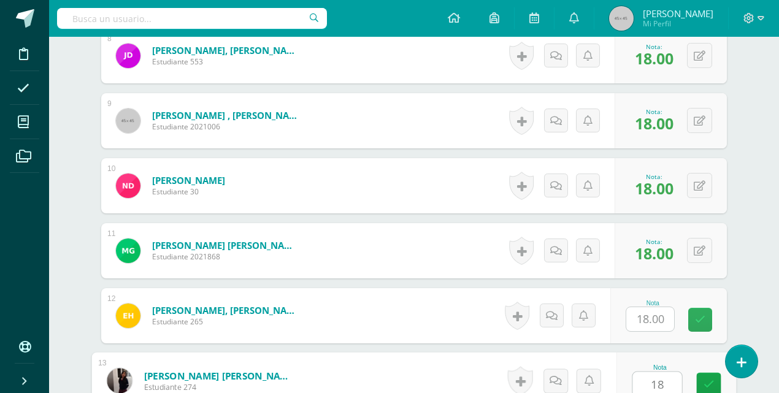
type input "18"
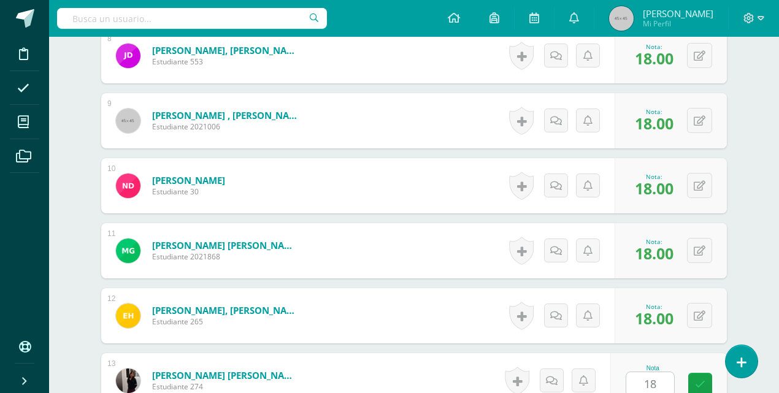
scroll to position [1103, 0]
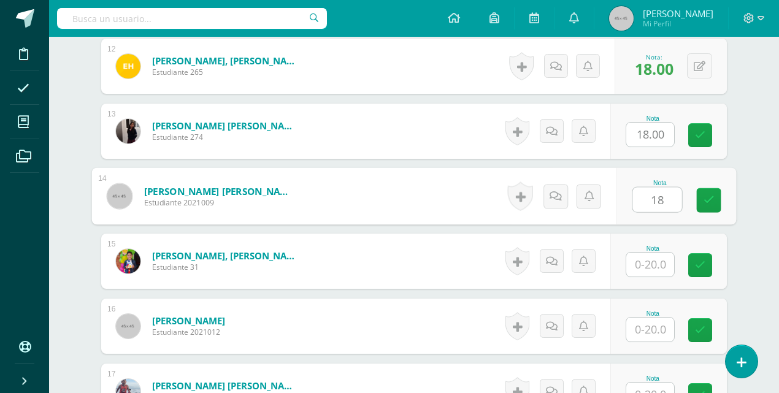
type input "18"
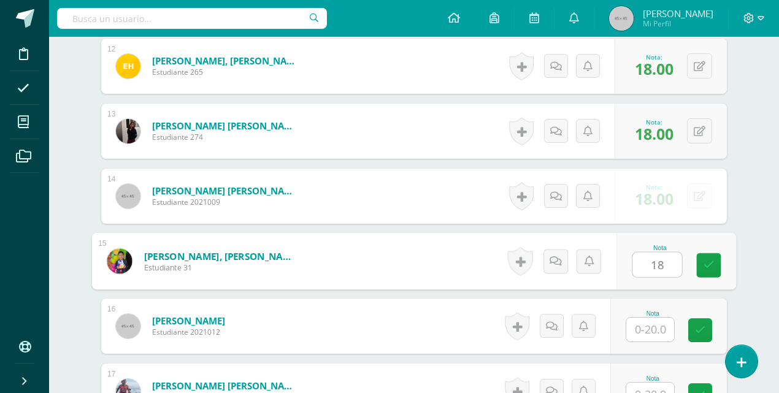
type input "18"
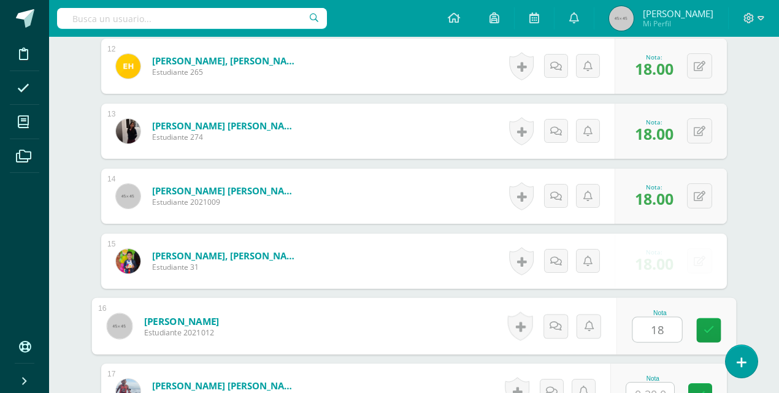
type input "18"
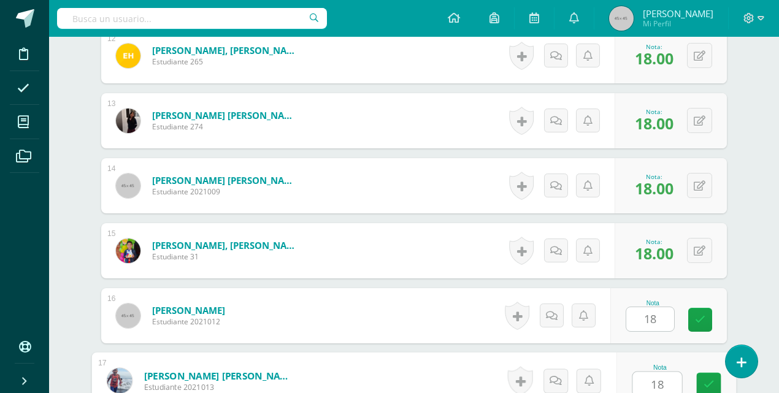
type input "18"
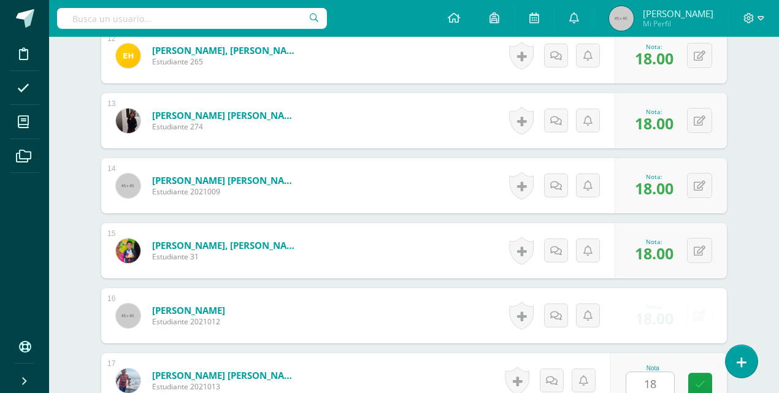
scroll to position [1363, 0]
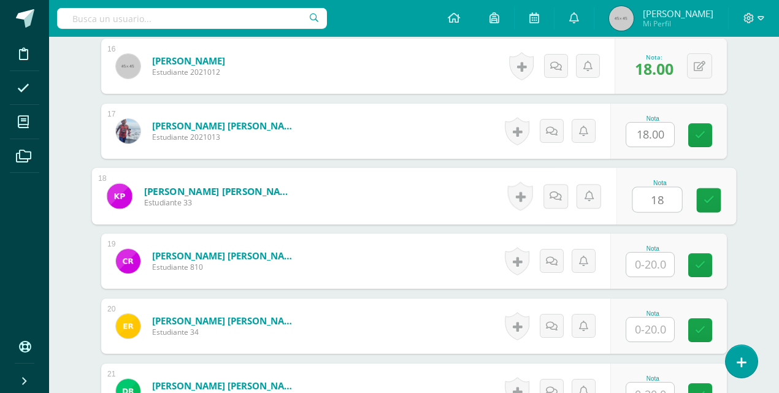
type input "18"
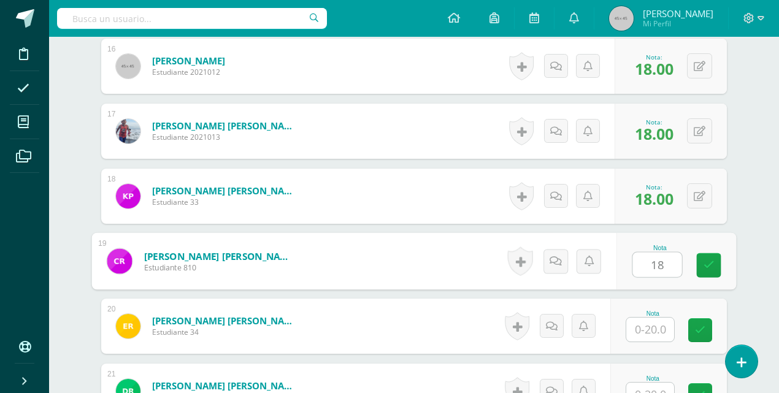
type input "18"
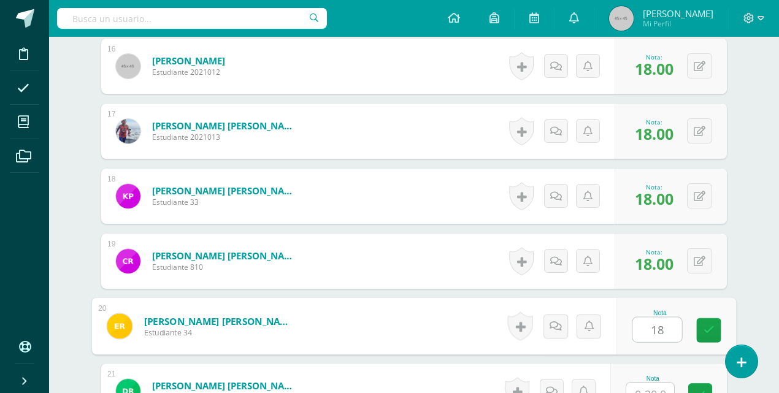
type input "18"
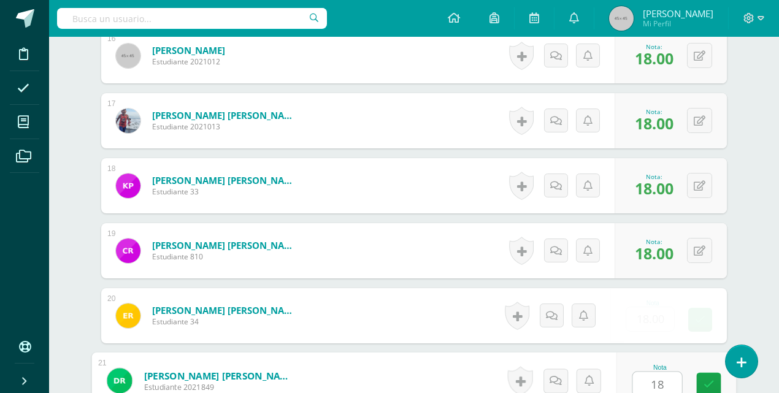
type input "18"
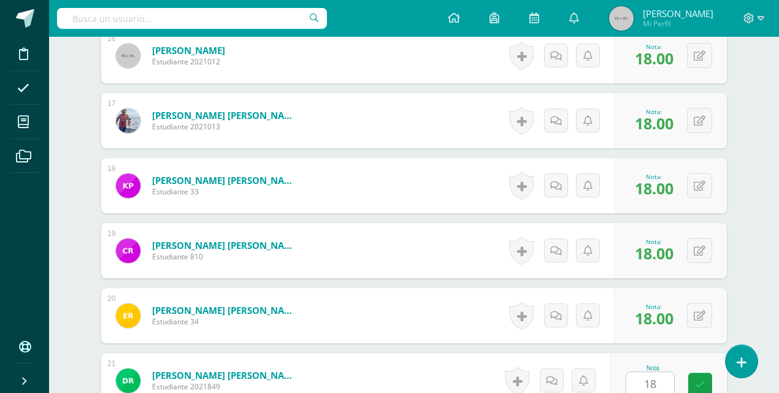
scroll to position [1623, 0]
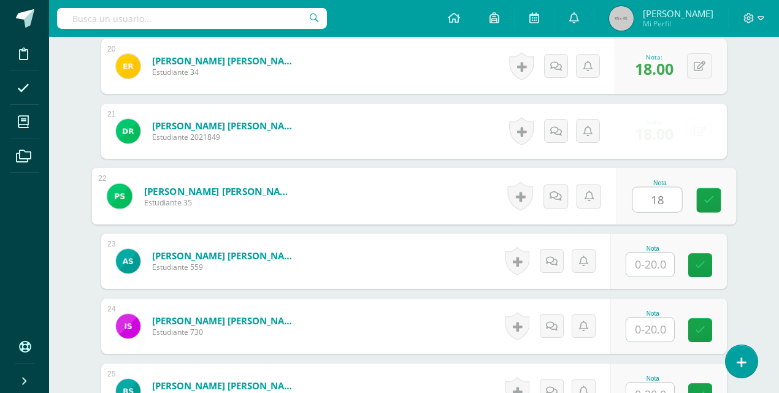
type input "18"
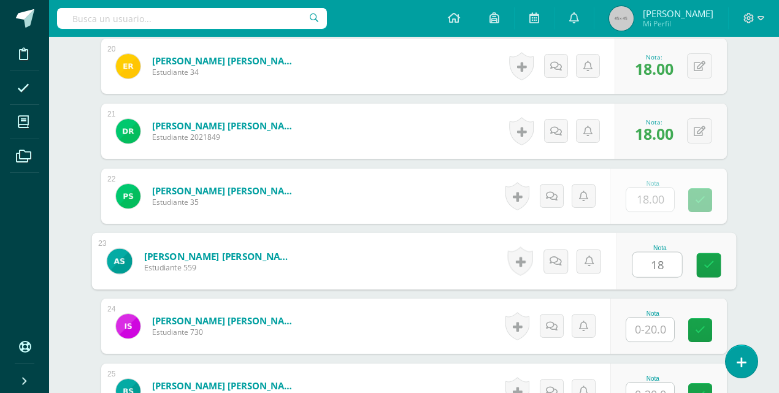
type input "18"
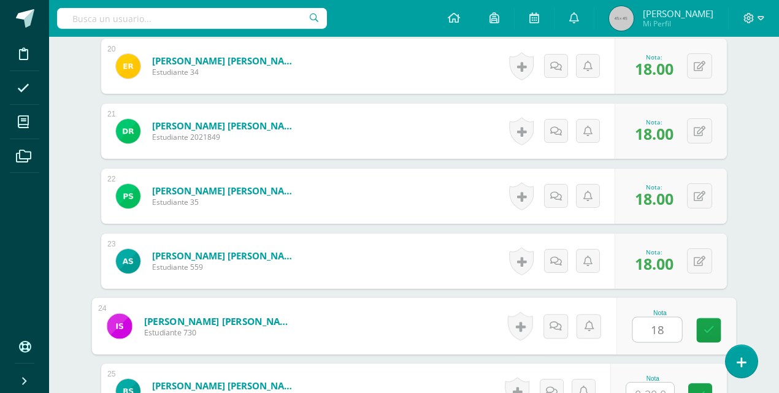
type input "18"
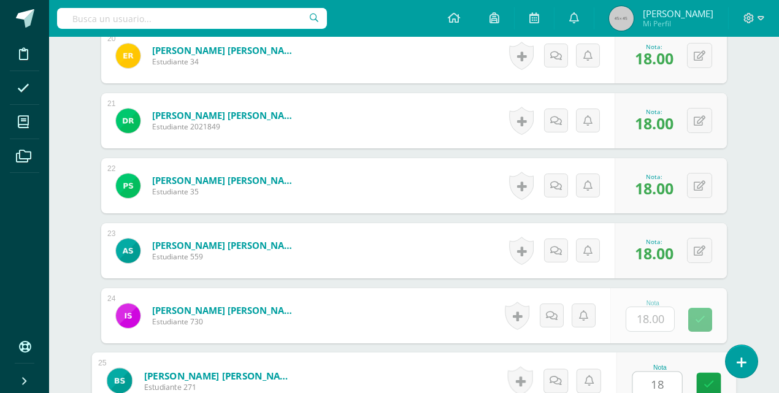
type input "18"
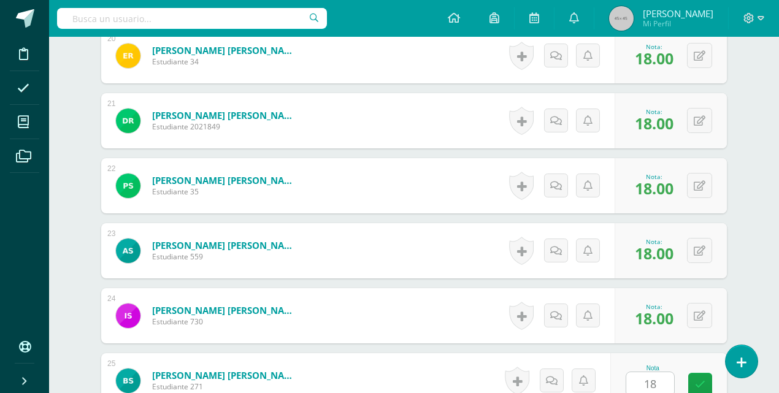
scroll to position [1883, 0]
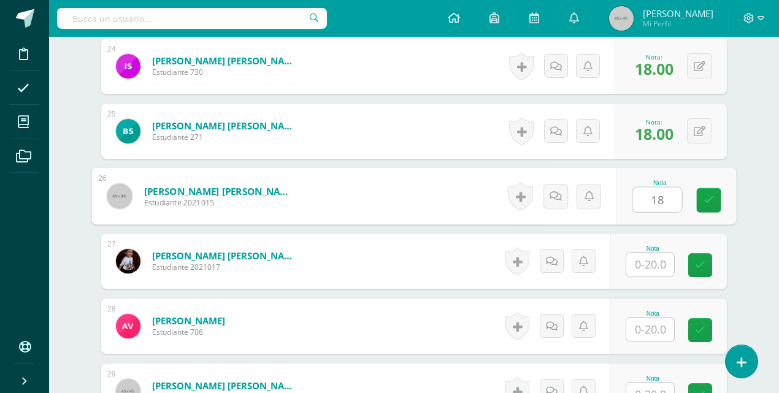
type input "18"
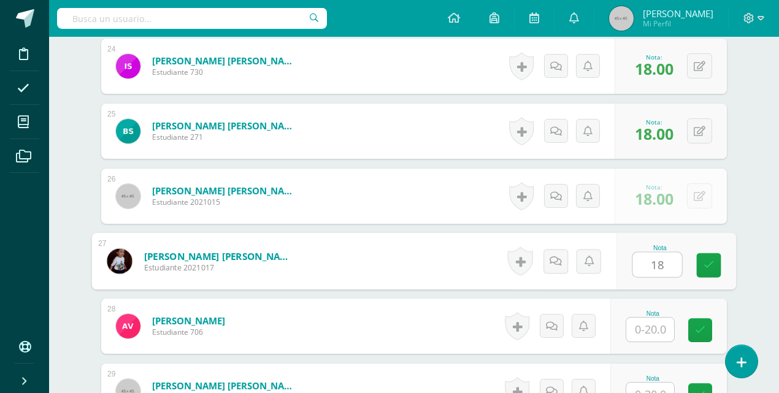
type input "18"
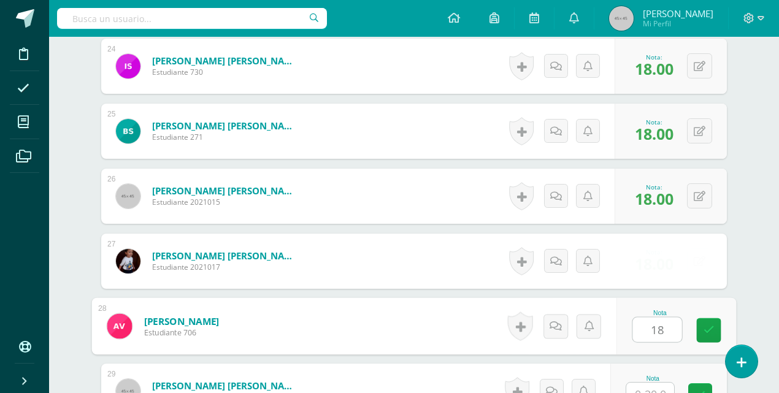
type input "18"
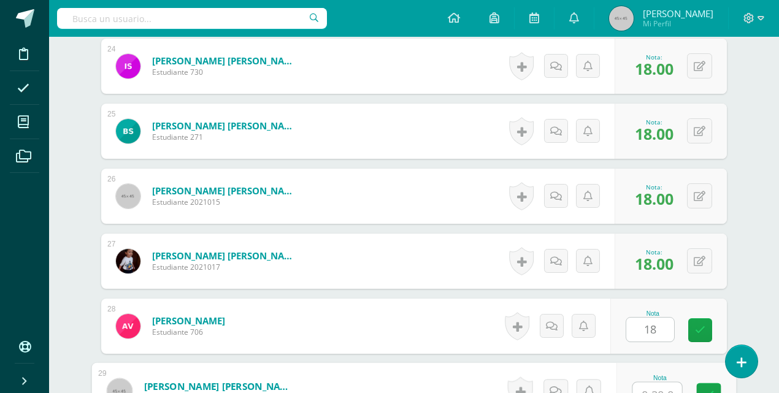
scroll to position [1894, 0]
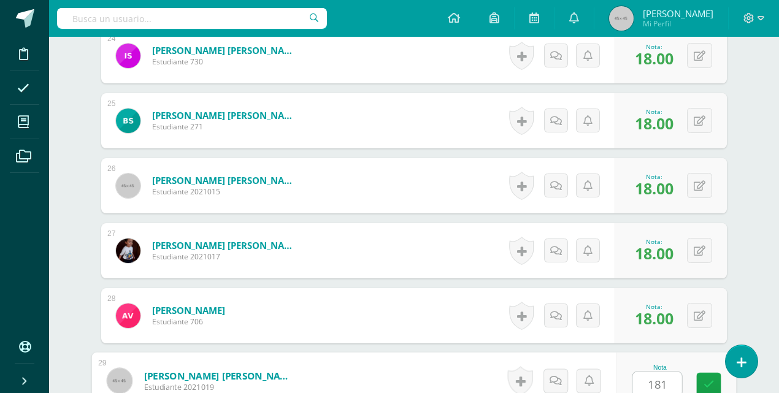
type input "1818"
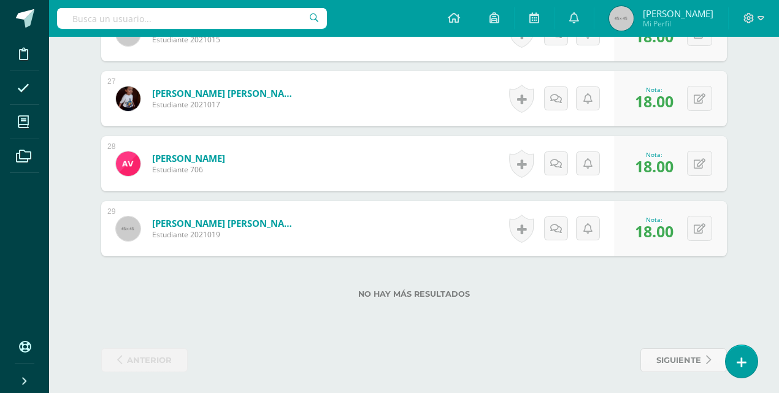
scroll to position [1841, 0]
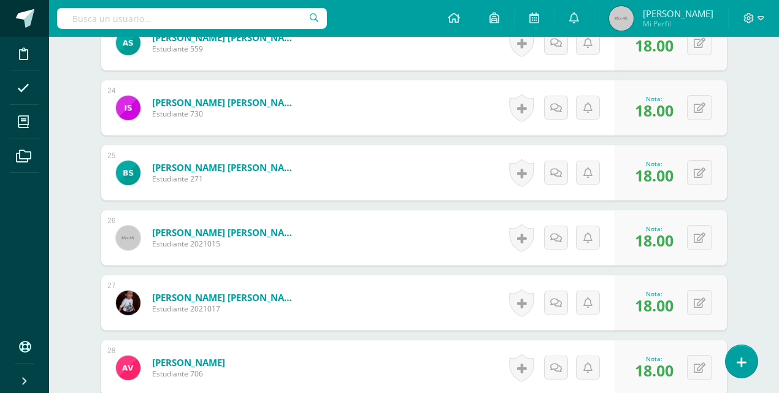
click at [21, 17] on span at bounding box center [25, 18] width 18 height 18
